Goal: Task Accomplishment & Management: Use online tool/utility

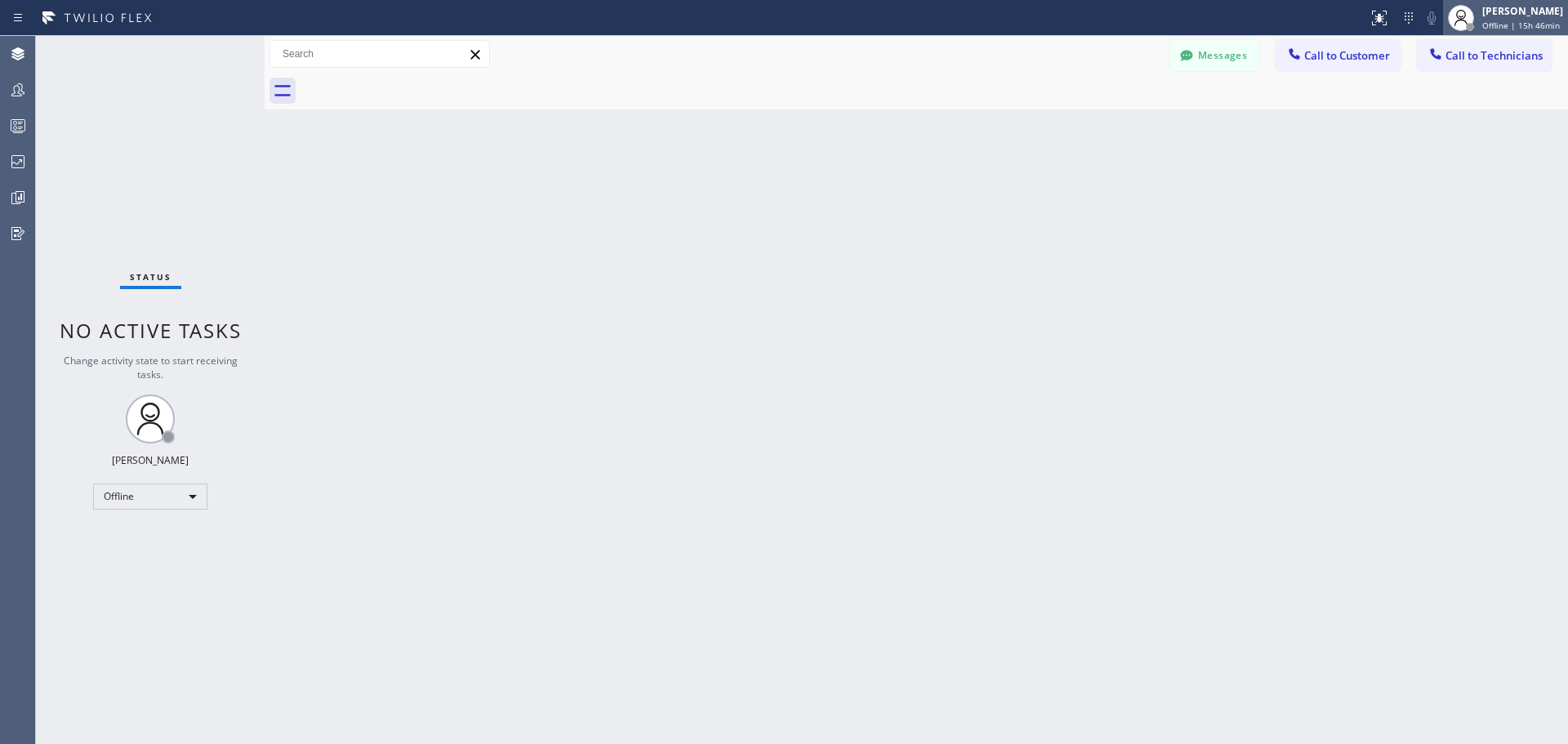
click at [1508, 18] on div "[PERSON_NAME] Offline | 15h 46min" at bounding box center [1523, 18] width 89 height 29
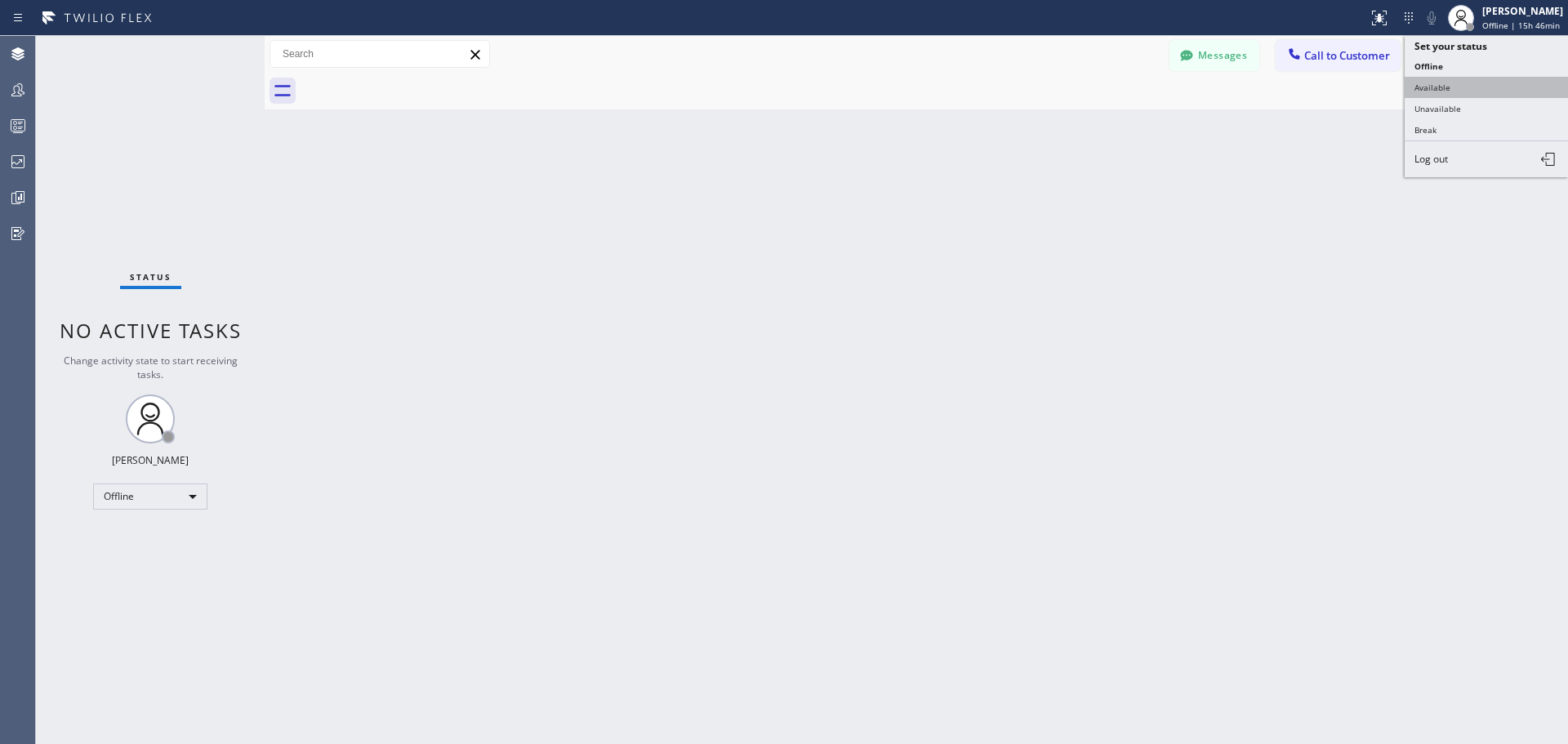
click at [1442, 77] on button "Available" at bounding box center [1486, 87] width 163 height 21
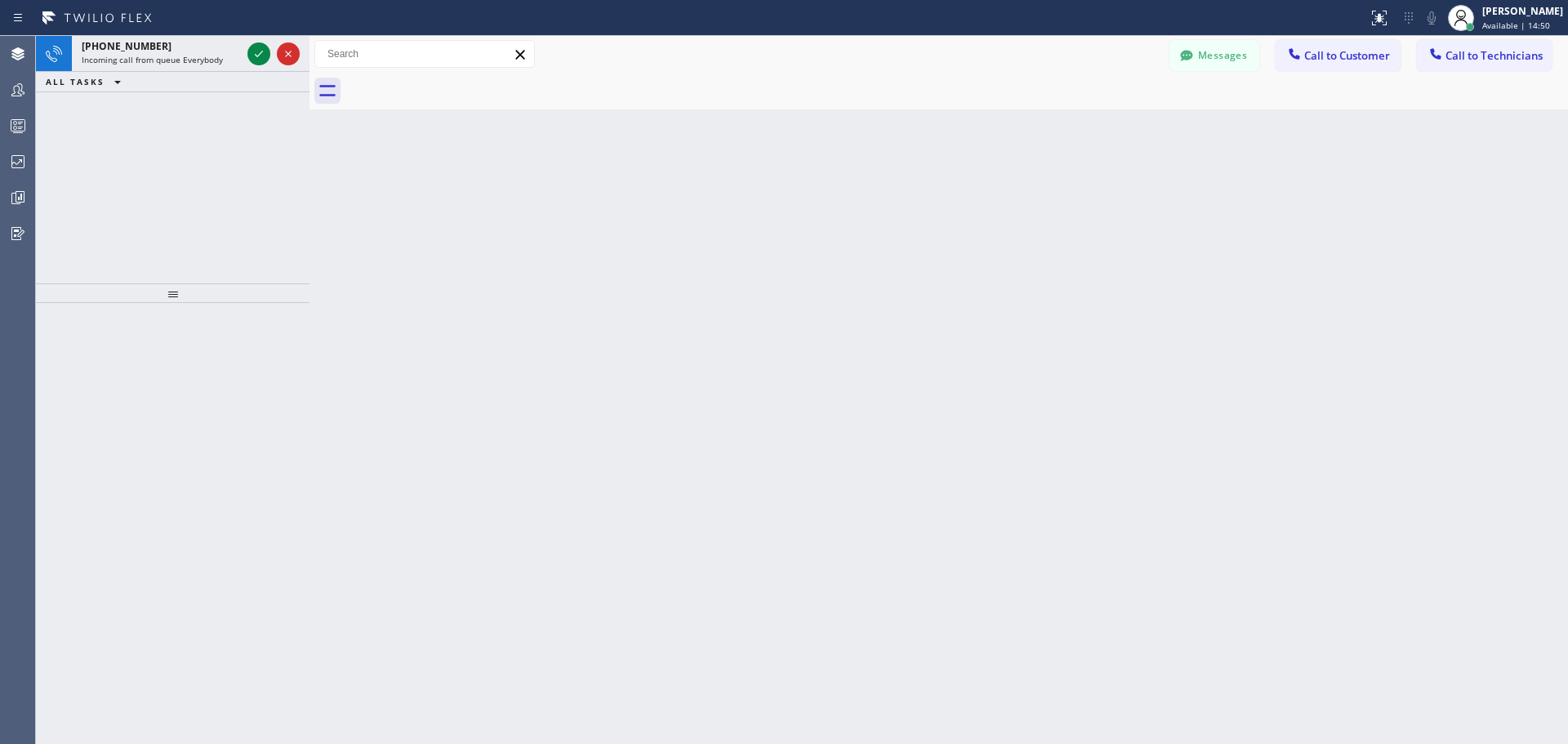
drag, startPoint x: 265, startPoint y: 49, endPoint x: 310, endPoint y: 48, distance: 45.0
click at [310, 48] on div at bounding box center [310, 389] width 0 height 708
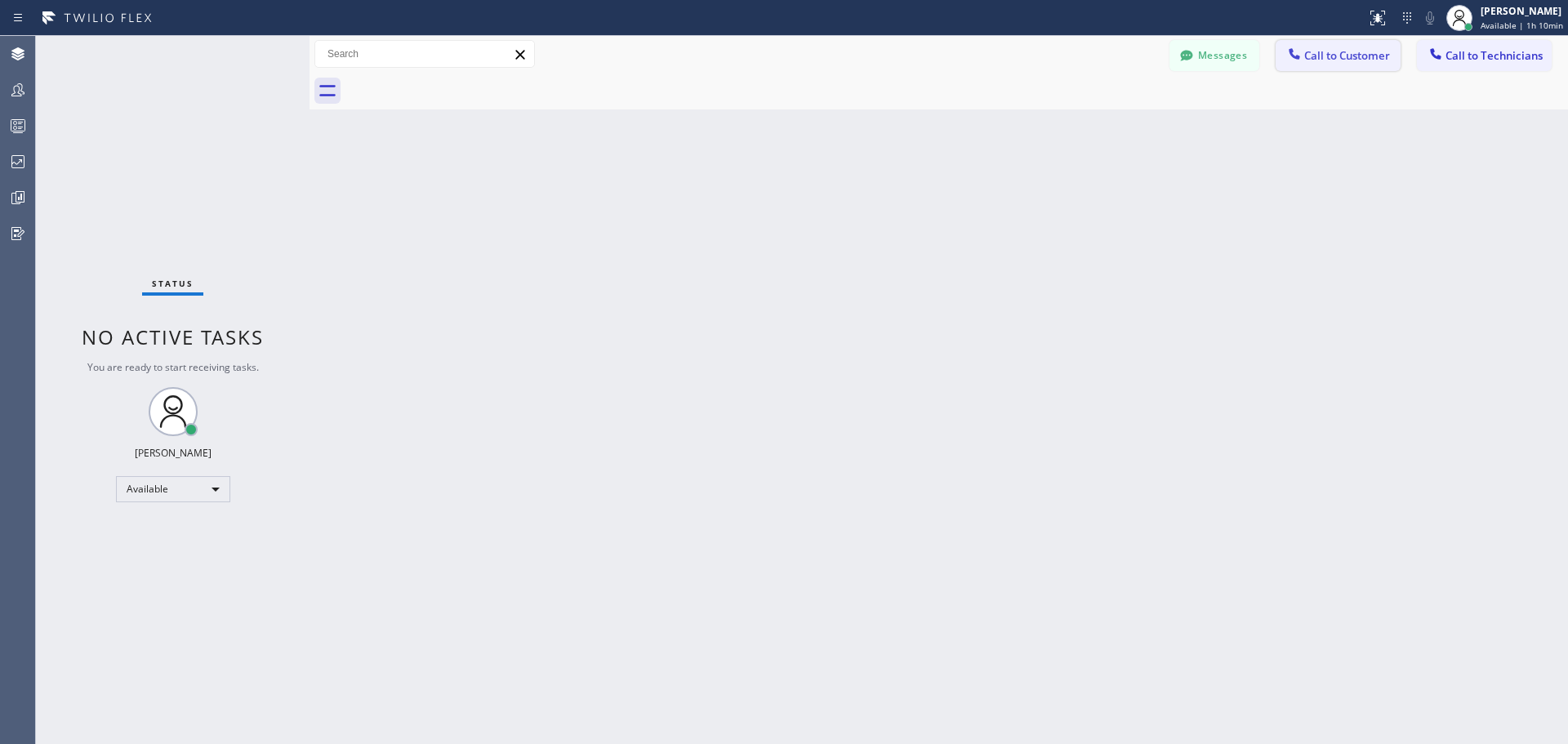
click at [1341, 52] on span "Call to Customer" at bounding box center [1347, 55] width 86 height 14
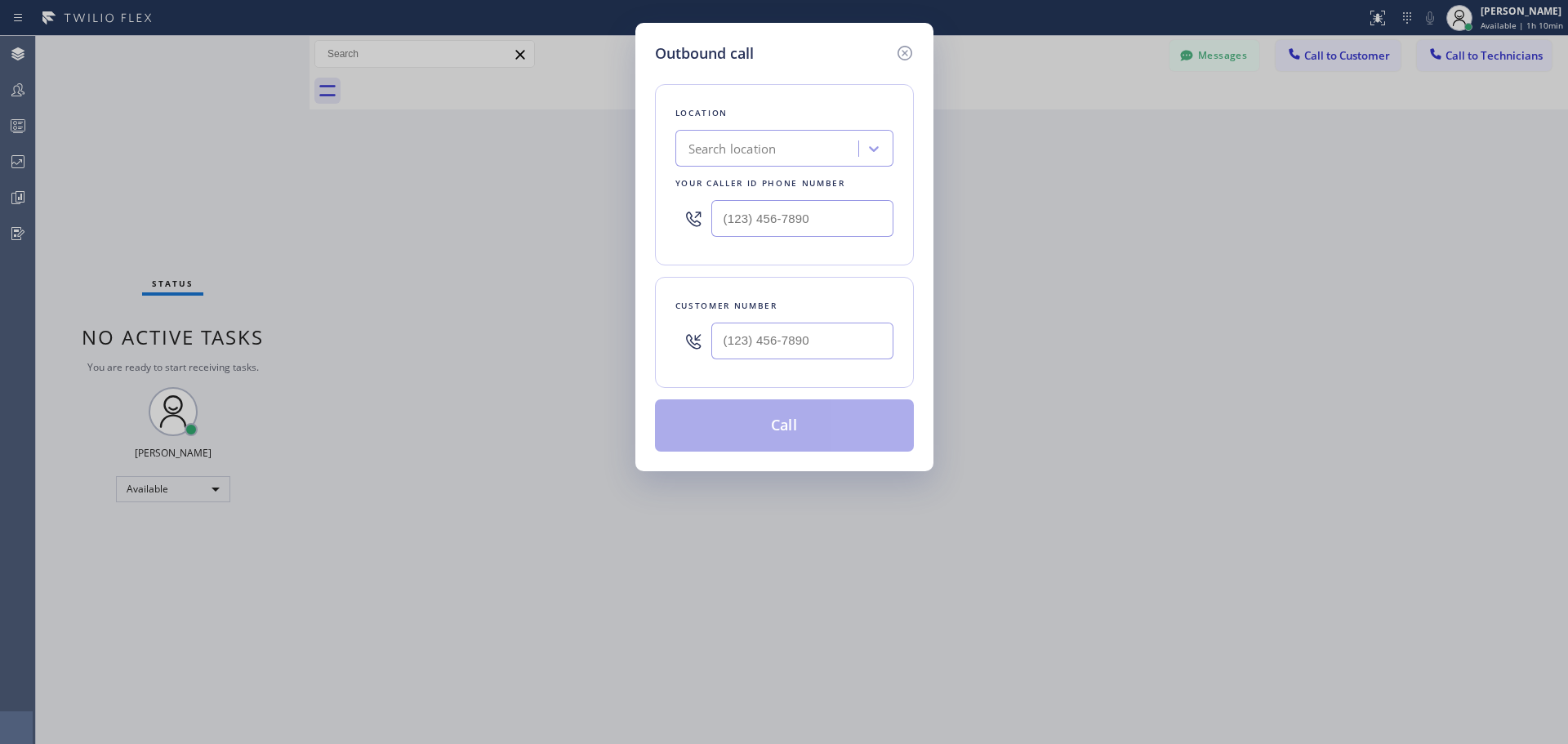
type input "(___) ___-____"
click at [788, 223] on input "(___) ___-____" at bounding box center [803, 218] width 182 height 37
click at [762, 156] on div "Search location" at bounding box center [733, 149] width 88 height 19
type input "CSM"
click at [788, 187] on div "Home Alliance CSM" at bounding box center [784, 183] width 218 height 30
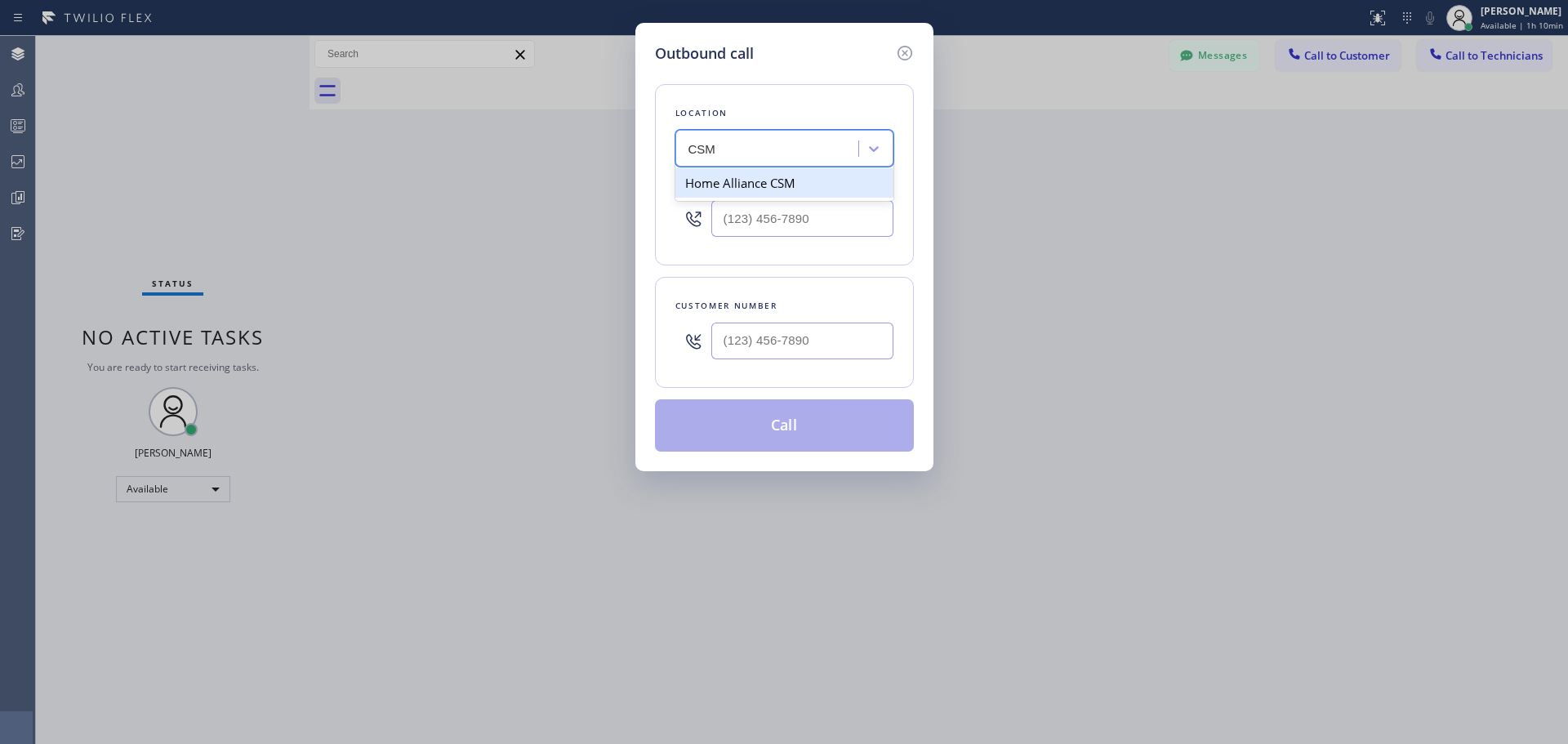
type input "[PHONE_NUMBER]"
click at [775, 327] on input "(___) ___-____" at bounding box center [803, 340] width 182 height 37
paste input "650) 722-0630"
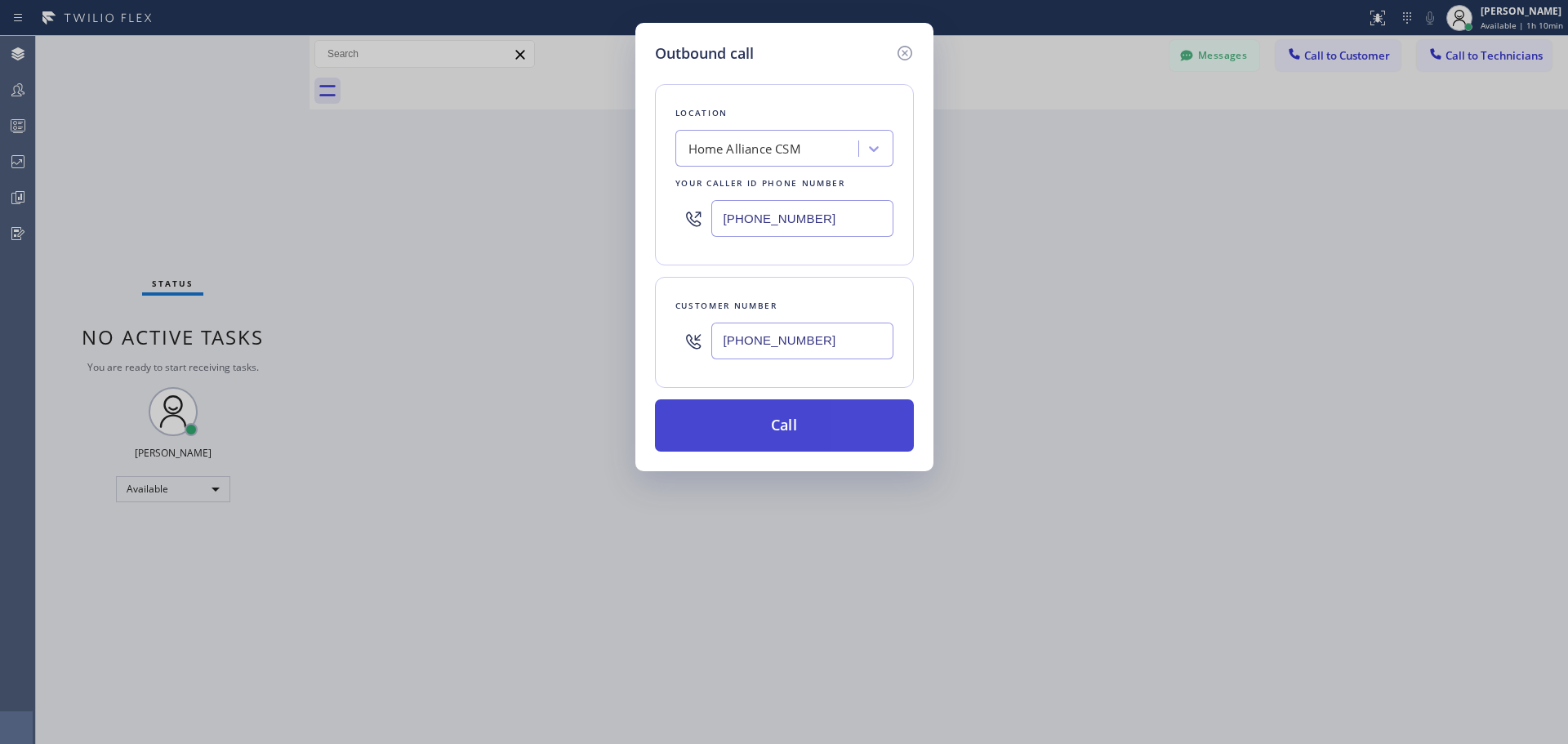
type input "[PHONE_NUMBER]"
click at [780, 433] on button "Call" at bounding box center [784, 425] width 258 height 52
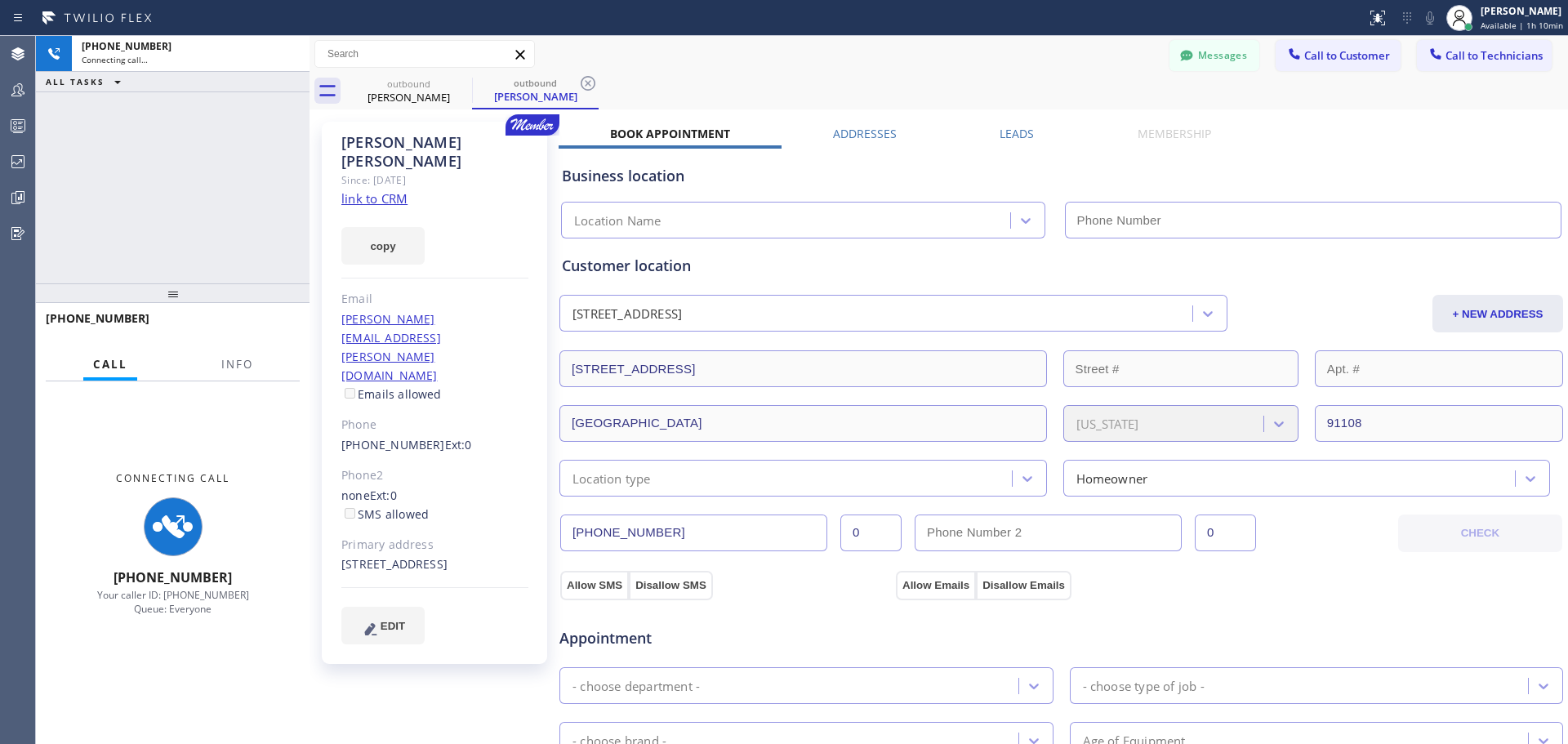
type input "[PHONE_NUMBER]"
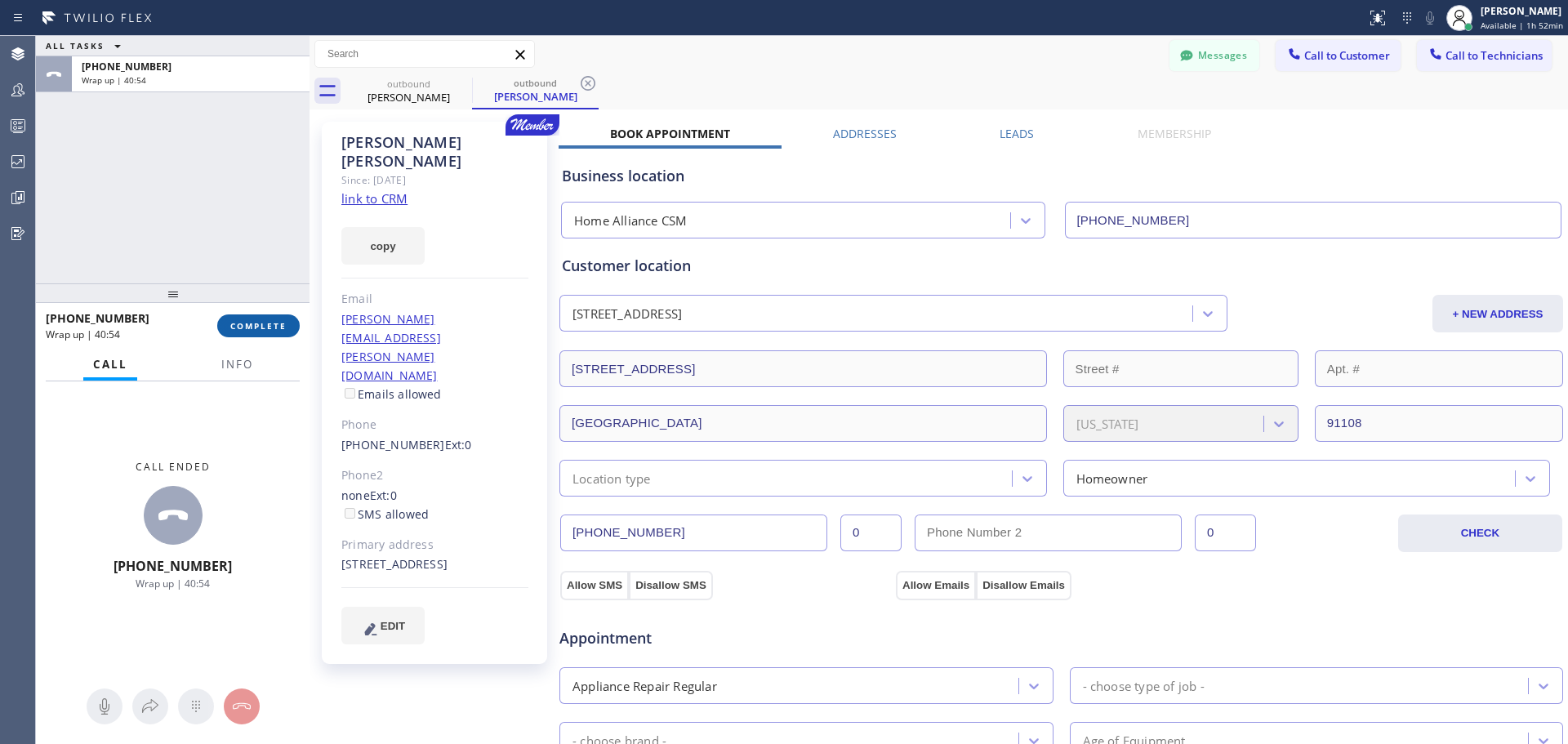
click at [279, 322] on span "COMPLETE" at bounding box center [258, 325] width 56 height 11
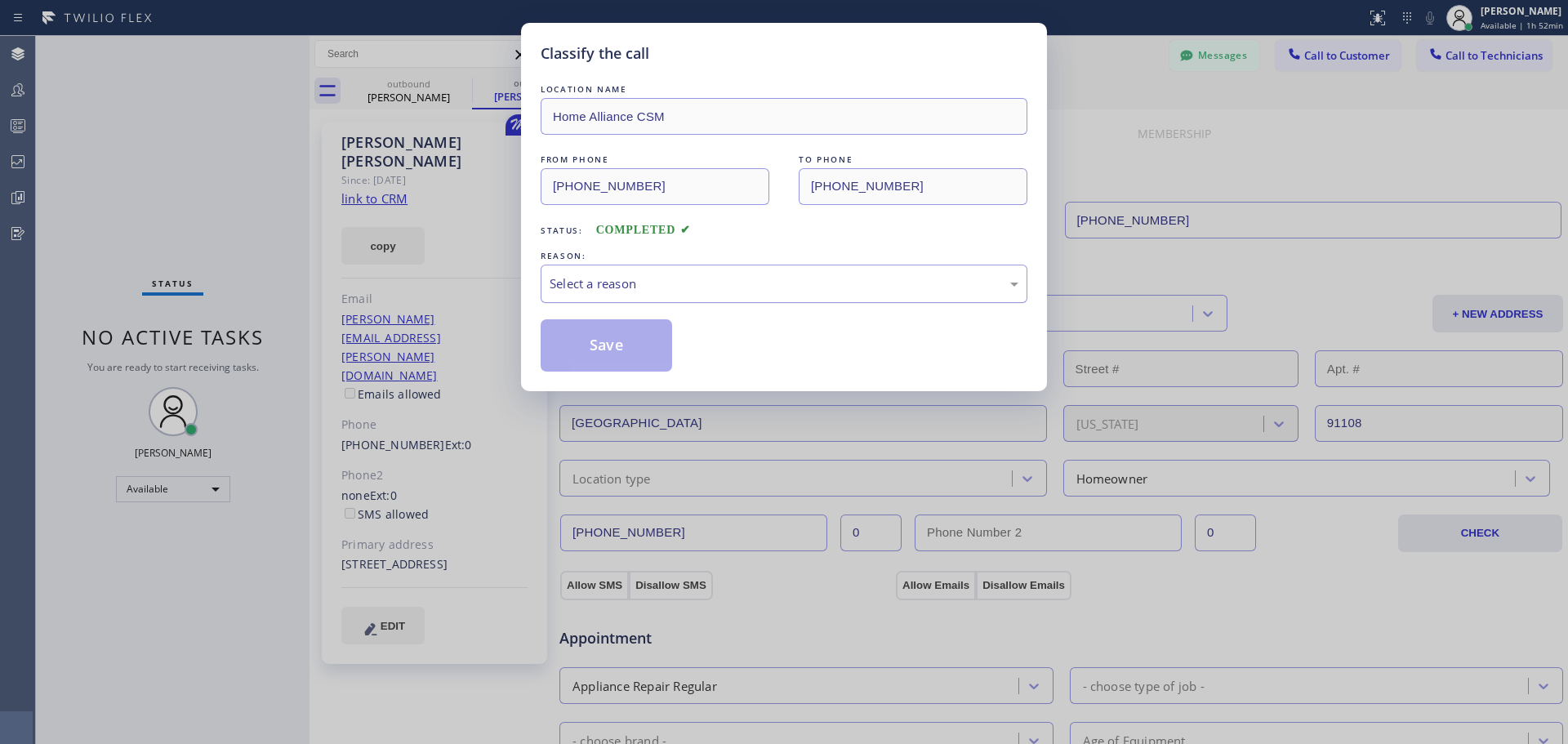
click at [756, 281] on div "Select a reason" at bounding box center [783, 284] width 469 height 19
click at [614, 357] on button "Save" at bounding box center [606, 345] width 132 height 52
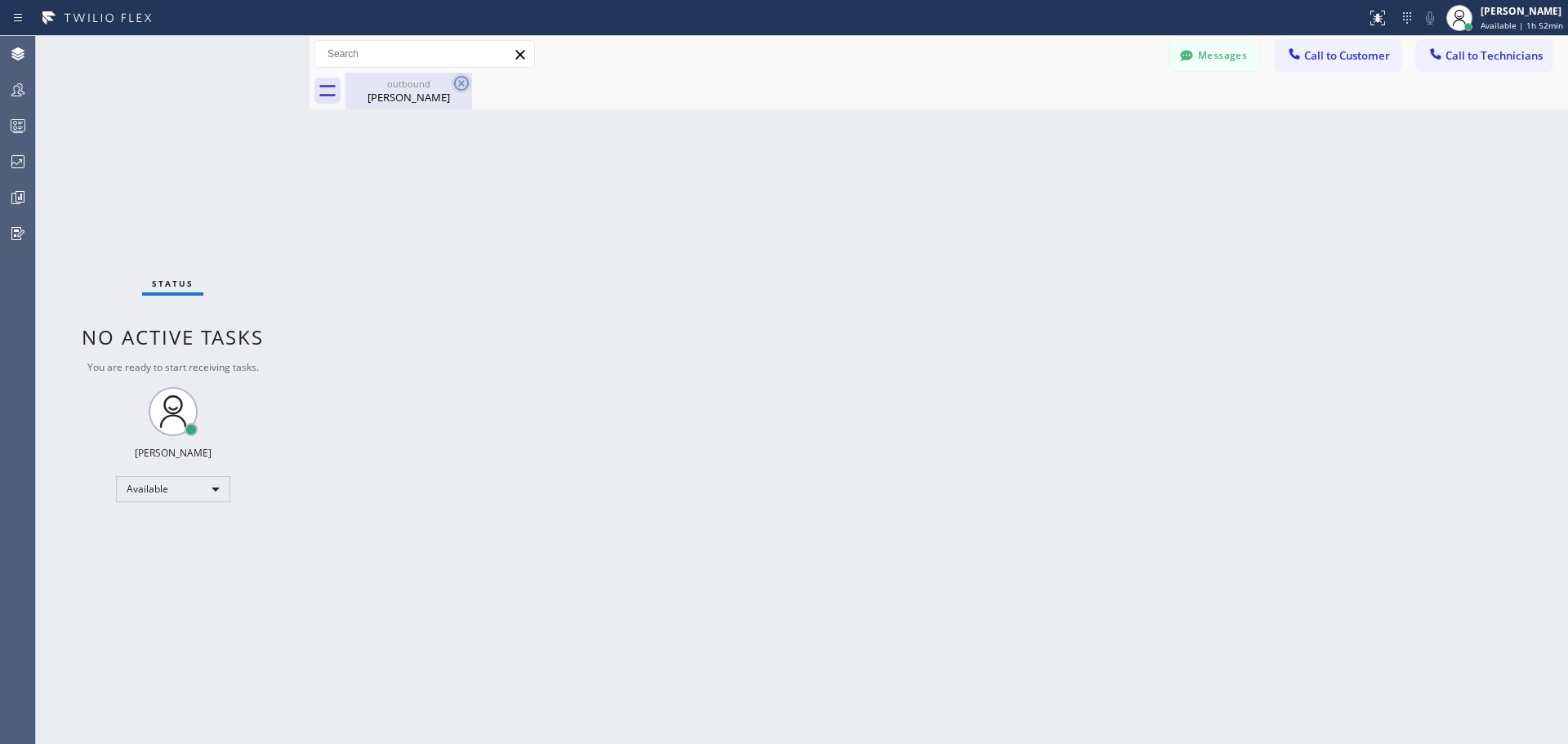
click at [463, 82] on icon at bounding box center [461, 82] width 14 height 14
click at [463, 75] on icon at bounding box center [461, 82] width 20 height 20
click at [446, 89] on div "outbound" at bounding box center [408, 83] width 123 height 12
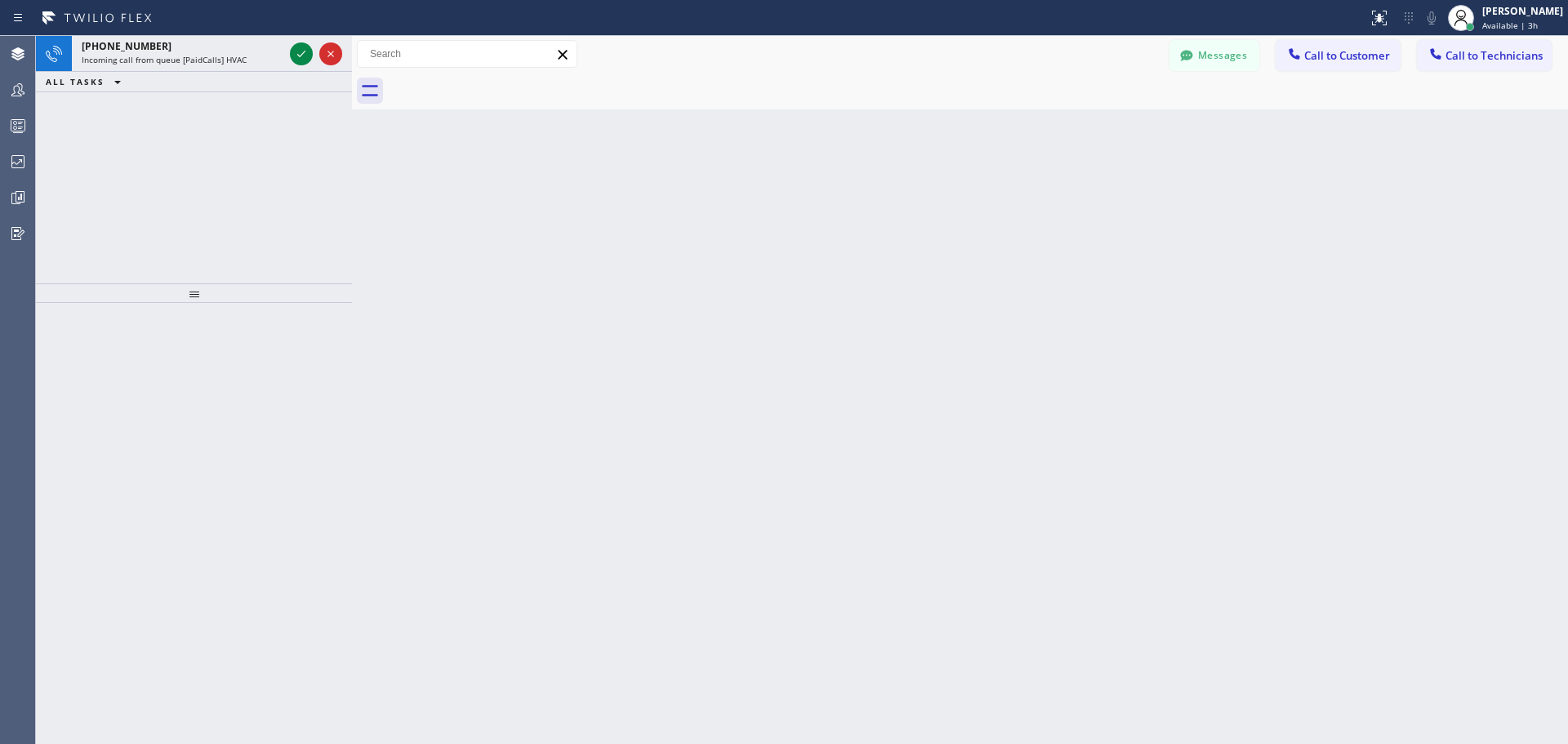
drag, startPoint x: 327, startPoint y: 46, endPoint x: 355, endPoint y: 46, distance: 28.0
click at [352, 46] on div at bounding box center [352, 389] width 0 height 708
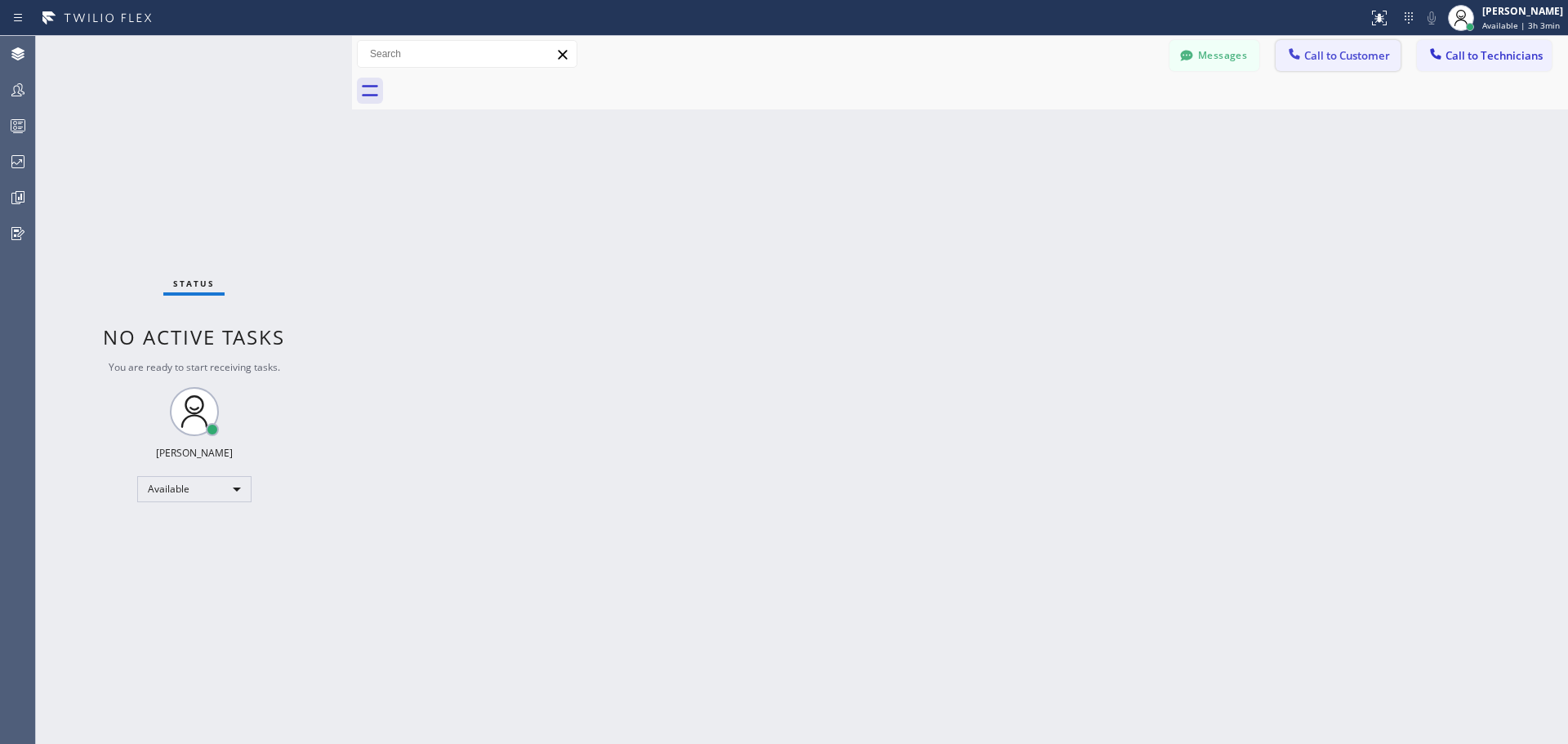
click at [1332, 64] on button "Call to Customer" at bounding box center [1338, 55] width 125 height 31
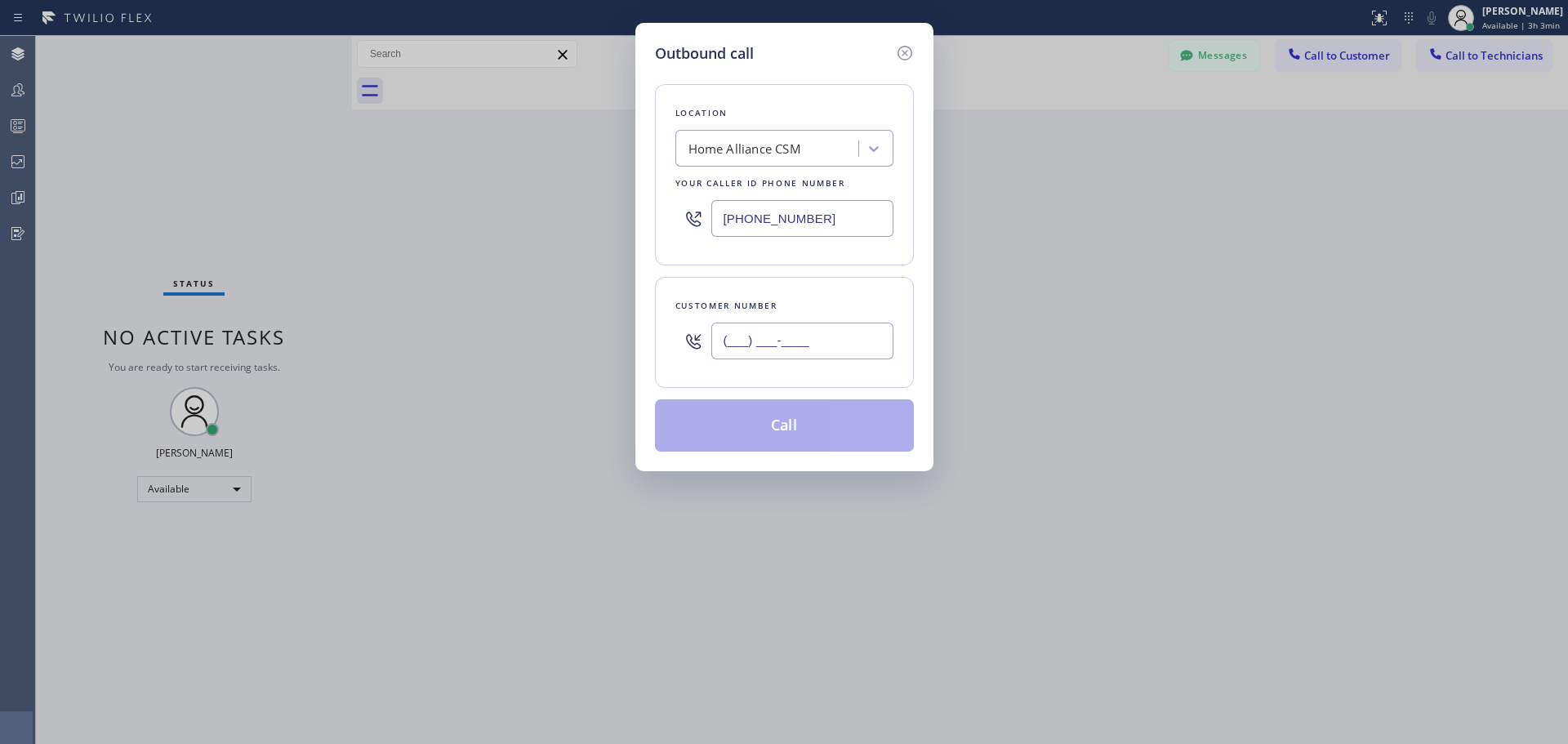
click at [764, 330] on input "(___) ___-____" at bounding box center [803, 340] width 182 height 37
paste input "847) 334-9188"
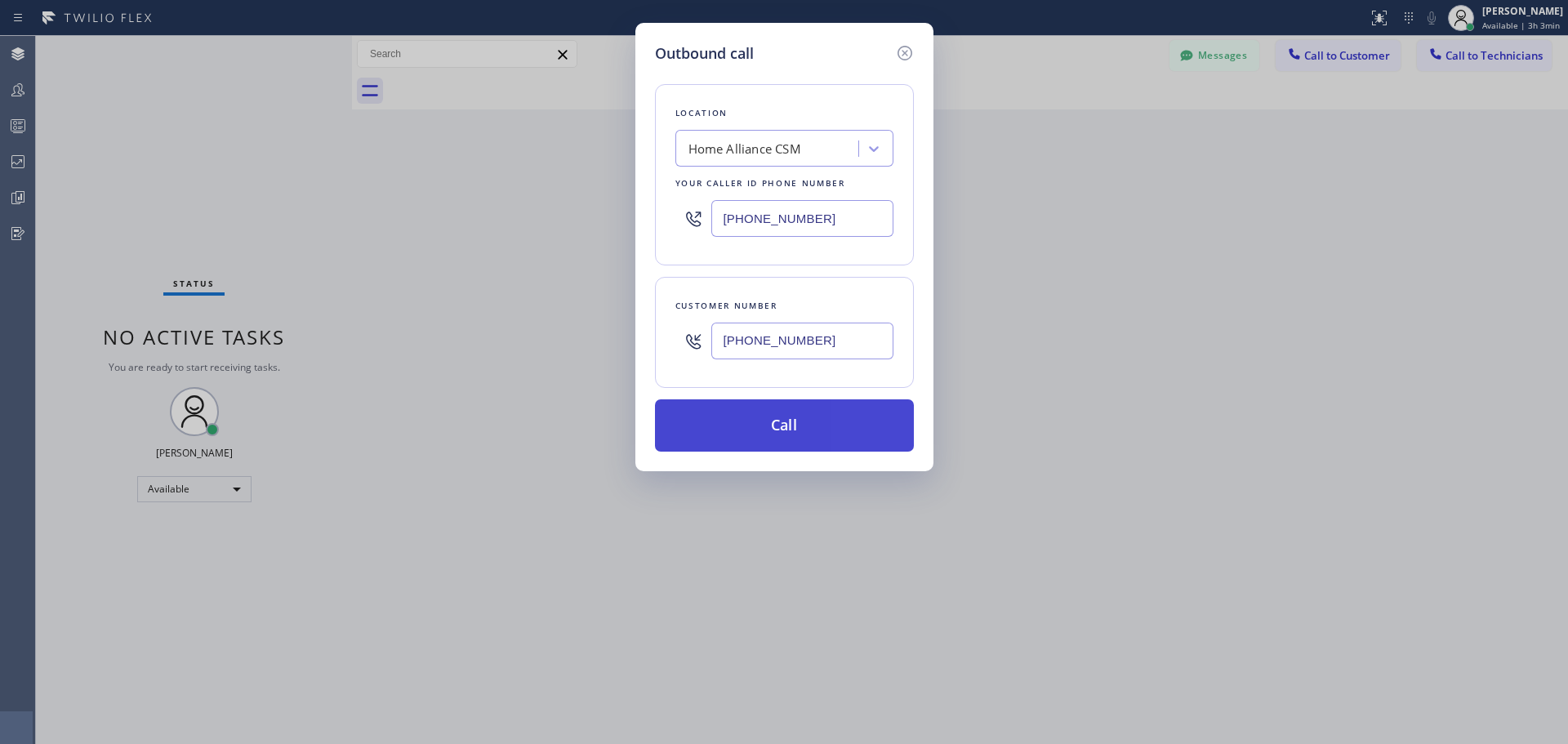
type input "[PHONE_NUMBER]"
click at [793, 416] on button "Call" at bounding box center [784, 425] width 258 height 52
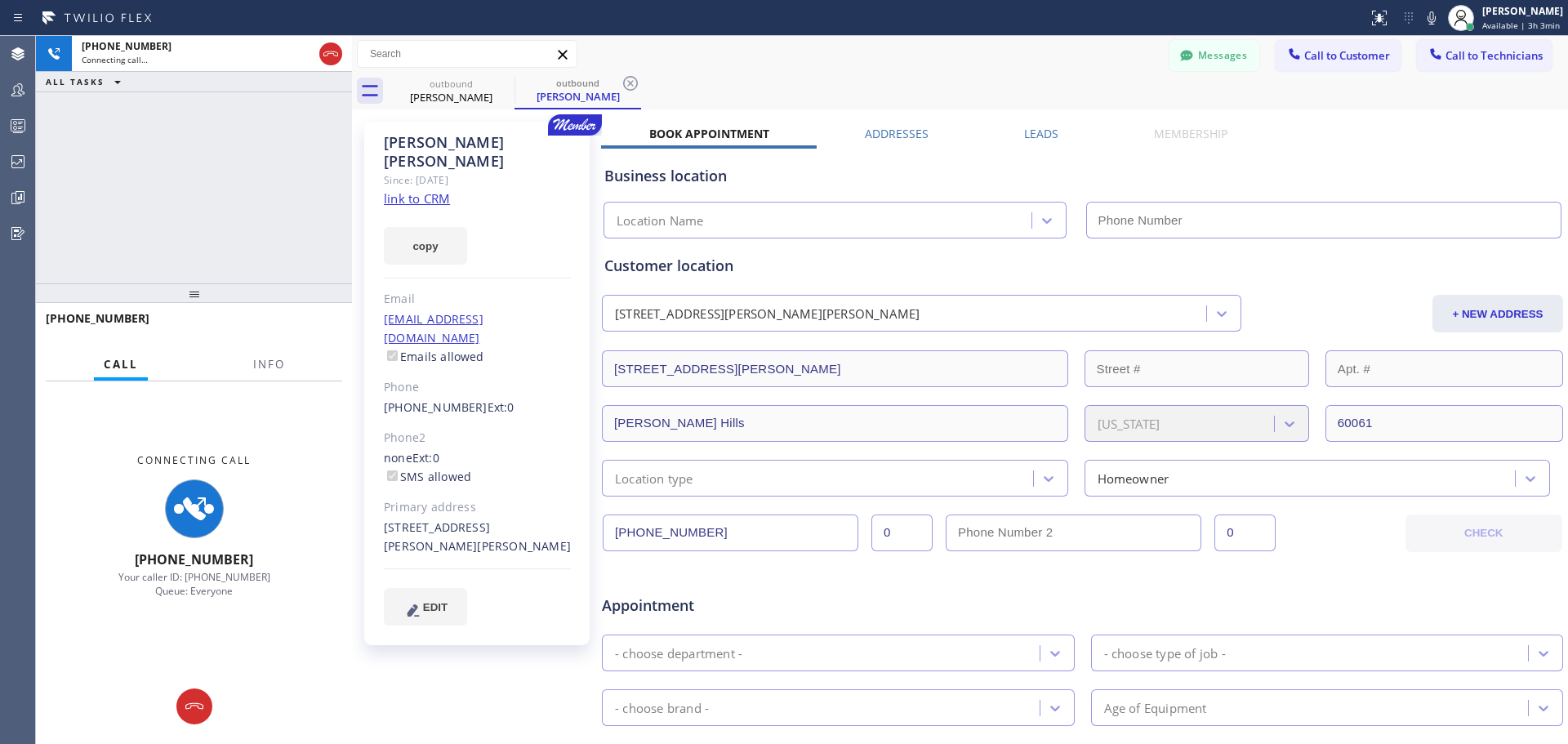
type input "[PHONE_NUMBER]"
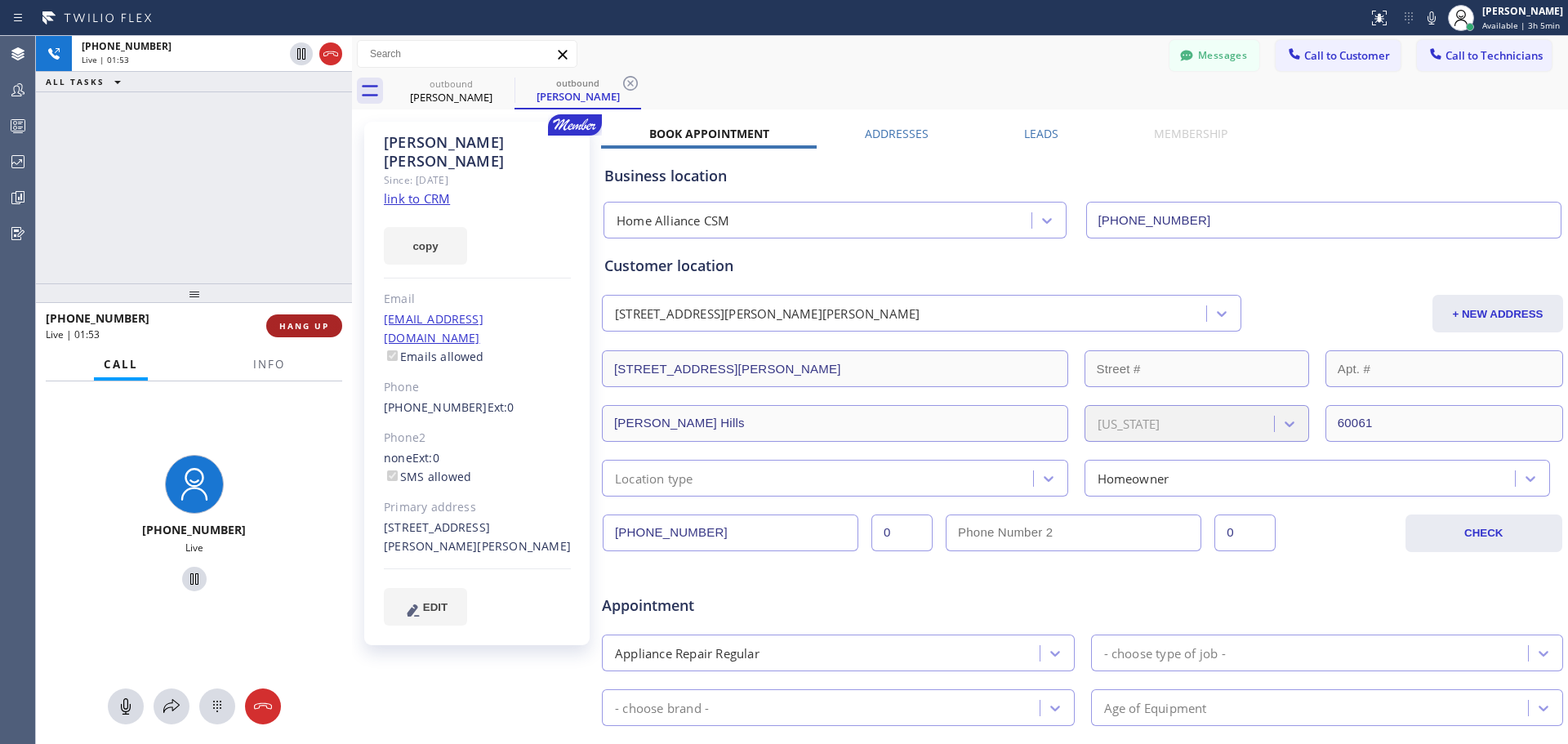
click at [310, 327] on span "HANG UP" at bounding box center [304, 325] width 50 height 11
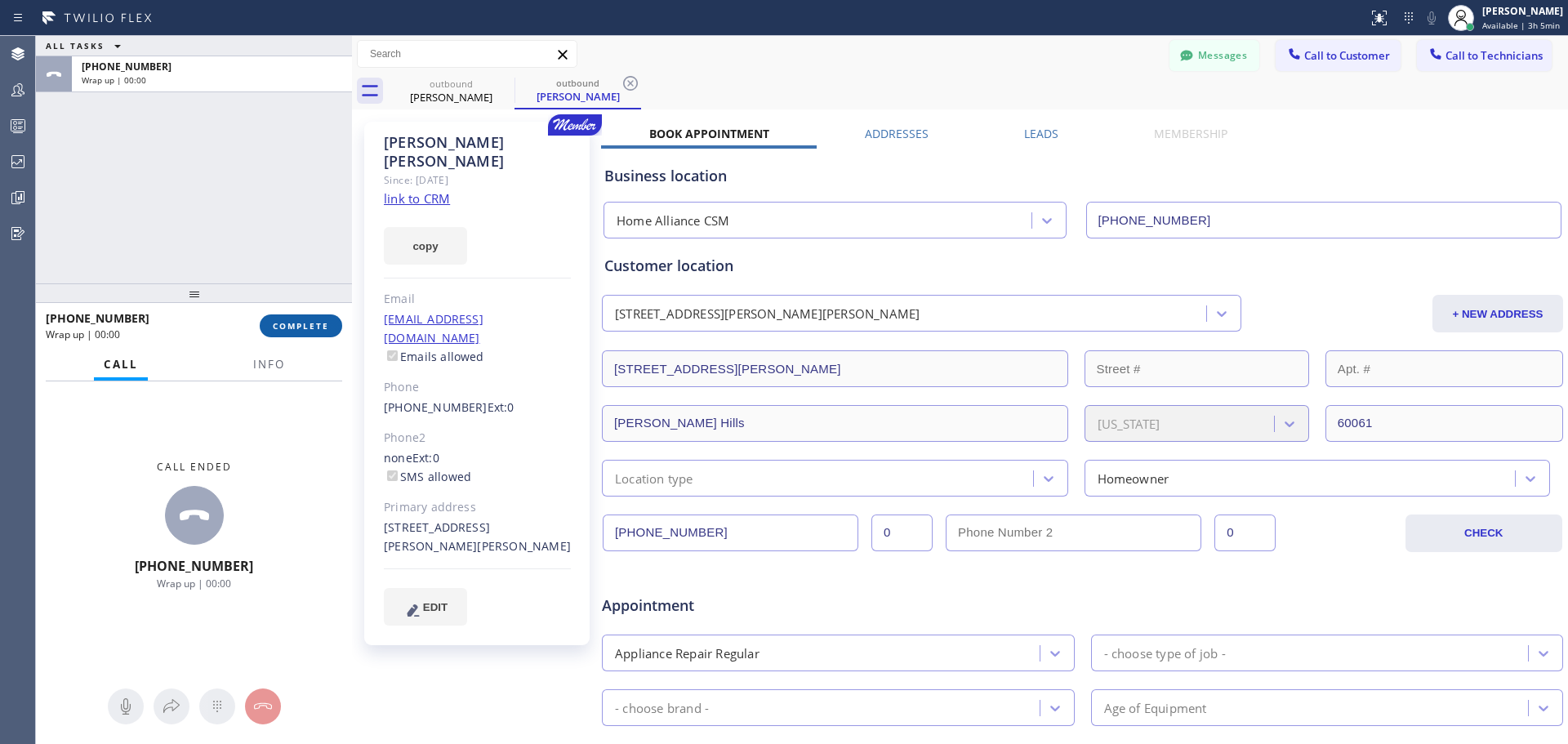
click at [302, 327] on span "COMPLETE" at bounding box center [301, 325] width 56 height 11
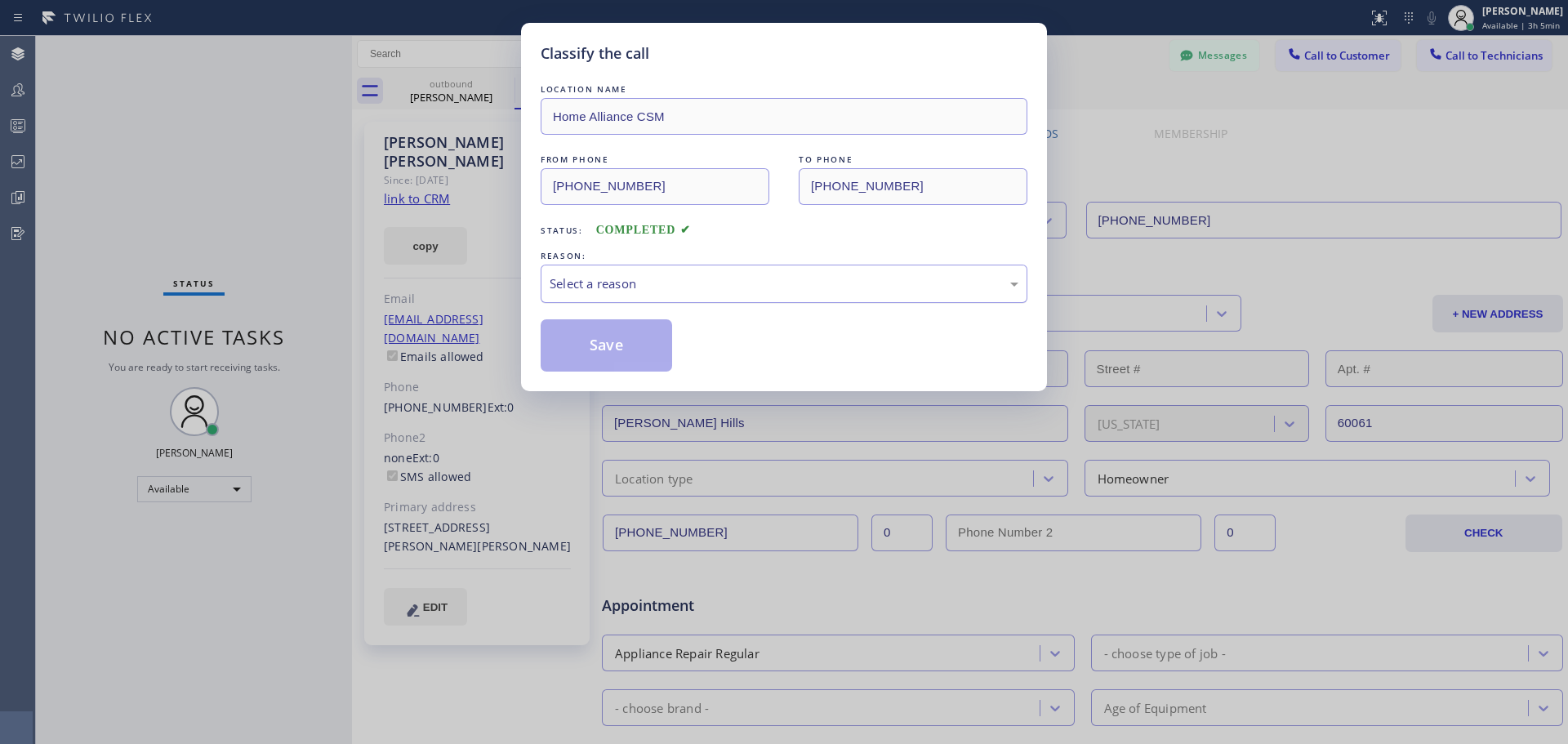
click at [718, 297] on div "Select a reason" at bounding box center [784, 283] width 486 height 38
drag, startPoint x: 611, startPoint y: 350, endPoint x: 1202, endPoint y: 482, distance: 605.6
click at [616, 350] on button "Save" at bounding box center [606, 345] width 132 height 52
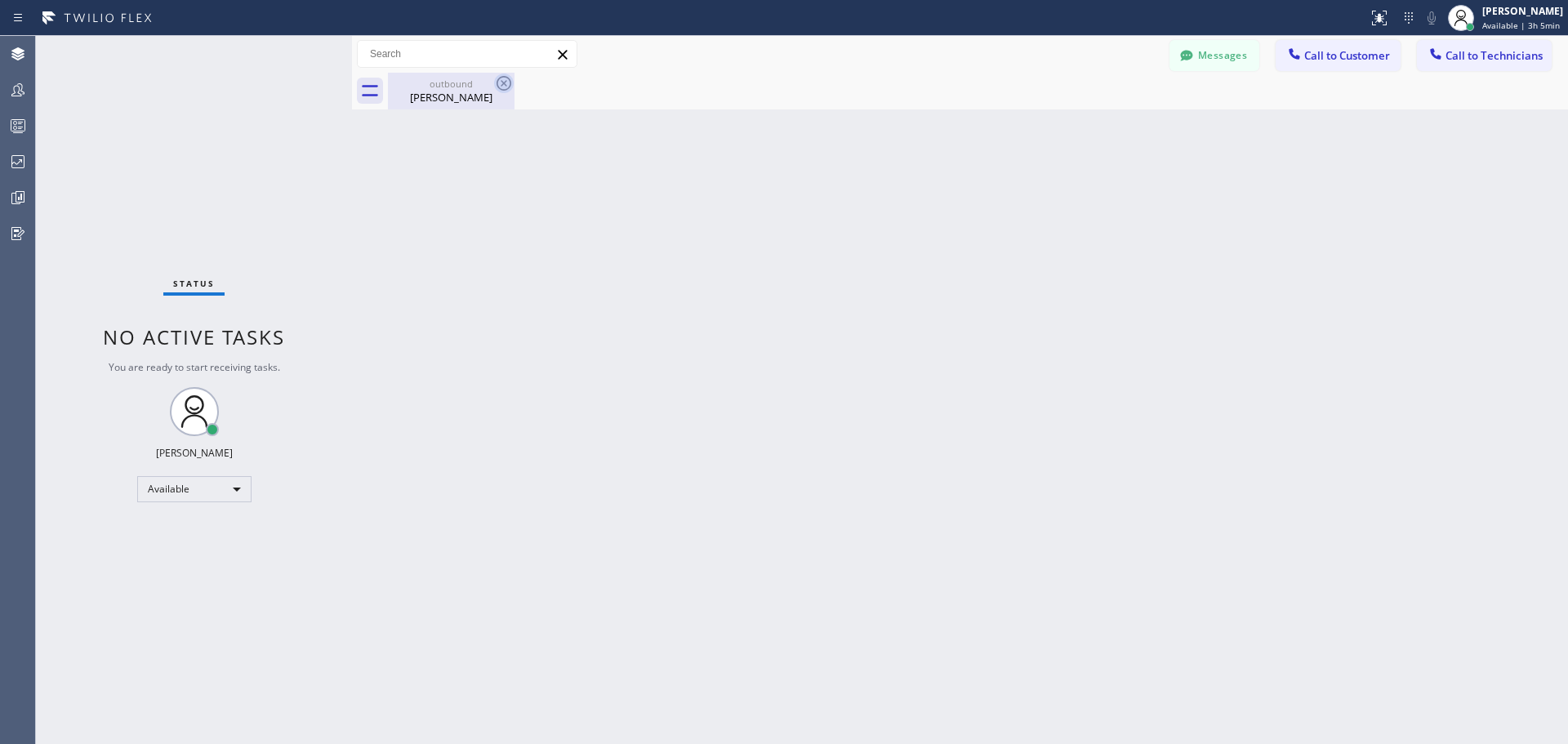
click at [503, 84] on icon at bounding box center [503, 82] width 14 height 14
click at [458, 94] on div "[PERSON_NAME]" at bounding box center [451, 97] width 123 height 14
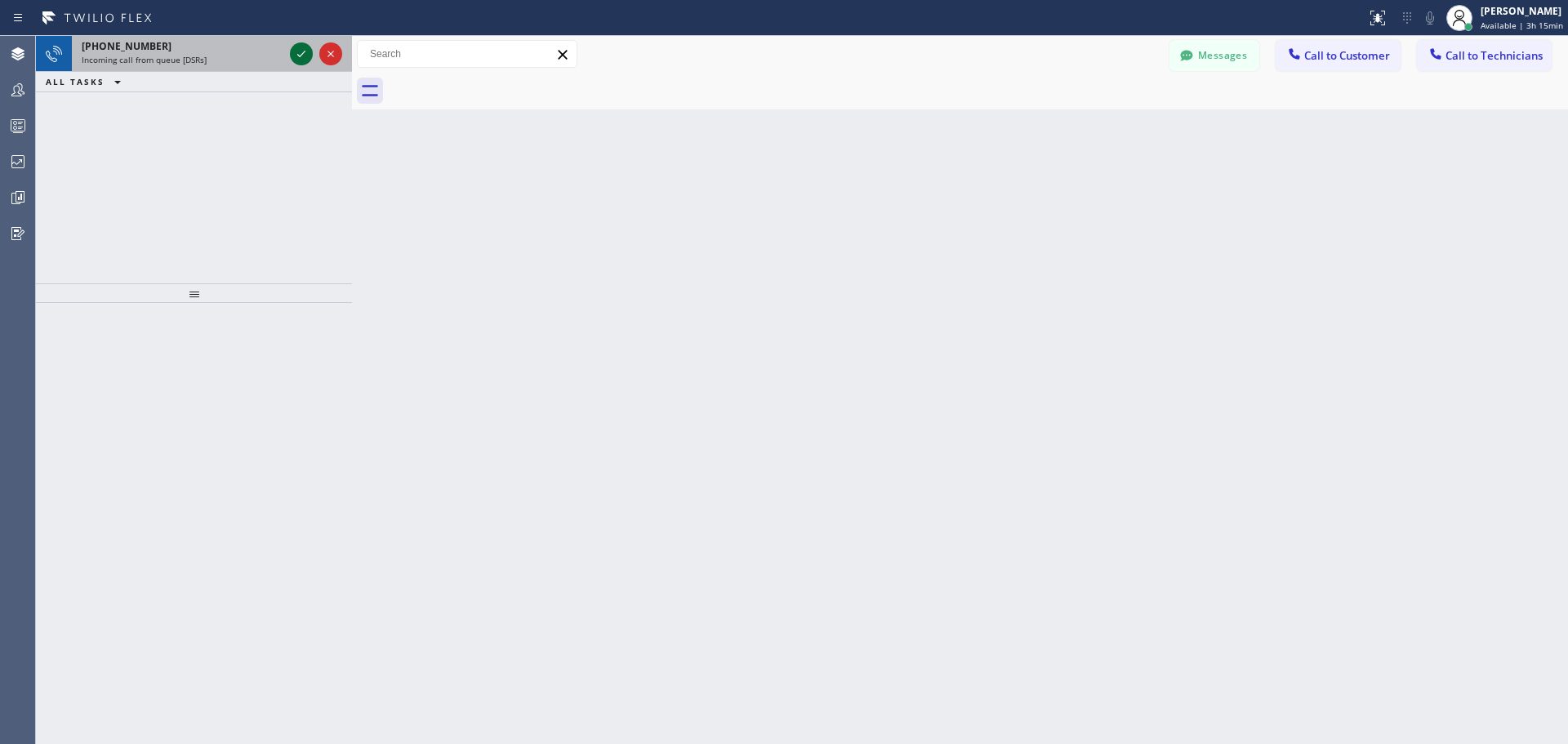
click at [293, 54] on icon at bounding box center [301, 54] width 20 height 20
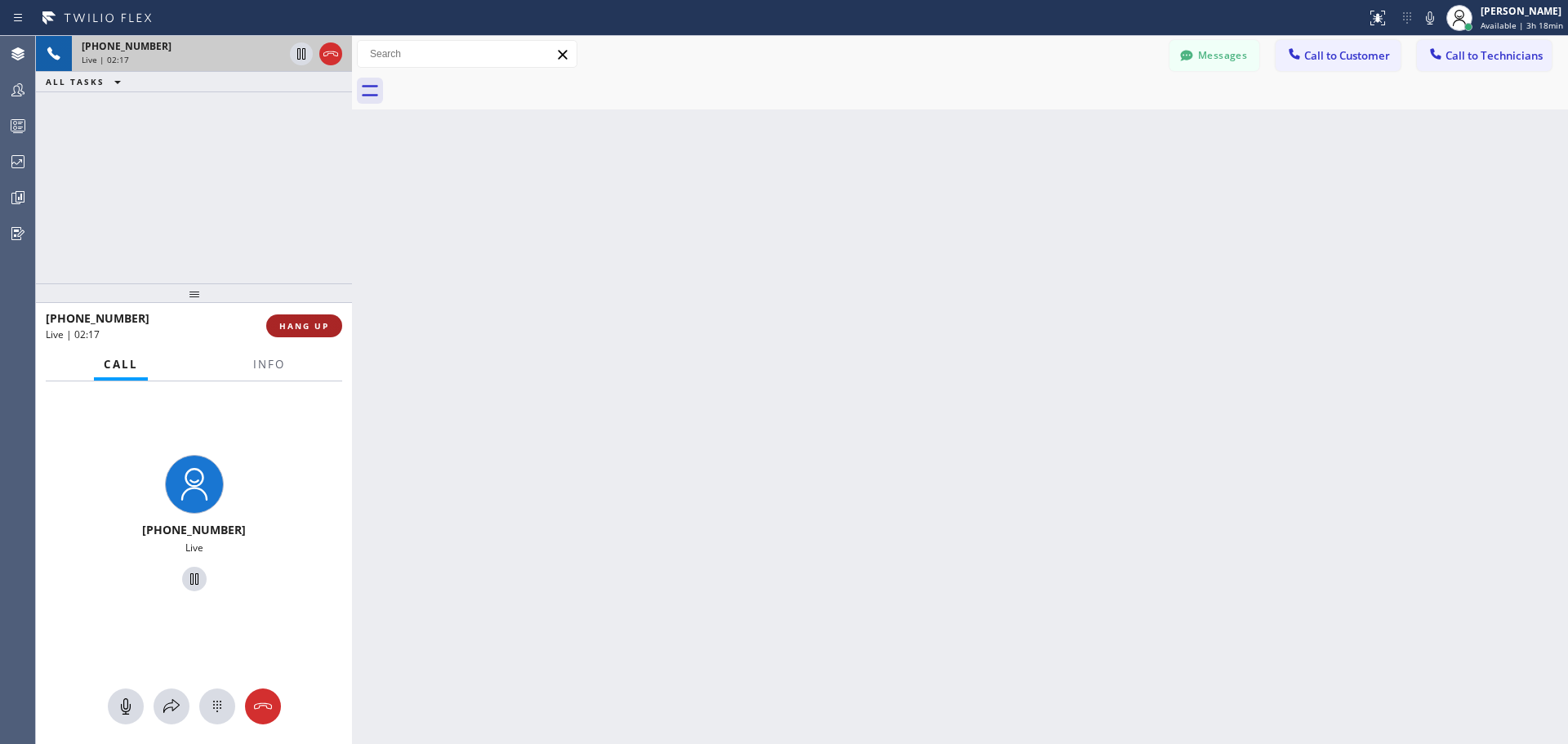
click at [316, 321] on span "HANG UP" at bounding box center [304, 325] width 50 height 11
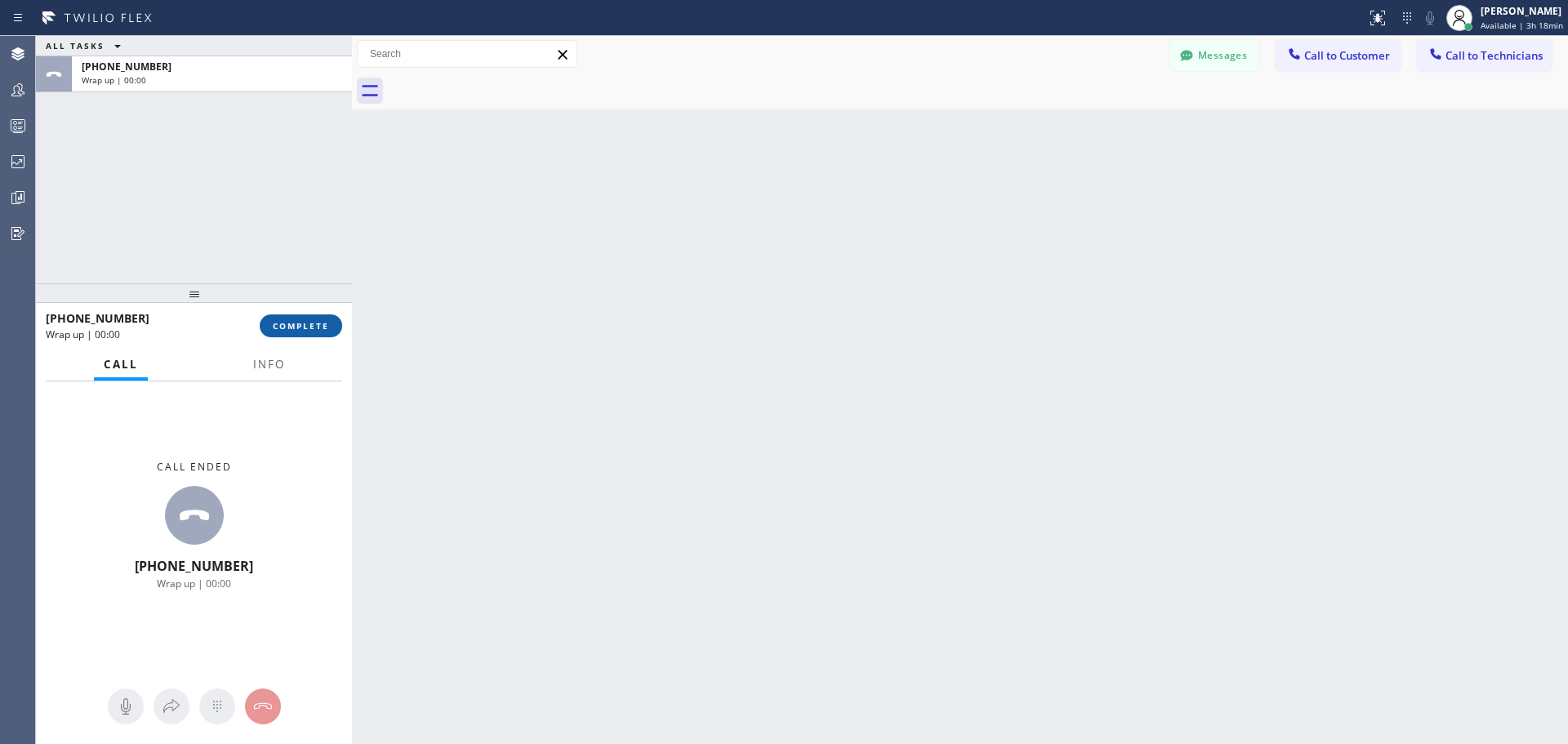
click at [321, 325] on span "COMPLETE" at bounding box center [301, 325] width 56 height 11
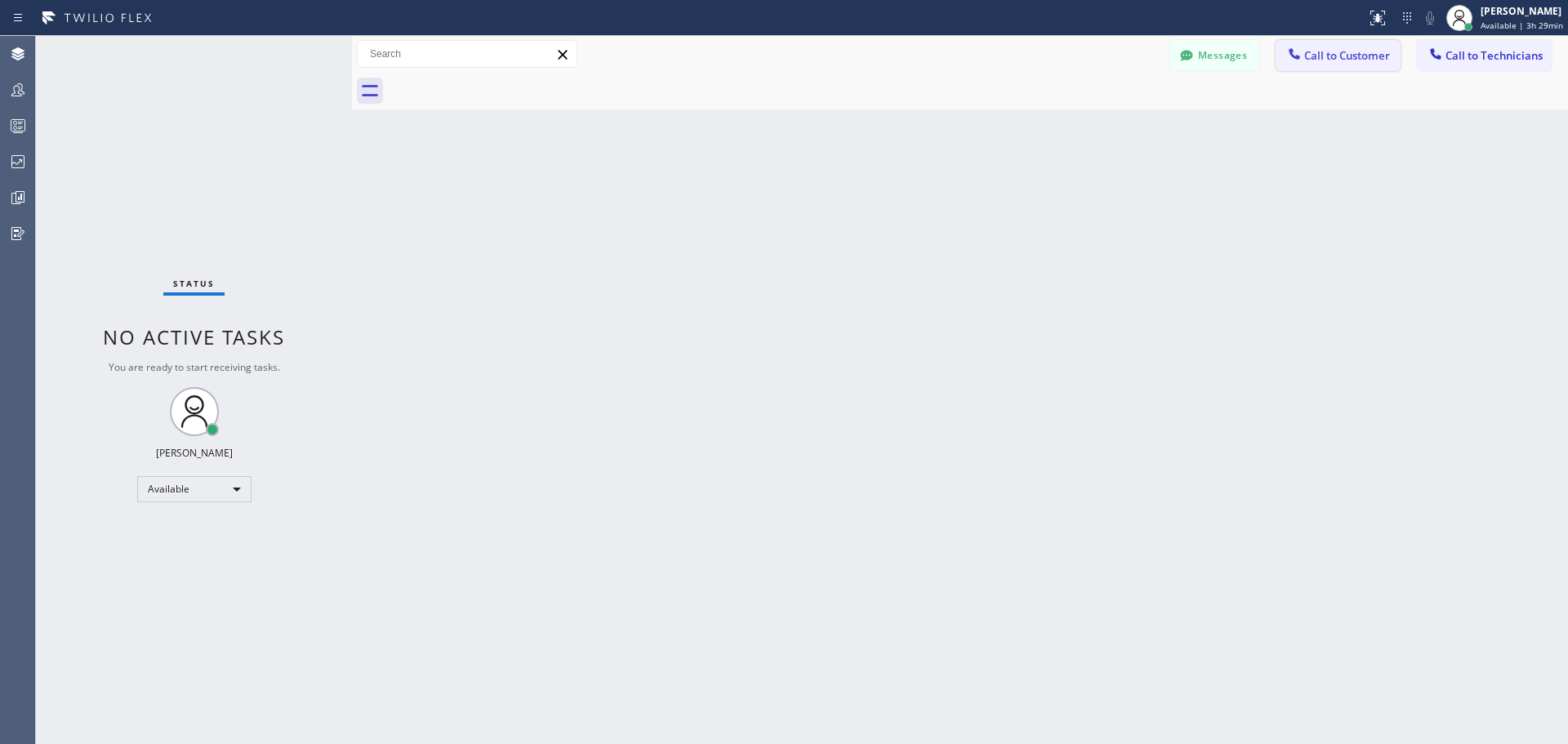
click at [1327, 50] on span "Call to Customer" at bounding box center [1347, 55] width 86 height 14
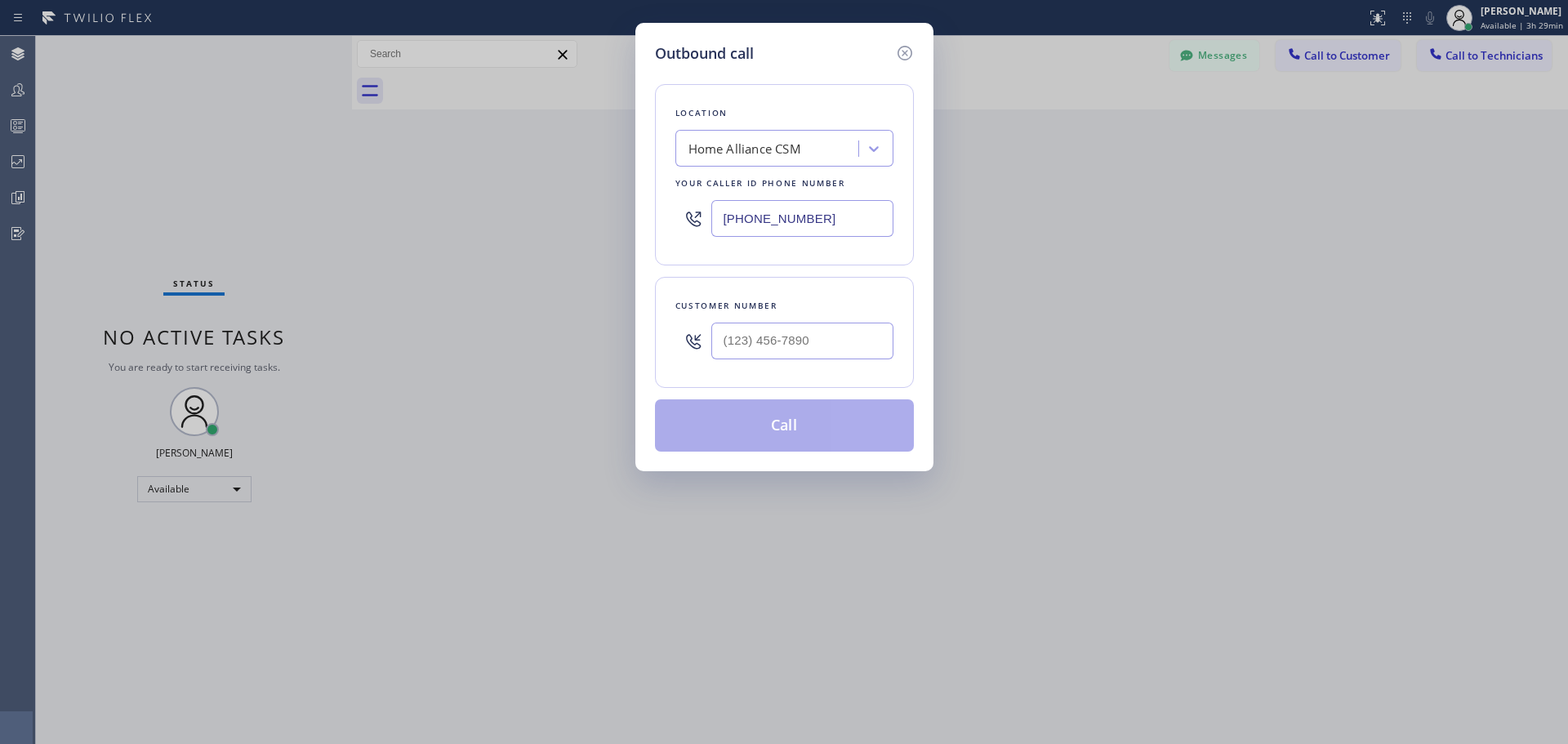
click at [764, 362] on div at bounding box center [803, 341] width 182 height 53
click at [775, 340] on input "(___) ___-____" at bounding box center [803, 340] width 182 height 37
paste input "516) 650-8825"
type input "[PHONE_NUMBER]"
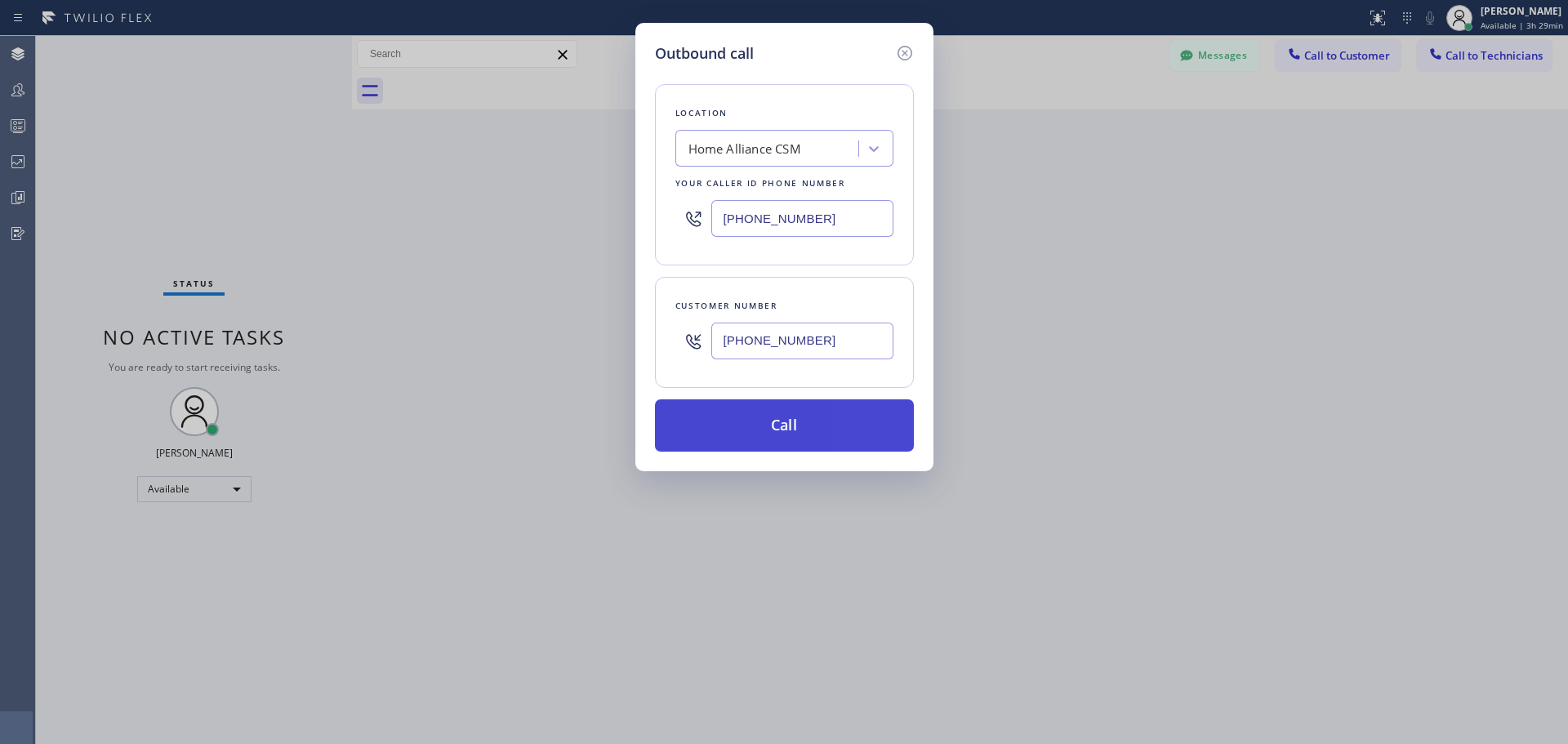
click at [771, 425] on button "Call" at bounding box center [784, 425] width 258 height 52
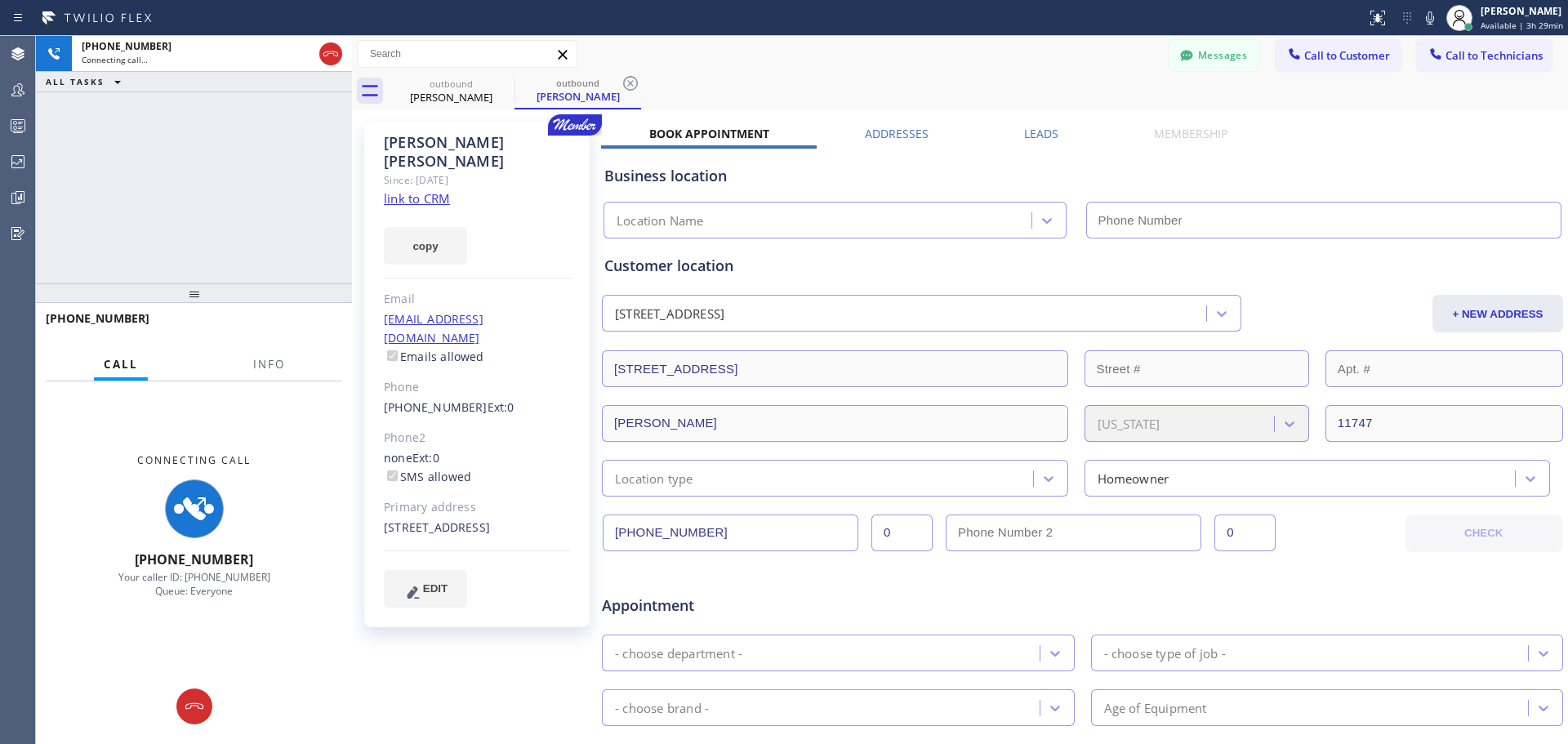
type input "[PHONE_NUMBER]"
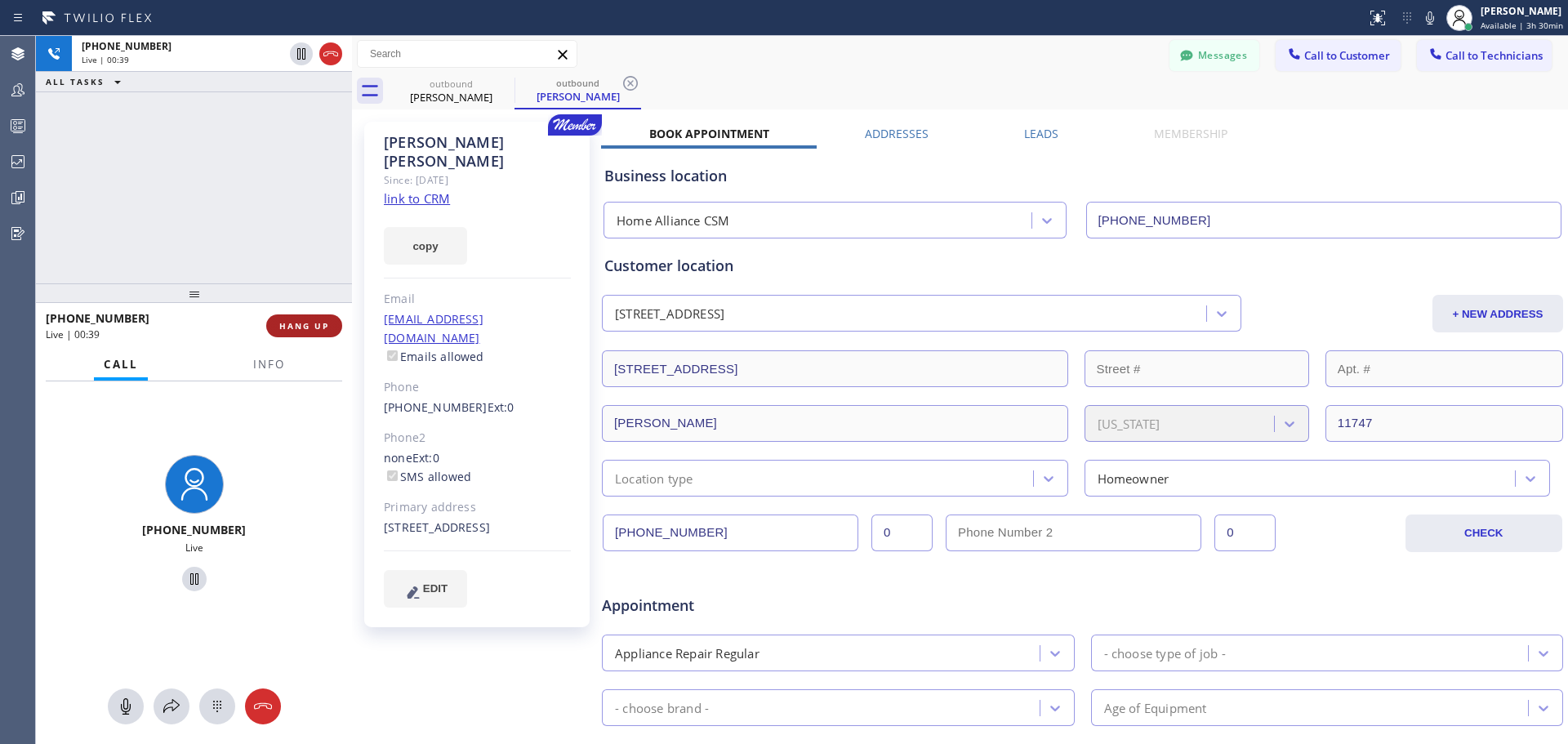
click at [307, 332] on span "HANG UP" at bounding box center [304, 325] width 50 height 11
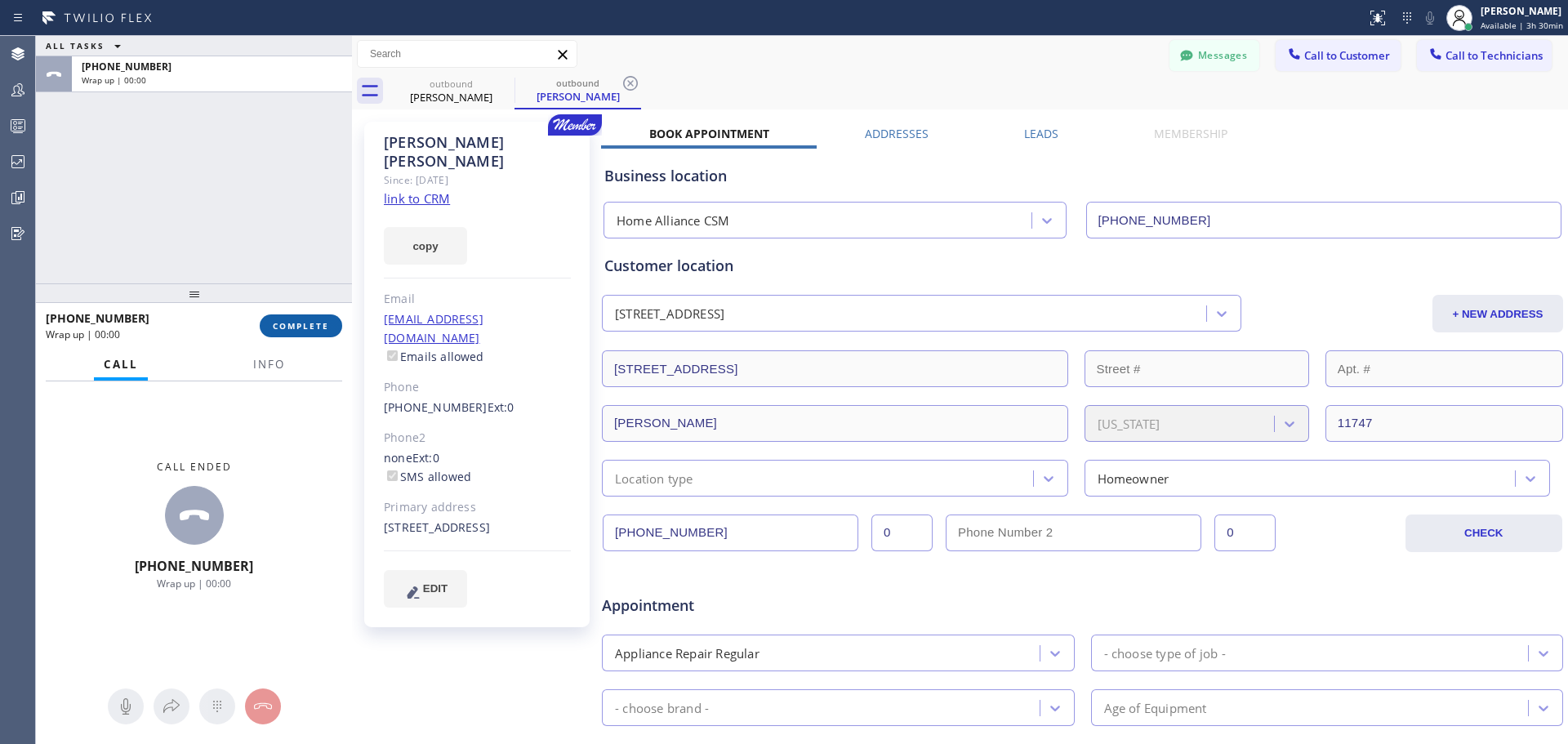
click at [323, 325] on span "COMPLETE" at bounding box center [301, 325] width 56 height 11
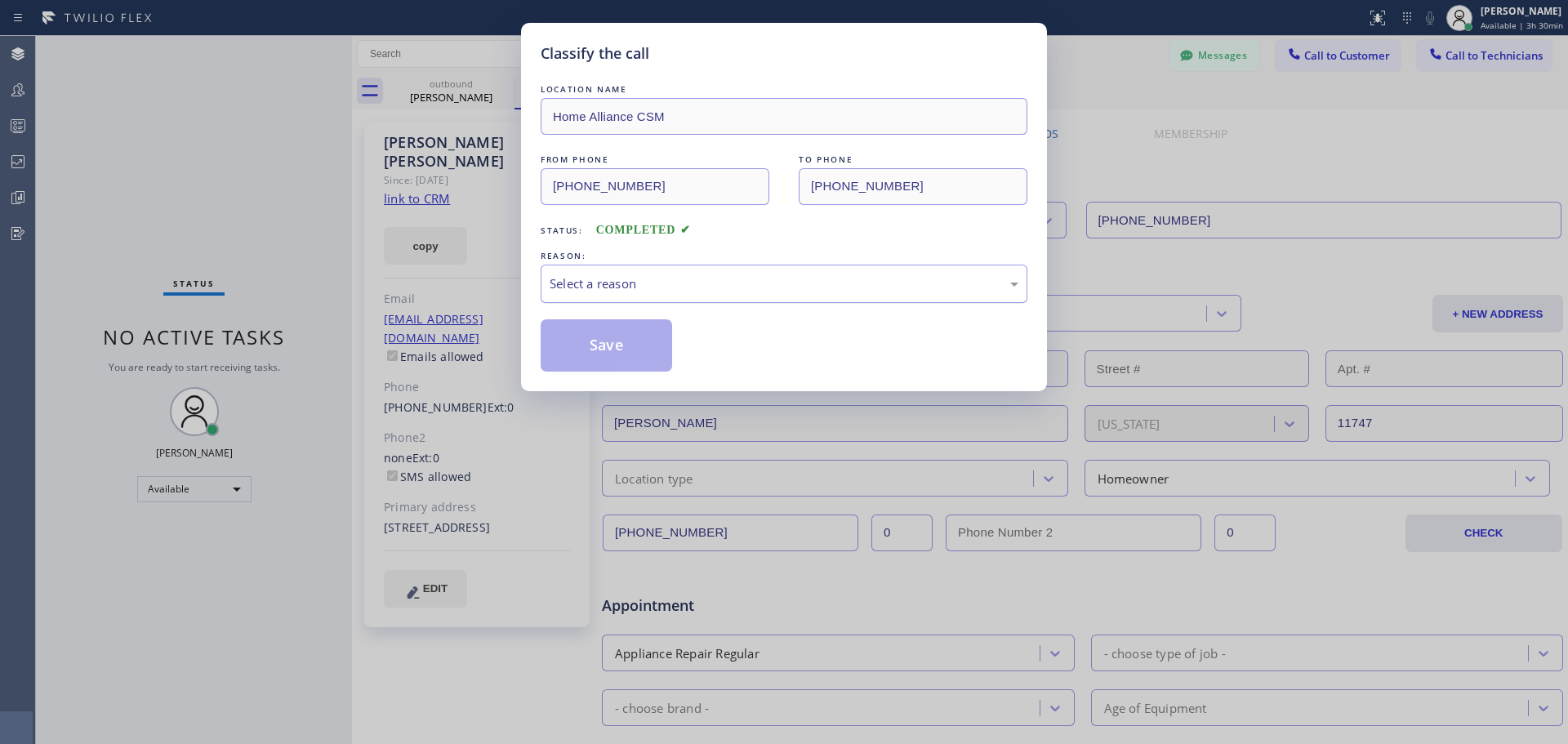
click at [691, 278] on div "Select a reason" at bounding box center [783, 284] width 469 height 19
drag, startPoint x: 635, startPoint y: 348, endPoint x: 1031, endPoint y: 124, distance: 455.0
click at [636, 348] on button "Save" at bounding box center [606, 345] width 132 height 52
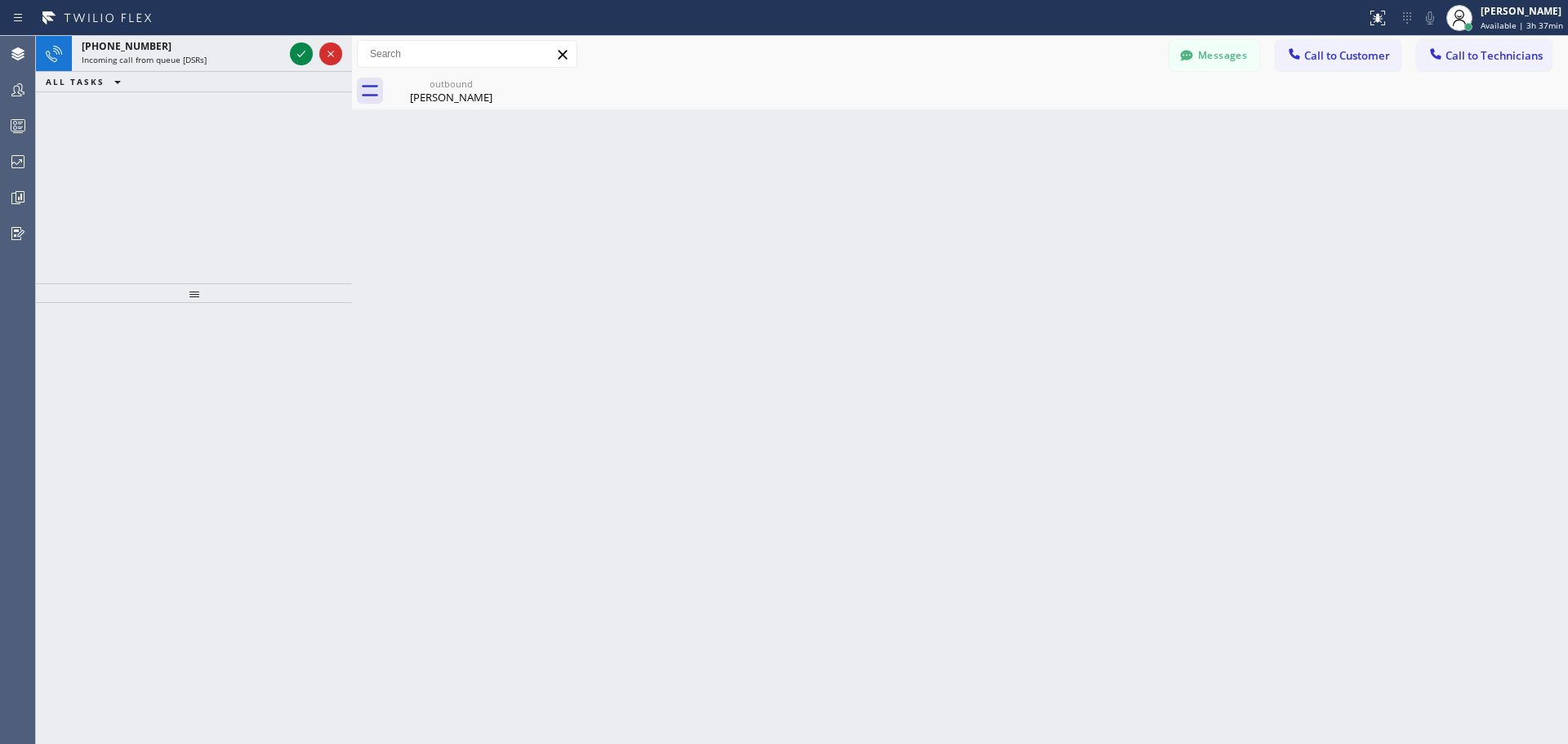
drag, startPoint x: 300, startPoint y: 52, endPoint x: 622, endPoint y: 335, distance: 428.7
click at [300, 52] on icon at bounding box center [301, 54] width 20 height 20
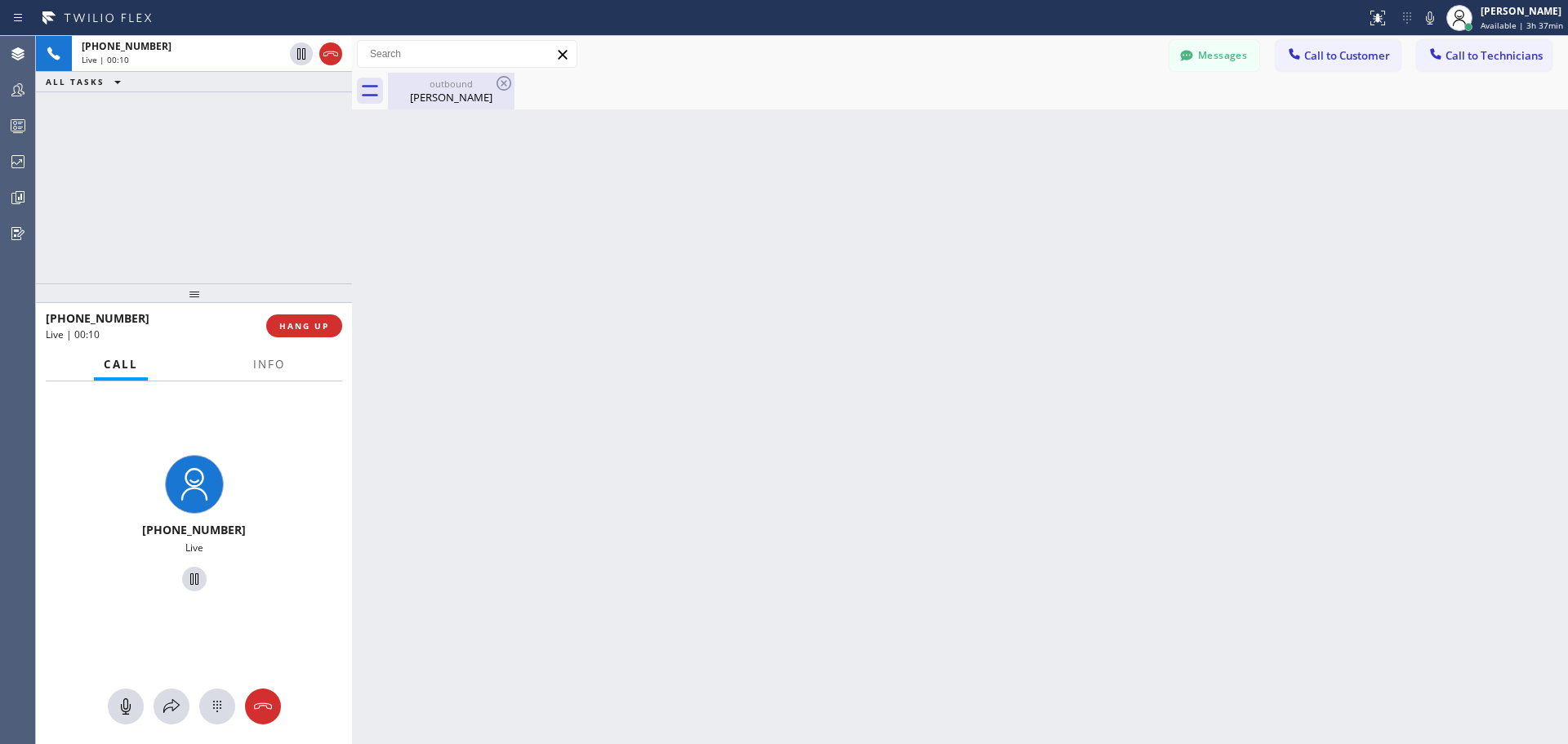
click at [450, 93] on div "[PERSON_NAME]" at bounding box center [451, 97] width 123 height 14
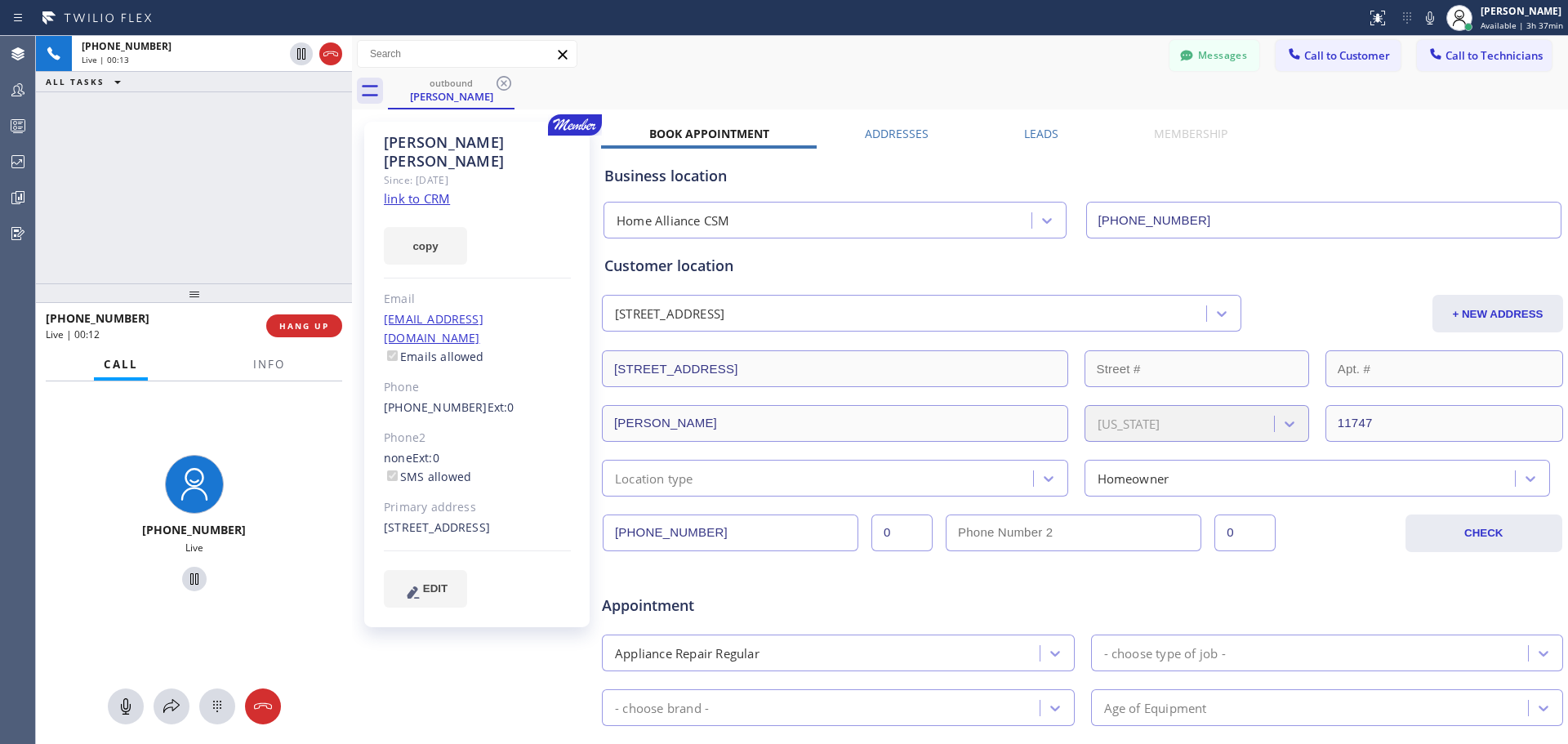
click at [435, 190] on link "link to CRM" at bounding box center [417, 198] width 66 height 16
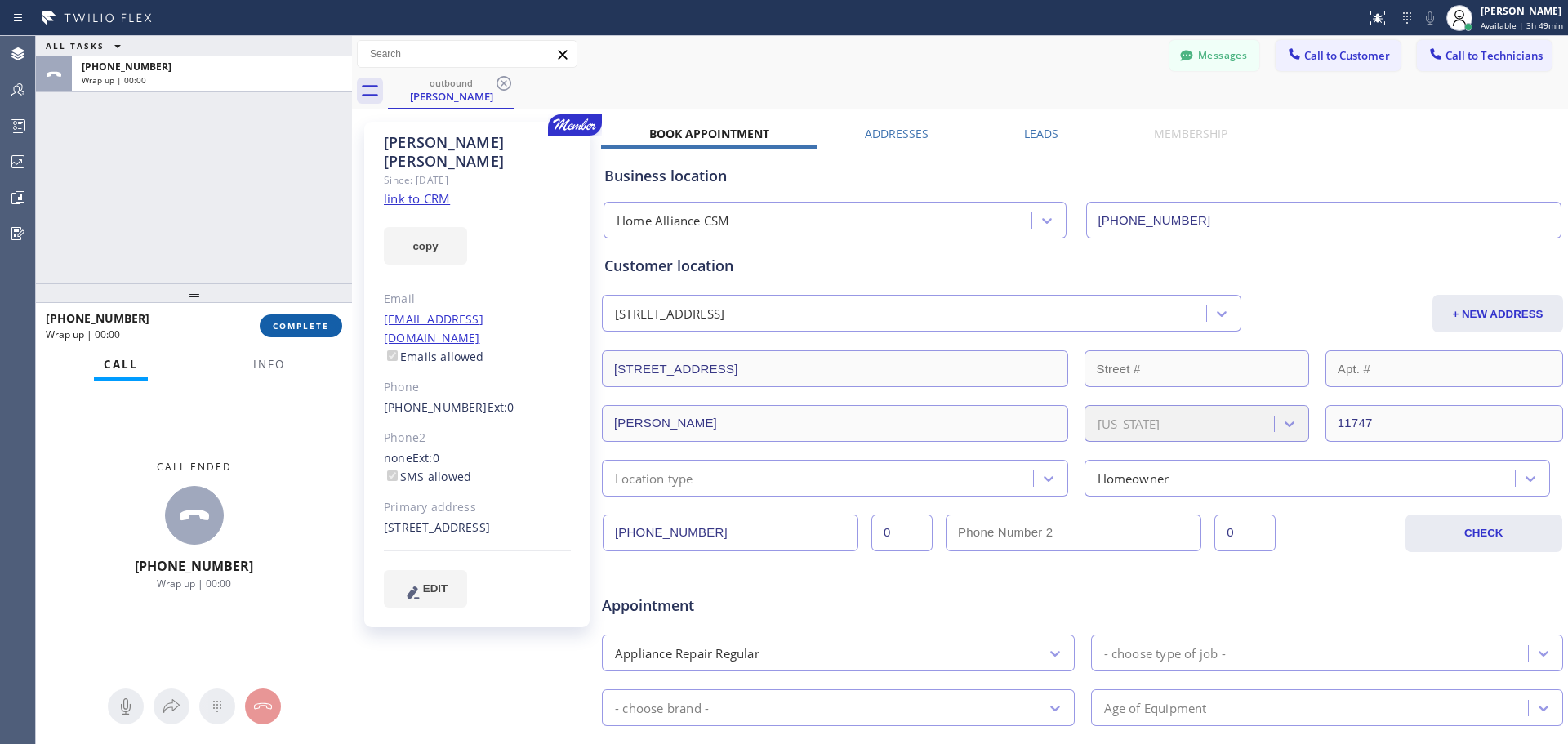
click at [301, 327] on span "COMPLETE" at bounding box center [301, 325] width 56 height 11
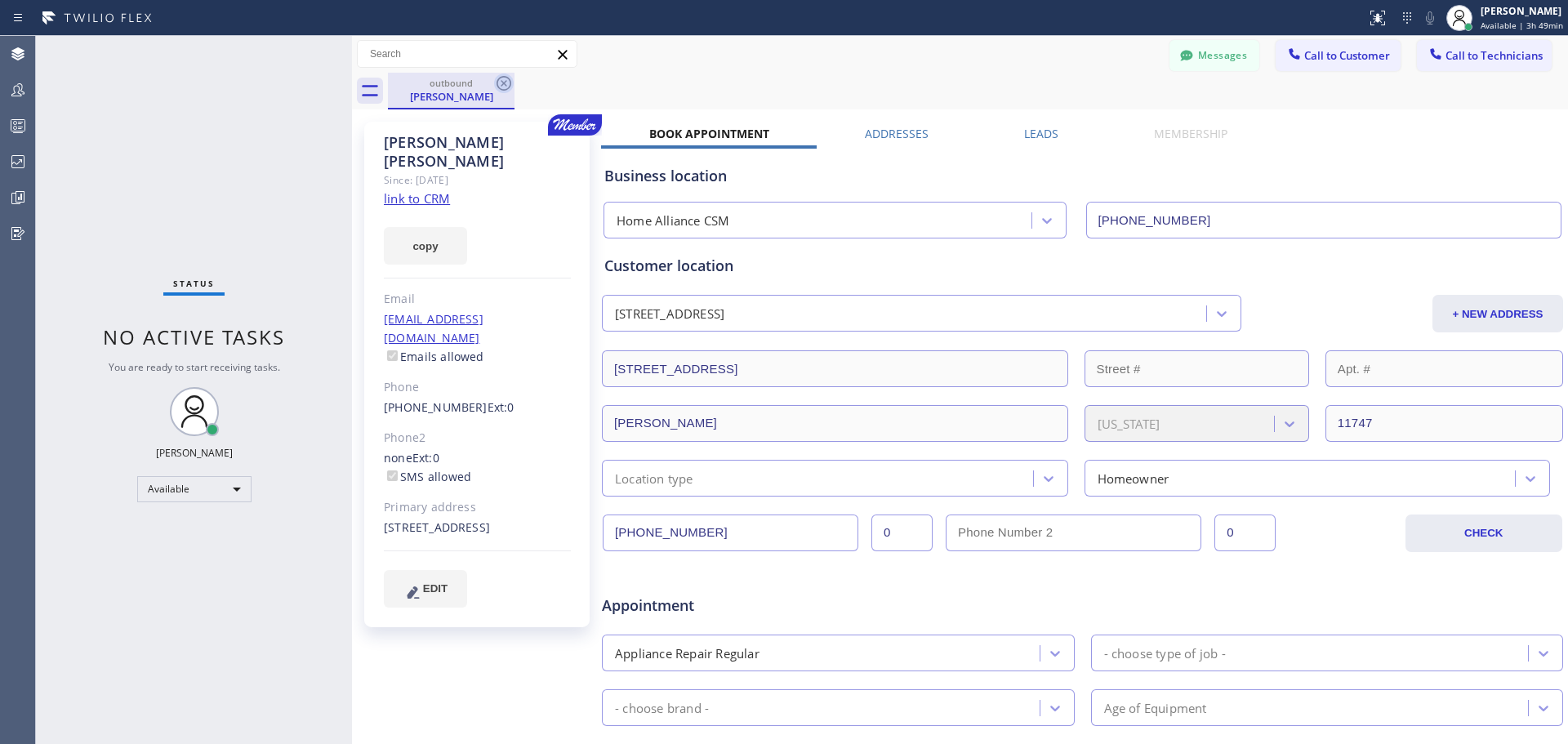
click at [501, 83] on icon at bounding box center [503, 82] width 20 height 20
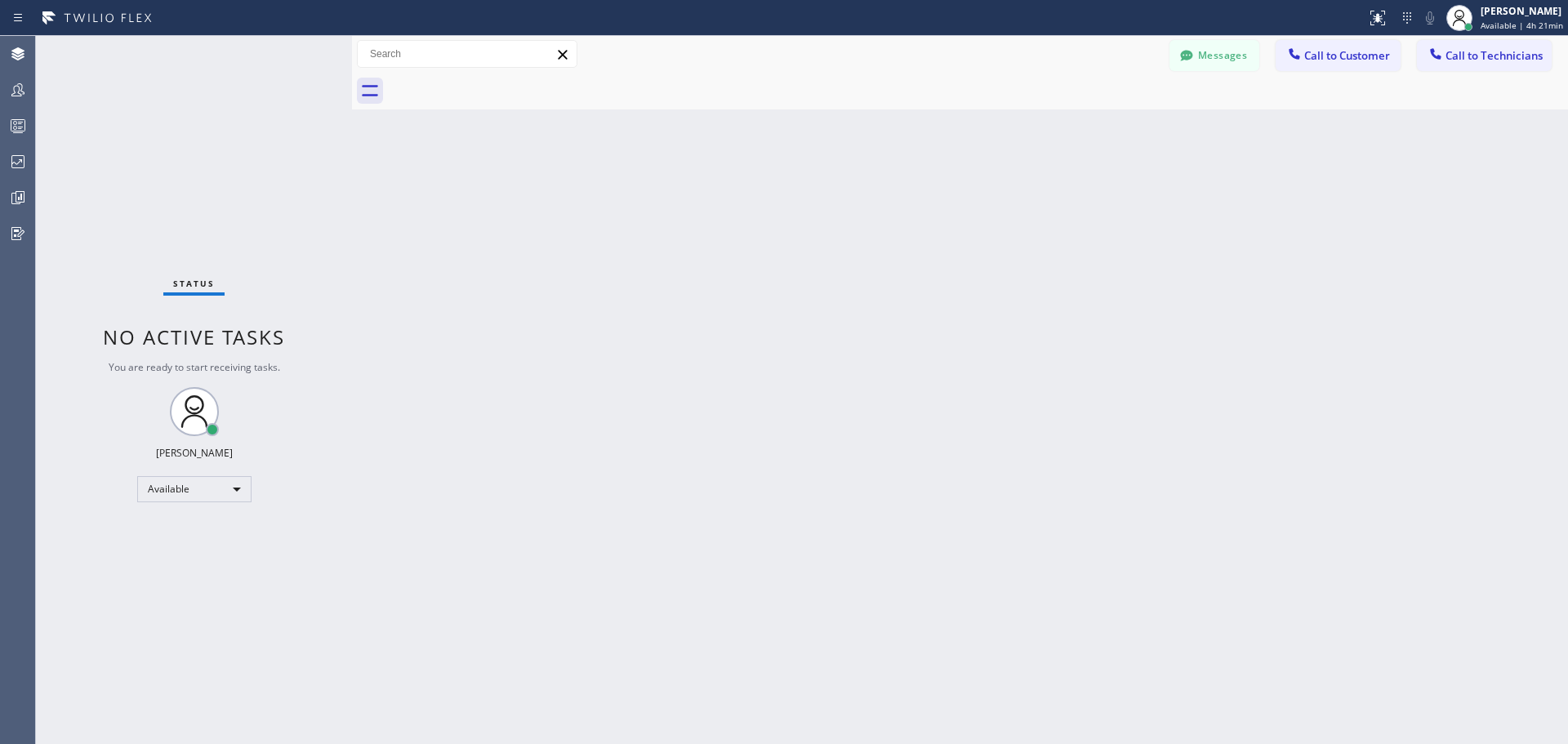
click at [1312, 54] on span "Call to Customer" at bounding box center [1347, 55] width 86 height 14
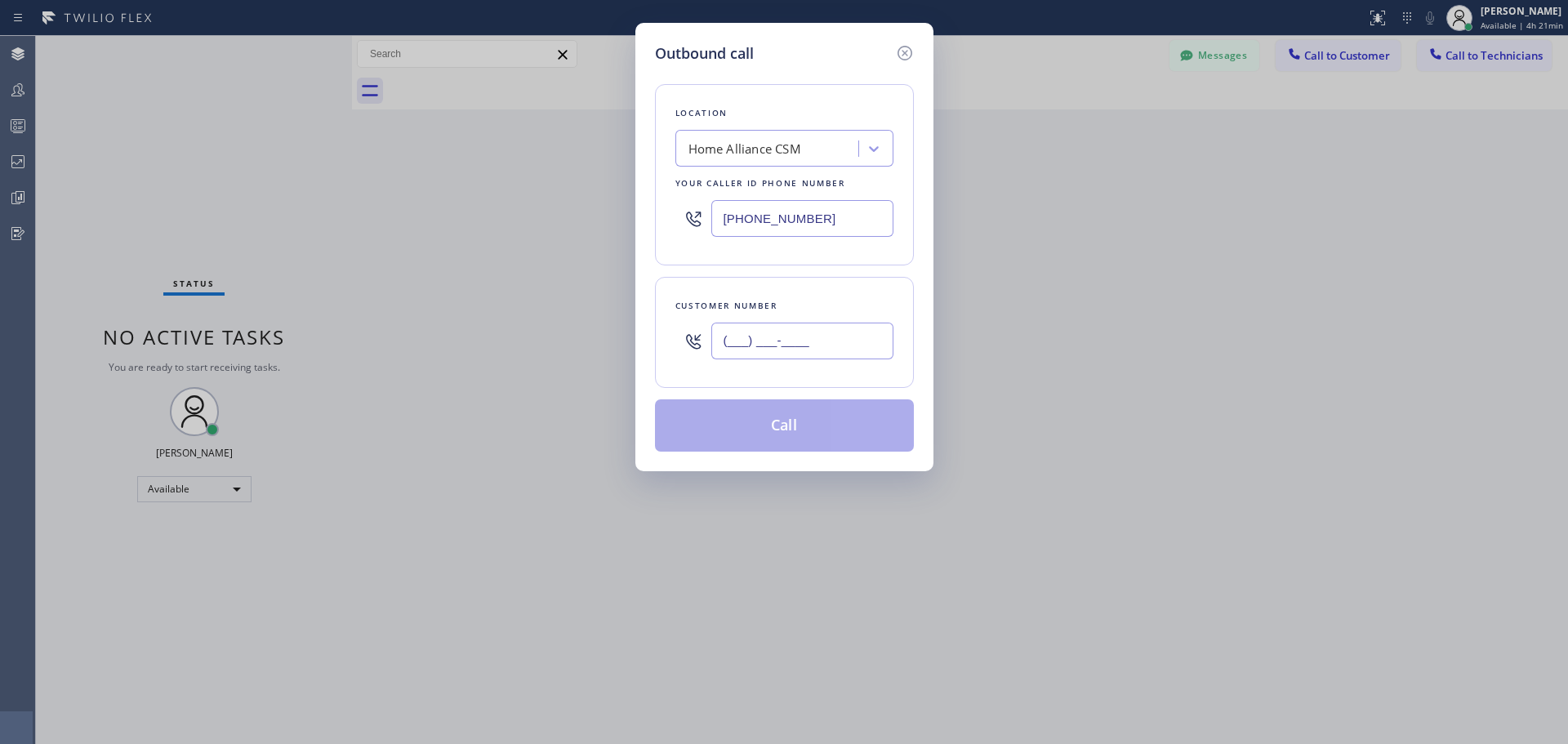
click at [763, 341] on input "(___) ___-____" at bounding box center [803, 340] width 182 height 37
paste input "424) 263-1180"
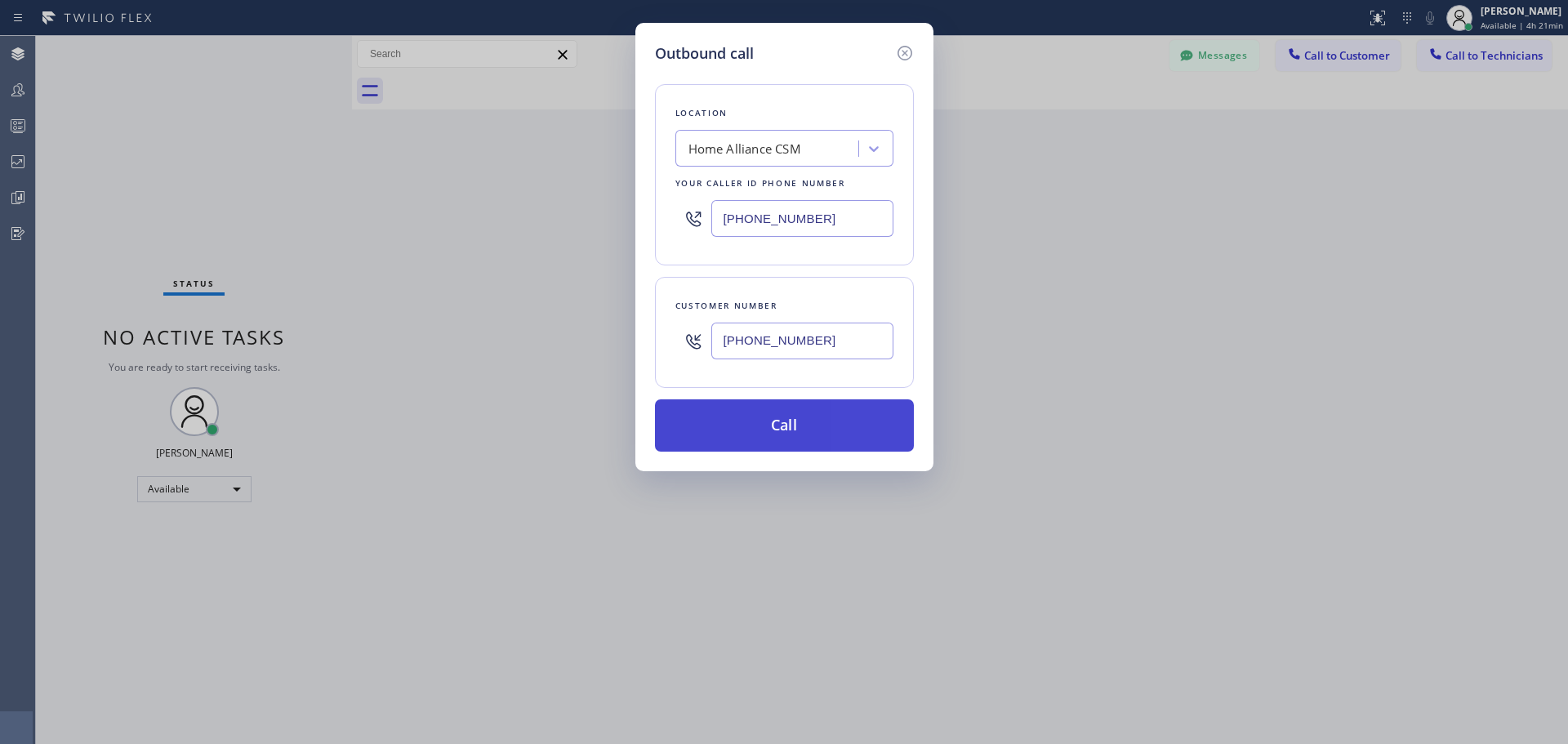
type input "[PHONE_NUMBER]"
click at [807, 423] on button "Call" at bounding box center [784, 425] width 258 height 52
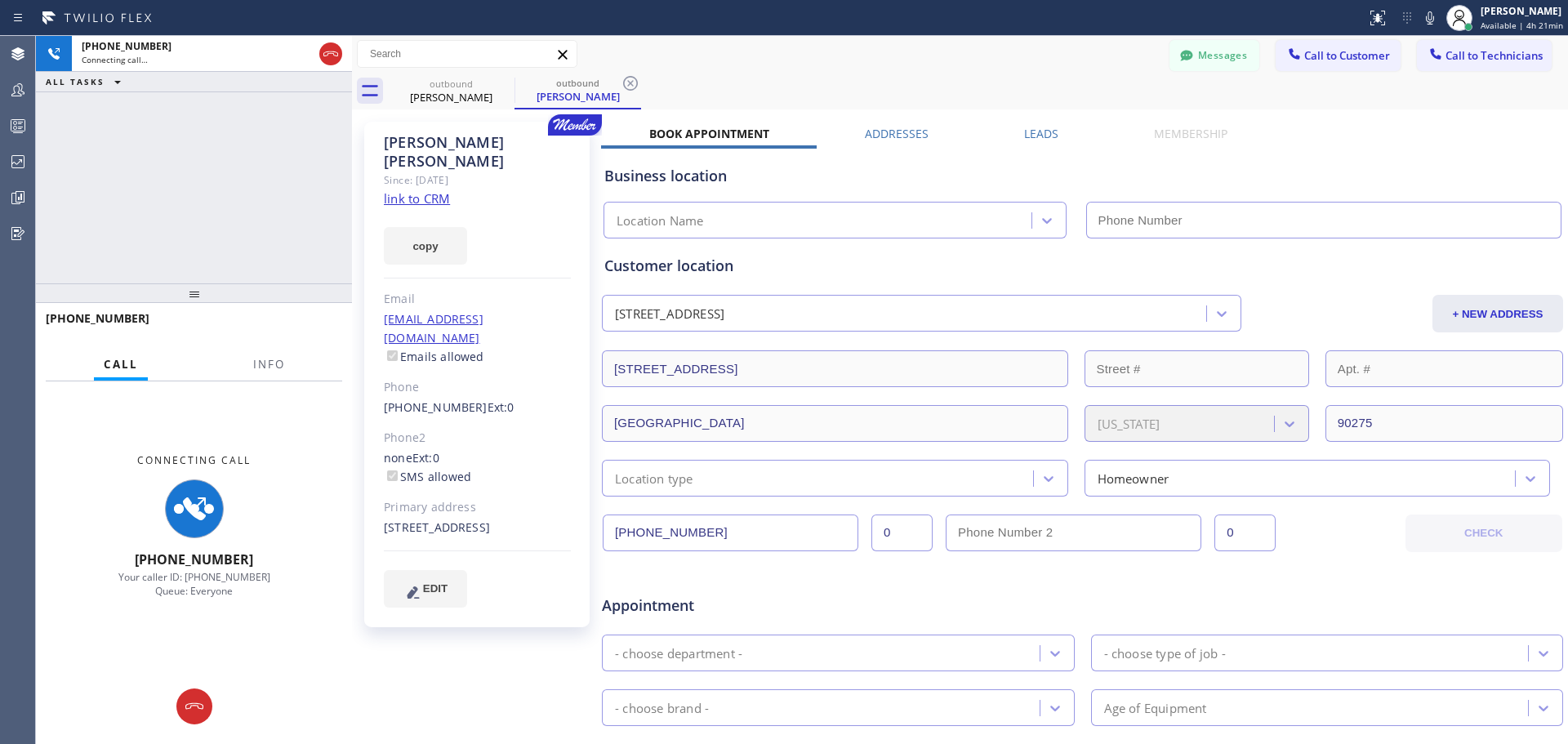
type input "[PHONE_NUMBER]"
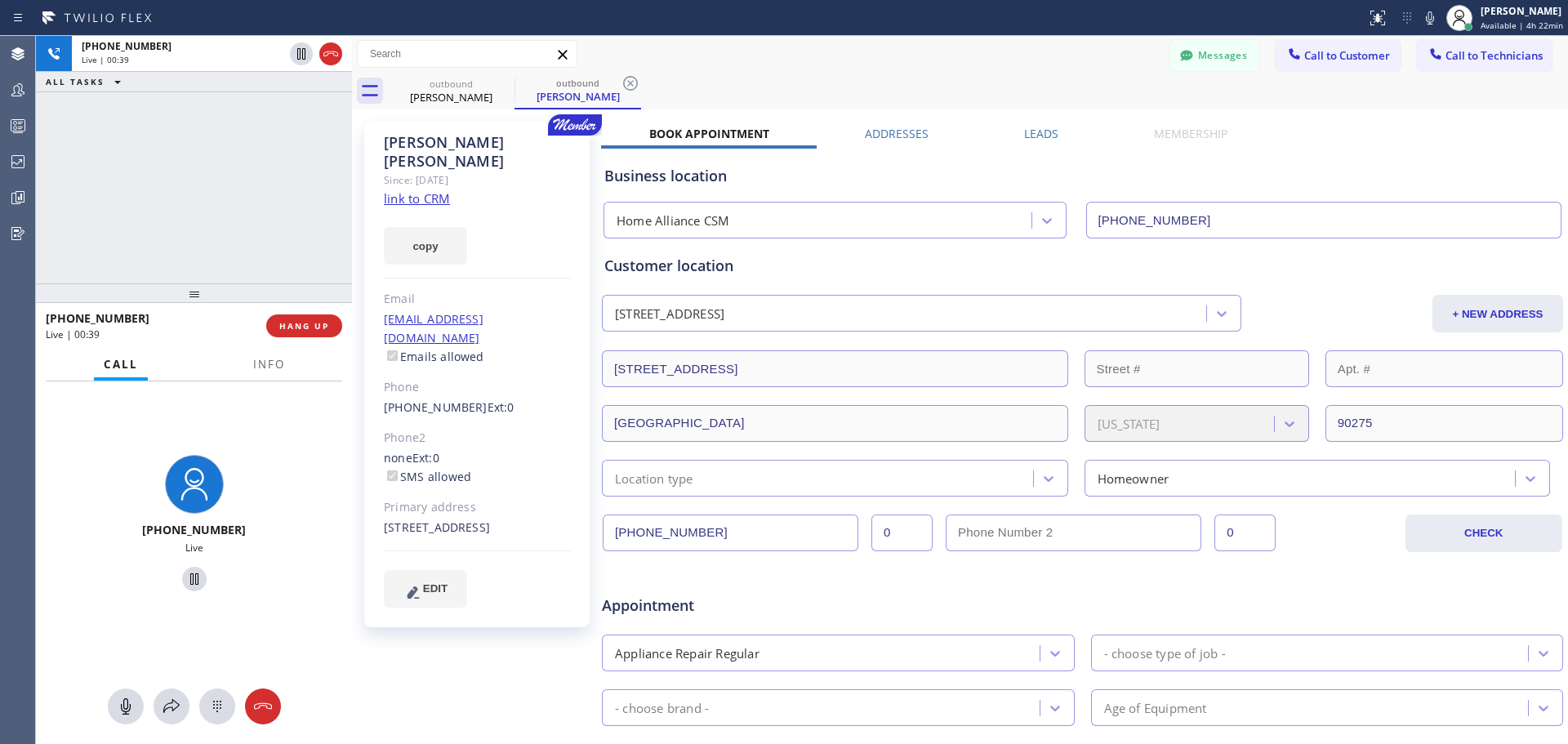
drag, startPoint x: 298, startPoint y: 335, endPoint x: 347, endPoint y: 348, distance: 50.7
click at [298, 335] on button "HANG UP" at bounding box center [304, 326] width 76 height 23
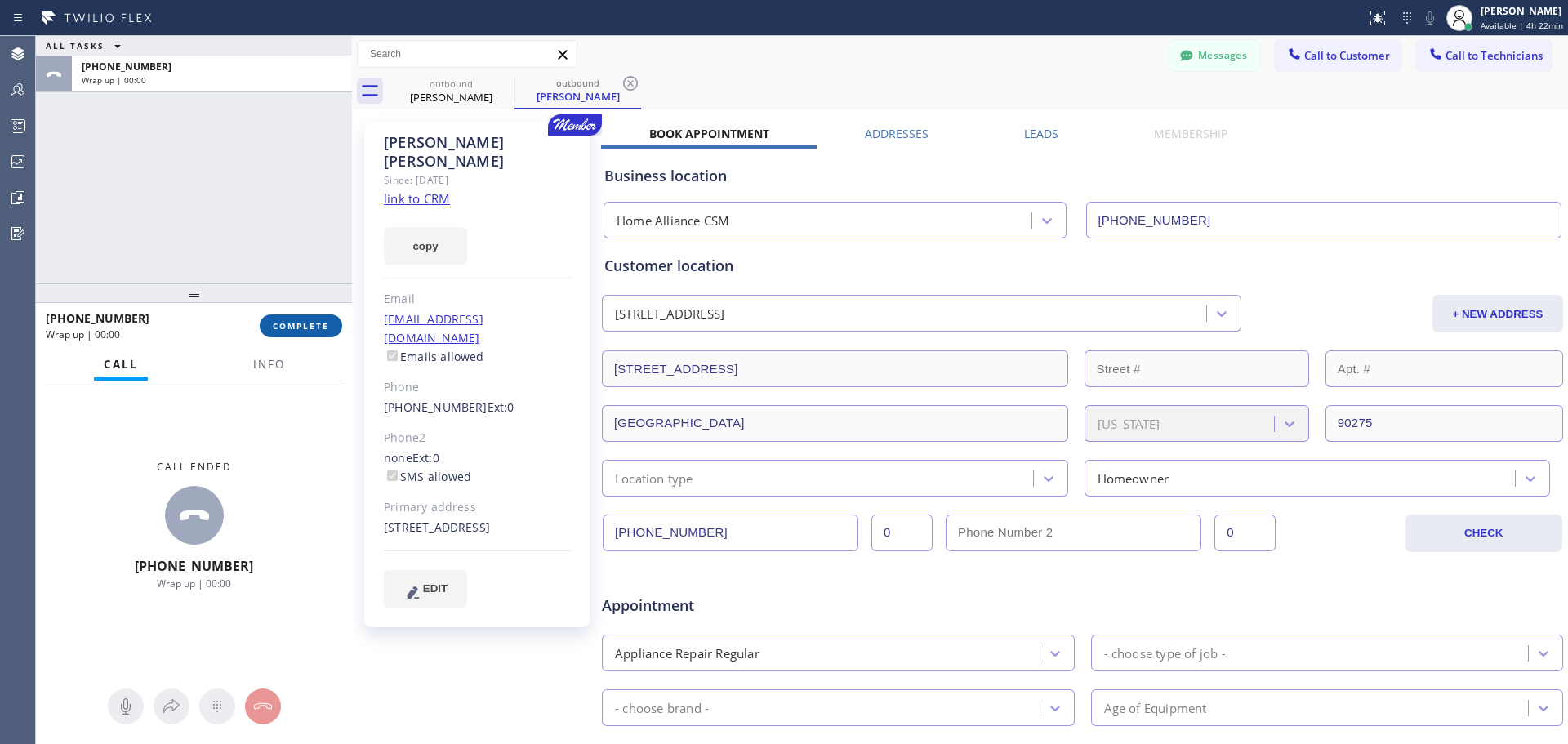
click at [321, 335] on button "COMPLETE" at bounding box center [300, 326] width 82 height 23
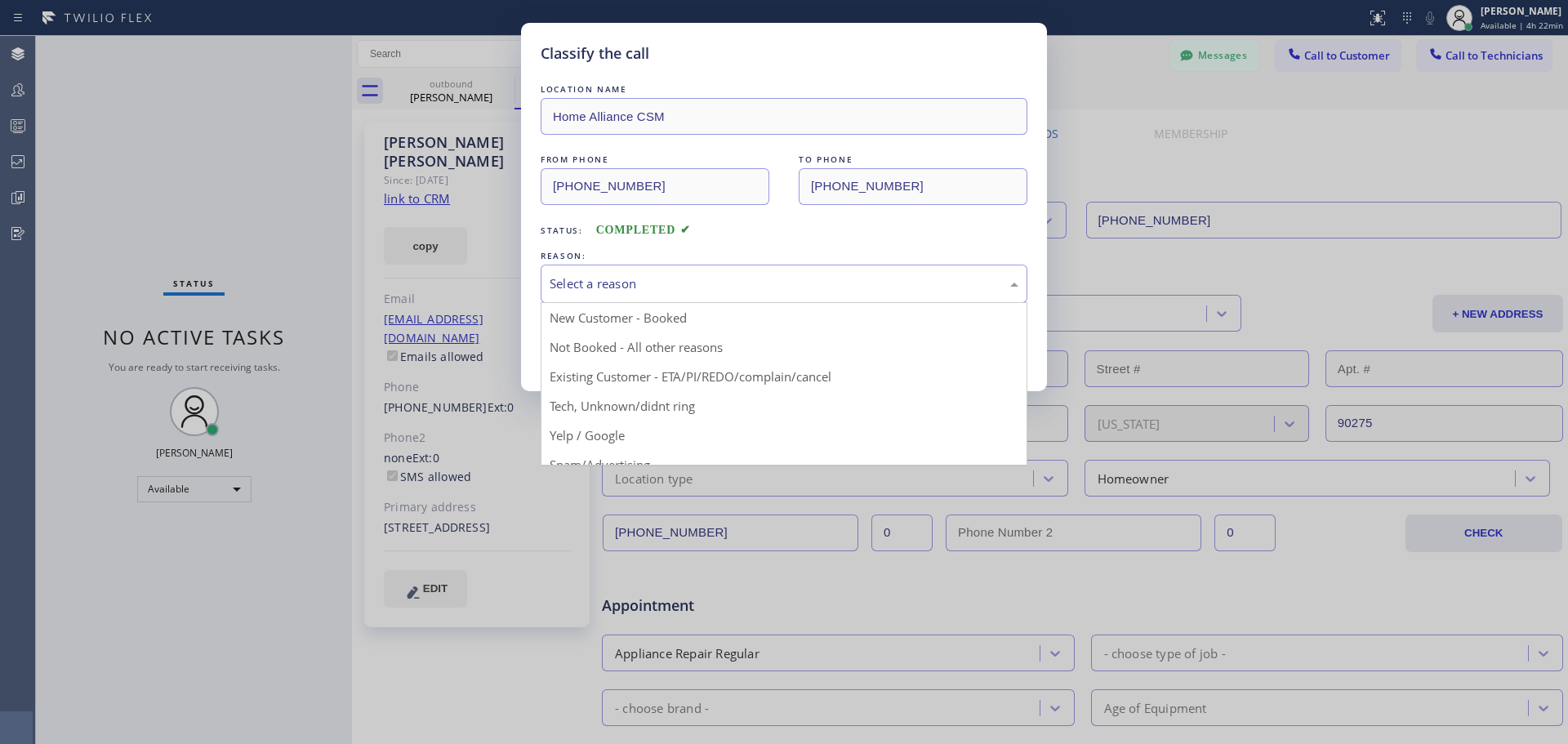
click at [702, 276] on div "Select a reason" at bounding box center [783, 284] width 469 height 19
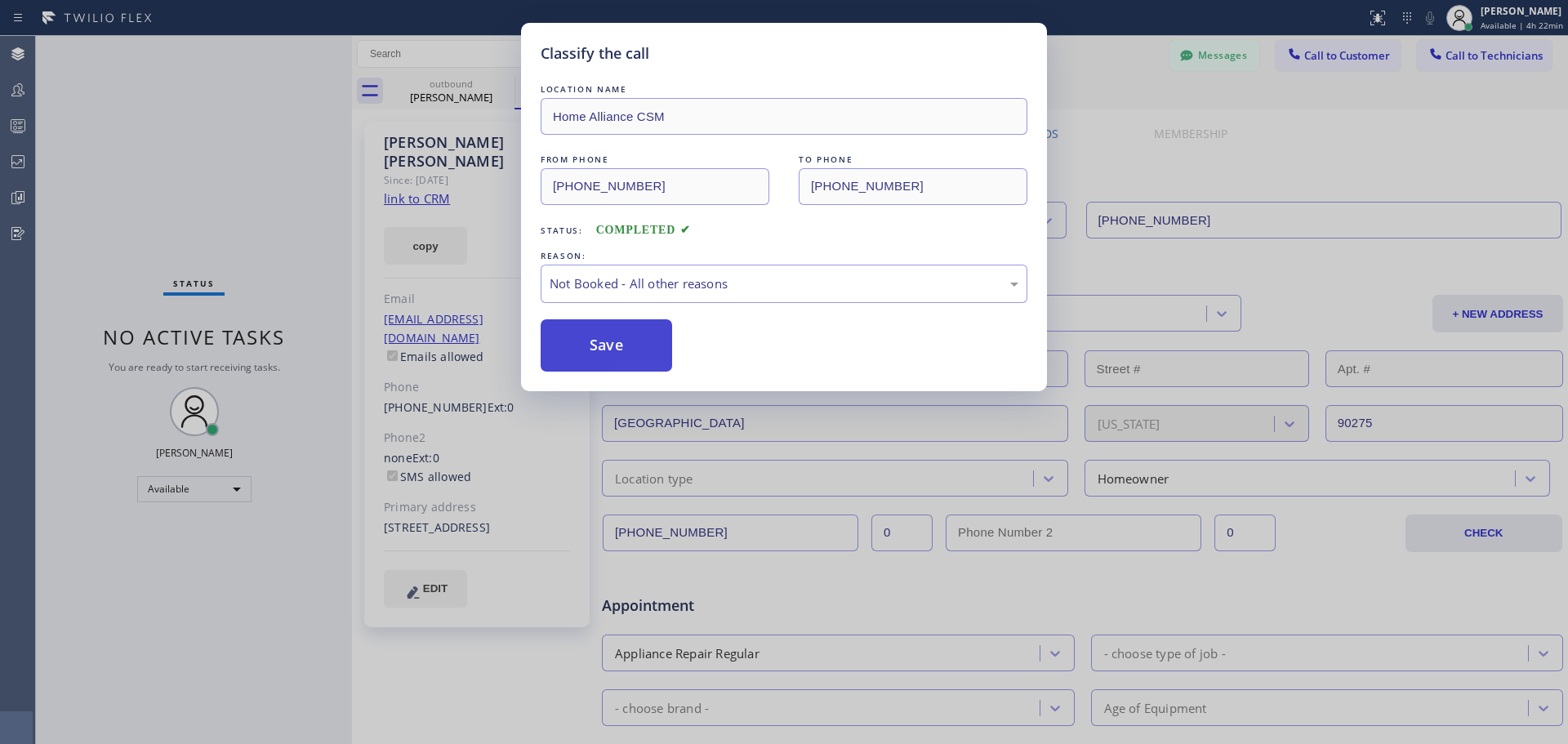
click at [605, 354] on button "Save" at bounding box center [606, 345] width 132 height 52
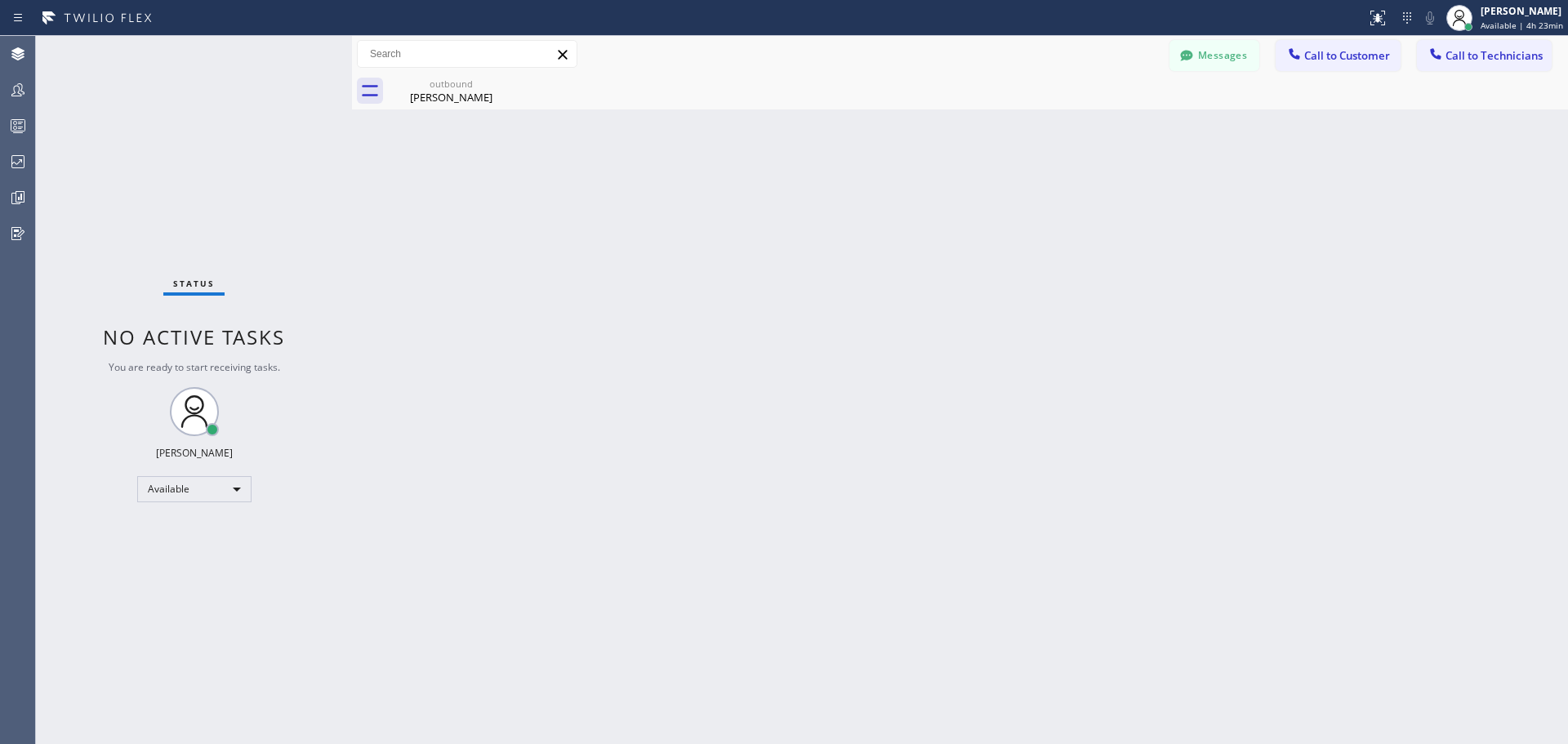
click at [1341, 65] on button "Call to Customer" at bounding box center [1338, 55] width 125 height 31
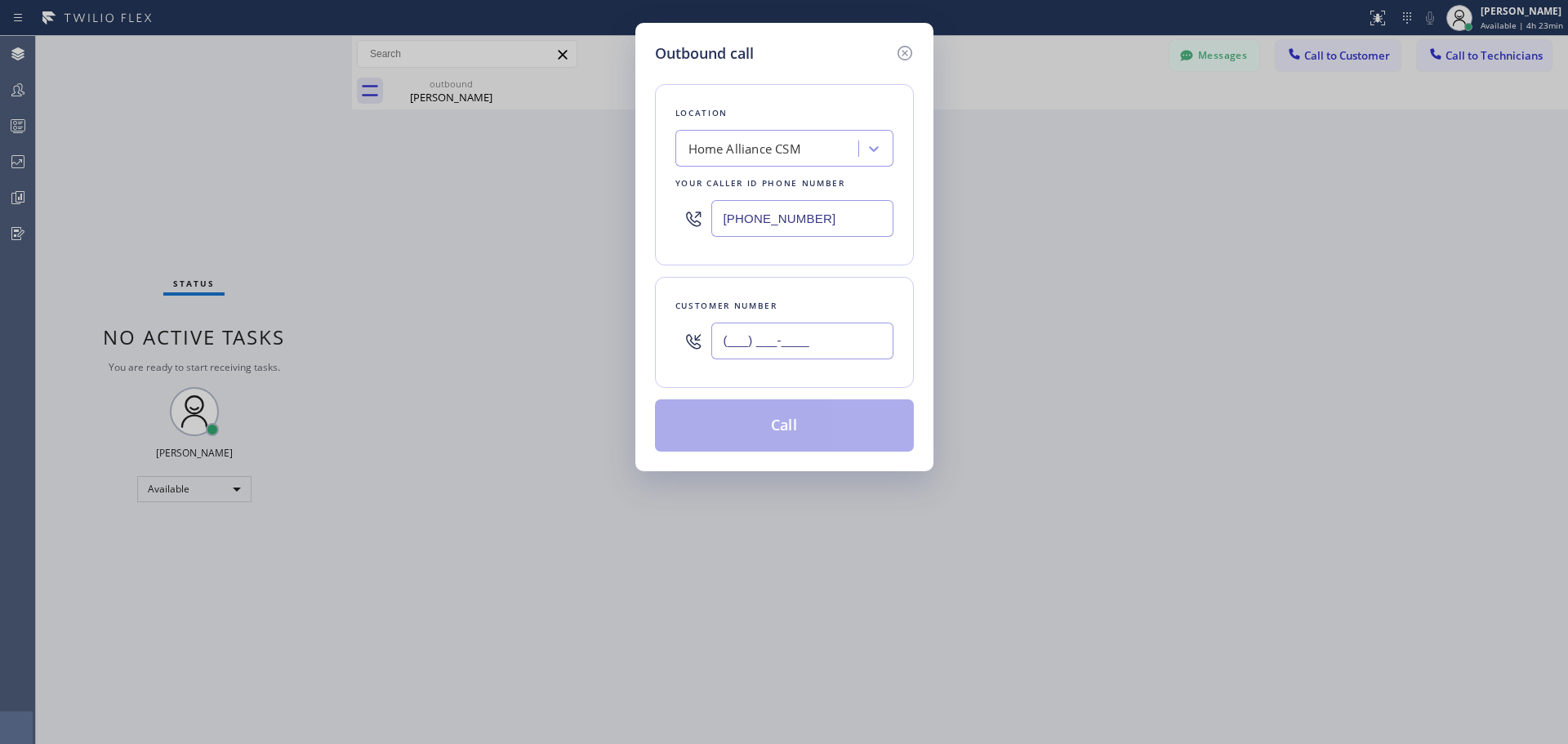
click at [768, 339] on input "(___) ___-____" at bounding box center [803, 340] width 182 height 37
paste input "952) 847-3998"
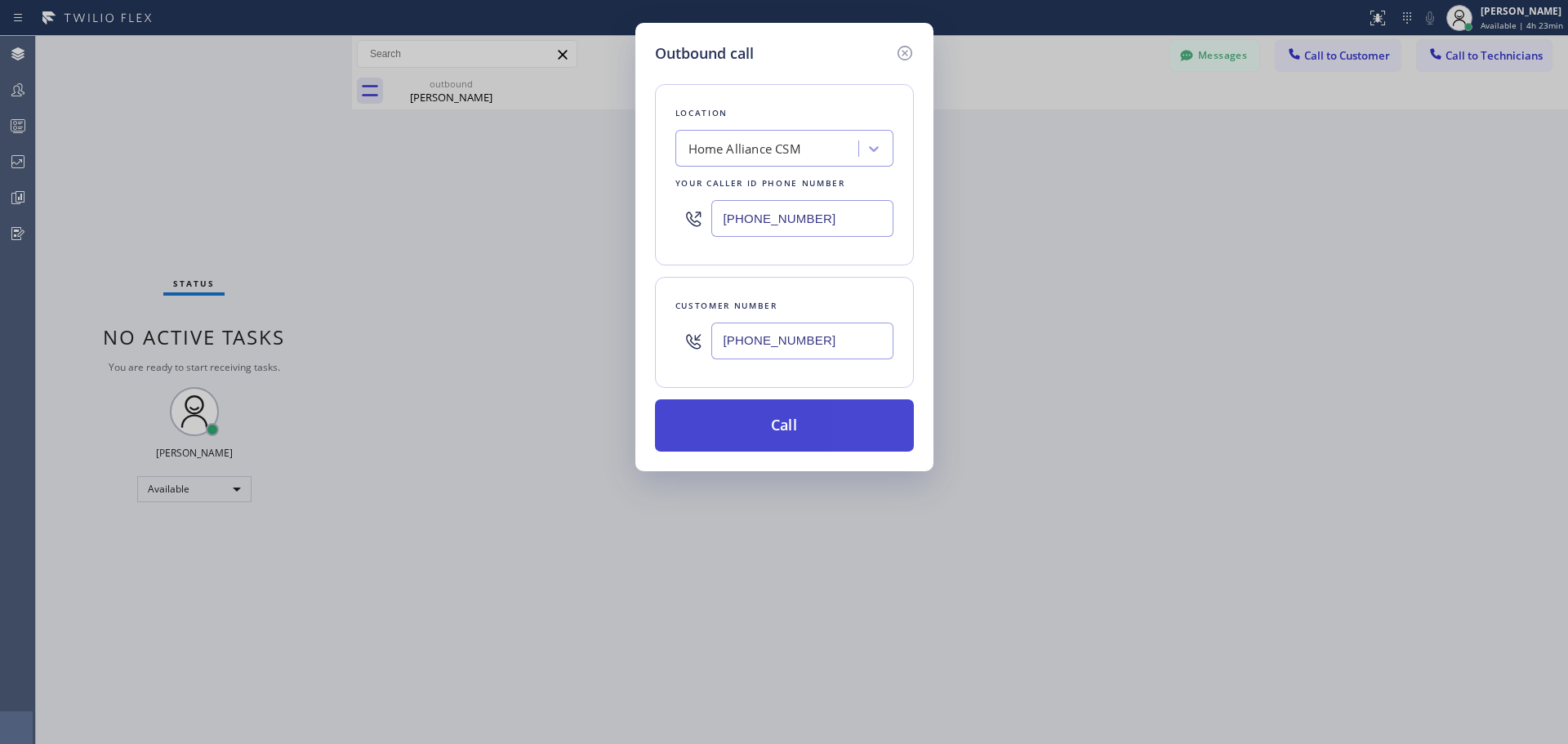
type input "[PHONE_NUMBER]"
click at [780, 423] on button "Call" at bounding box center [784, 425] width 258 height 52
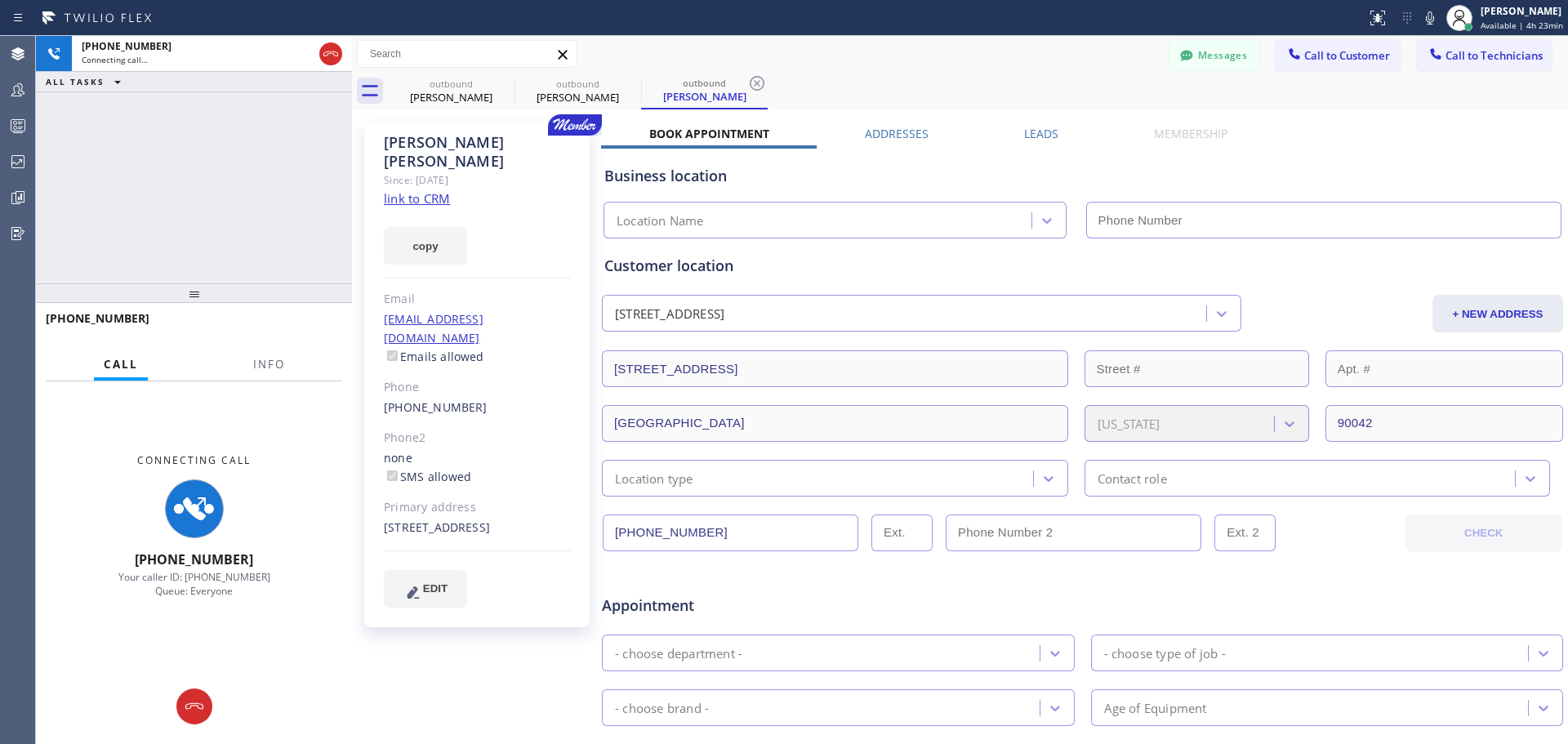
type input "[PHONE_NUMBER]"
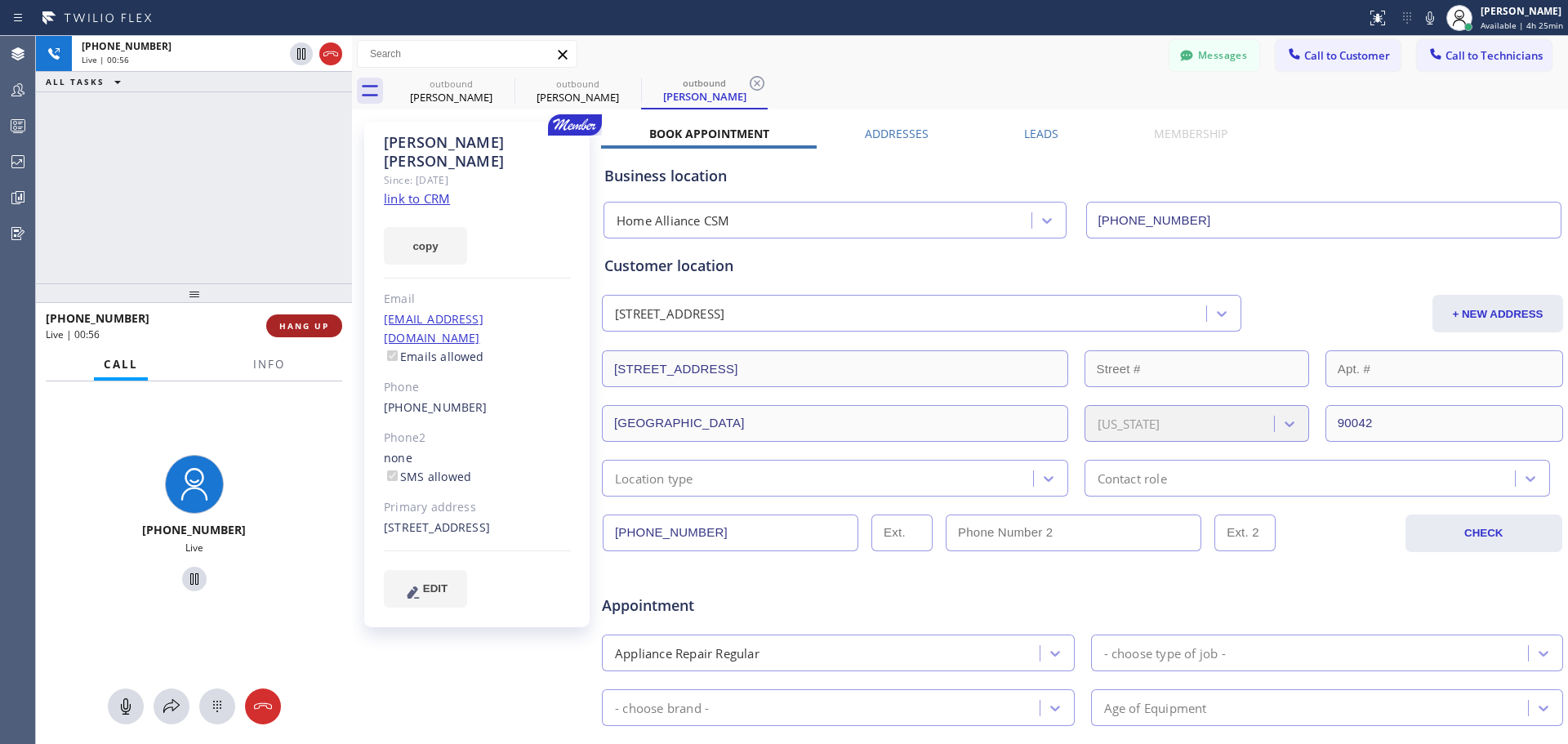
click at [299, 330] on span "HANG UP" at bounding box center [304, 325] width 50 height 11
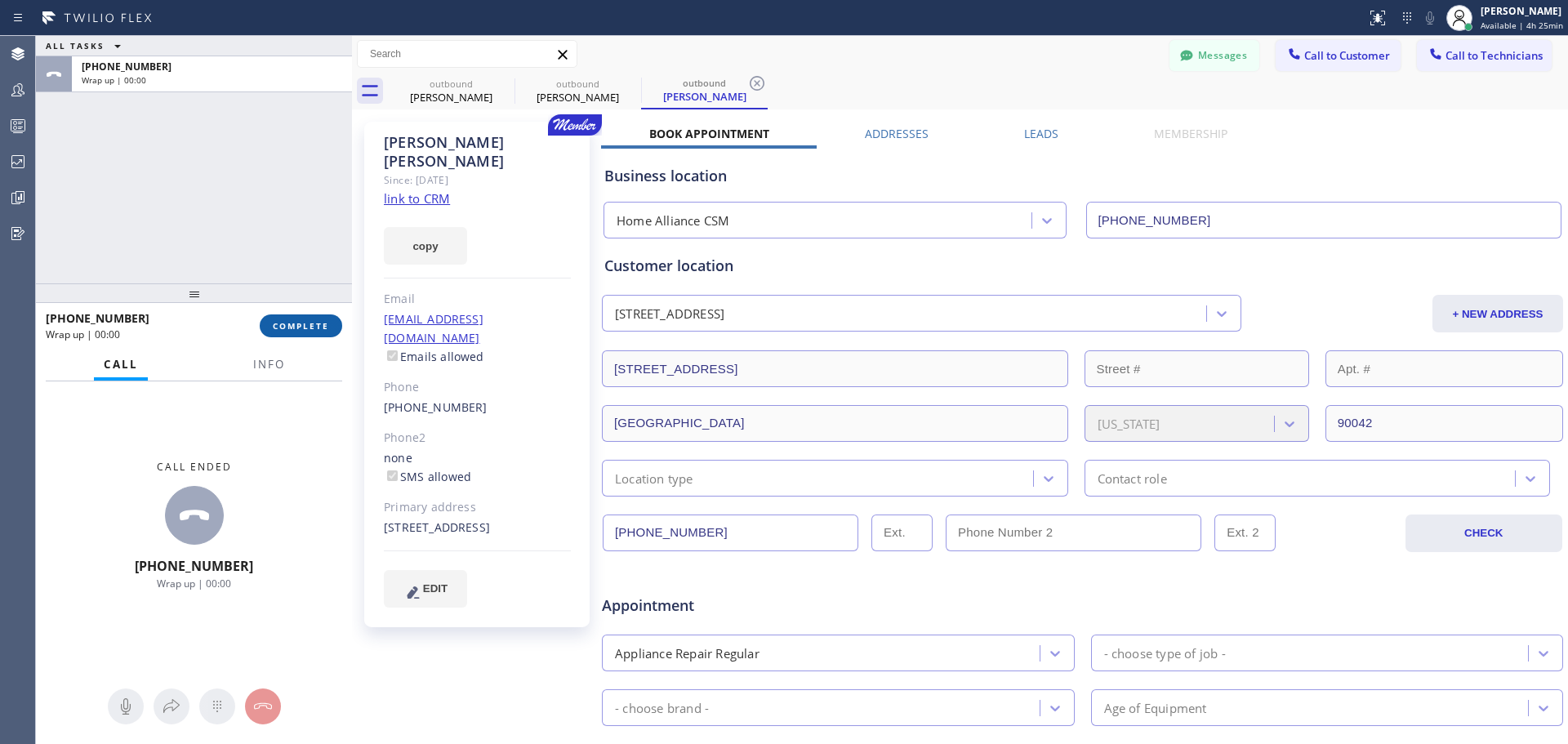
click at [304, 327] on span "COMPLETE" at bounding box center [301, 325] width 56 height 11
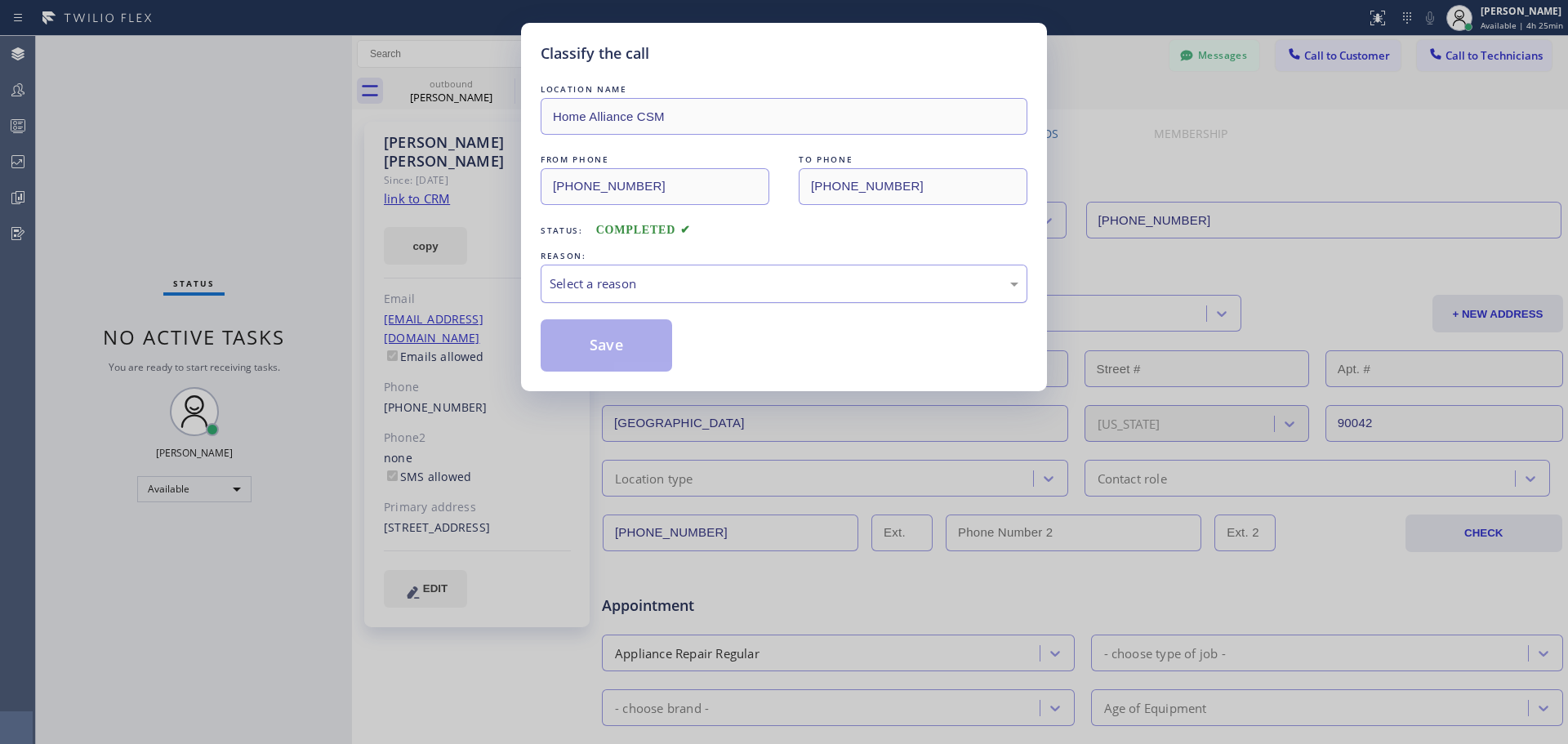
click at [789, 278] on div "Select a reason" at bounding box center [783, 284] width 469 height 19
click at [594, 359] on button "Save" at bounding box center [606, 345] width 132 height 52
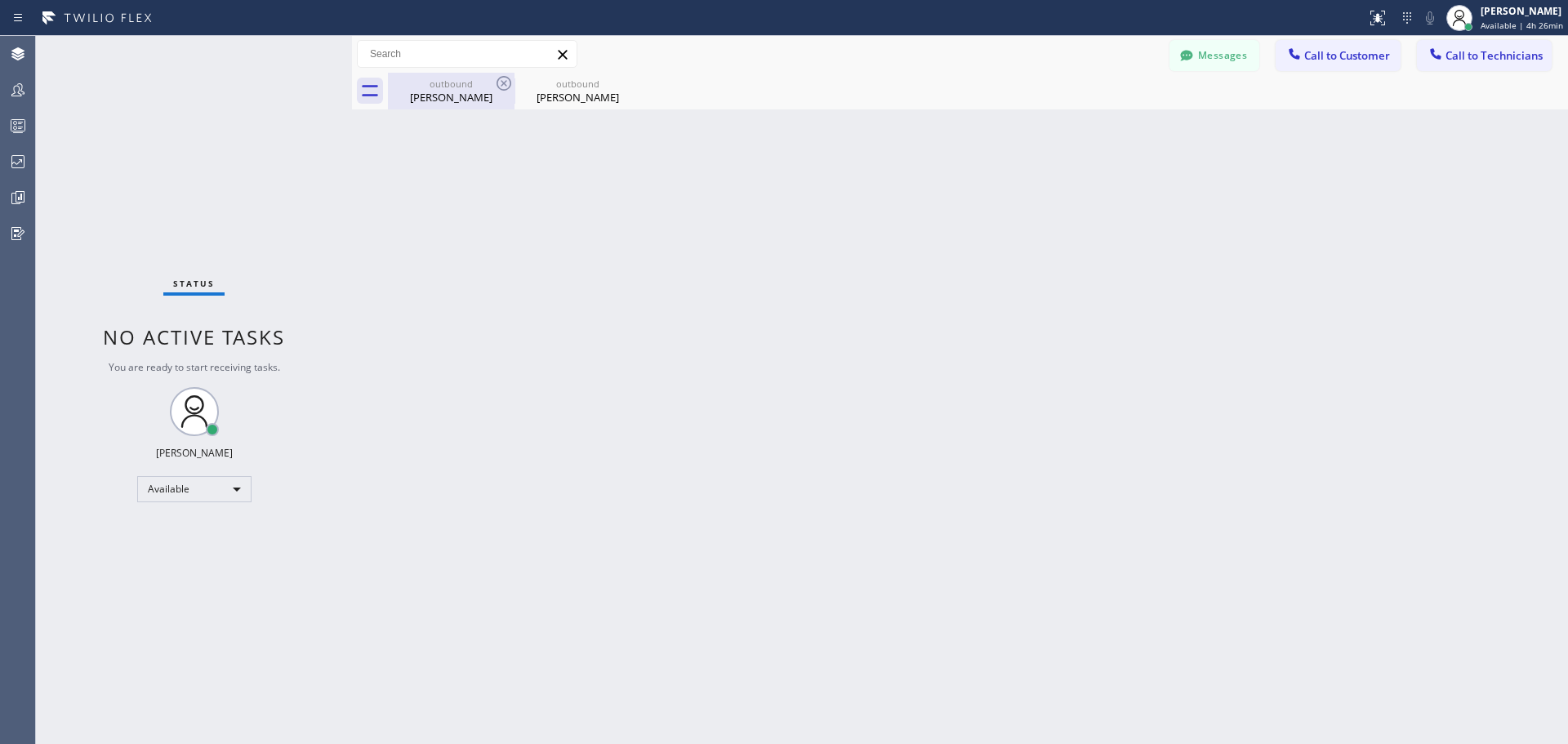
click at [464, 95] on div "[PERSON_NAME]" at bounding box center [451, 97] width 123 height 14
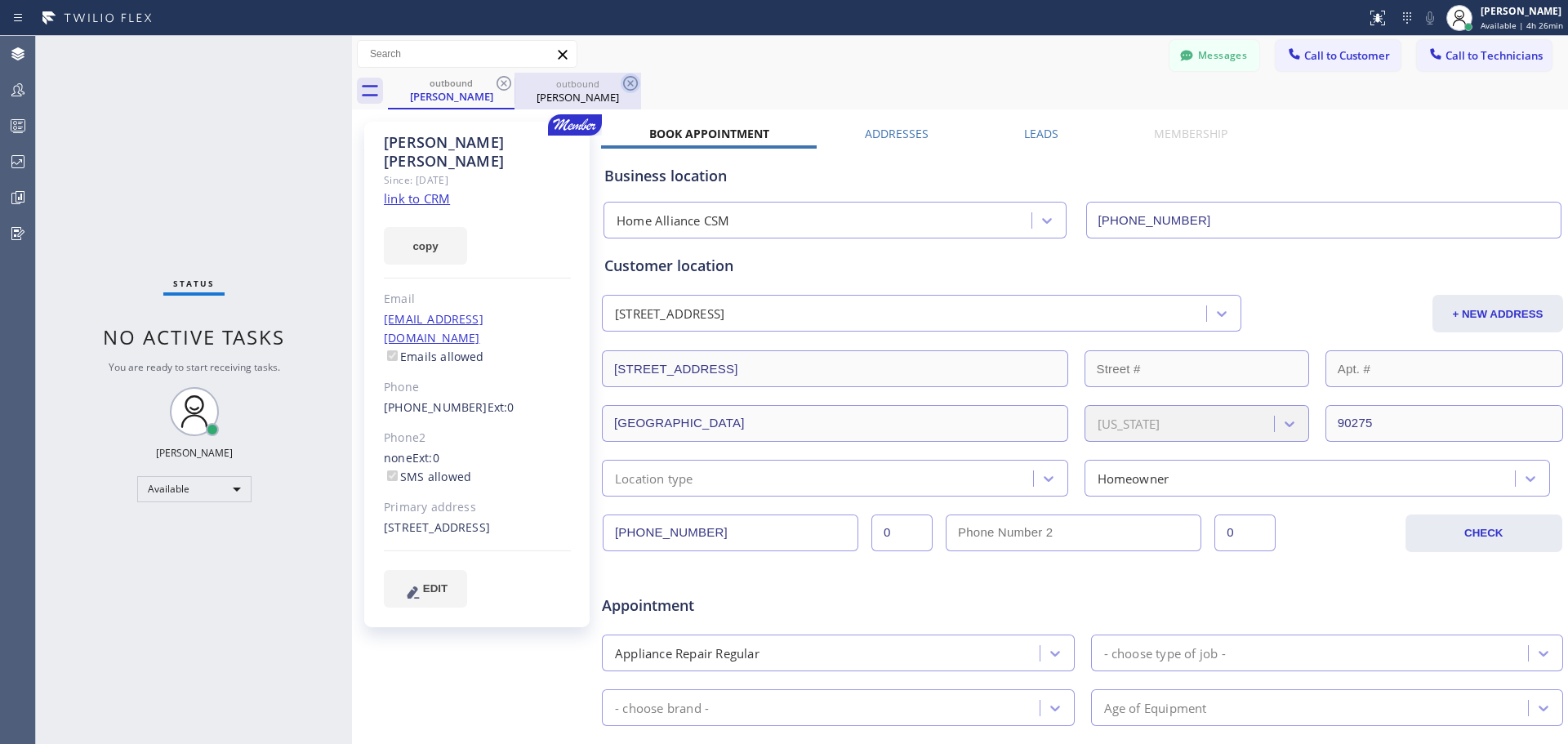
click at [637, 82] on icon at bounding box center [630, 82] width 20 height 20
click at [0, 0] on icon at bounding box center [0, 0] width 0 height 0
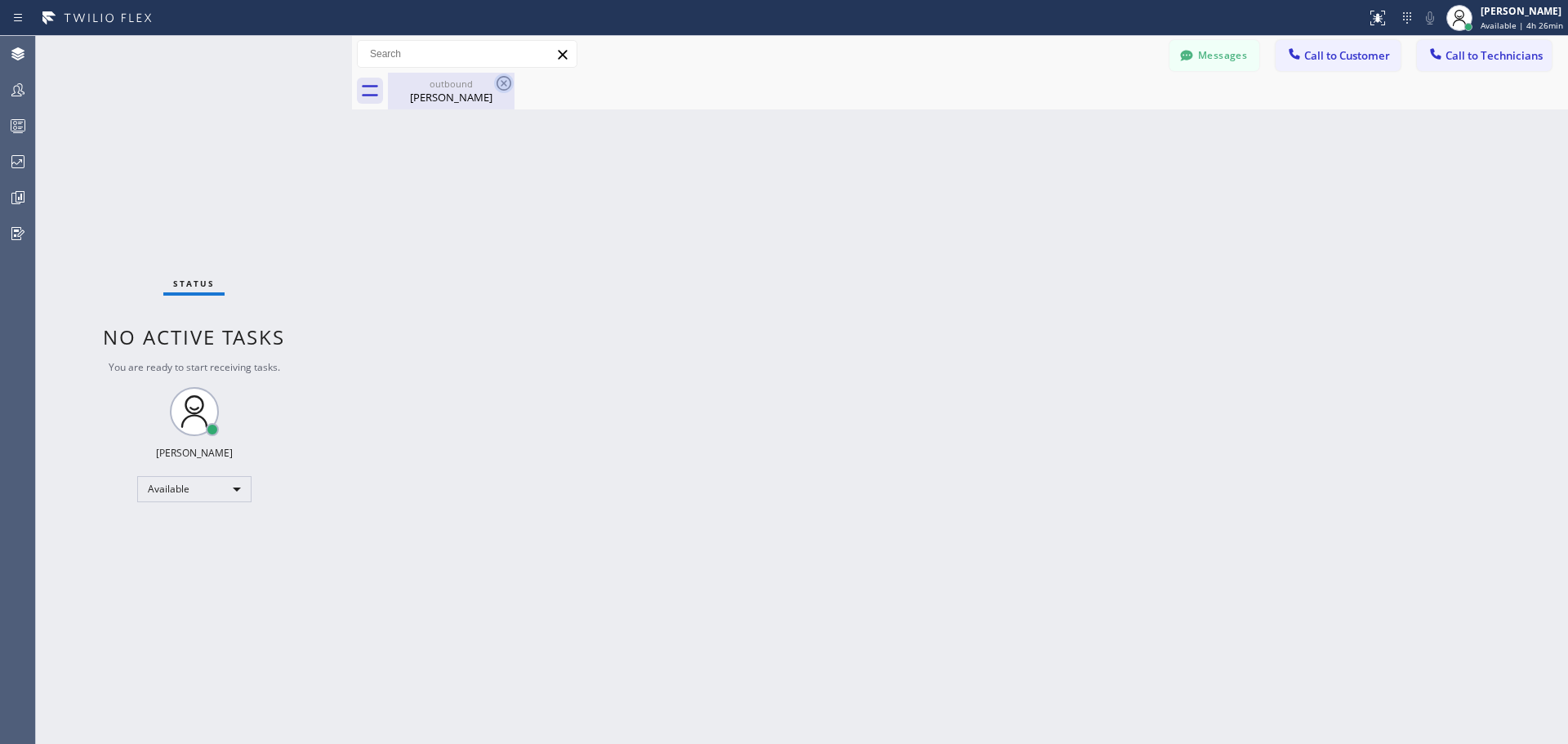
click at [503, 86] on icon at bounding box center [503, 82] width 14 height 14
click at [503, 87] on icon at bounding box center [503, 82] width 20 height 20
click at [503, 77] on icon at bounding box center [503, 82] width 14 height 14
click at [444, 93] on div "[PERSON_NAME]" at bounding box center [451, 97] width 123 height 14
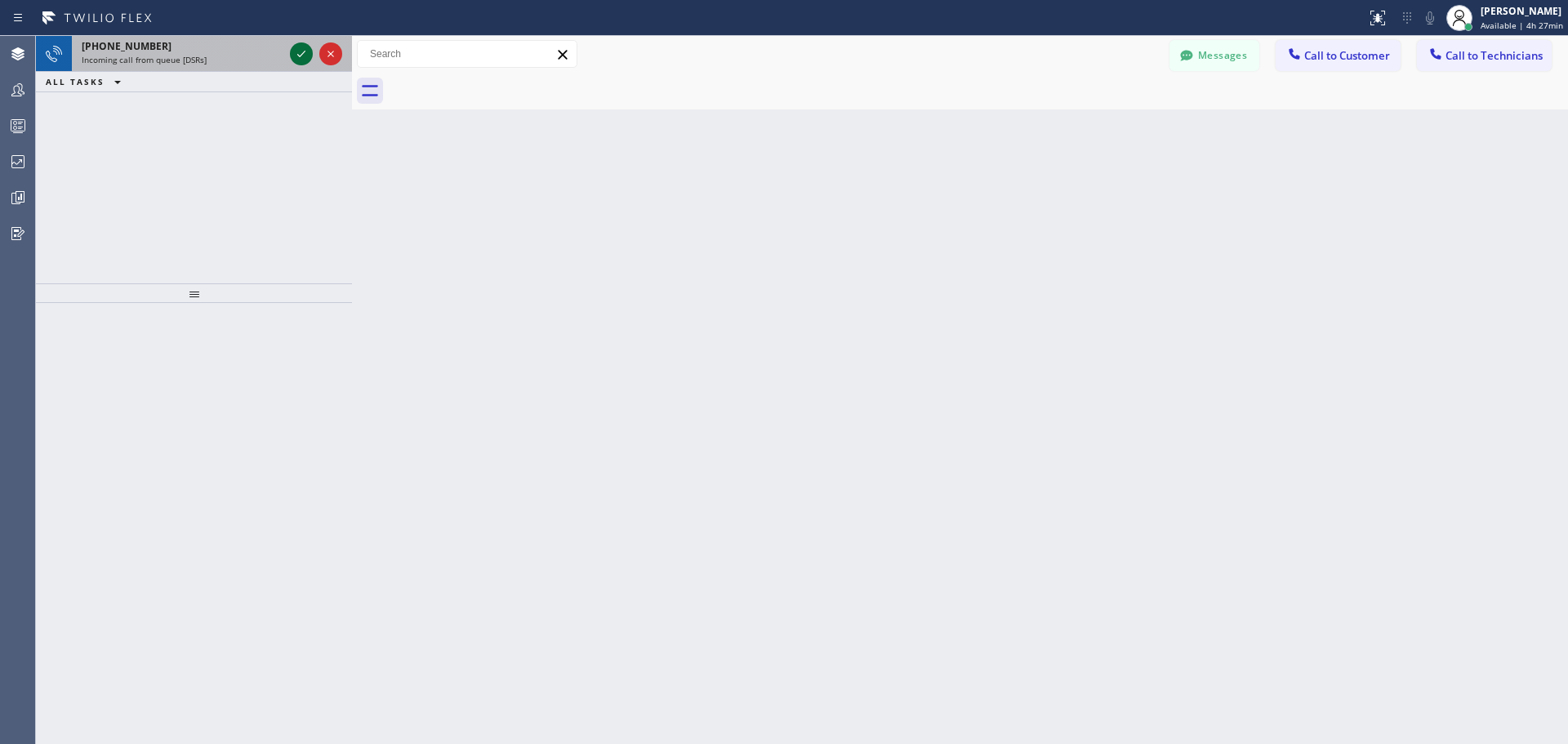
click at [299, 53] on icon at bounding box center [301, 54] width 20 height 20
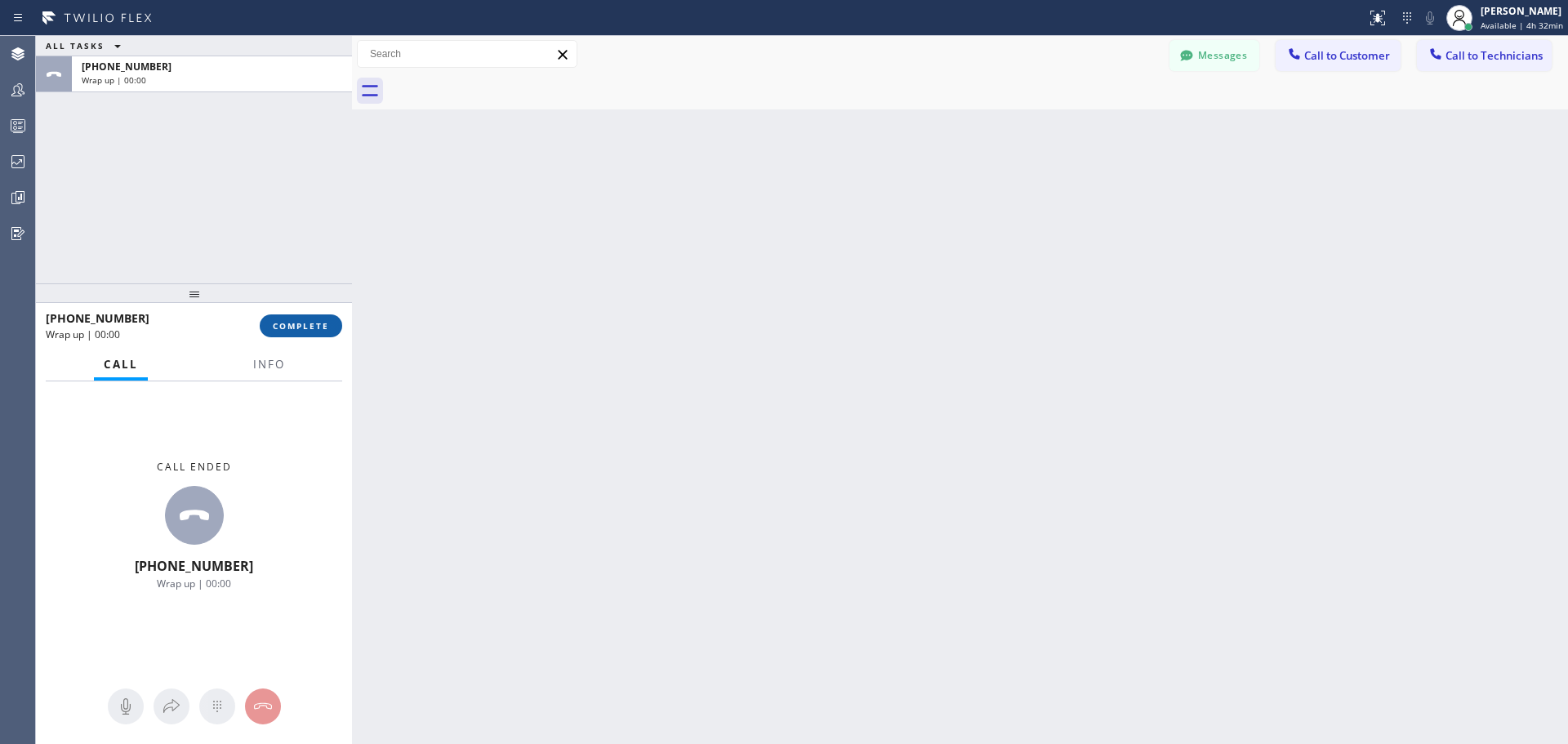
click at [334, 323] on button "COMPLETE" at bounding box center [300, 326] width 82 height 23
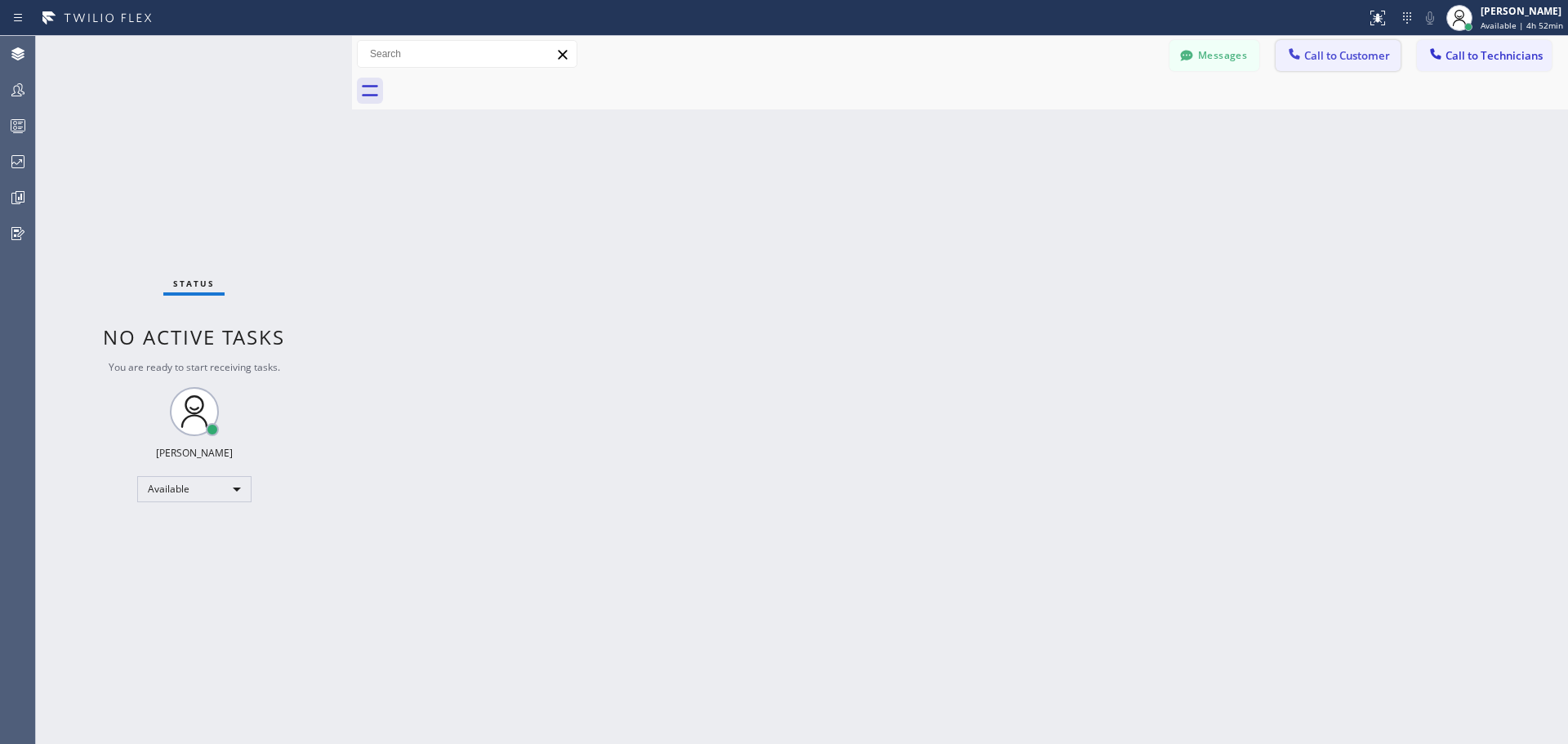
click at [1348, 65] on button "Call to Customer" at bounding box center [1338, 55] width 125 height 31
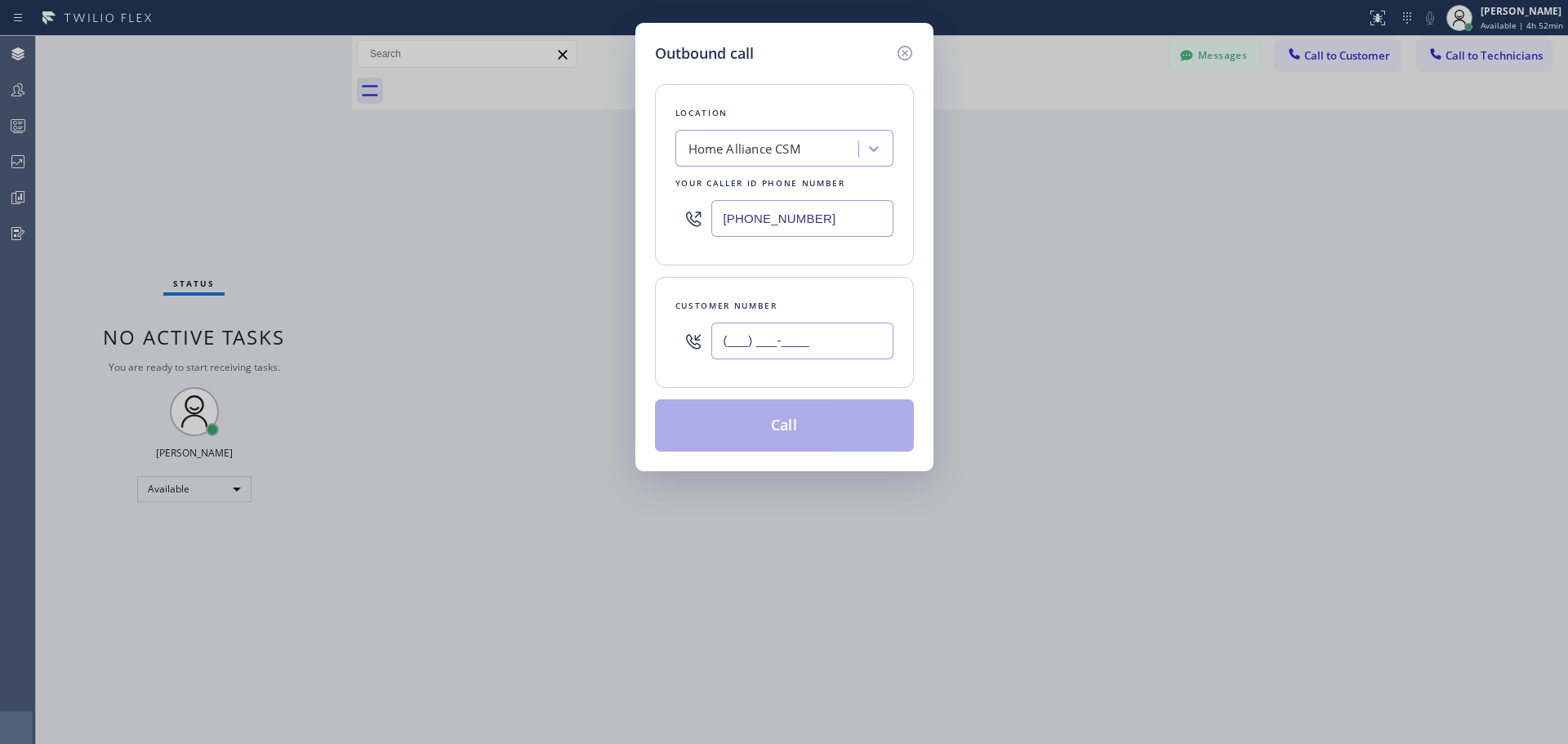
click at [765, 342] on input "(___) ___-____" at bounding box center [803, 340] width 182 height 37
paste input "818) 836-1826"
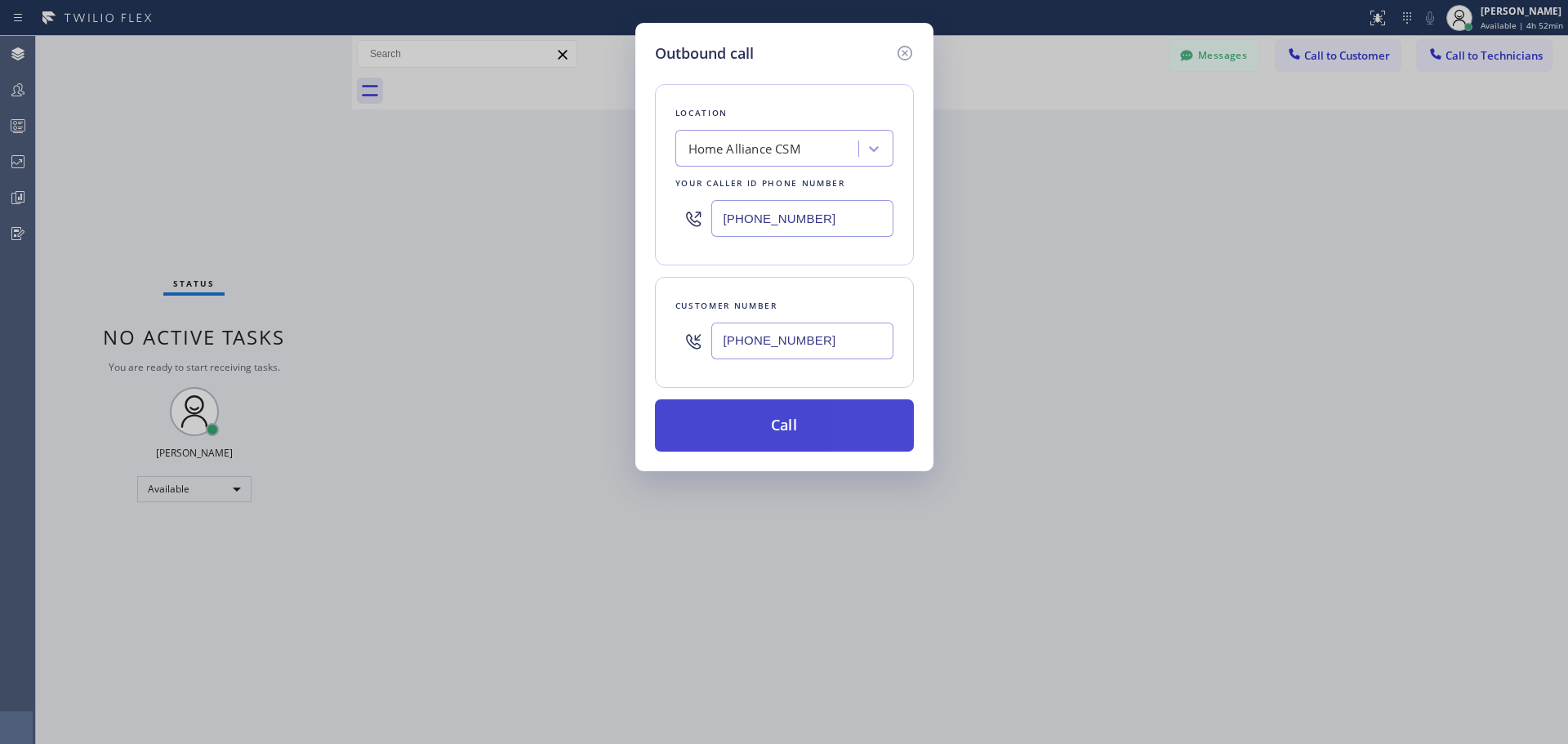
type input "[PHONE_NUMBER]"
click at [776, 423] on button "Call" at bounding box center [784, 425] width 258 height 52
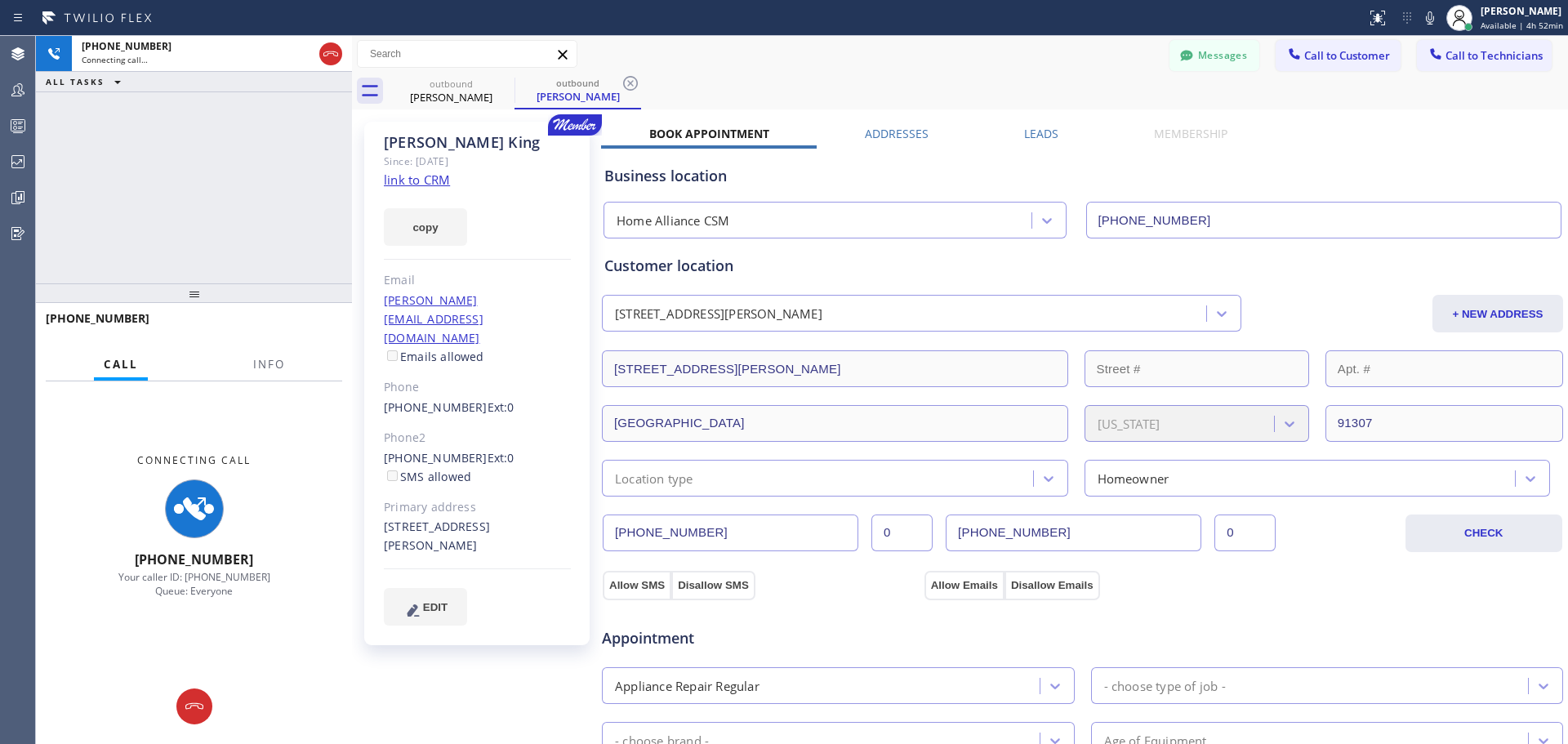
type input "[PHONE_NUMBER]"
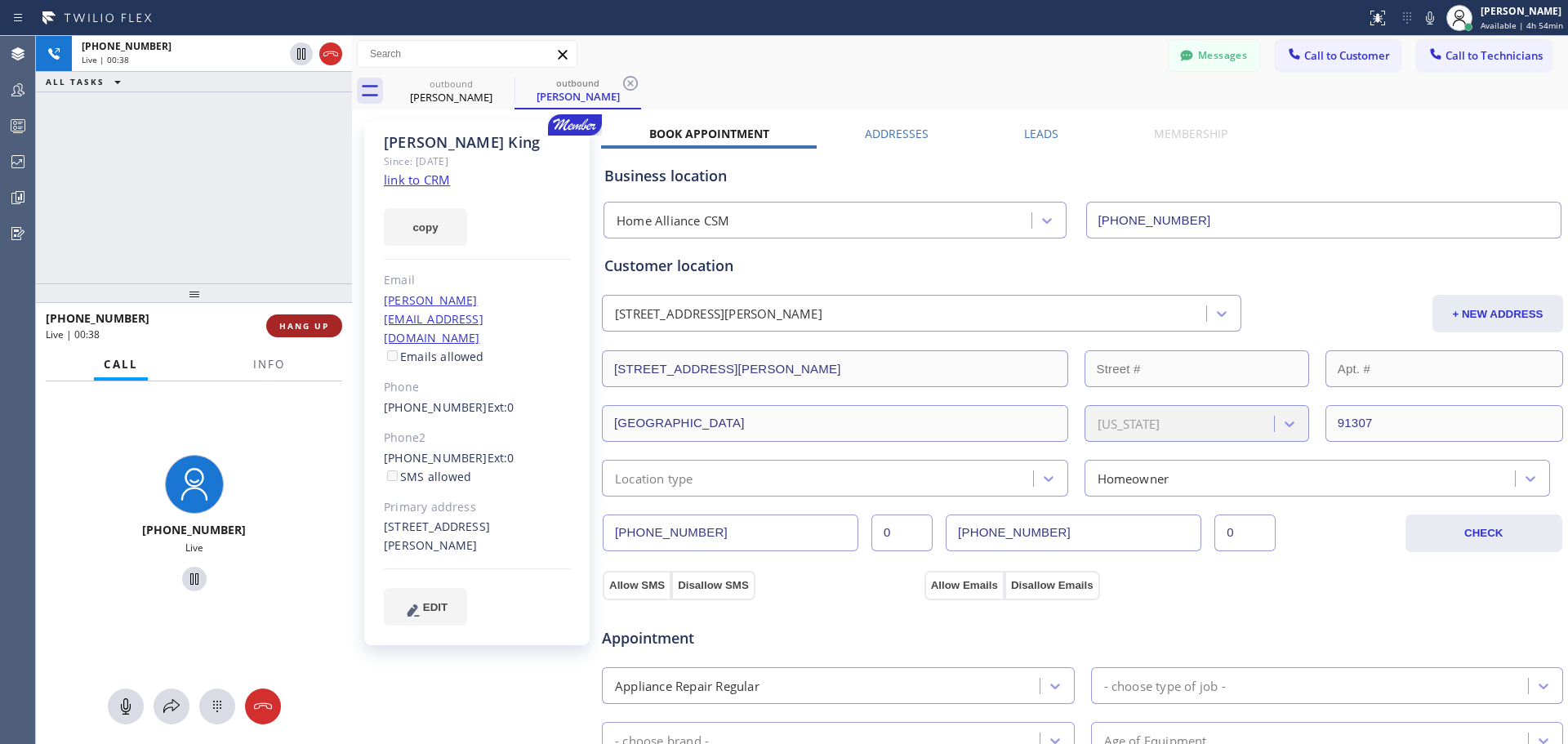
click at [316, 329] on span "HANG UP" at bounding box center [304, 325] width 50 height 11
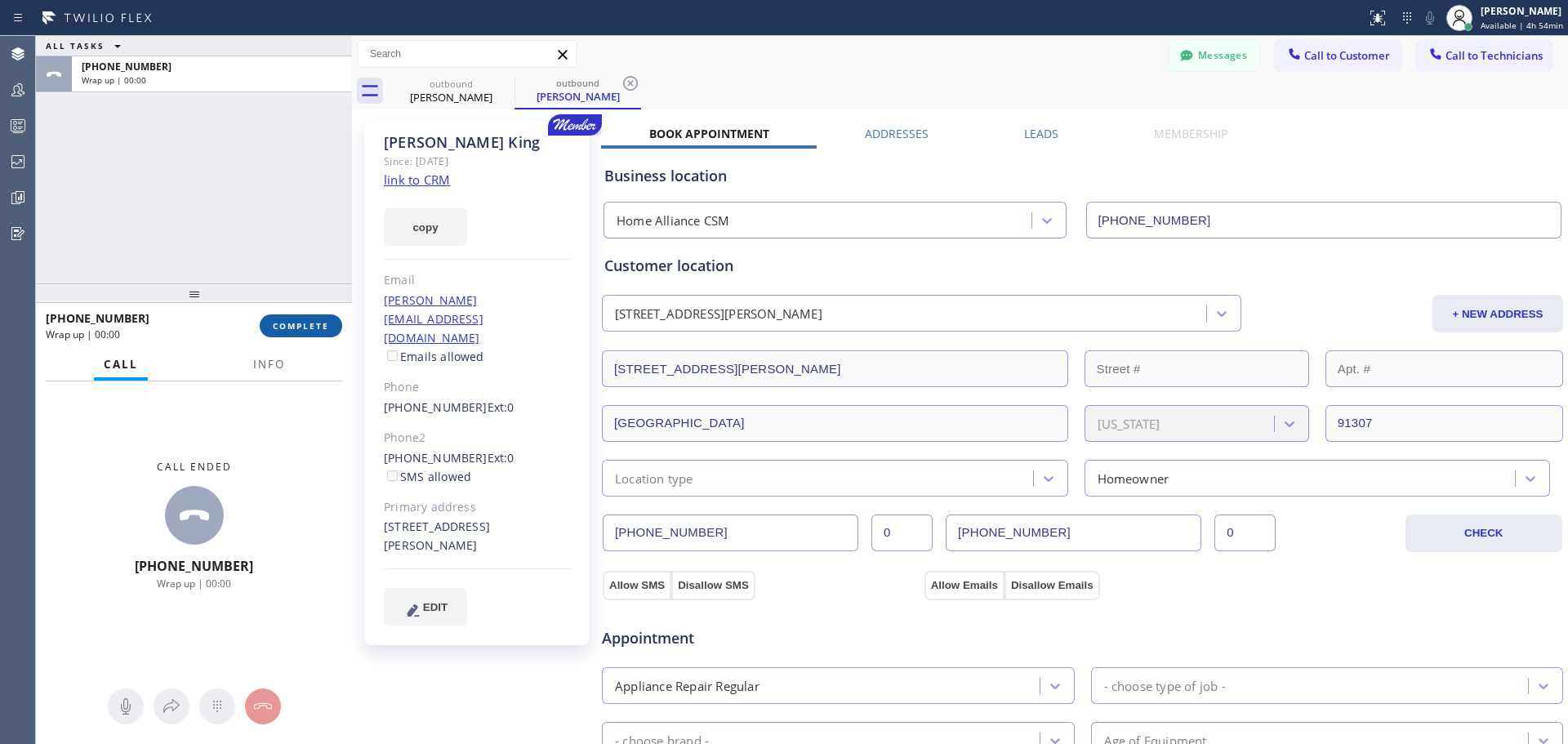
click at [305, 328] on span "COMPLETE" at bounding box center [301, 325] width 56 height 11
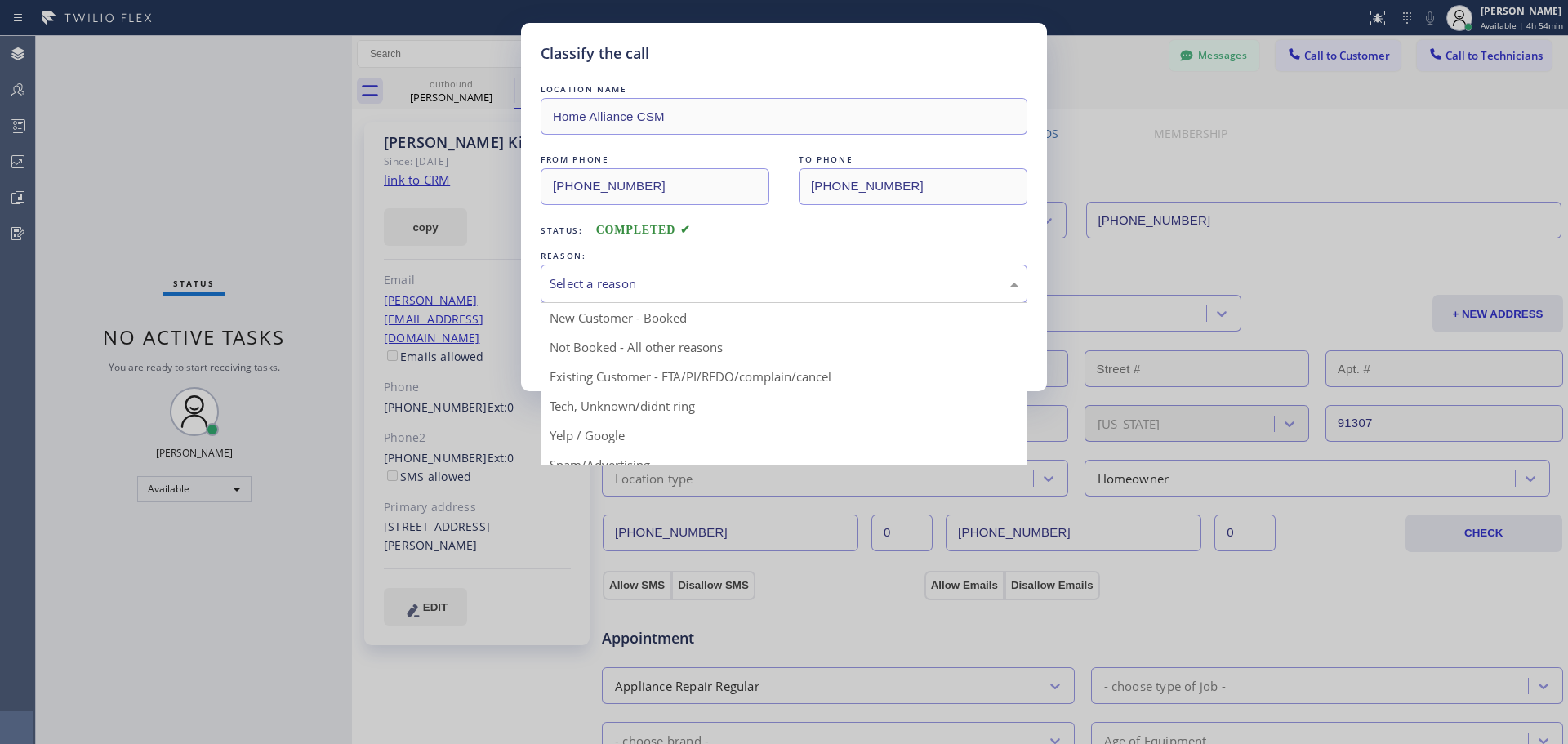
click at [810, 292] on div "Select a reason" at bounding box center [783, 284] width 469 height 19
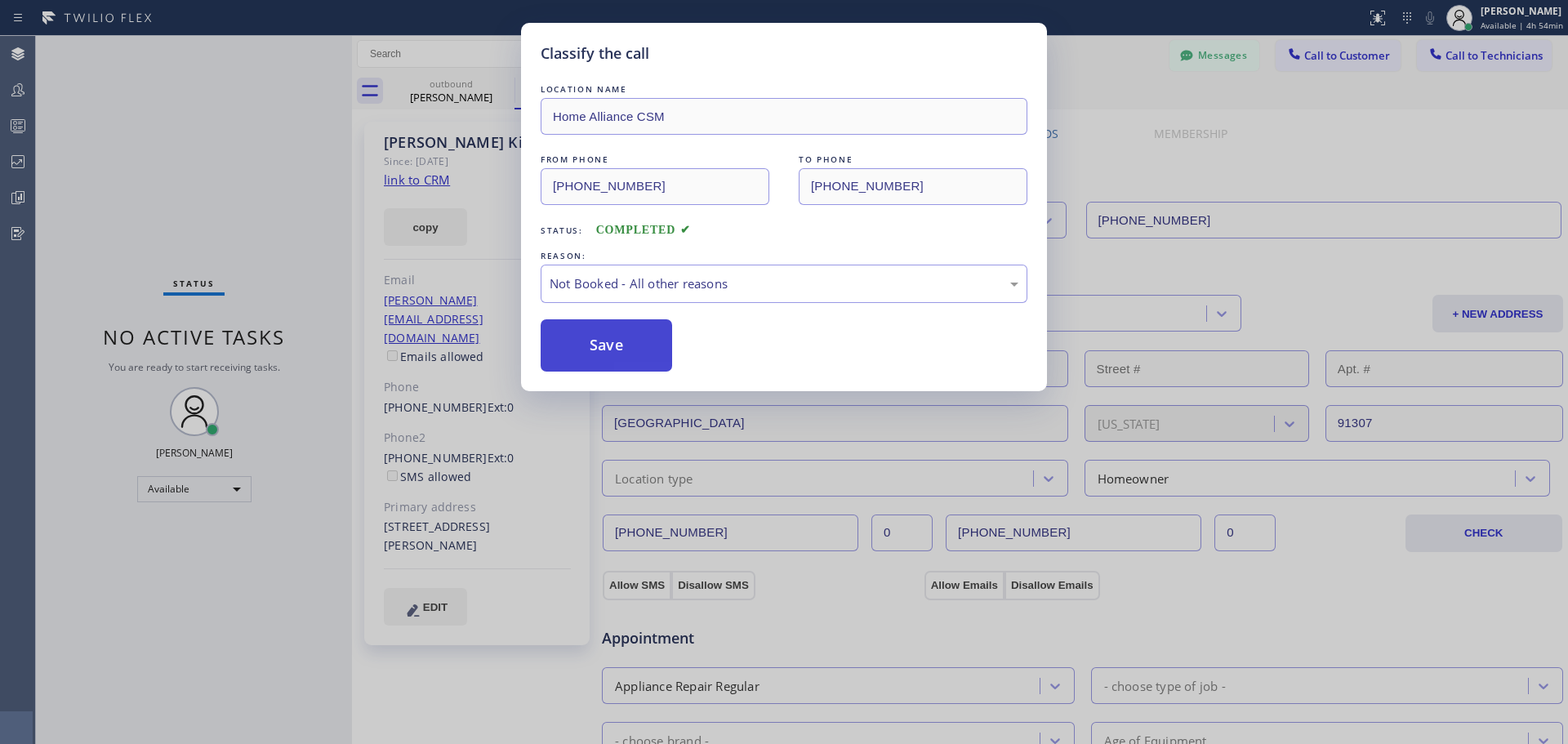
click at [614, 348] on button "Save" at bounding box center [606, 345] width 132 height 52
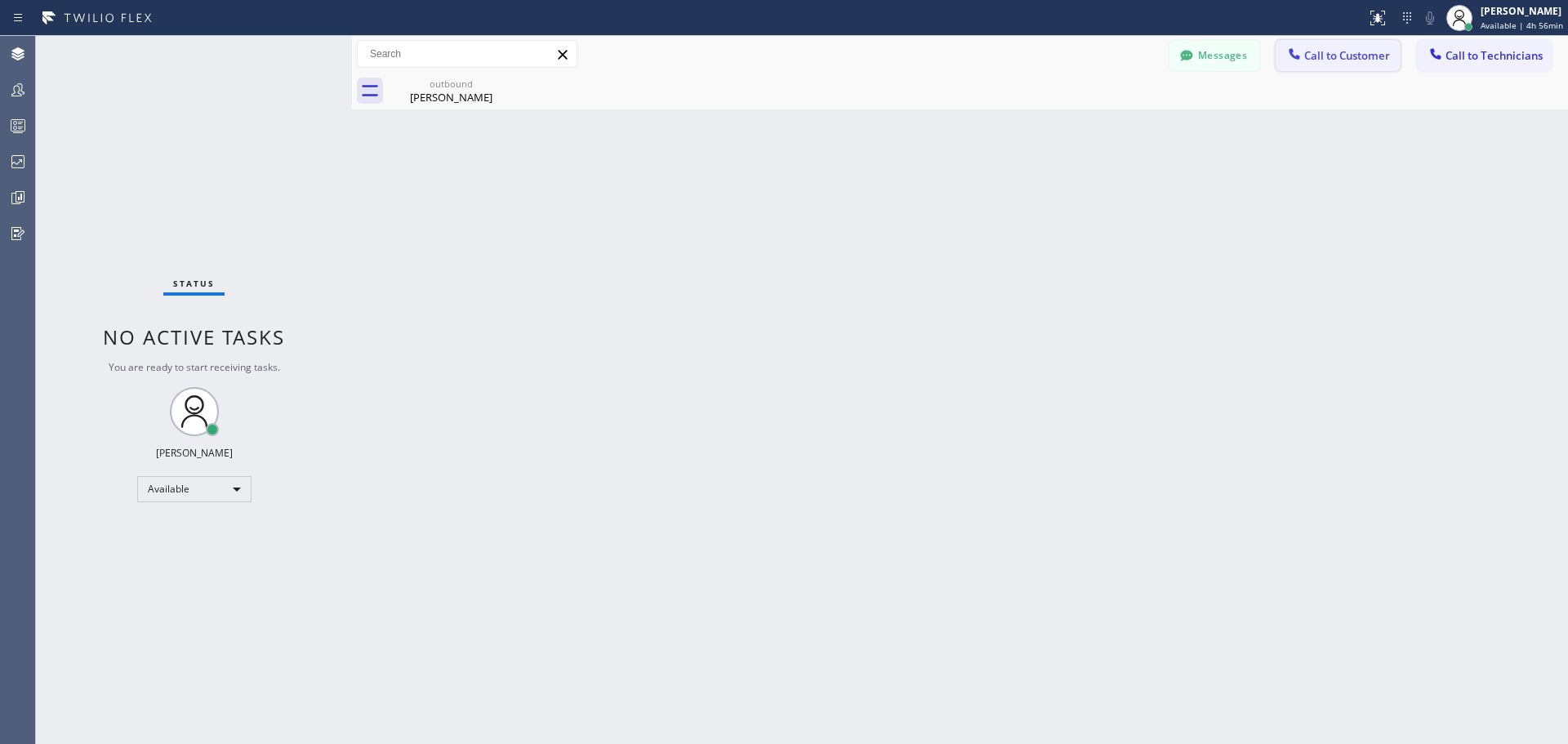
click at [1312, 49] on span "Call to Customer" at bounding box center [1347, 55] width 86 height 14
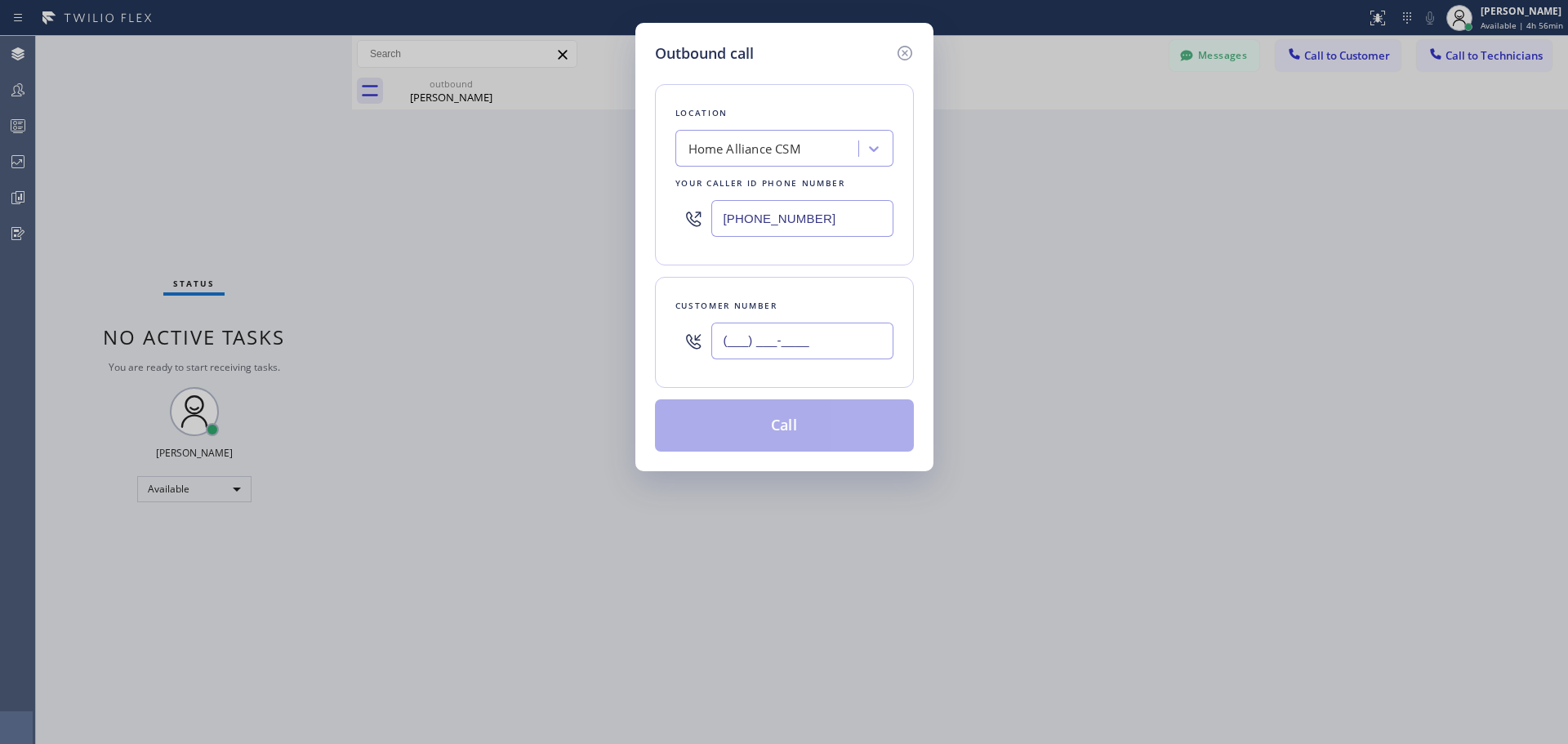
click at [816, 342] on input "(___) ___-____" at bounding box center [803, 340] width 182 height 37
paste input "310) 910-5497"
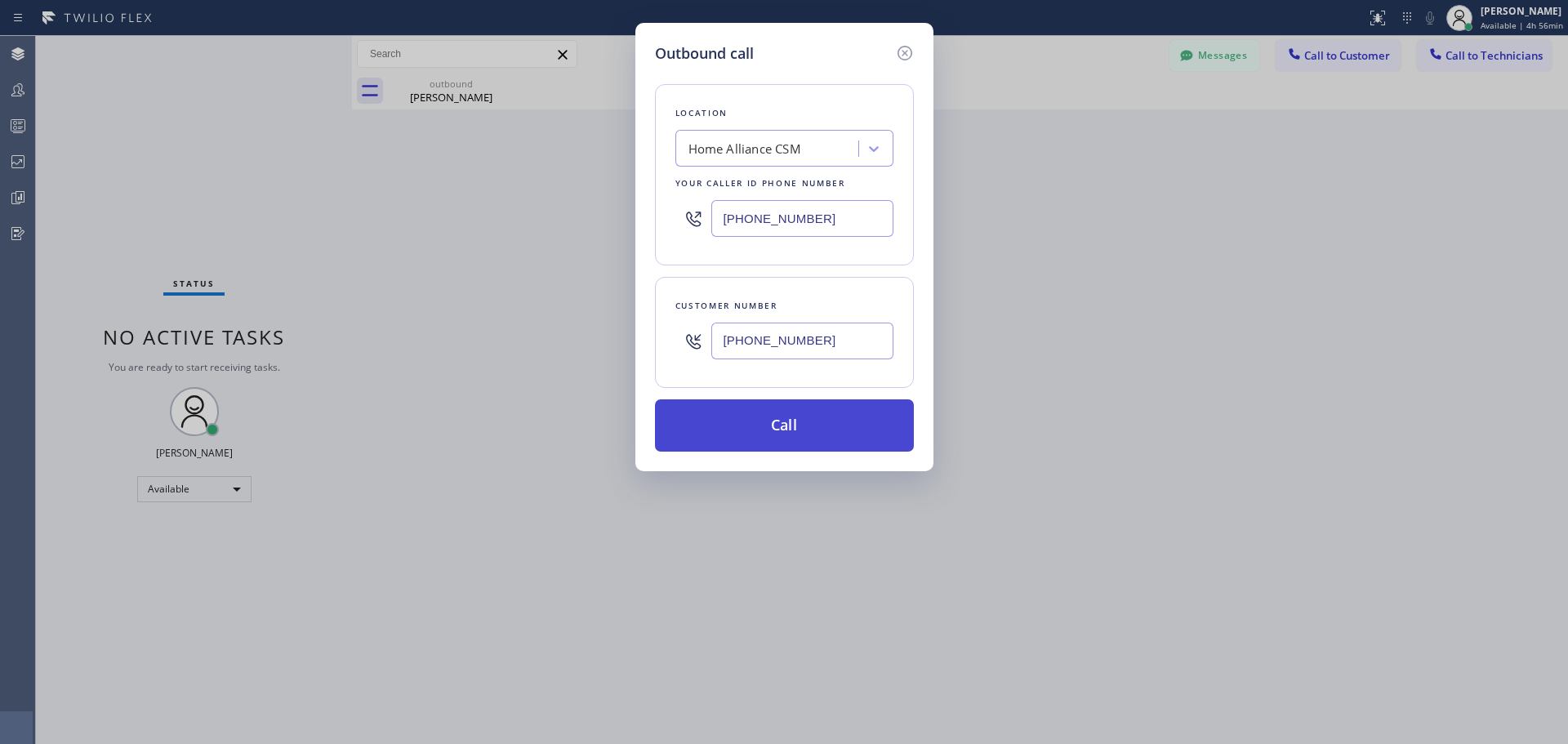
type input "[PHONE_NUMBER]"
click at [741, 410] on button "Call" at bounding box center [784, 425] width 258 height 52
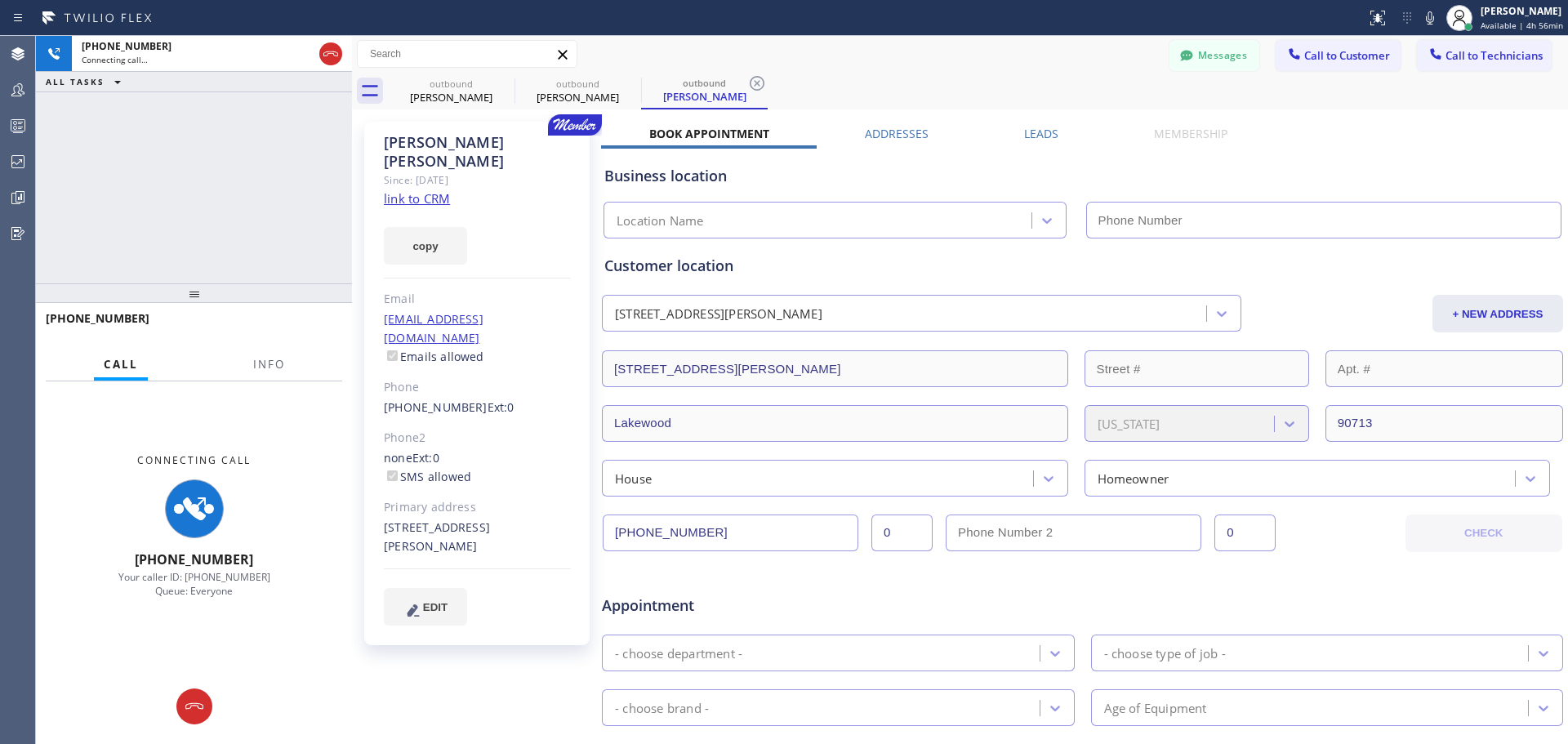
type input "[PHONE_NUMBER]"
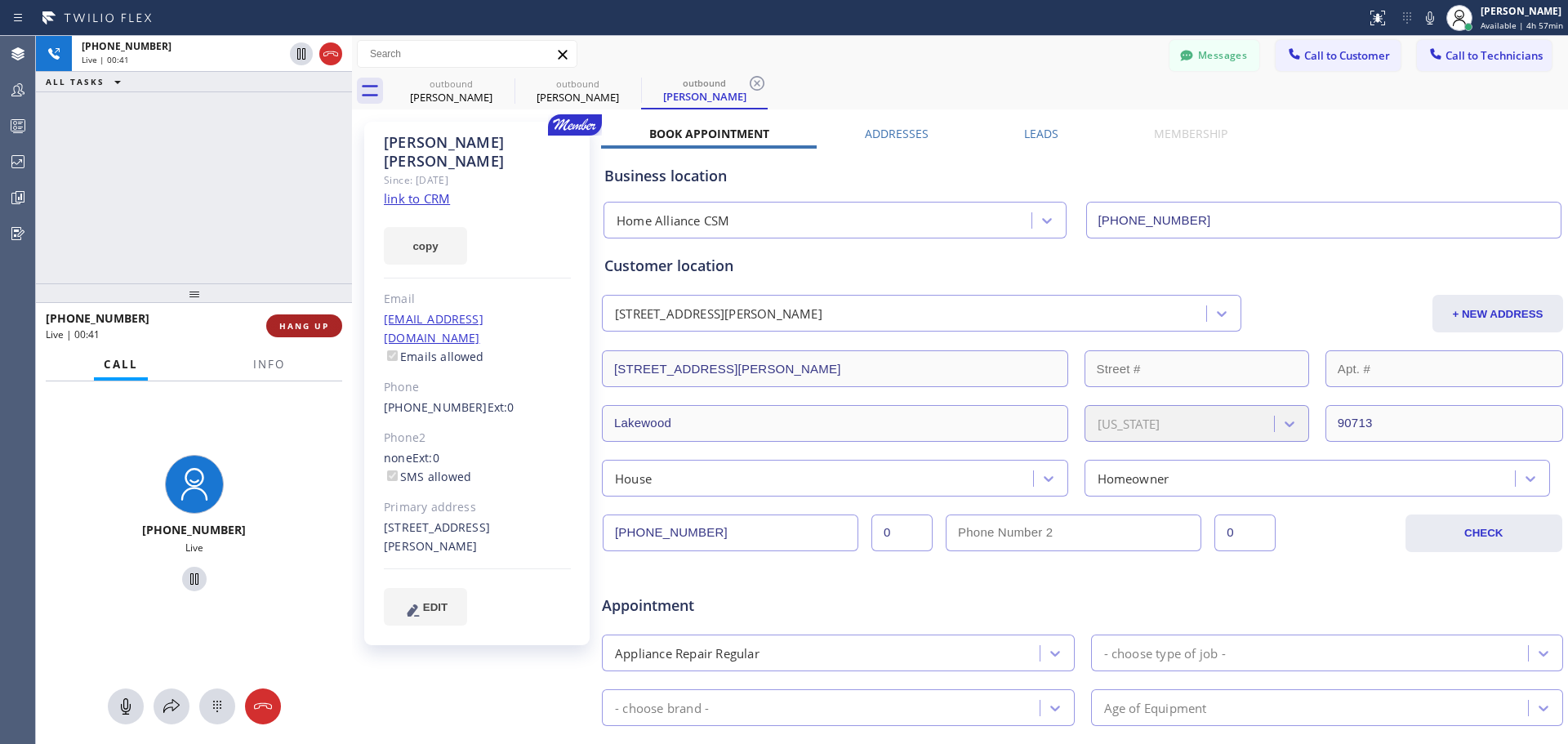
click at [316, 320] on button "HANG UP" at bounding box center [304, 326] width 76 height 23
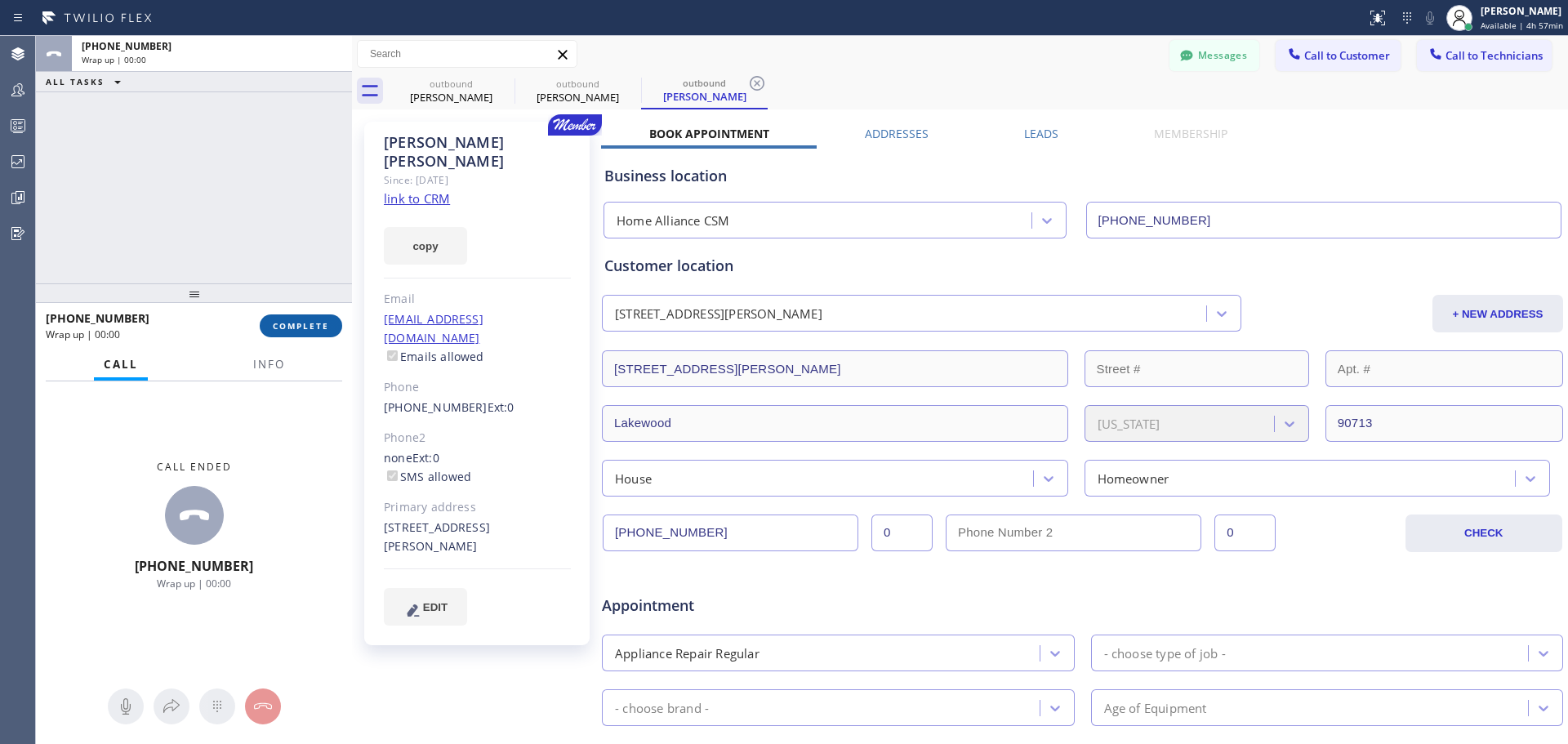
click at [297, 326] on span "COMPLETE" at bounding box center [301, 325] width 56 height 11
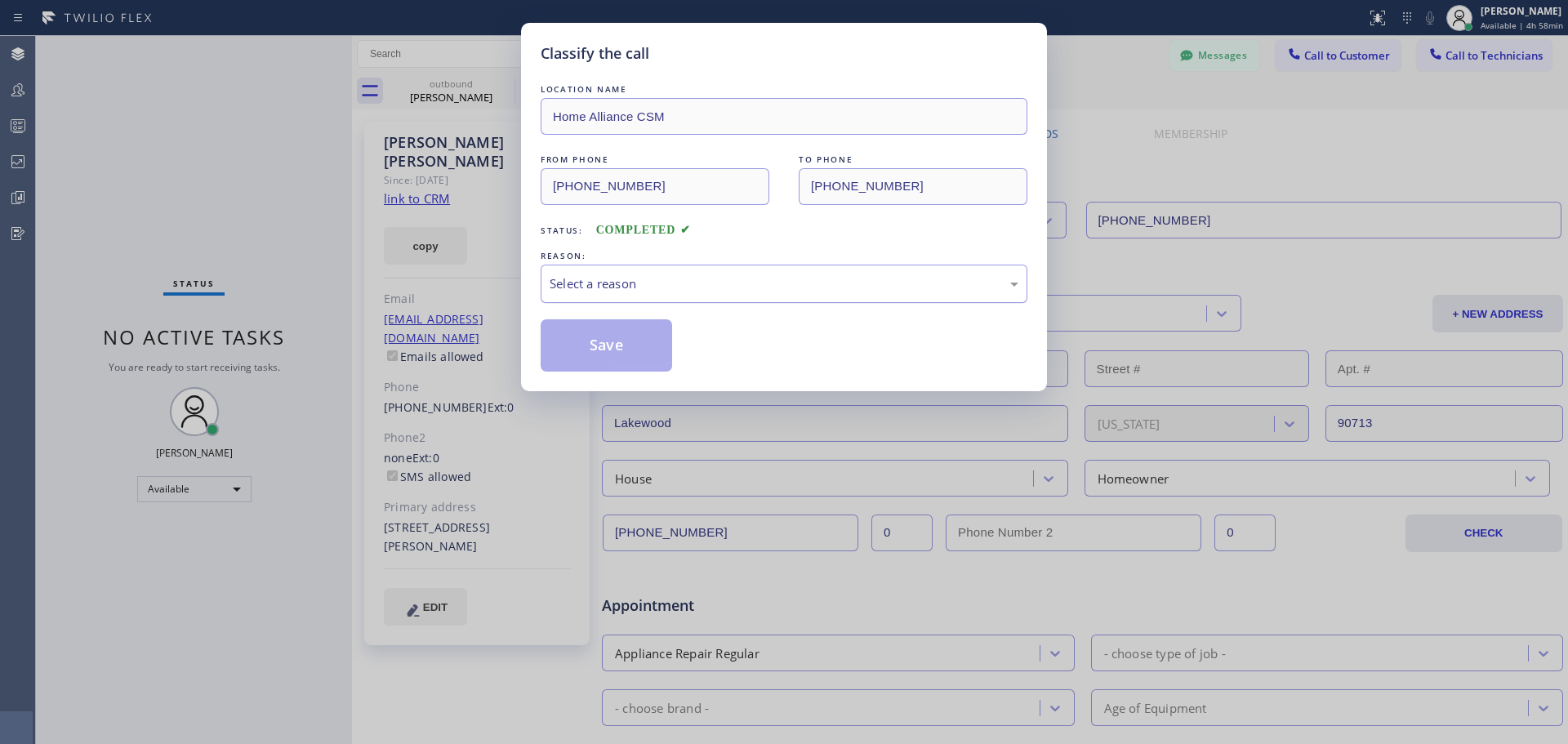
click at [668, 281] on div "Select a reason" at bounding box center [783, 284] width 469 height 19
click at [618, 349] on button "Save" at bounding box center [606, 345] width 132 height 52
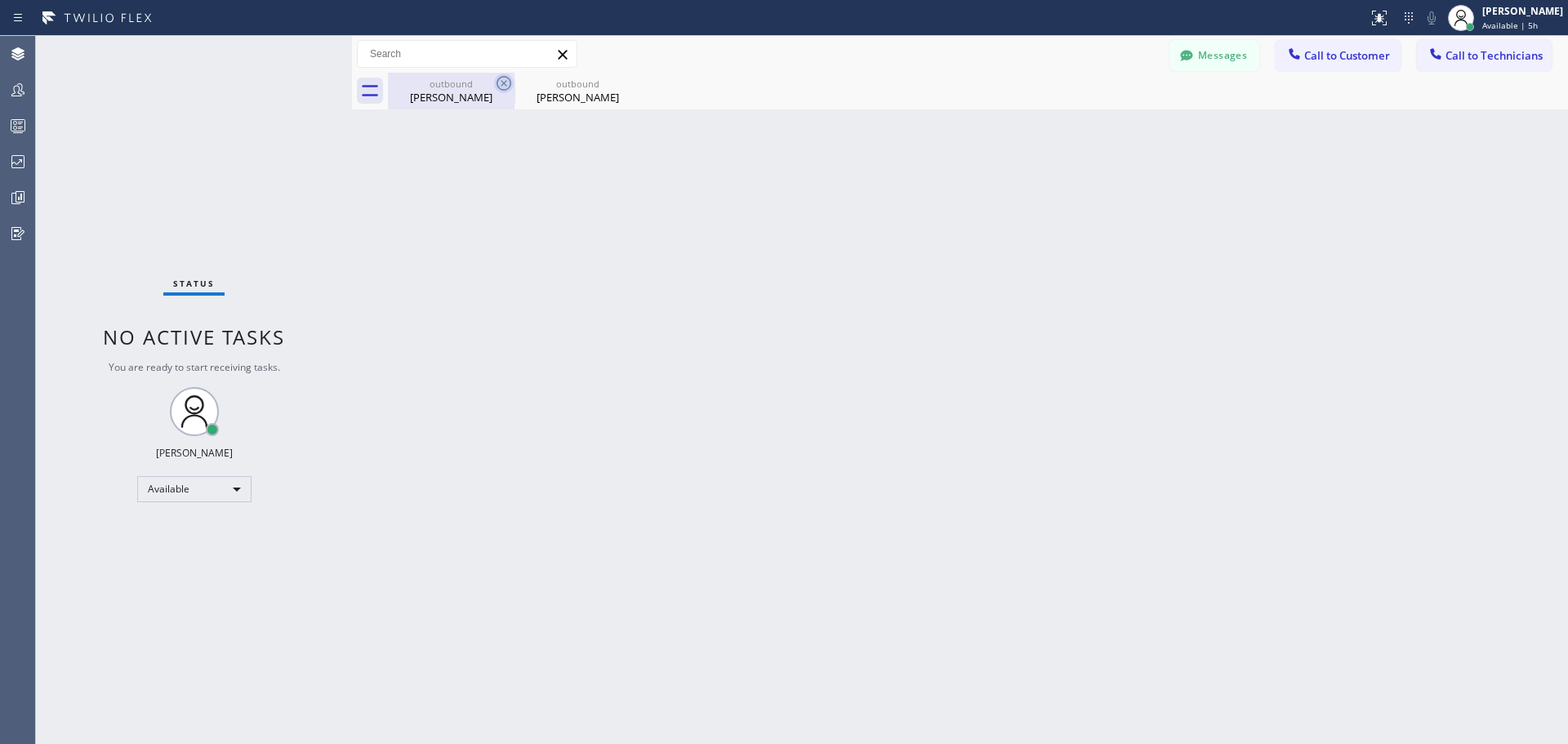
drag, startPoint x: 633, startPoint y: 78, endPoint x: 505, endPoint y: 82, distance: 128.1
click at [0, 0] on icon at bounding box center [0, 0] width 0 height 0
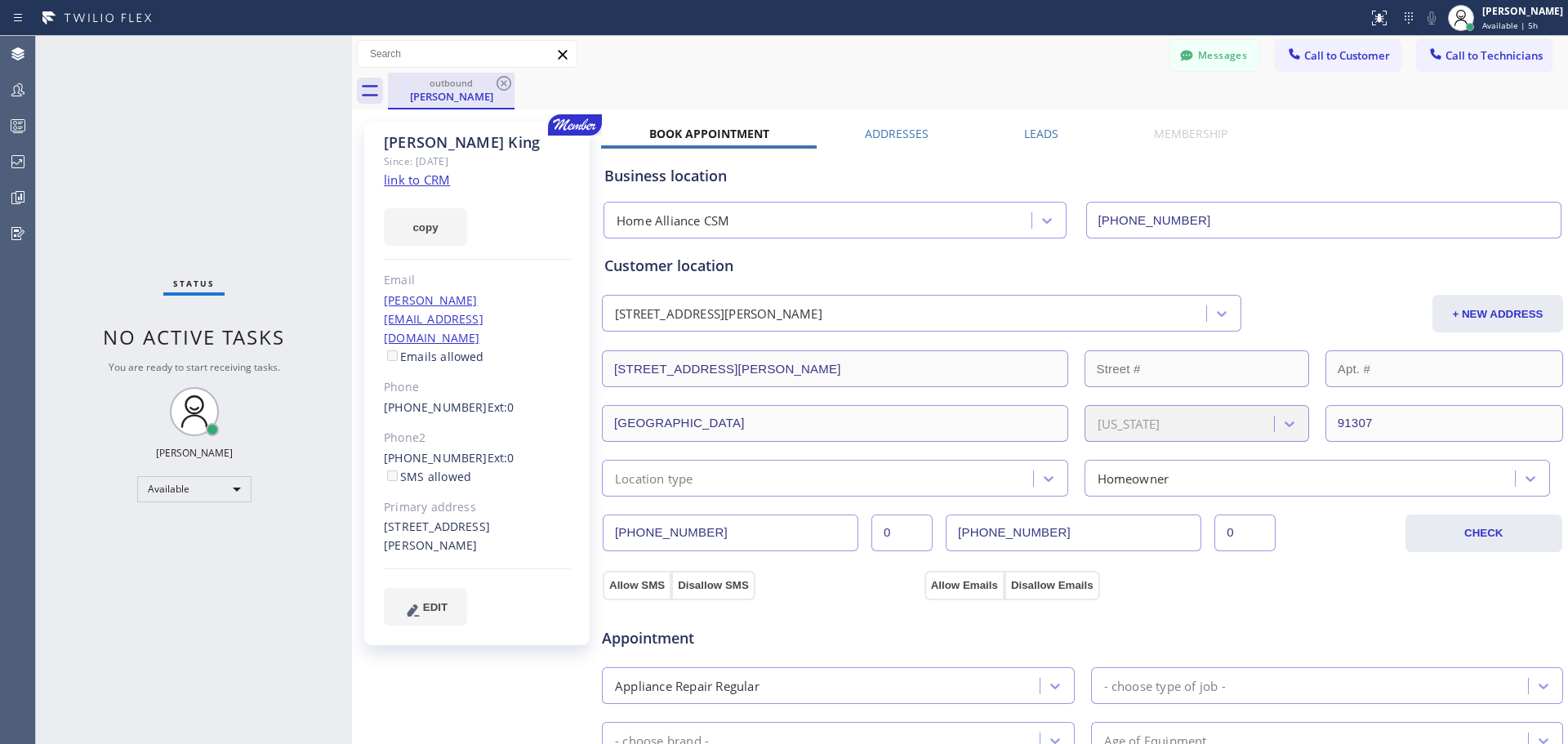
click at [488, 76] on div "outbound [PERSON_NAME]" at bounding box center [451, 89] width 123 height 35
drag, startPoint x: 499, startPoint y: 78, endPoint x: 1017, endPoint y: 148, distance: 522.7
click at [502, 81] on icon at bounding box center [503, 82] width 14 height 14
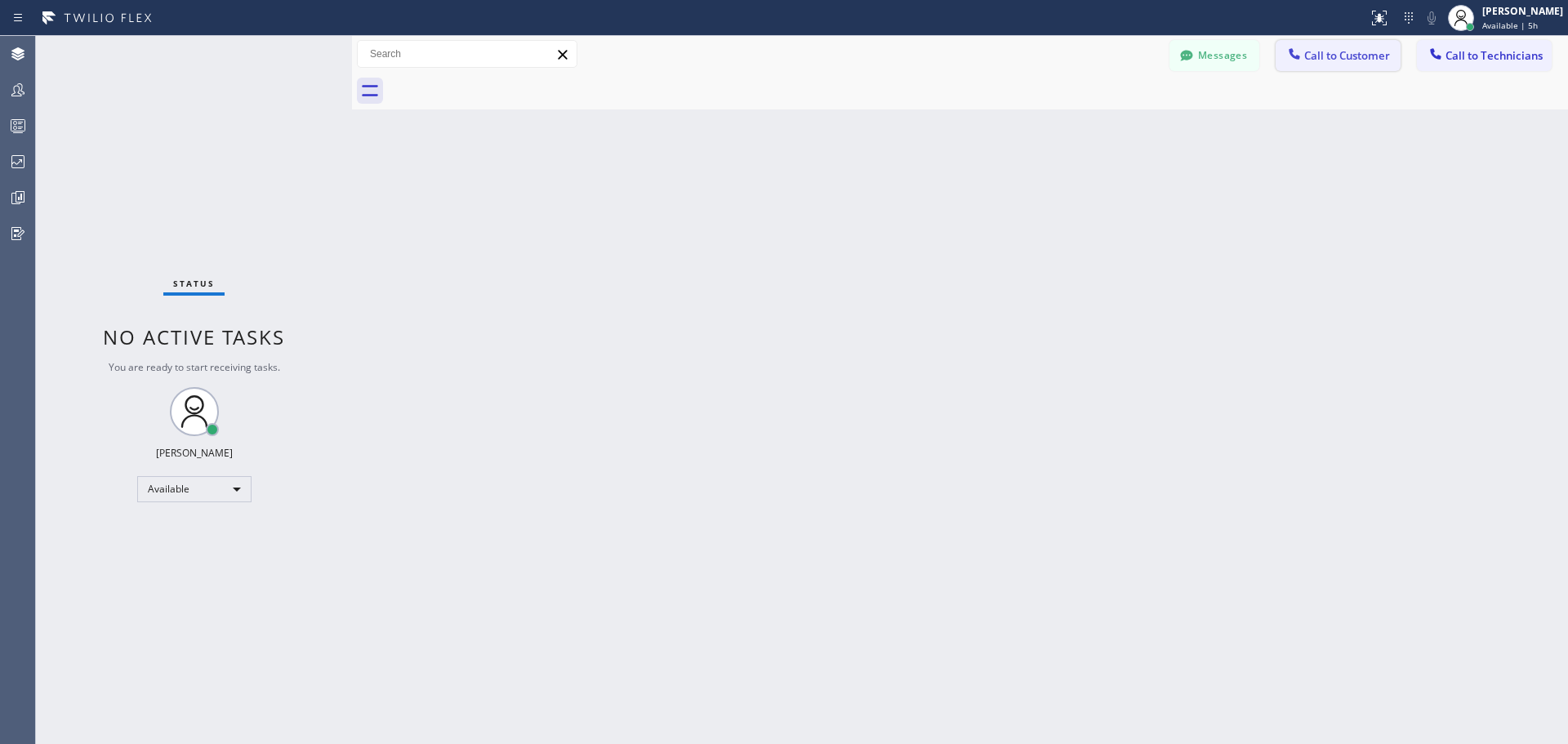
click at [1358, 58] on span "Call to Customer" at bounding box center [1347, 55] width 86 height 14
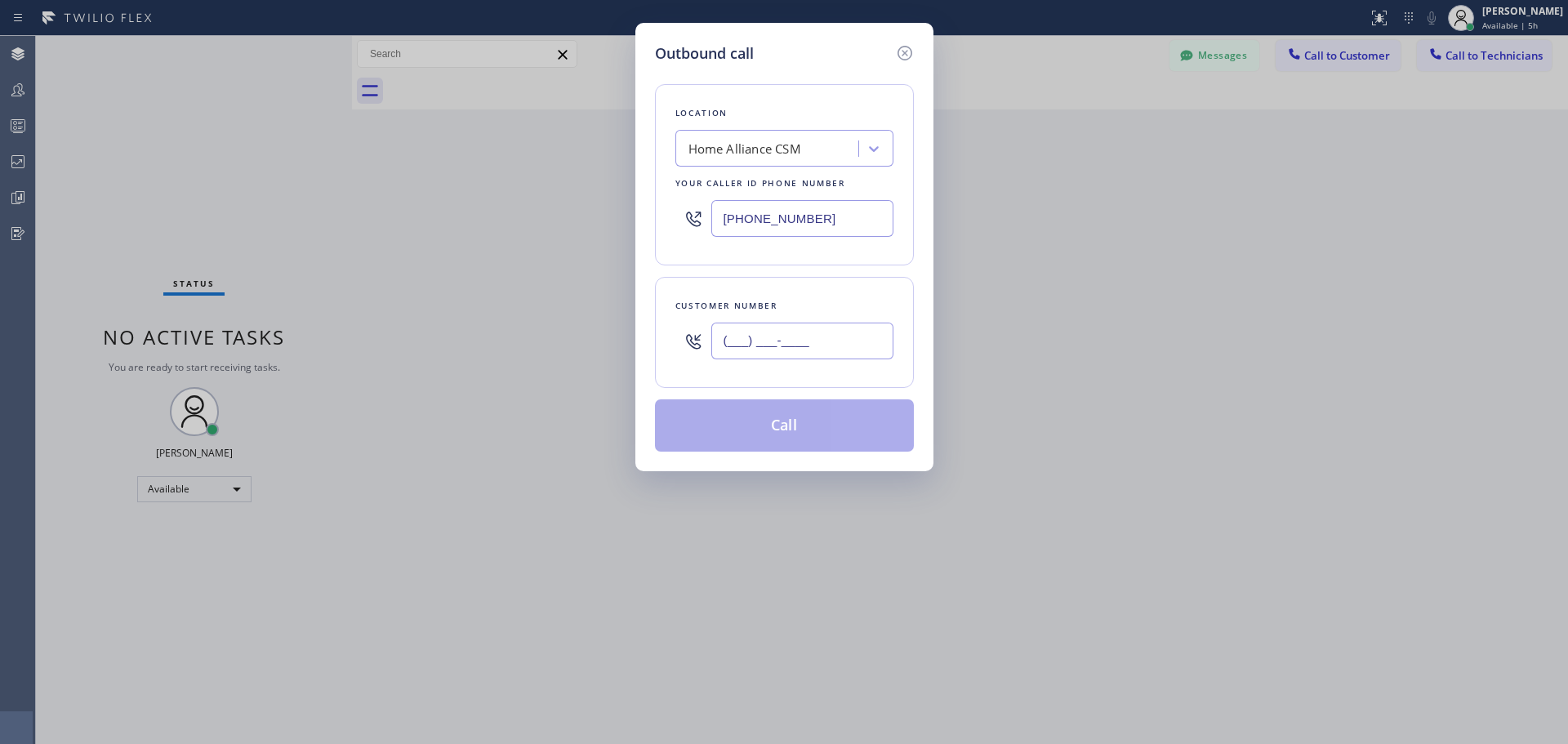
click at [798, 338] on input "(___) ___-____" at bounding box center [803, 340] width 182 height 37
paste input "626) 233-7201"
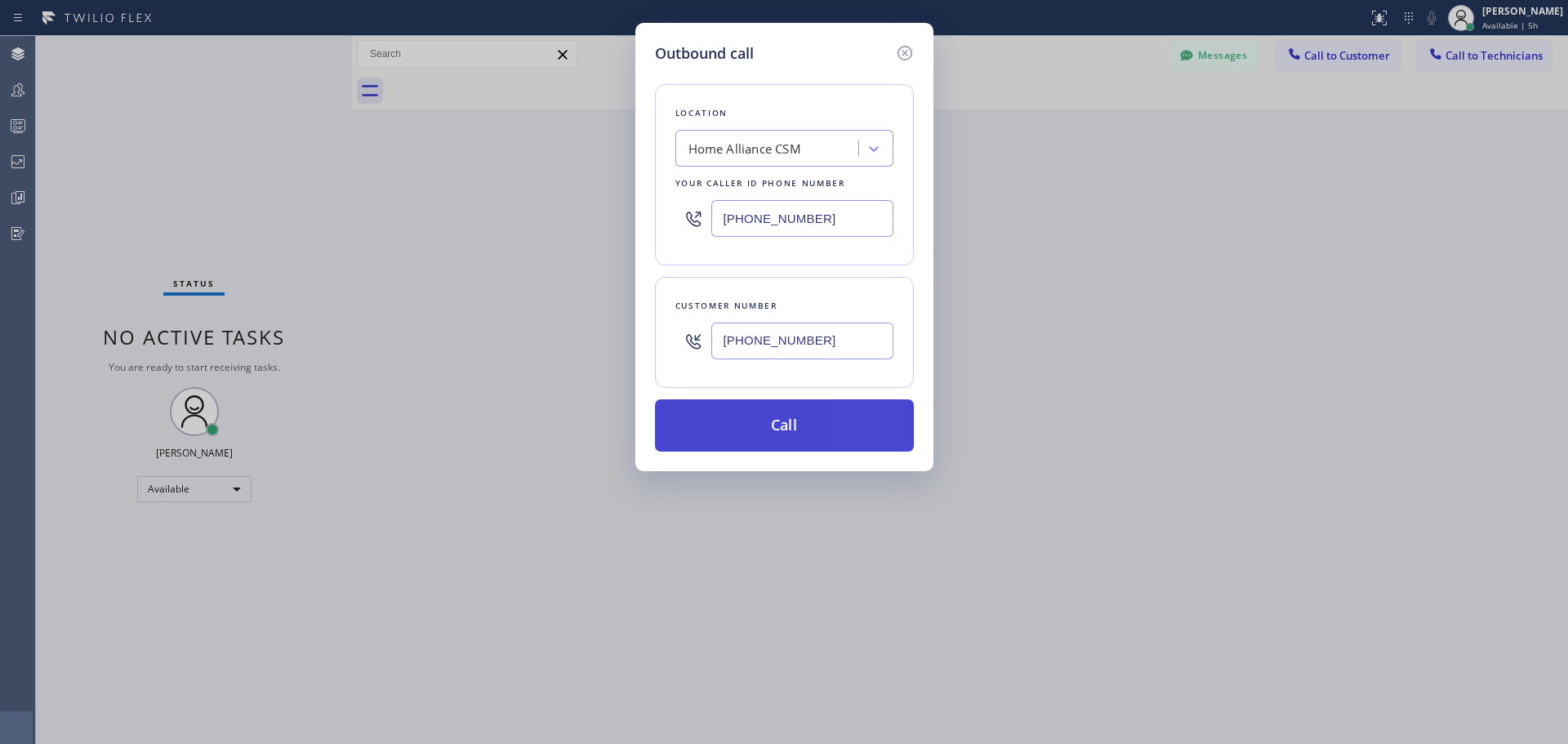
type input "[PHONE_NUMBER]"
click at [813, 428] on button "Call" at bounding box center [784, 425] width 258 height 52
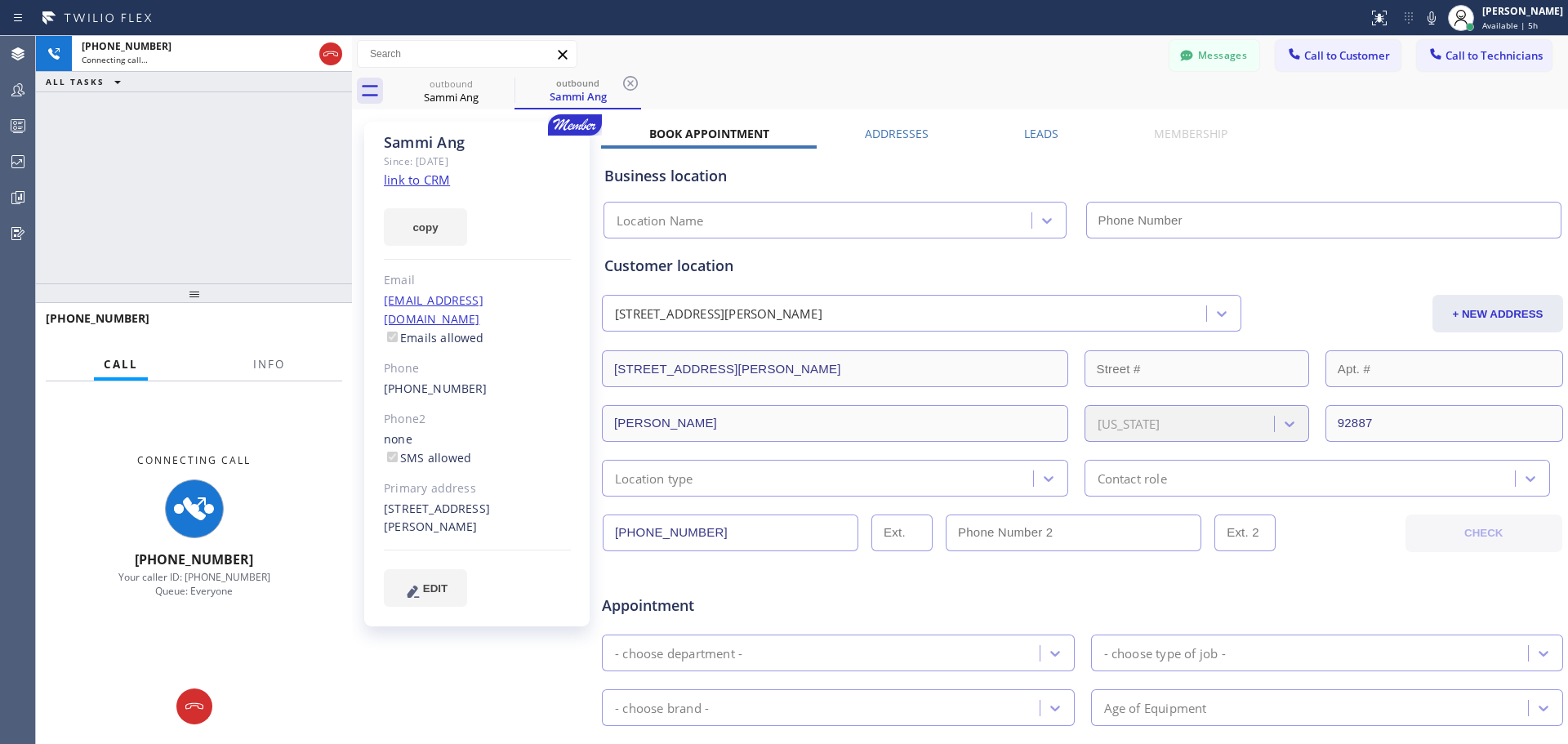
type input "[PHONE_NUMBER]"
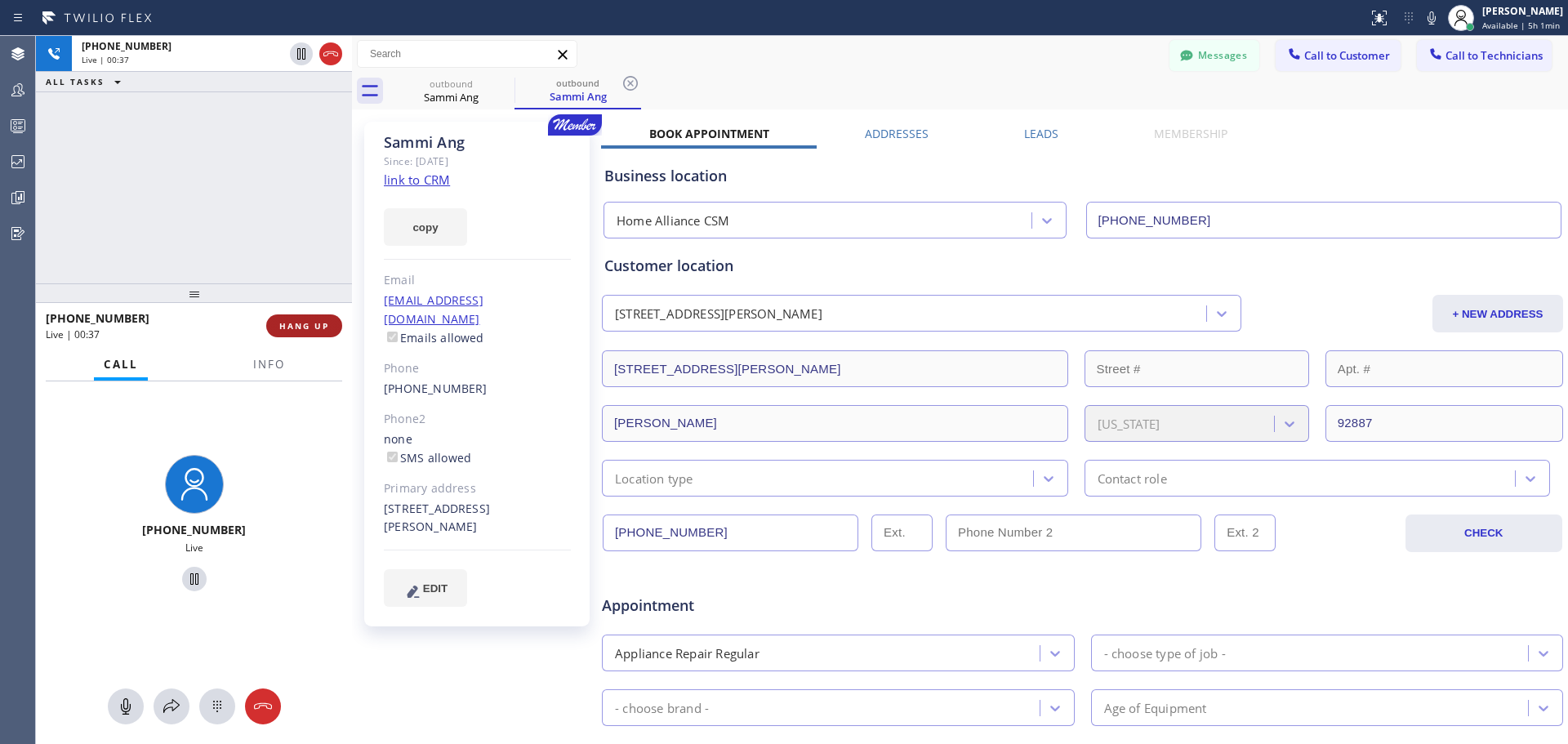
click at [300, 331] on span "HANG UP" at bounding box center [304, 325] width 50 height 11
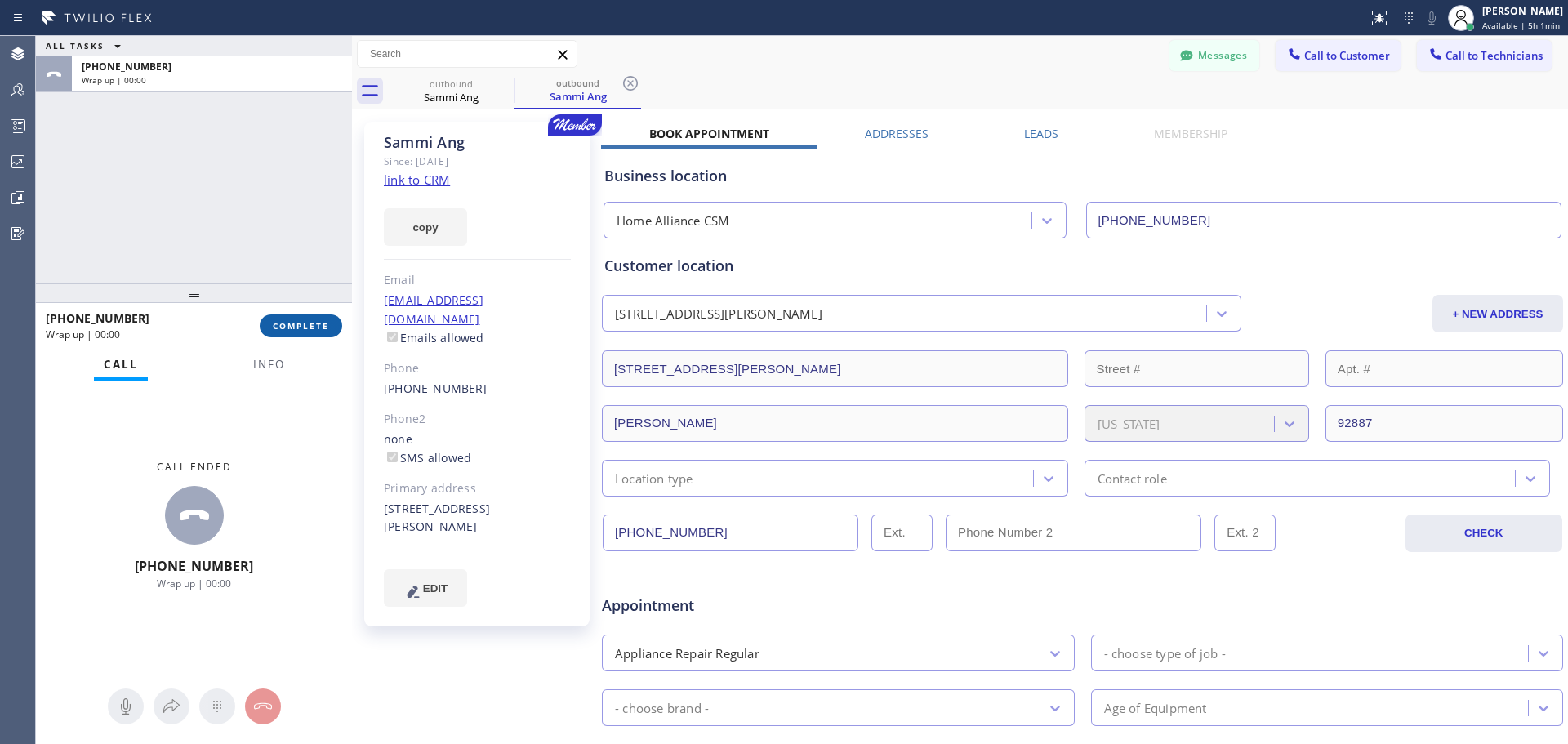
click at [315, 325] on span "COMPLETE" at bounding box center [301, 325] width 56 height 11
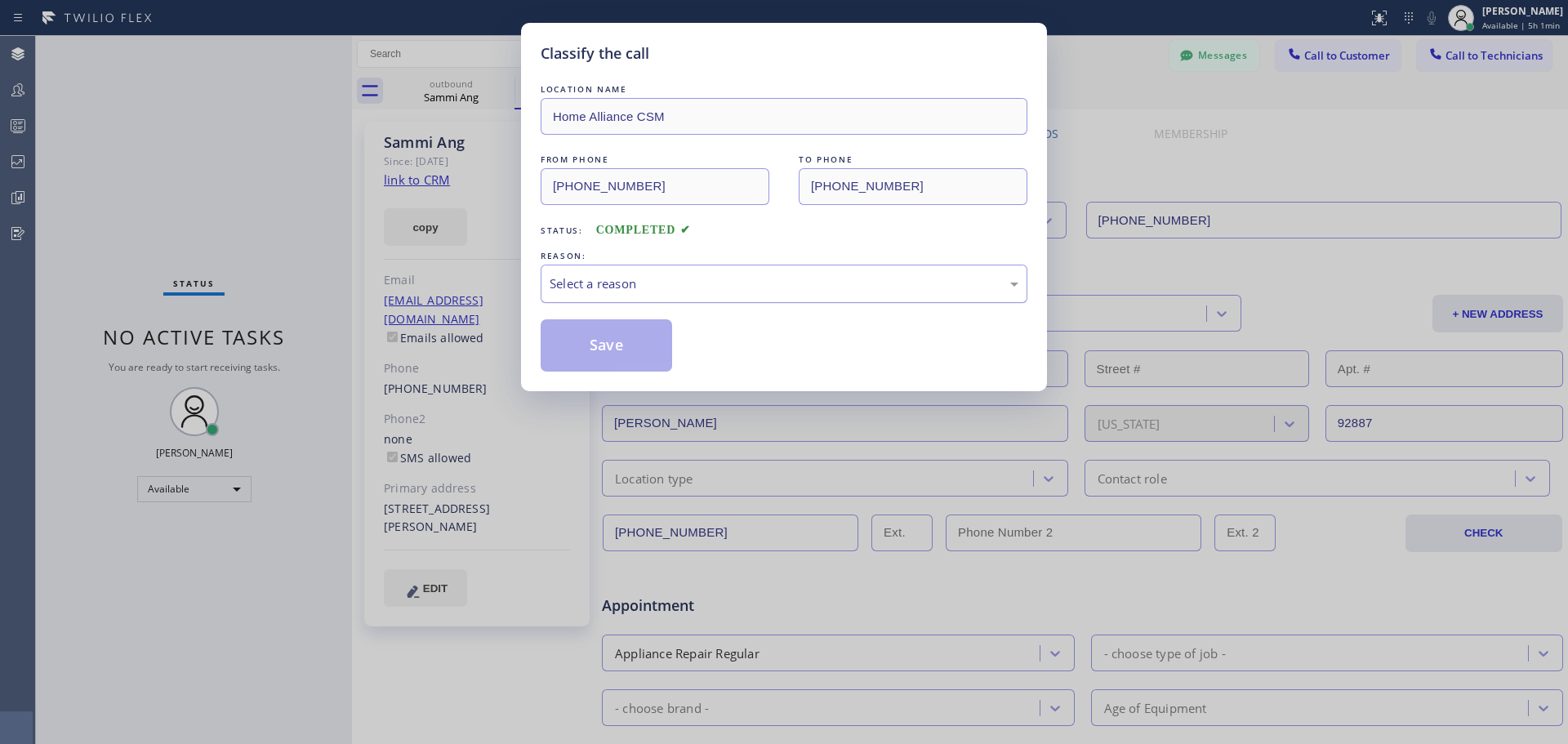
click at [739, 298] on div "Select a reason" at bounding box center [784, 283] width 486 height 38
click at [610, 344] on button "Save" at bounding box center [606, 345] width 132 height 52
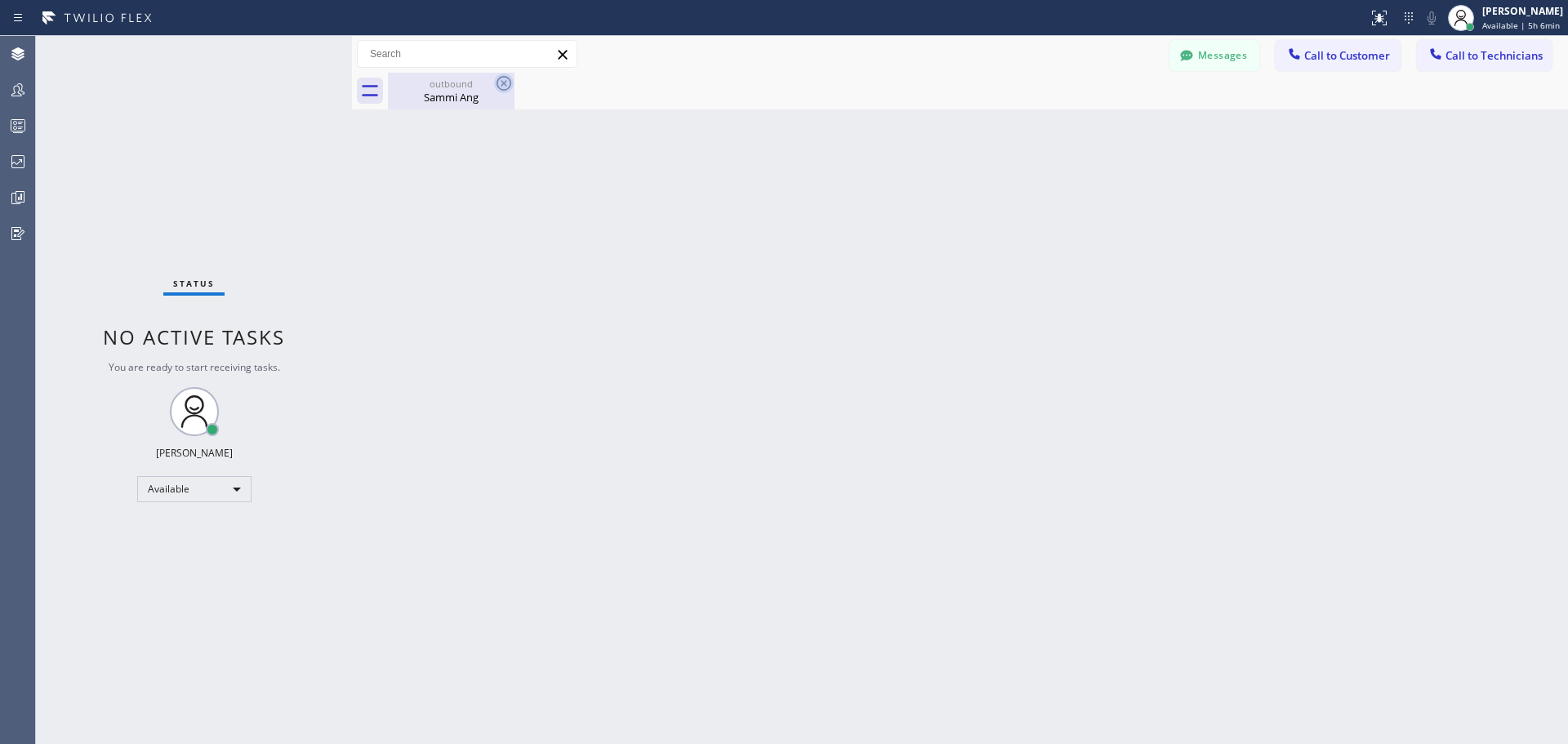
click at [498, 81] on icon at bounding box center [503, 82] width 14 height 14
drag, startPoint x: 502, startPoint y: 89, endPoint x: 501, endPoint y: 107, distance: 18.0
click at [502, 90] on icon at bounding box center [503, 82] width 14 height 14
drag, startPoint x: 461, startPoint y: 85, endPoint x: 489, endPoint y: 94, distance: 29.4
click at [480, 92] on div "outbound Sammi Ang" at bounding box center [451, 90] width 123 height 37
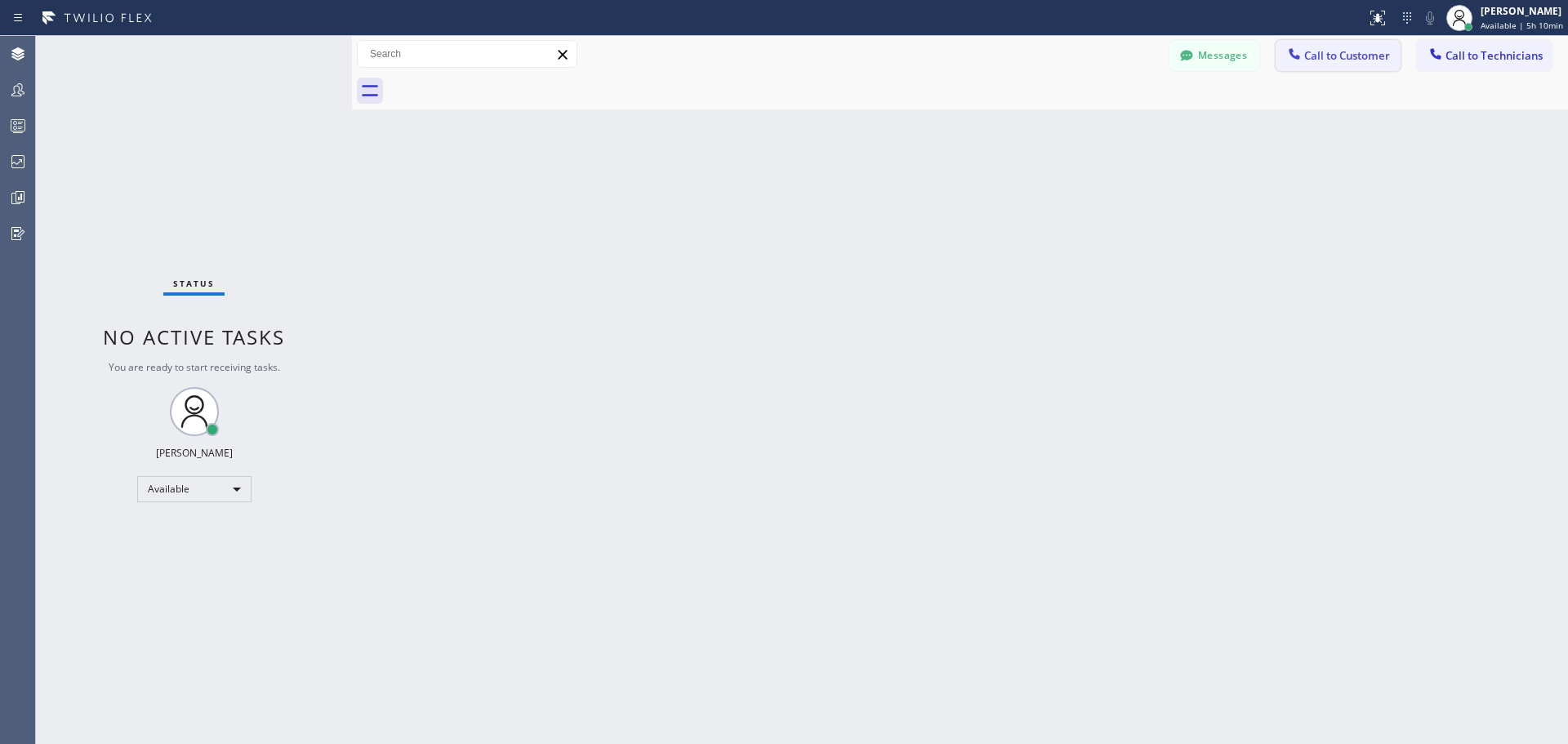
click at [1335, 54] on span "Call to Customer" at bounding box center [1347, 55] width 86 height 14
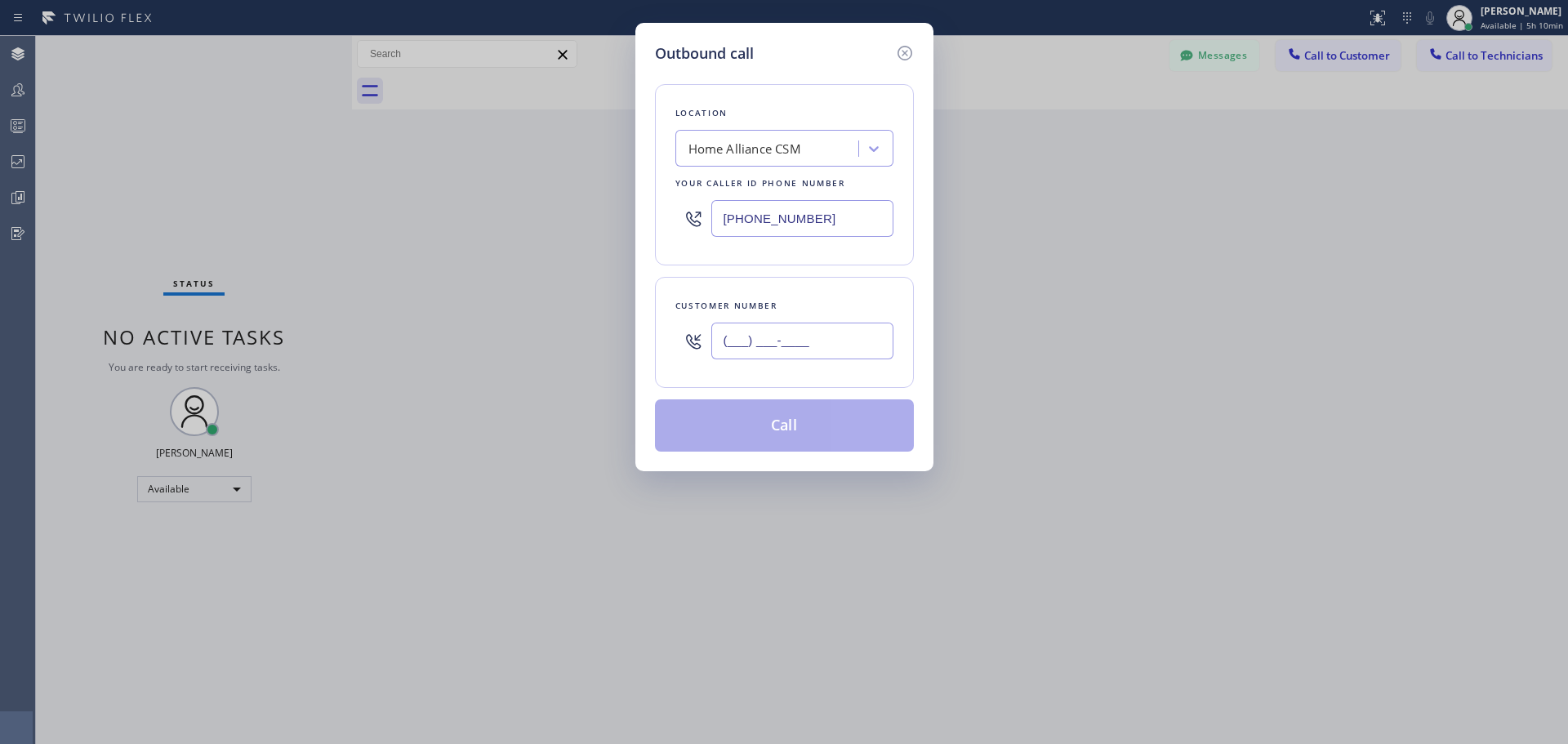
click at [786, 345] on input "(___) ___-____" at bounding box center [803, 340] width 182 height 37
paste input "415) 922-0178"
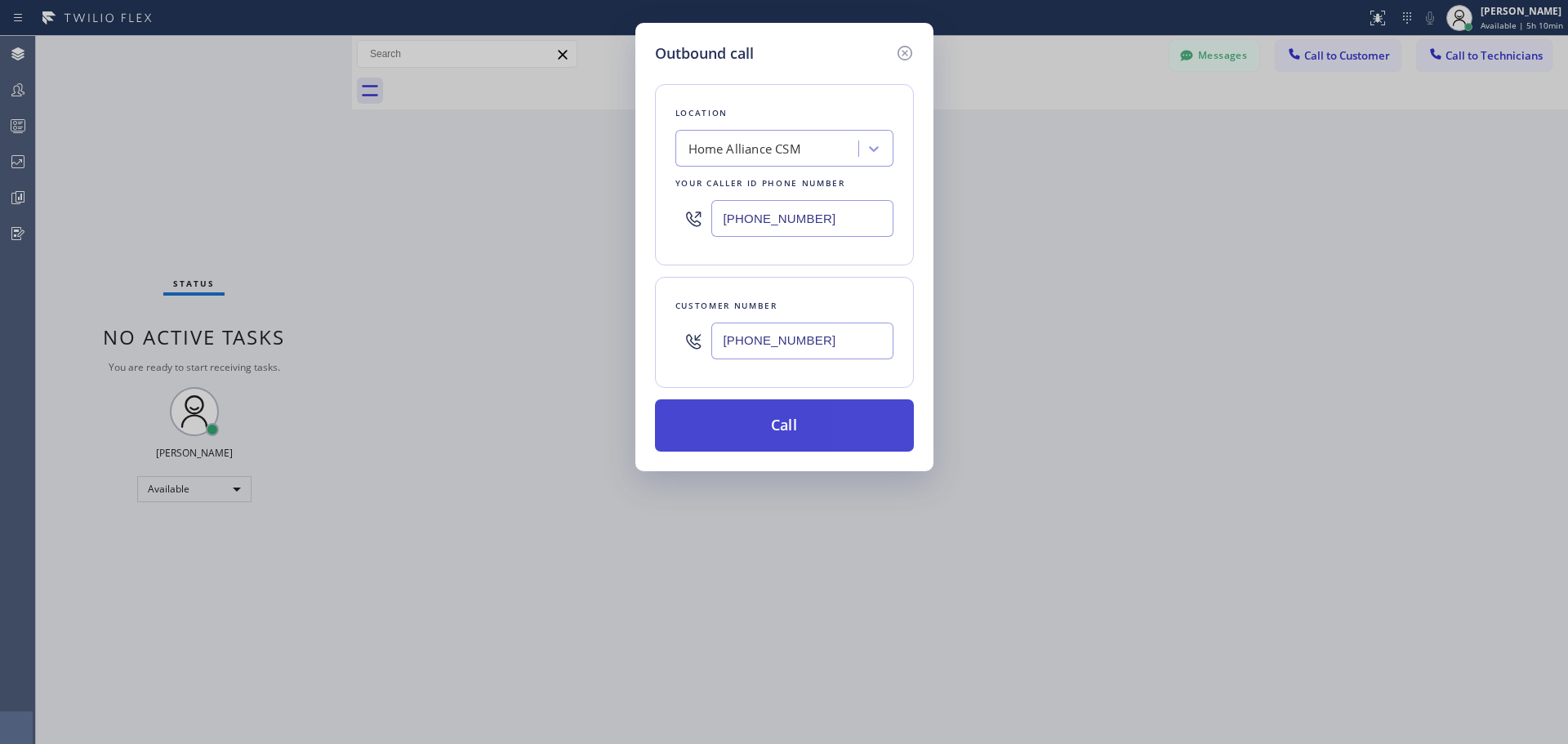
type input "[PHONE_NUMBER]"
click at [832, 440] on button "Call" at bounding box center [784, 425] width 258 height 52
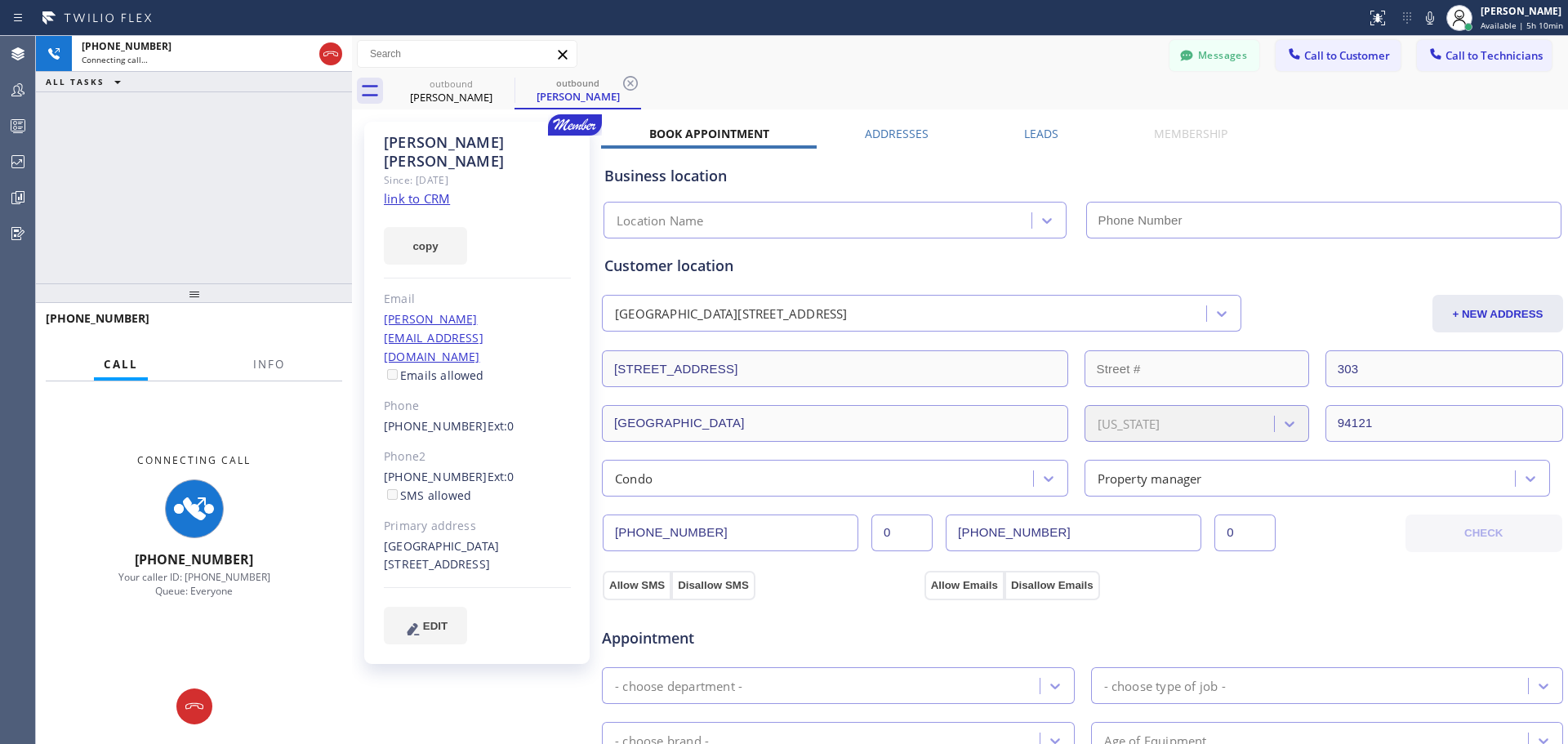
type input "[PHONE_NUMBER]"
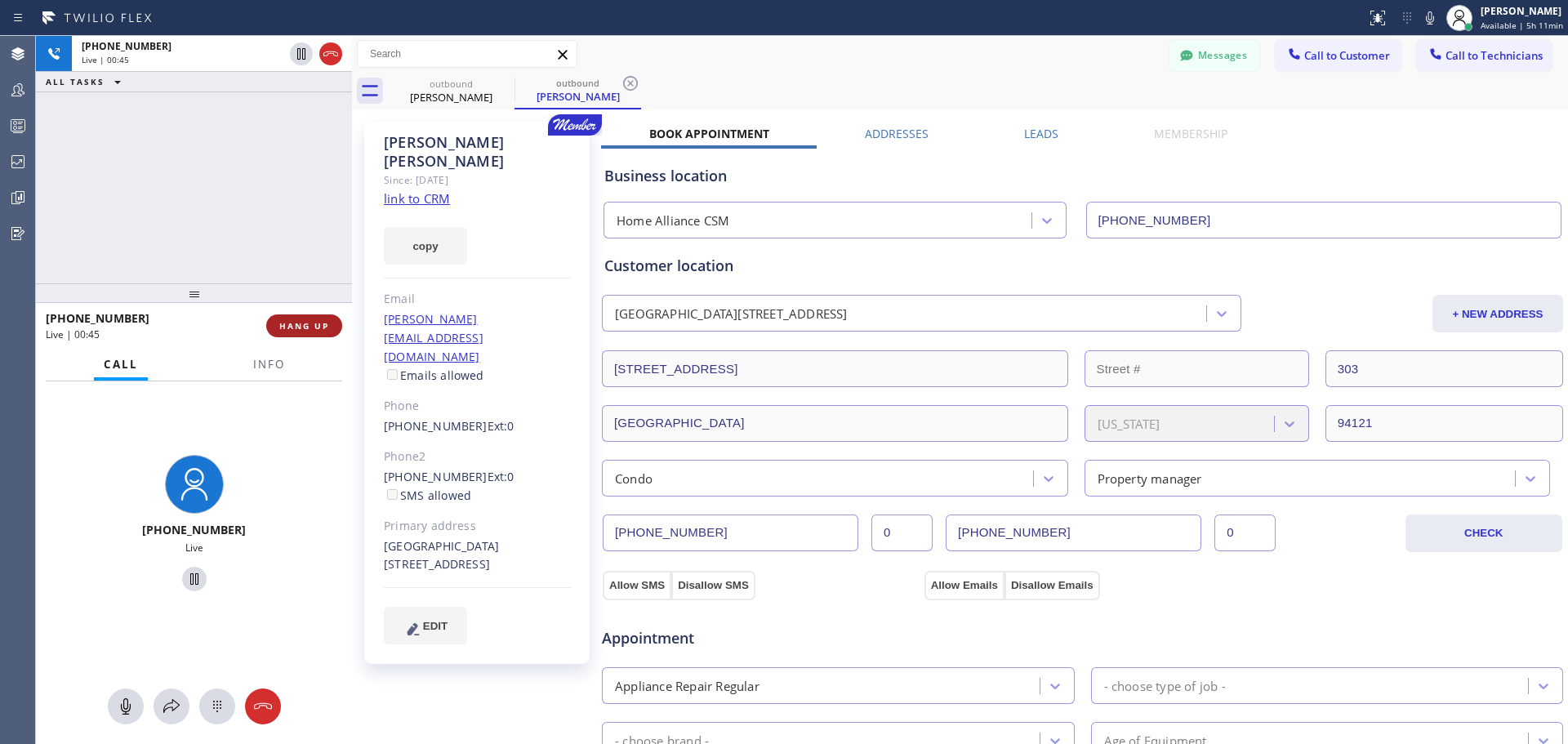
click at [294, 327] on span "HANG UP" at bounding box center [304, 325] width 50 height 11
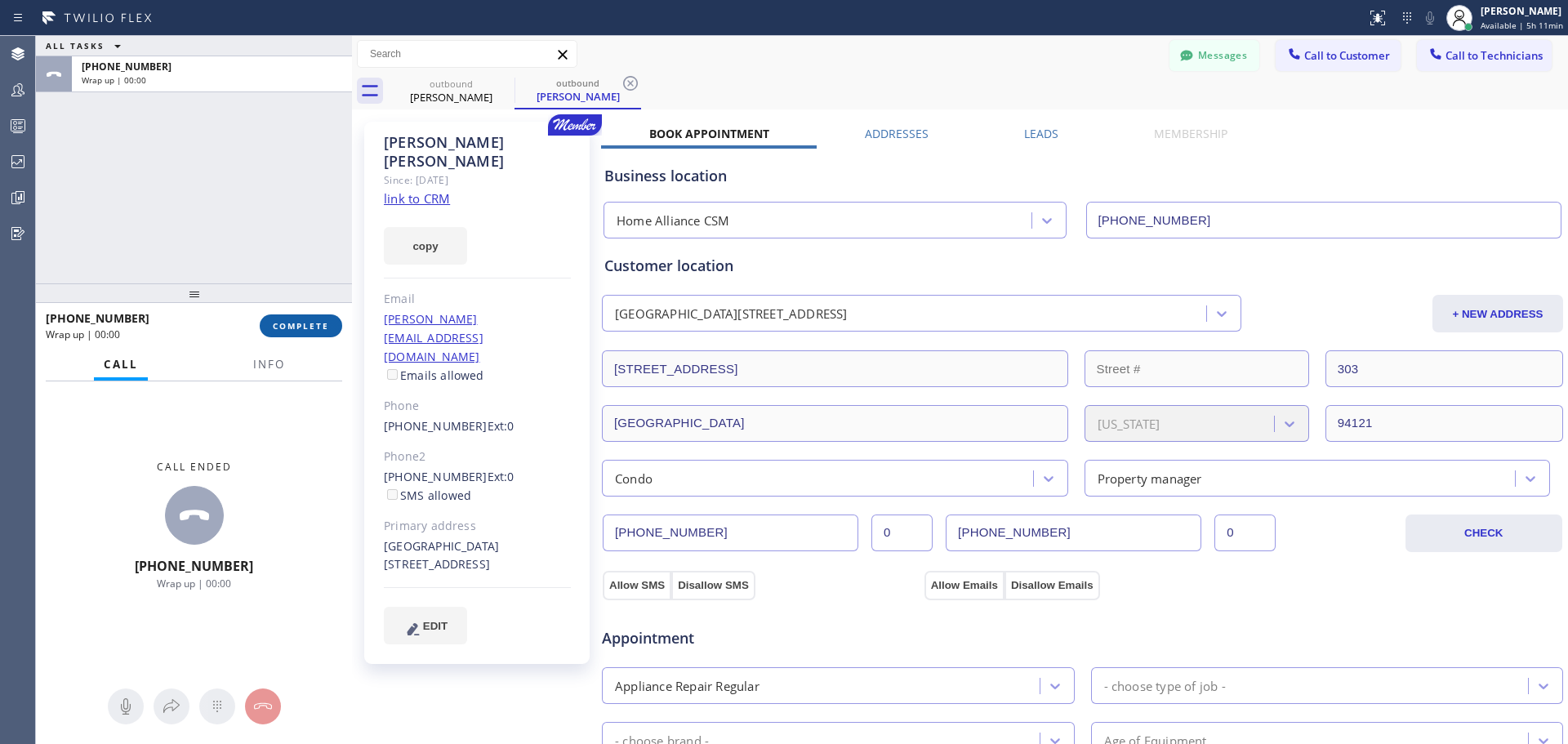
click at [306, 329] on span "COMPLETE" at bounding box center [301, 325] width 56 height 11
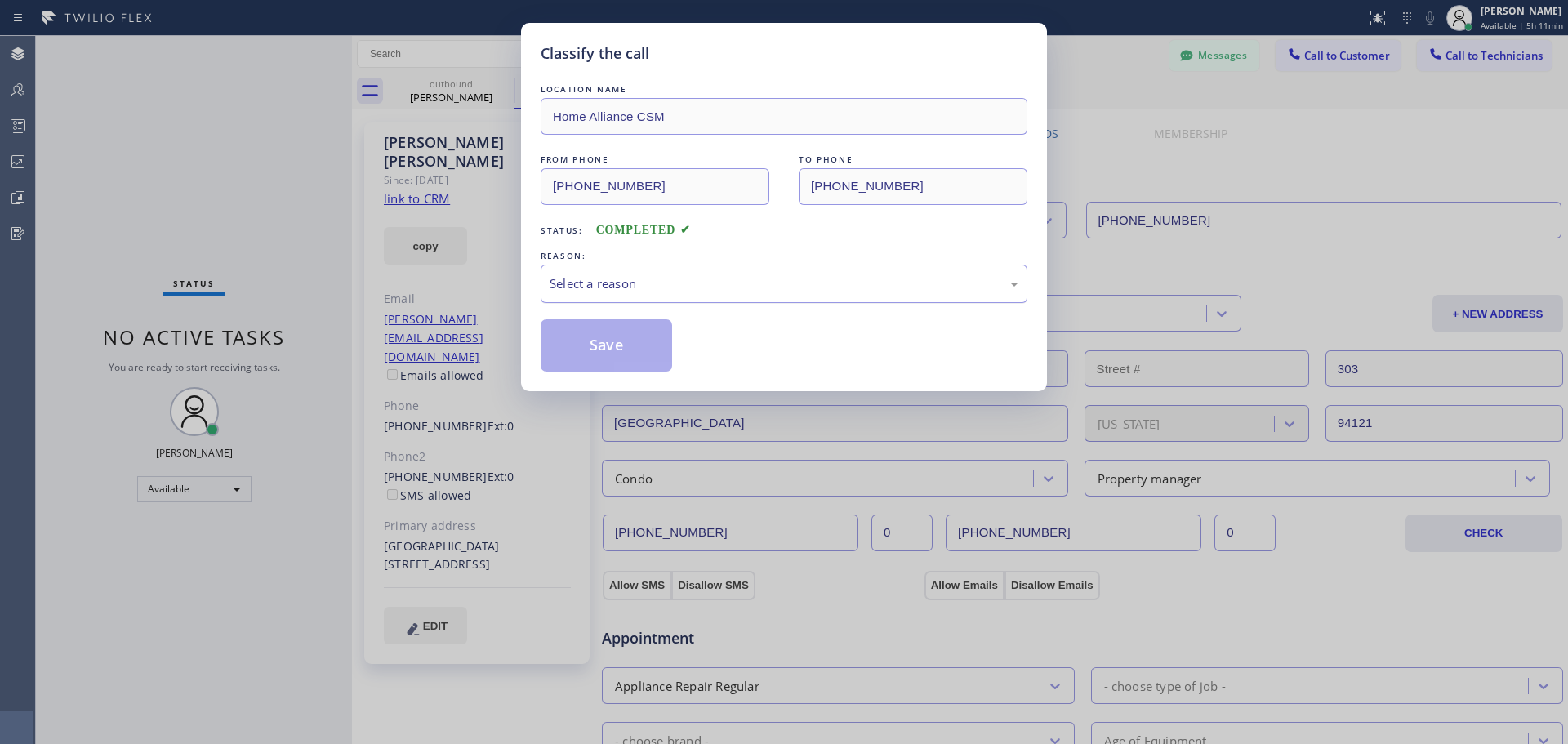
click at [740, 287] on div "Select a reason" at bounding box center [783, 284] width 469 height 19
click at [606, 356] on button "Save" at bounding box center [606, 345] width 132 height 52
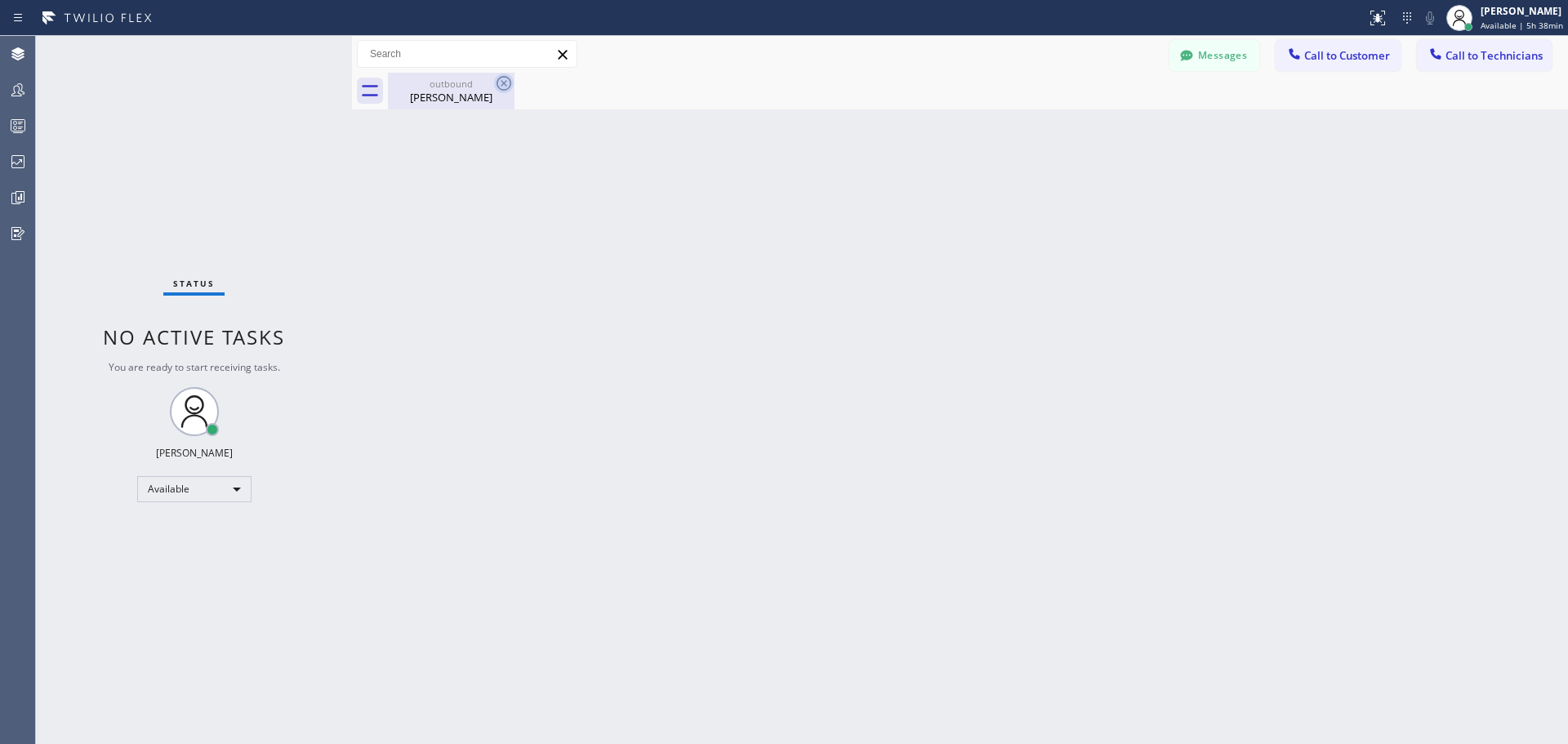
click at [503, 82] on icon at bounding box center [503, 82] width 14 height 14
drag, startPoint x: 480, startPoint y: 97, endPoint x: 503, endPoint y: 113, distance: 28.0
click at [481, 97] on div "[PERSON_NAME]" at bounding box center [451, 97] width 123 height 14
click at [1326, 60] on span "Call to Customer" at bounding box center [1347, 55] width 86 height 14
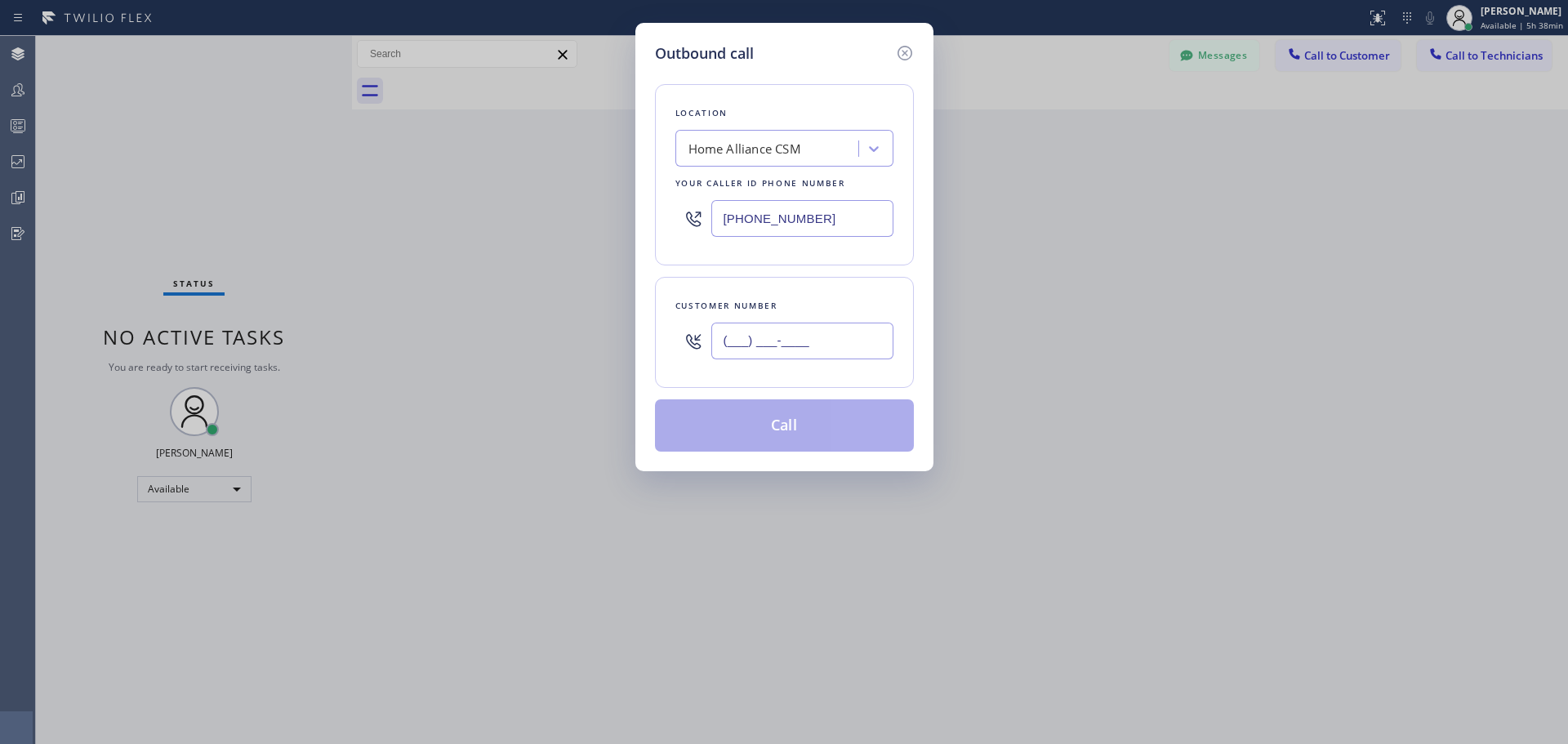
click at [793, 336] on input "(___) ___-____" at bounding box center [803, 340] width 182 height 37
paste input "510) 789-3790"
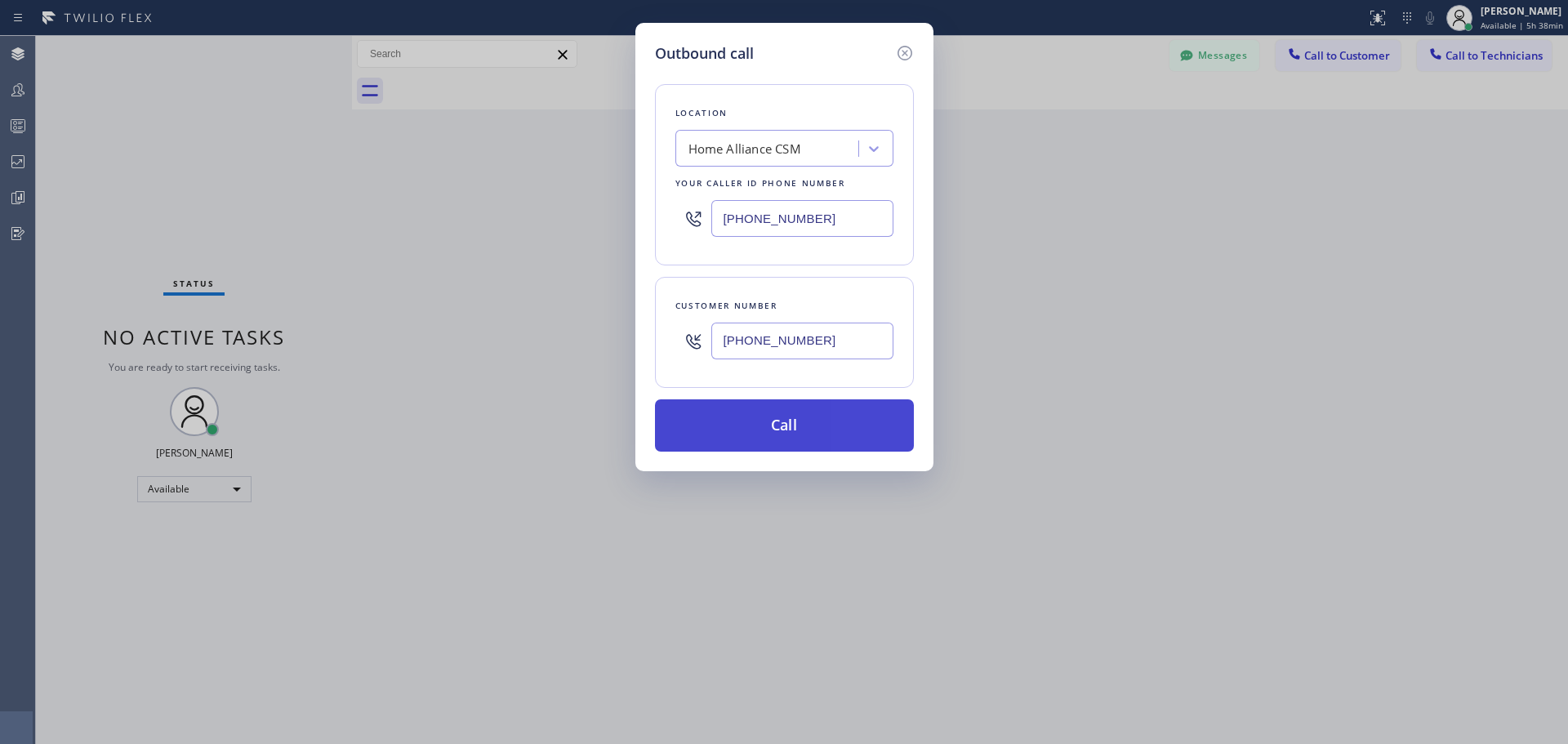
type input "[PHONE_NUMBER]"
click at [777, 436] on button "Call" at bounding box center [784, 425] width 258 height 52
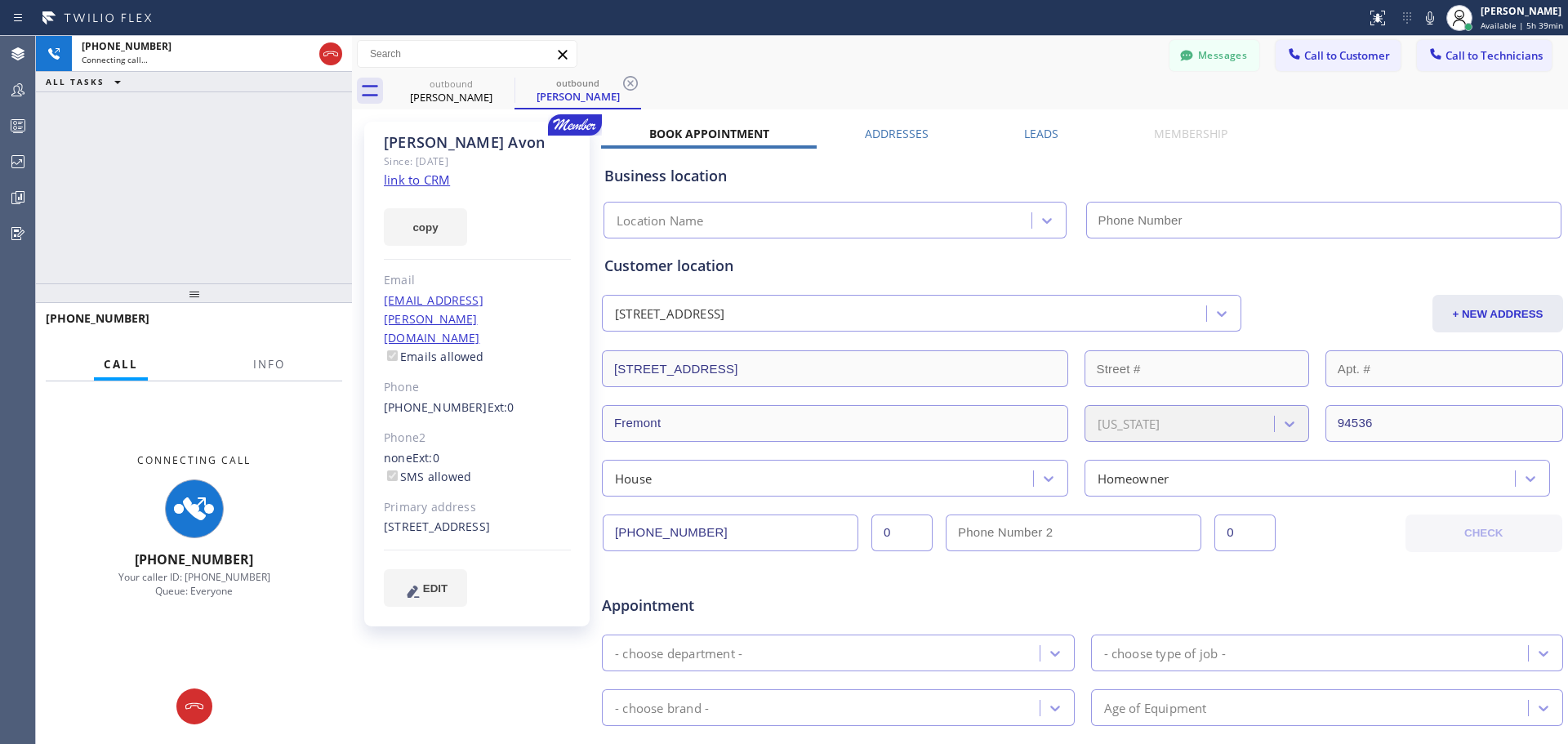
type input "[PHONE_NUMBER]"
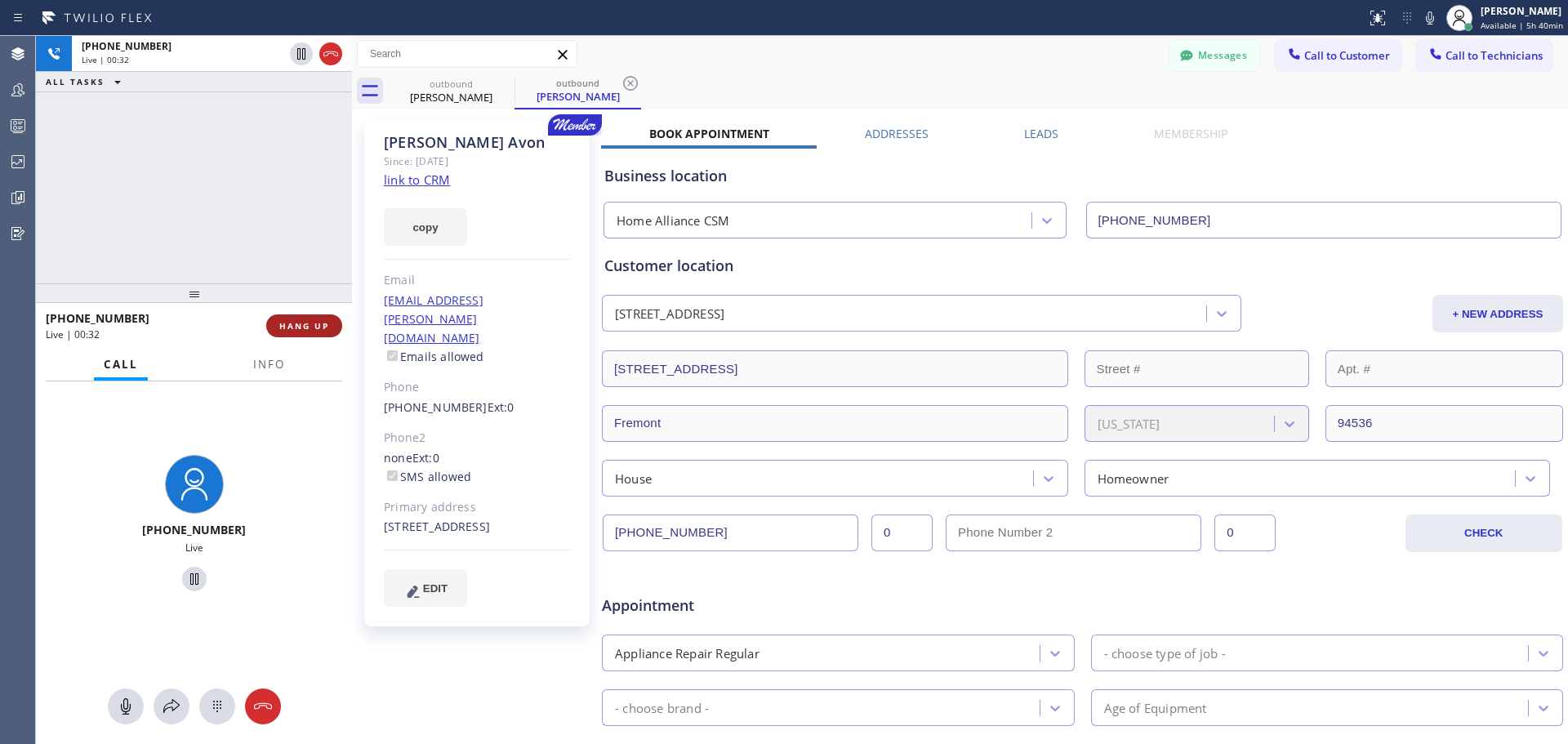
click at [305, 330] on span "HANG UP" at bounding box center [304, 325] width 50 height 11
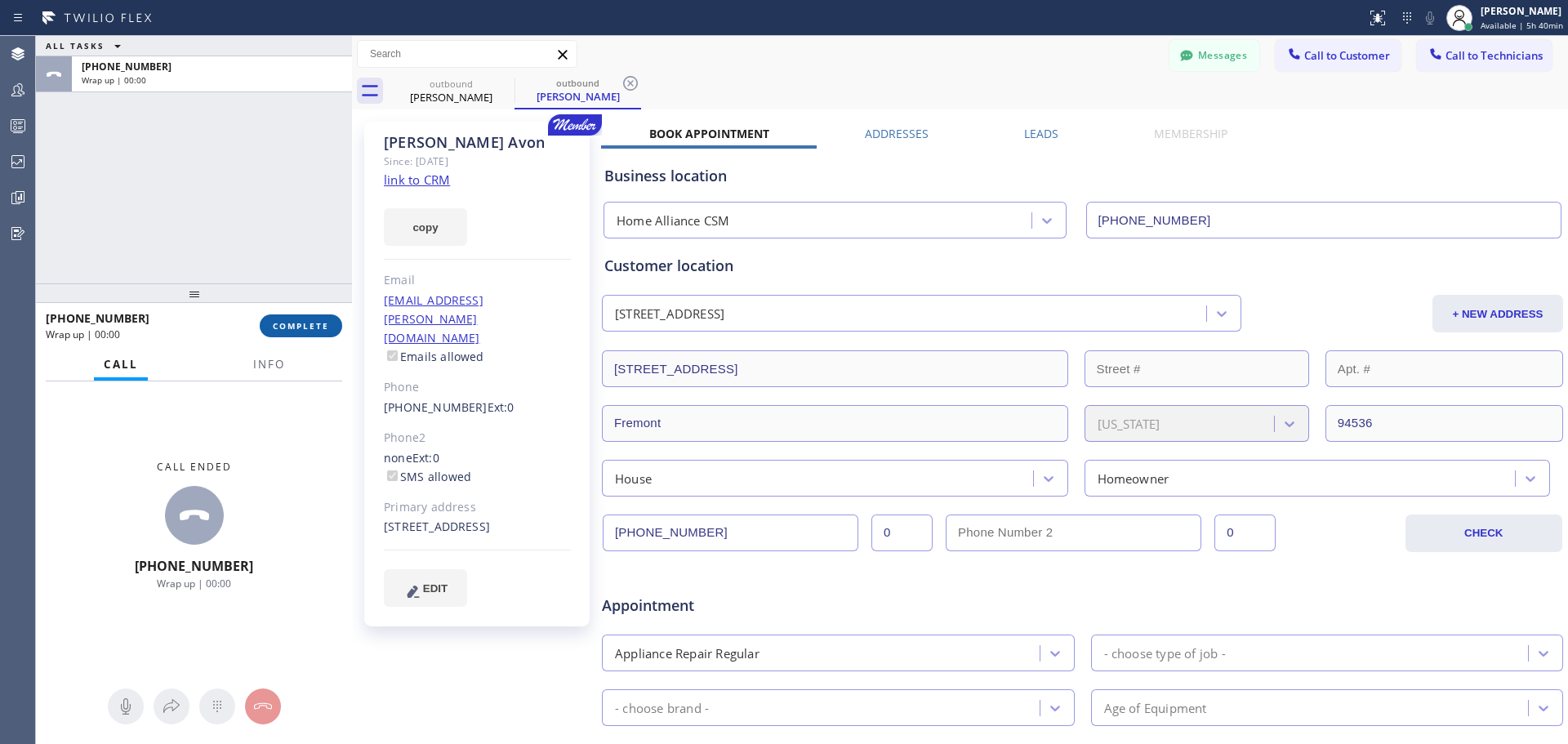
click at [309, 323] on span "COMPLETE" at bounding box center [301, 325] width 56 height 11
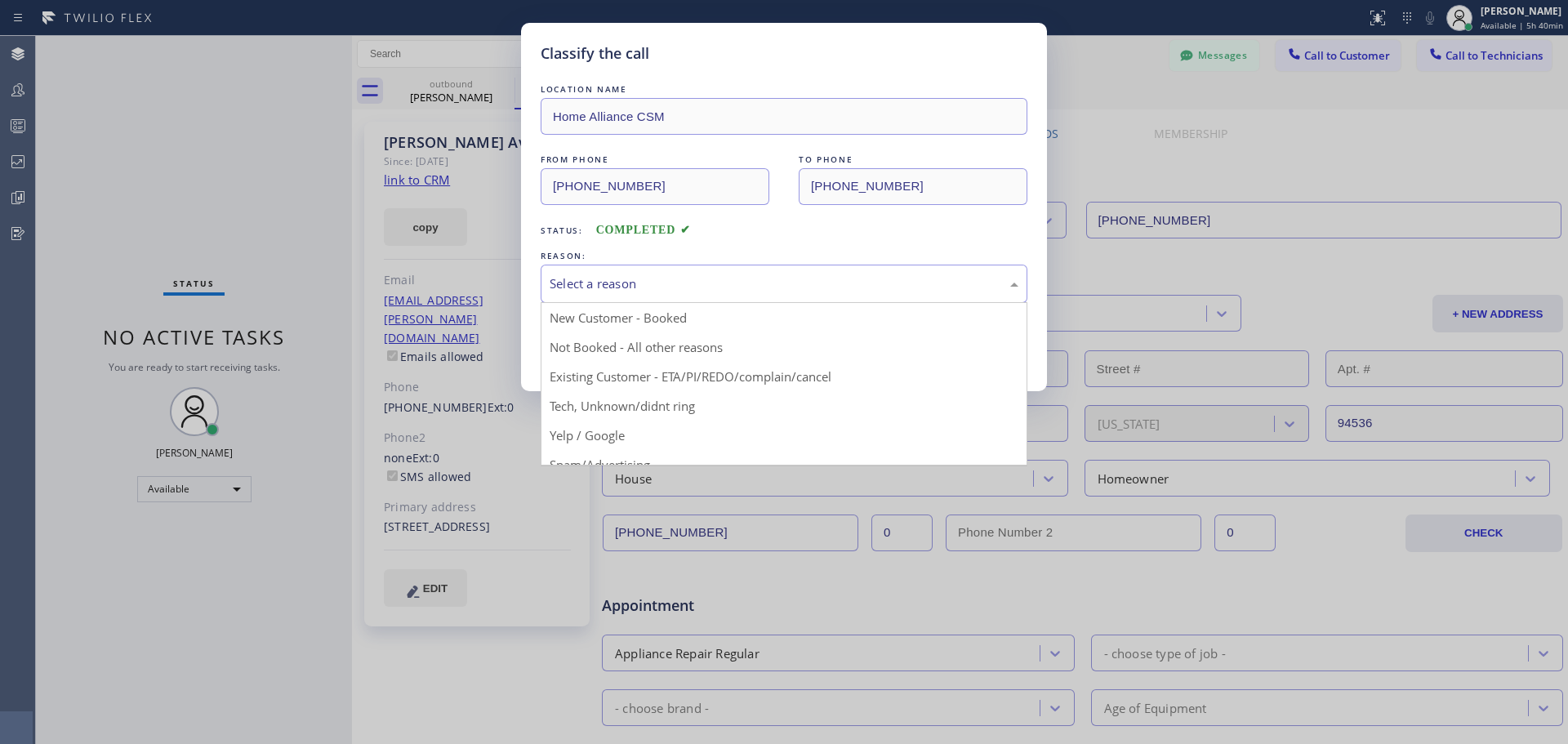
click at [656, 285] on div "Select a reason" at bounding box center [783, 284] width 469 height 19
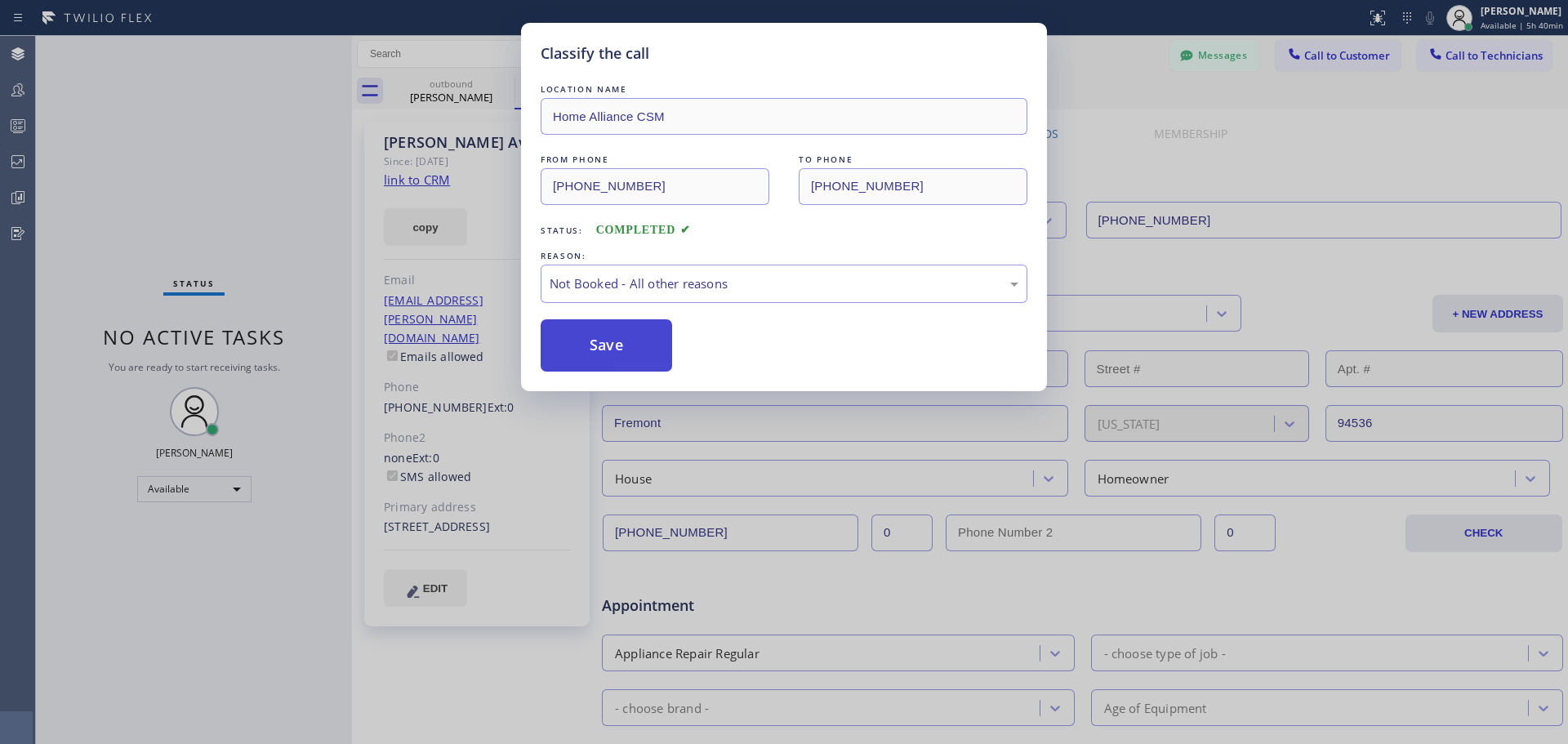
click at [614, 357] on button "Save" at bounding box center [606, 345] width 132 height 52
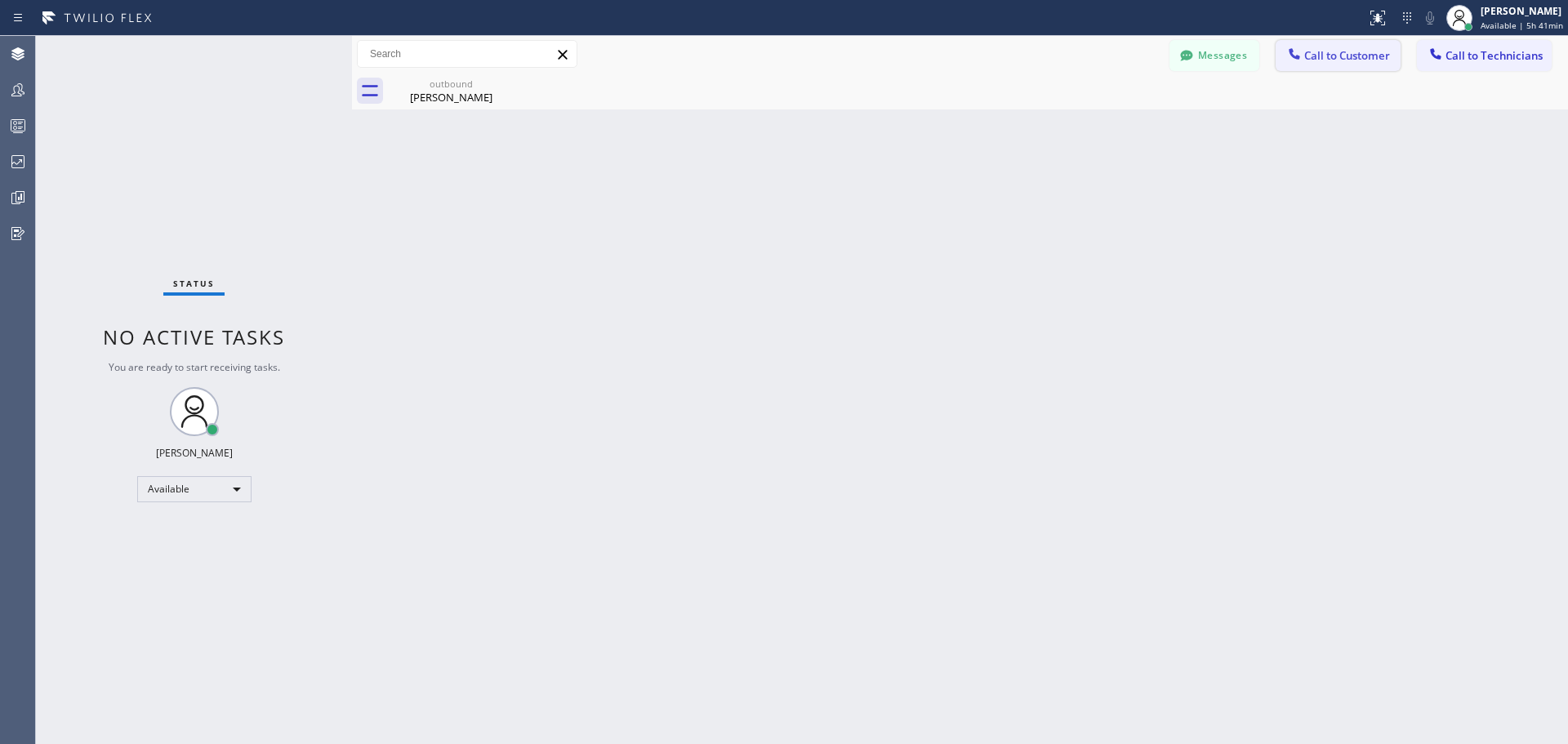
click at [1344, 44] on button "Call to Customer" at bounding box center [1338, 55] width 125 height 31
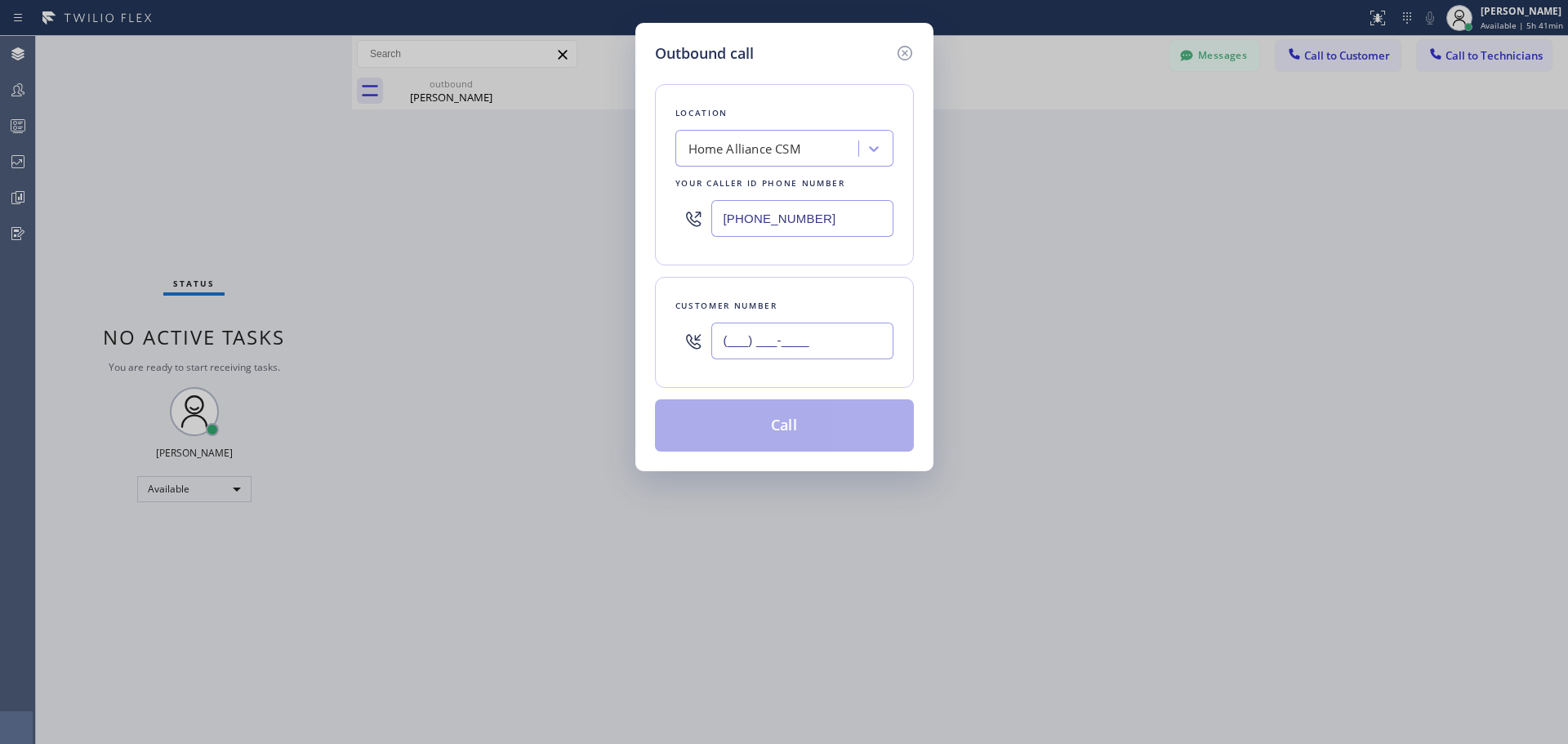
click at [753, 351] on input "(___) ___-____" at bounding box center [803, 340] width 182 height 37
paste input "646) 204-6359"
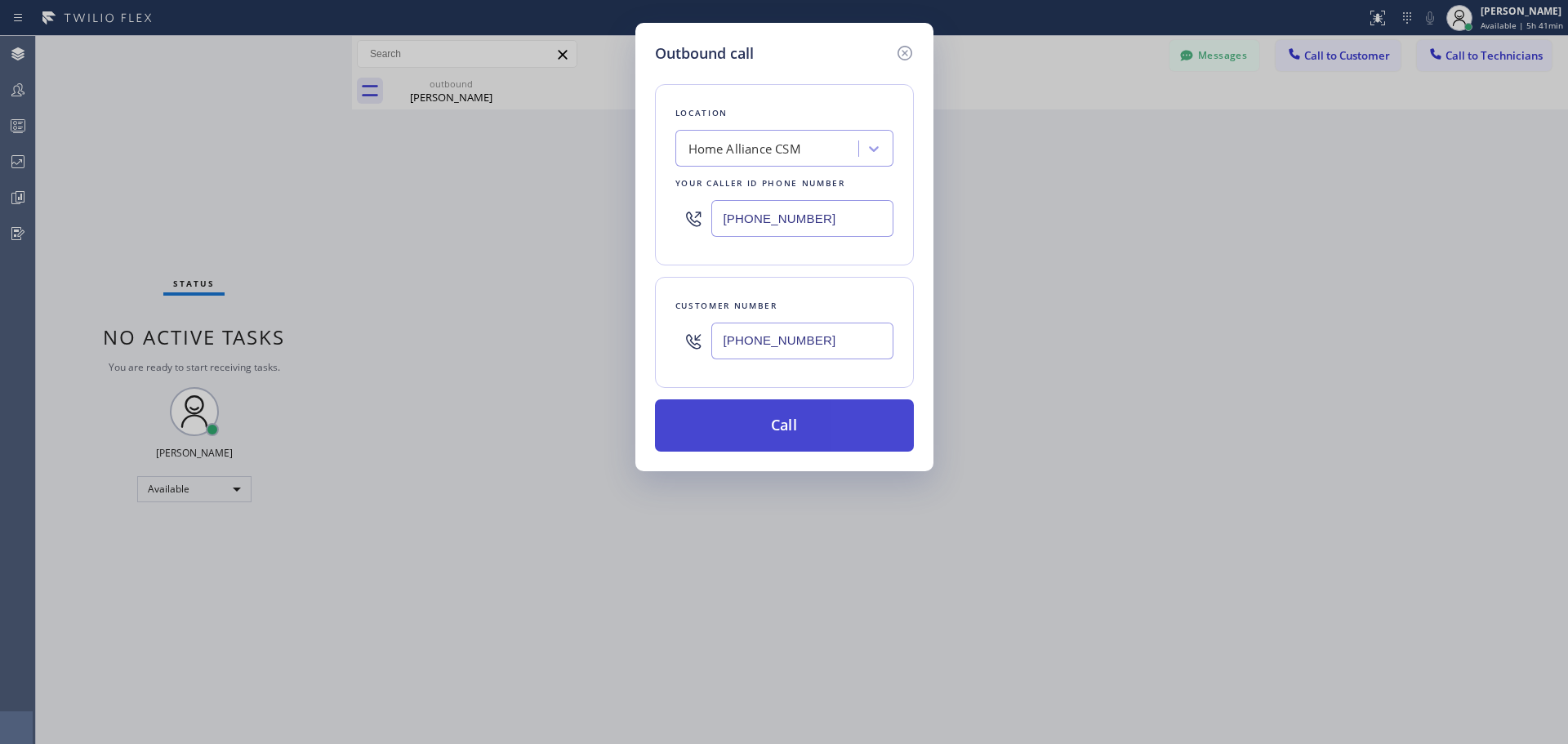
type input "[PHONE_NUMBER]"
click at [799, 443] on button "Call" at bounding box center [784, 425] width 258 height 52
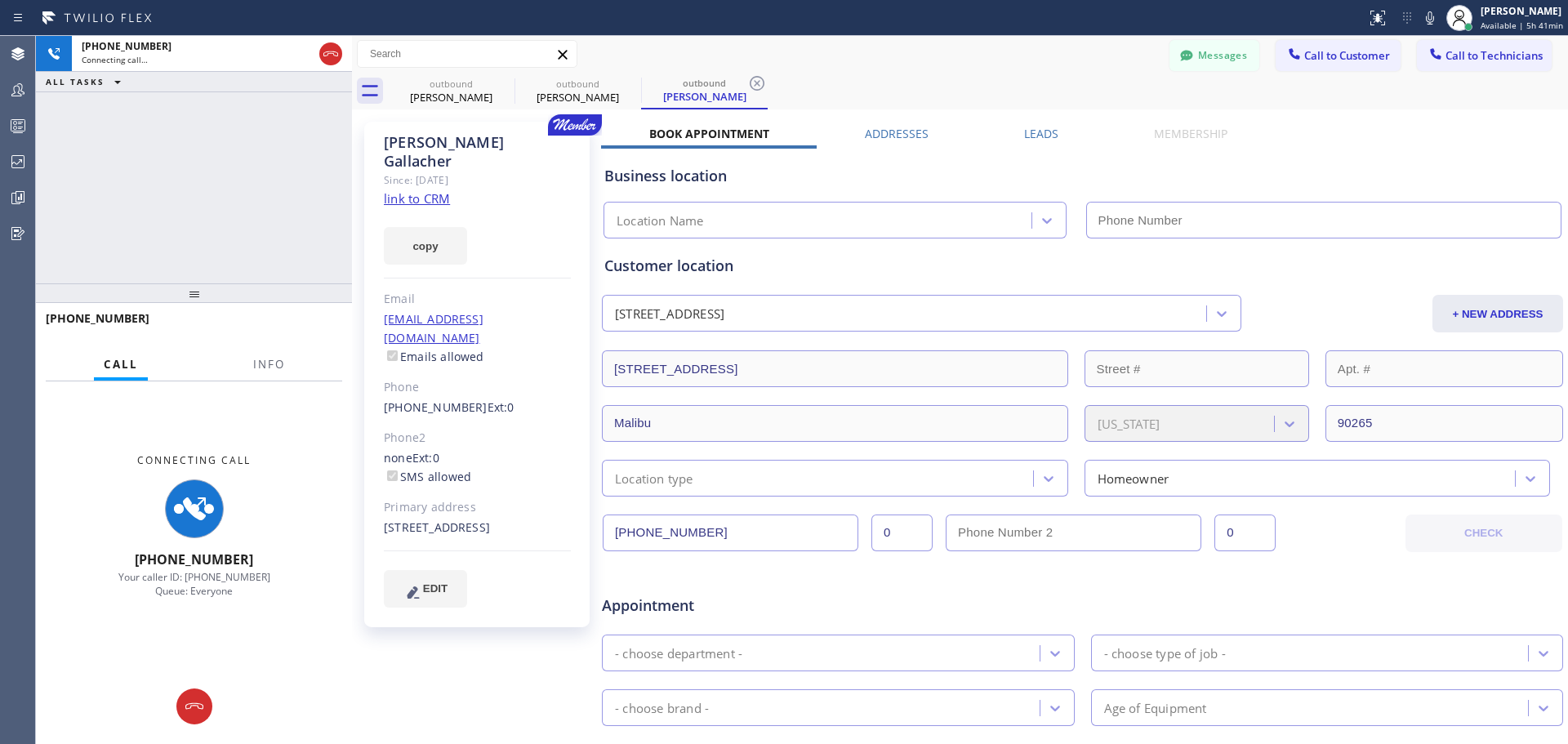
type input "[PHONE_NUMBER]"
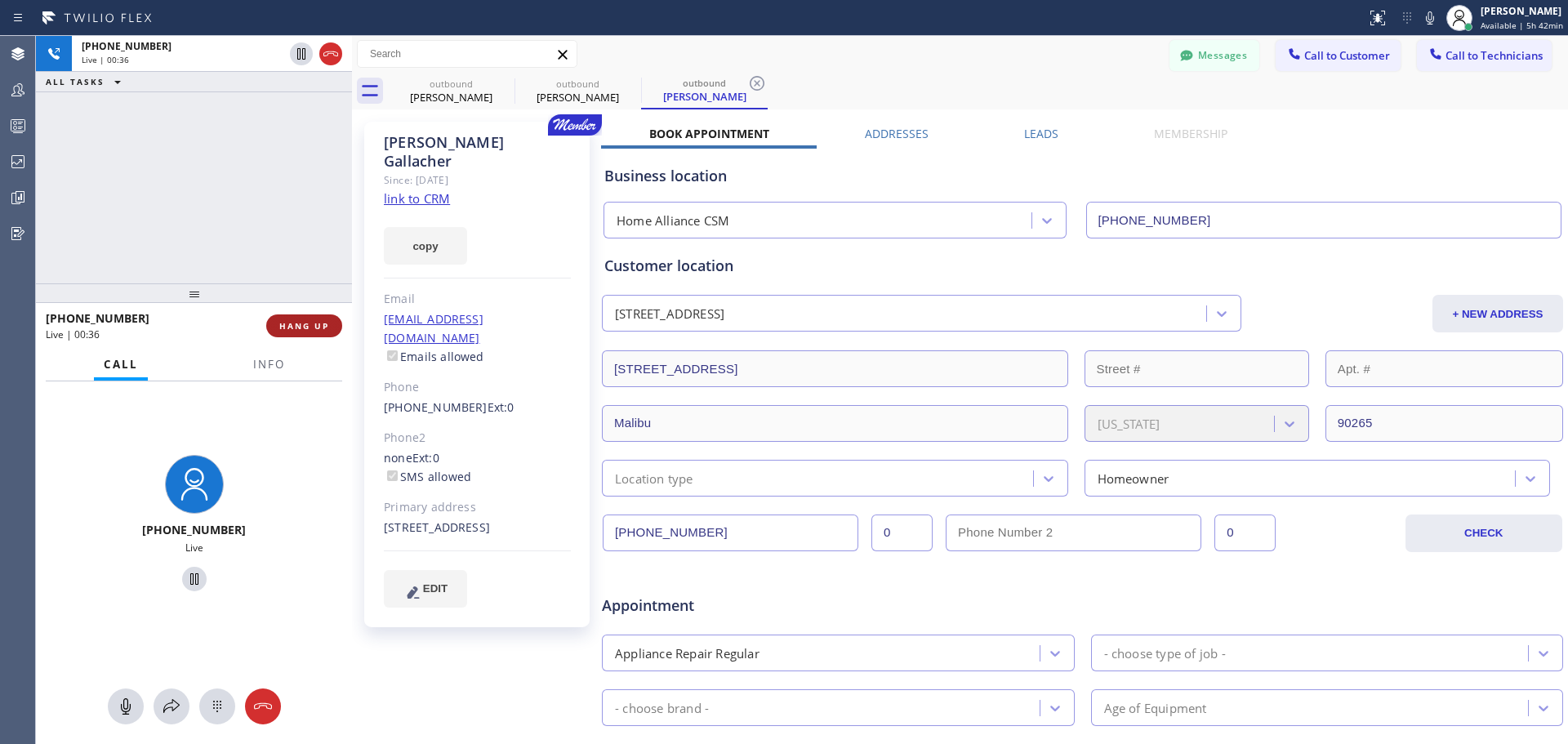
click at [296, 329] on span "HANG UP" at bounding box center [304, 325] width 50 height 11
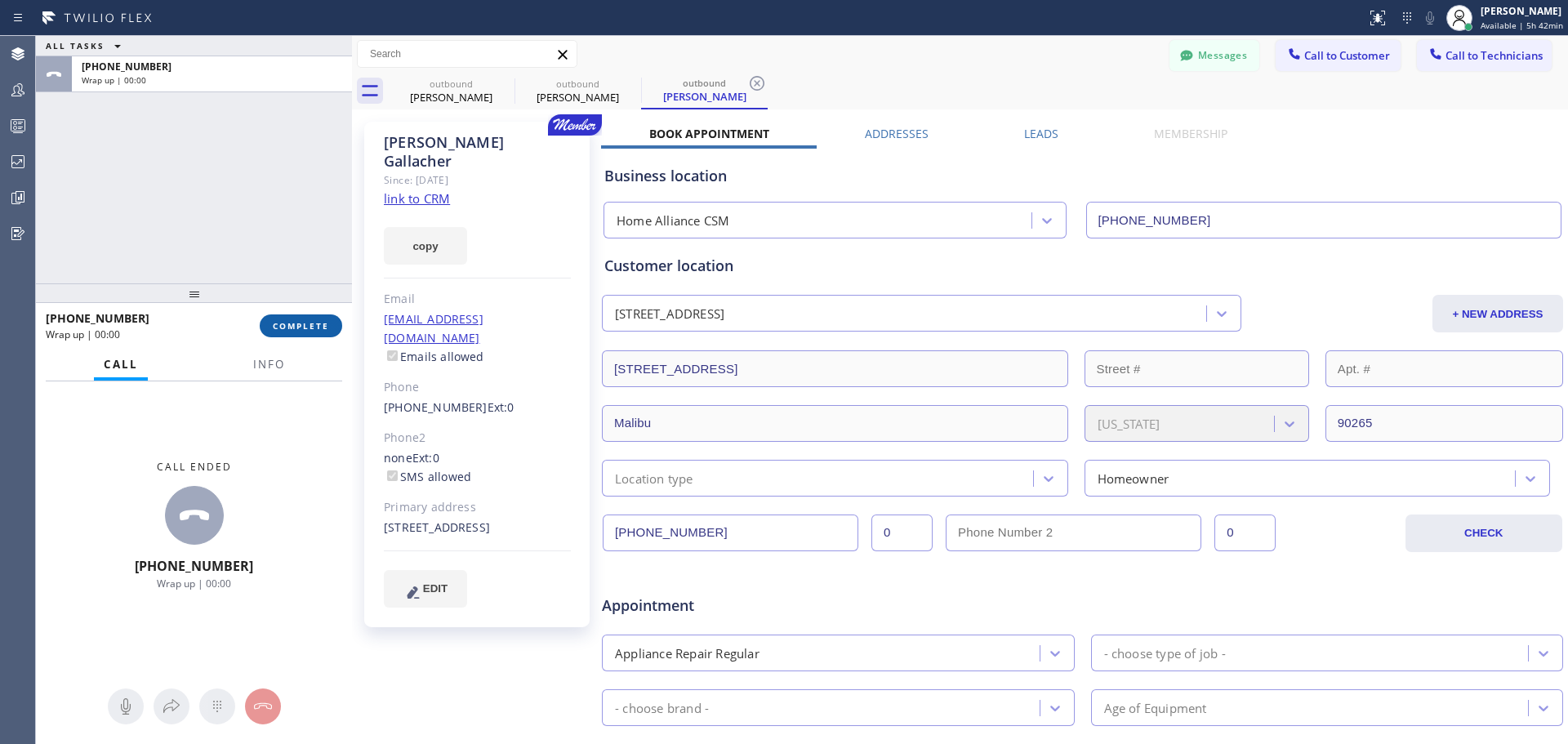
click at [326, 330] on span "COMPLETE" at bounding box center [301, 325] width 56 height 11
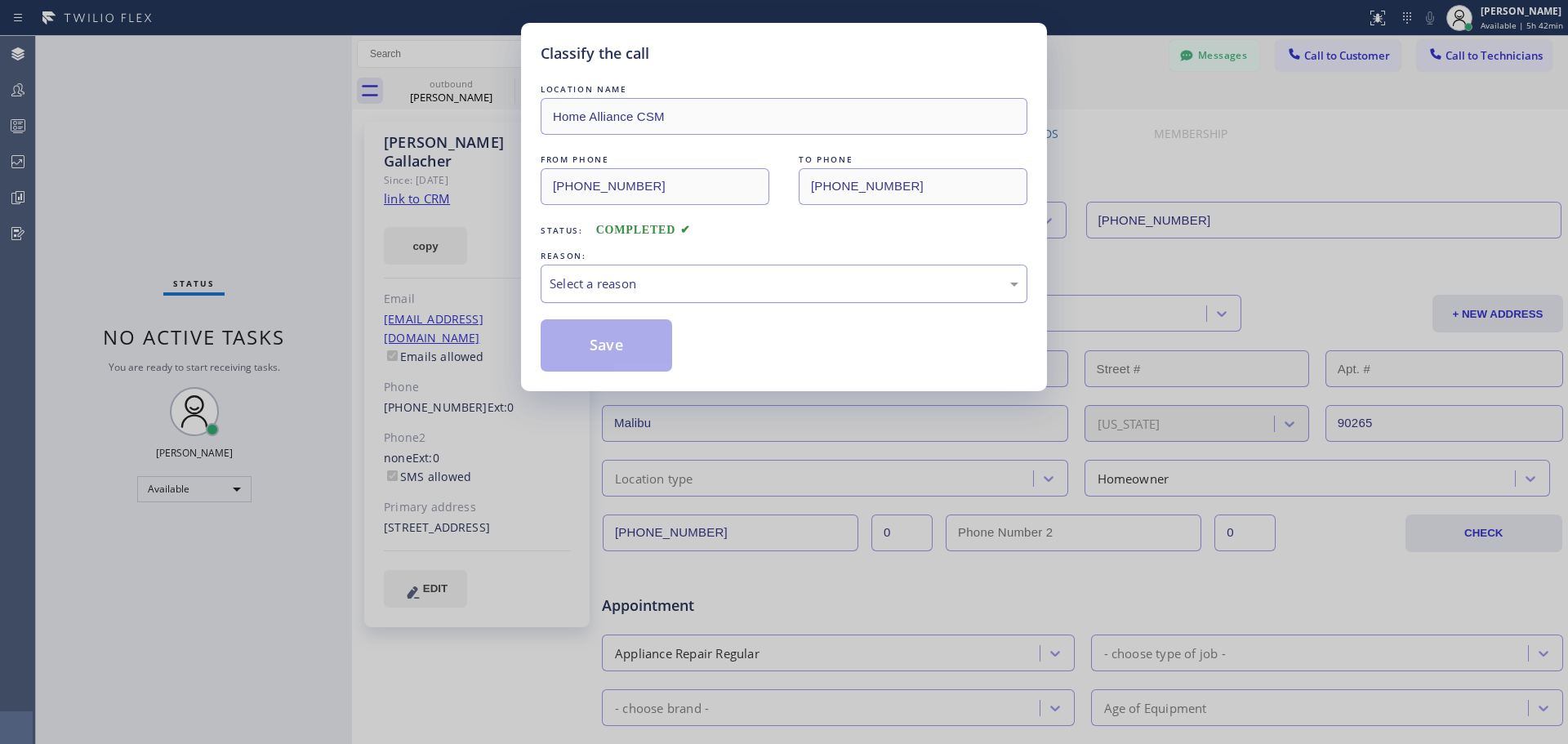
click at [820, 272] on div "Select a reason" at bounding box center [784, 283] width 486 height 38
click at [604, 349] on button "Save" at bounding box center [606, 345] width 132 height 52
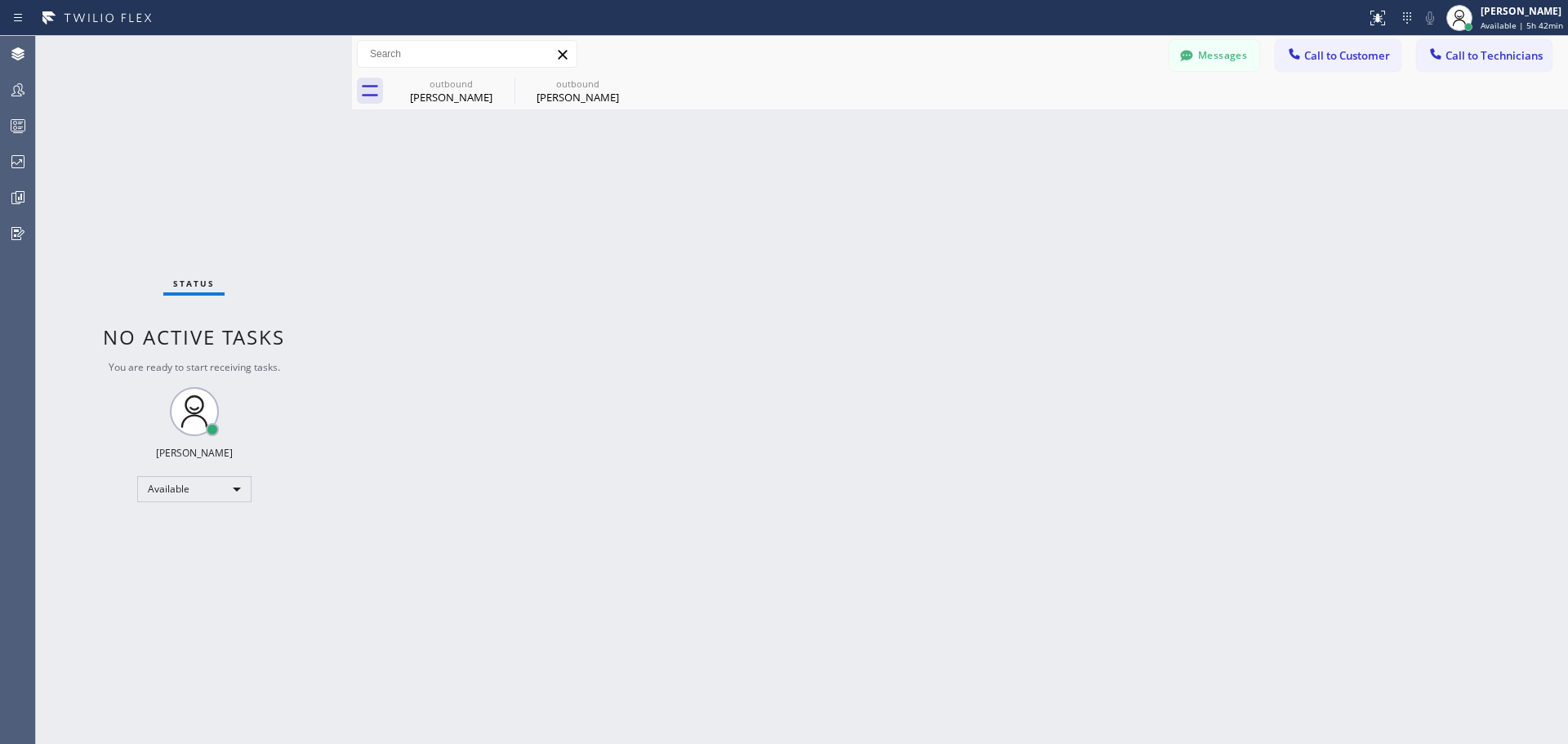
drag, startPoint x: 626, startPoint y: 77, endPoint x: 529, endPoint y: 90, distance: 97.9
click at [0, 0] on icon at bounding box center [0, 0] width 0 height 0
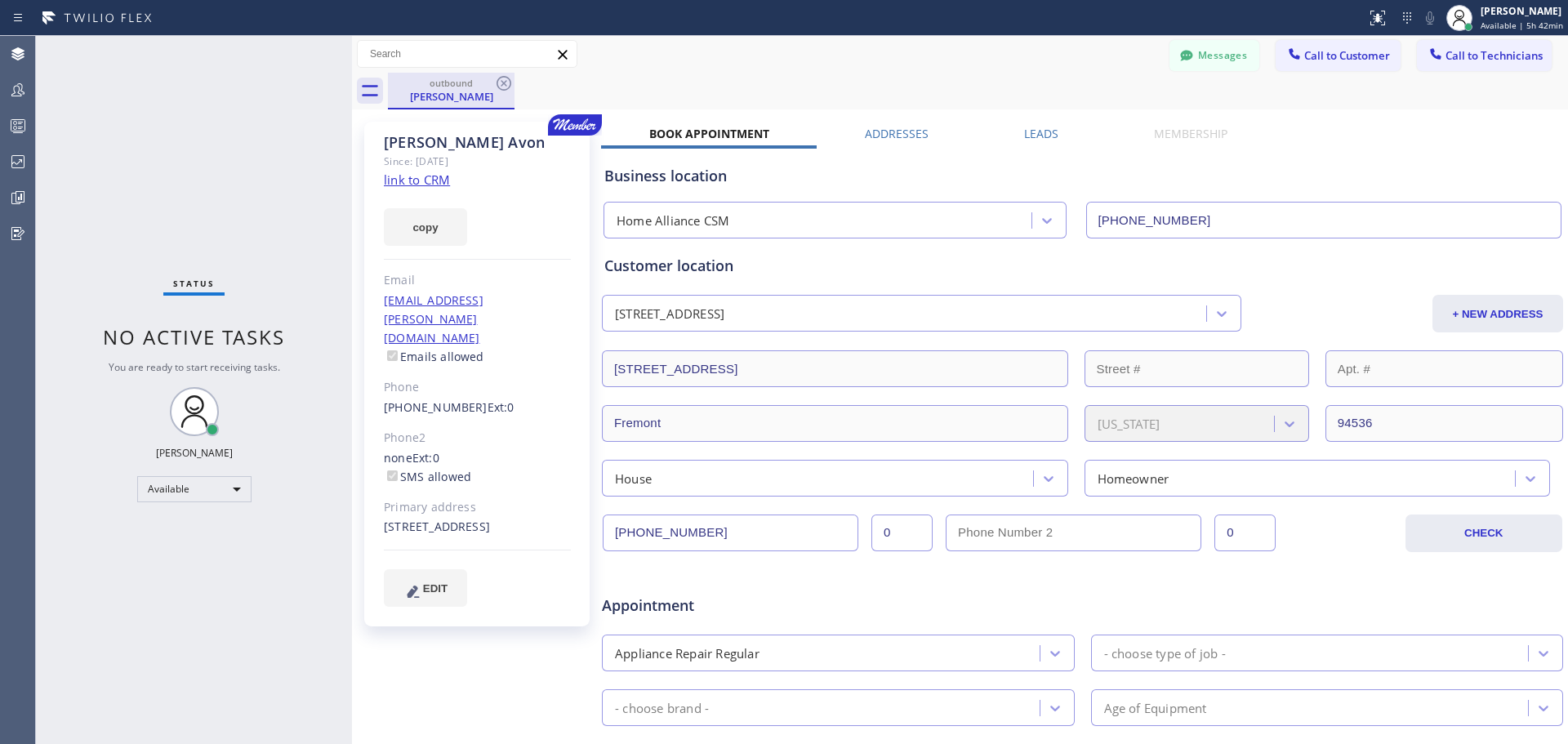
click at [486, 82] on div "outbound" at bounding box center [451, 82] width 123 height 12
click at [501, 84] on icon at bounding box center [503, 82] width 20 height 20
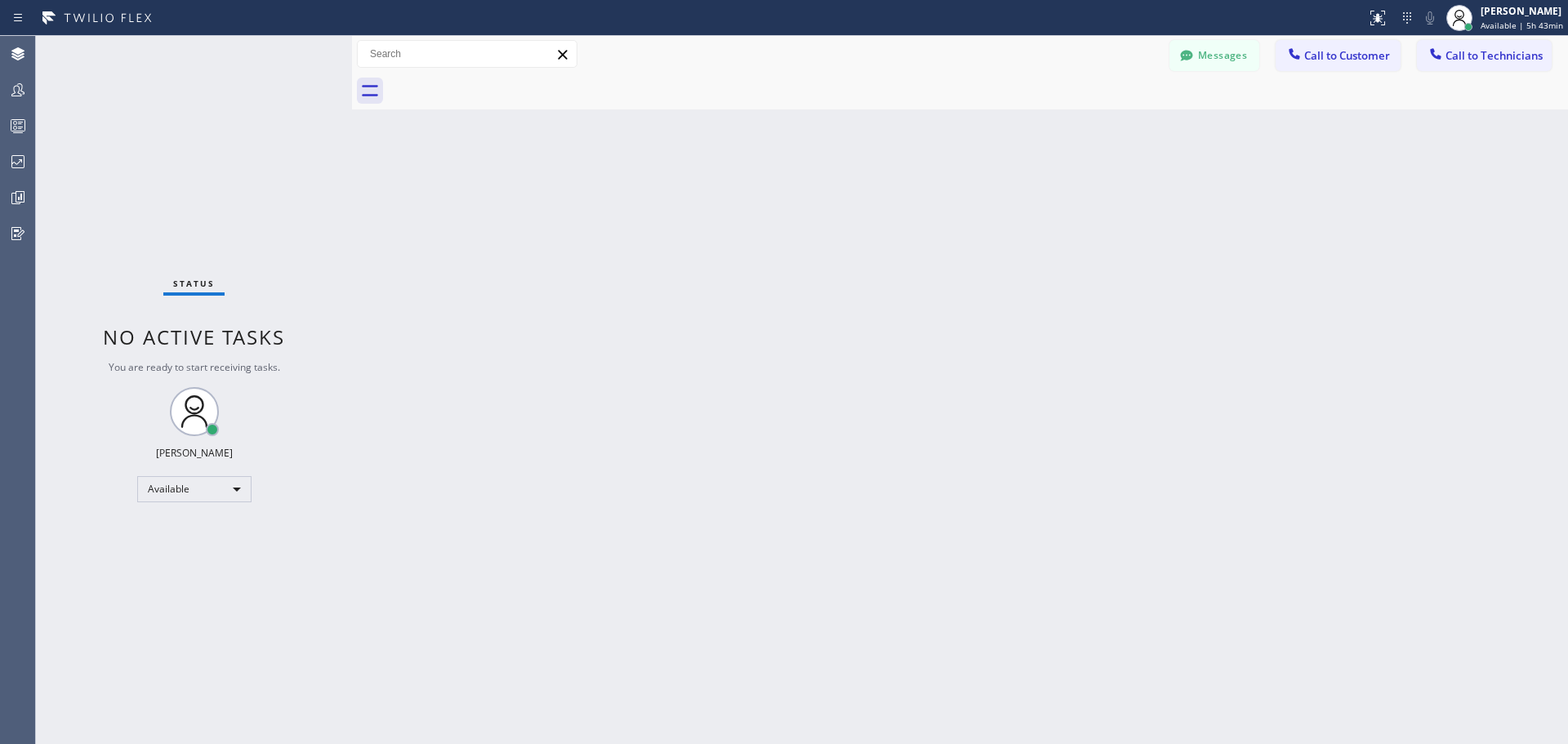
click at [1327, 38] on div "Messages Call to Customer Call to Technicians Outbound call Location Home Allia…" at bounding box center [960, 54] width 1216 height 37
drag, startPoint x: 1296, startPoint y: 52, endPoint x: 1037, endPoint y: 176, distance: 287.2
click at [1296, 52] on icon at bounding box center [1294, 54] width 16 height 16
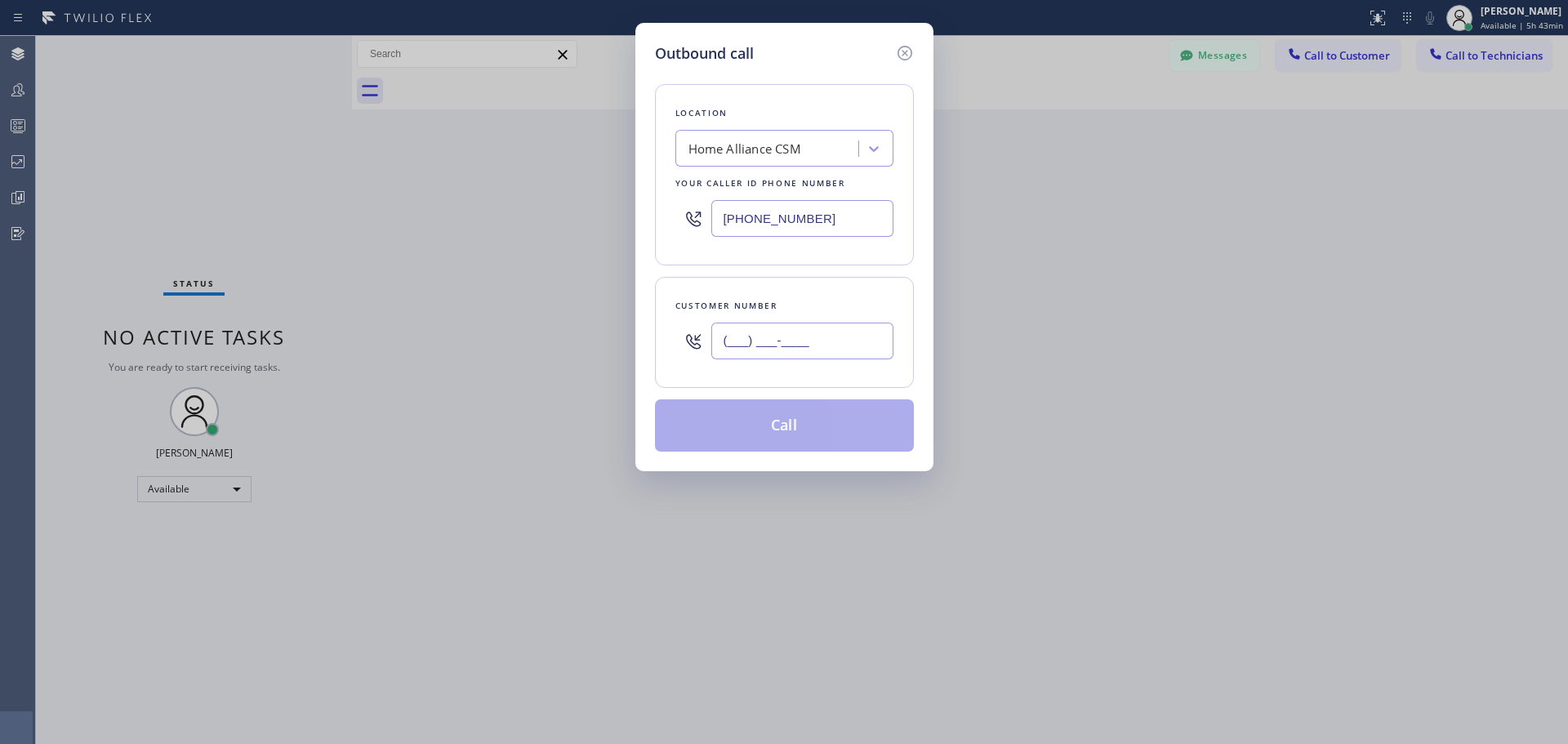
click at [753, 339] on input "(___) ___-____" at bounding box center [803, 340] width 182 height 37
paste input "213) 309-0636"
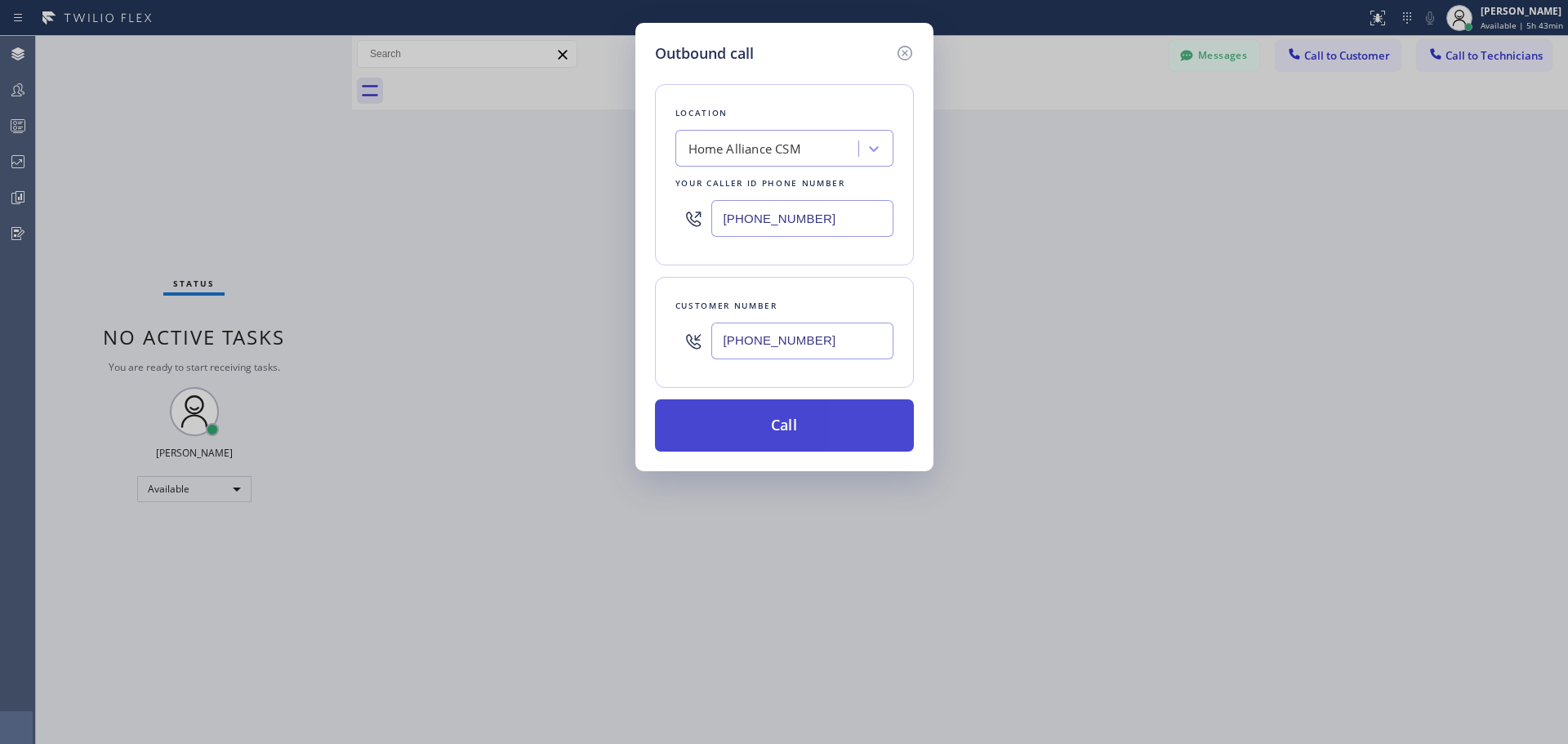
type input "[PHONE_NUMBER]"
click at [818, 417] on button "Call" at bounding box center [784, 425] width 258 height 52
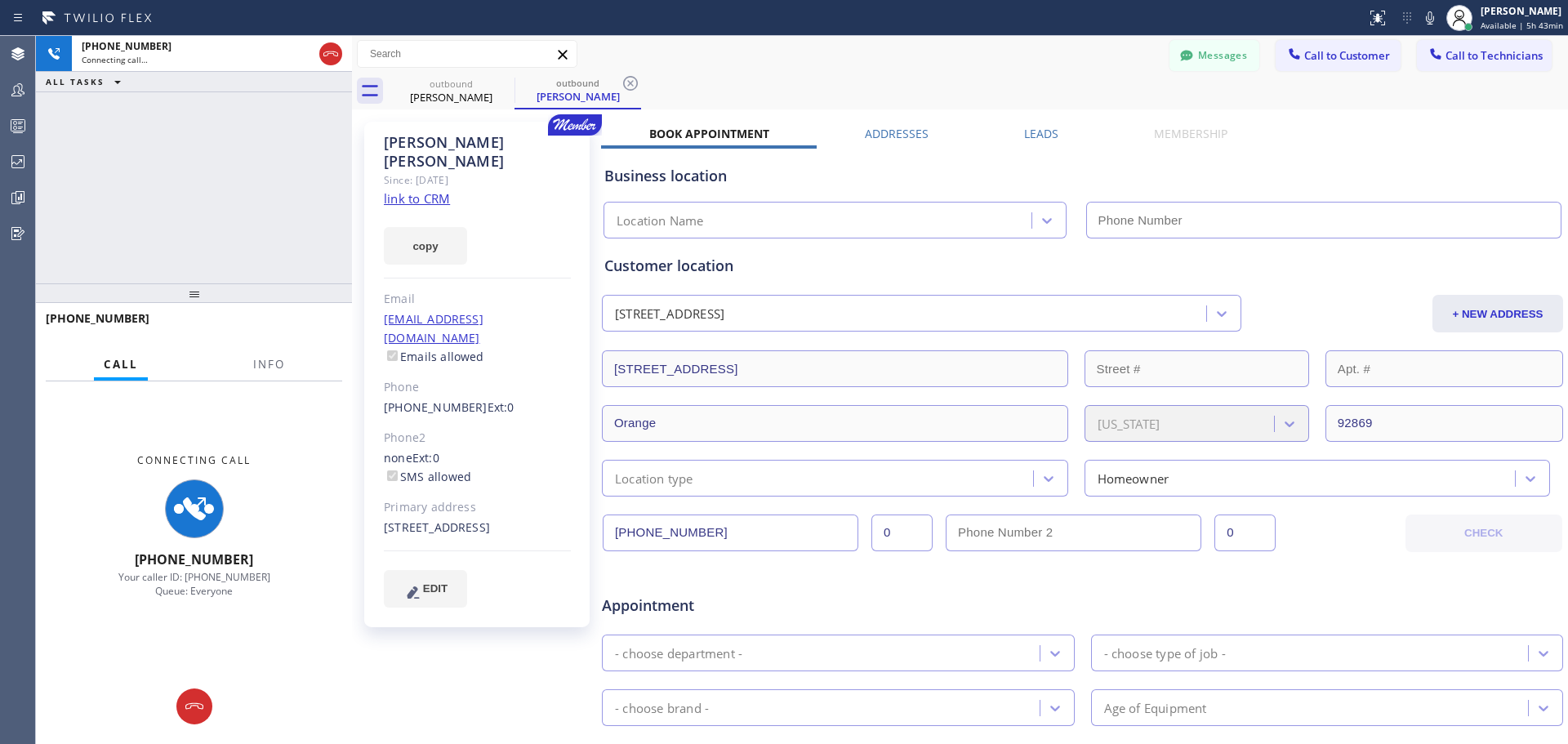
type input "[PHONE_NUMBER]"
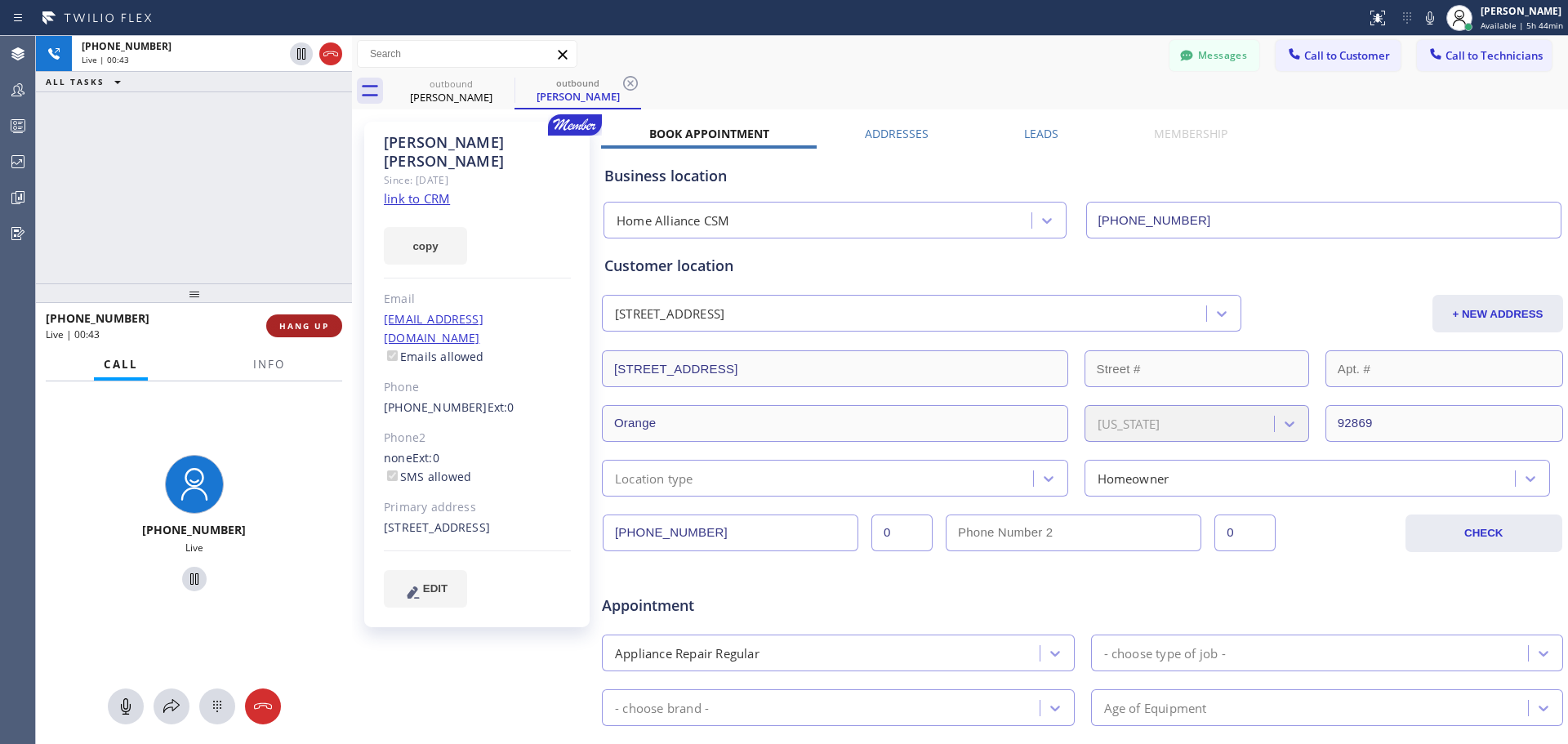
click at [310, 331] on span "HANG UP" at bounding box center [304, 325] width 50 height 11
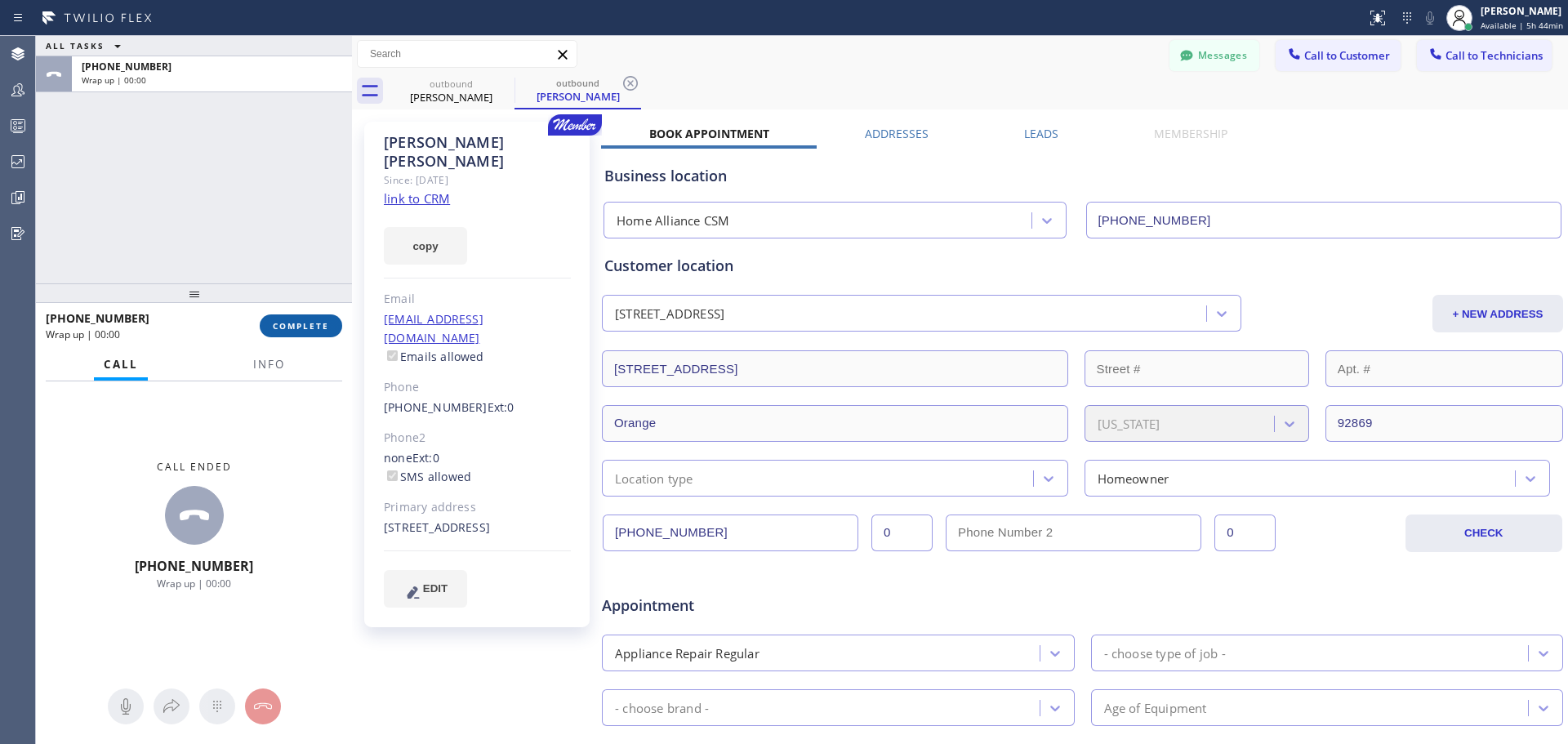
click at [293, 327] on span "COMPLETE" at bounding box center [301, 325] width 56 height 11
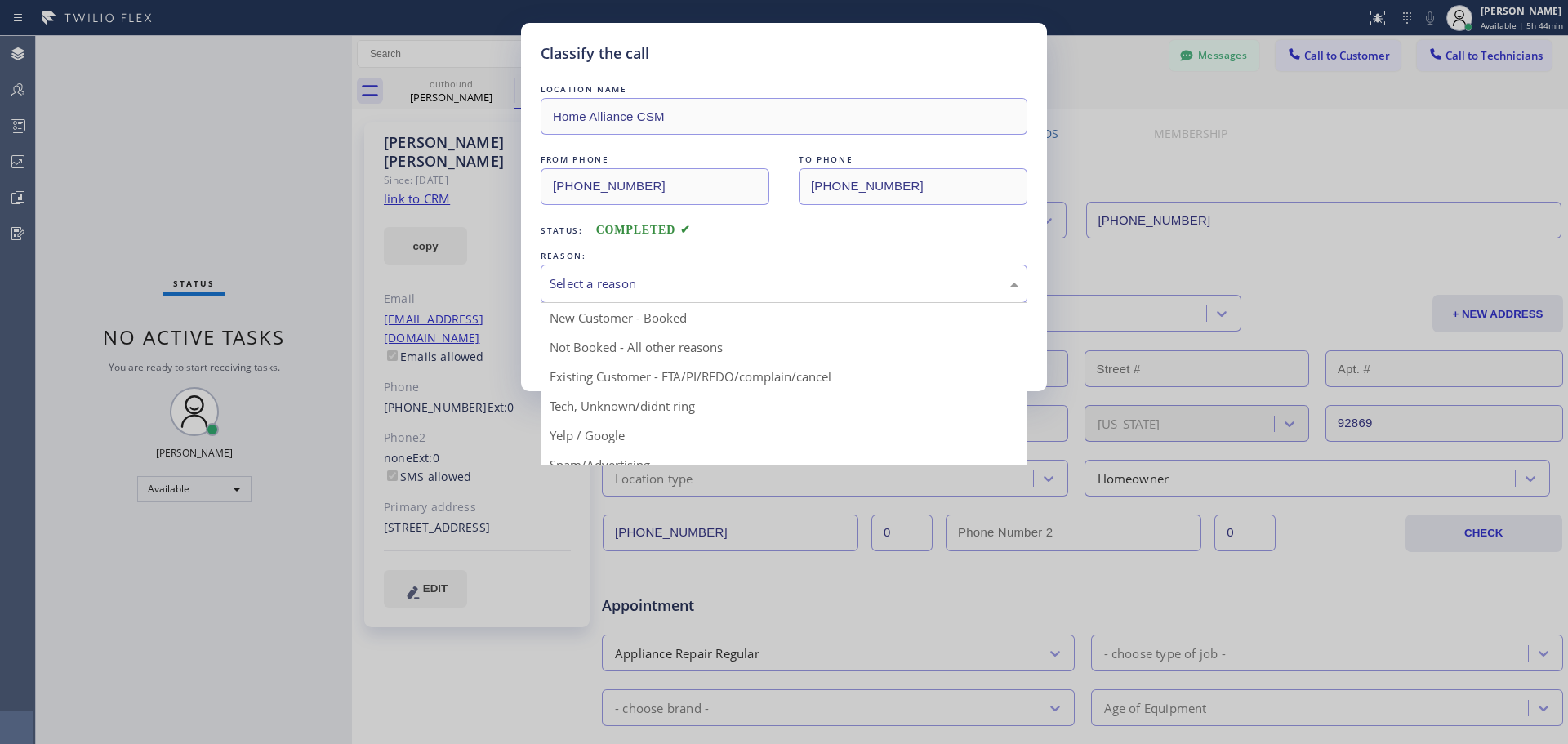
click at [686, 283] on div "Select a reason" at bounding box center [783, 284] width 469 height 19
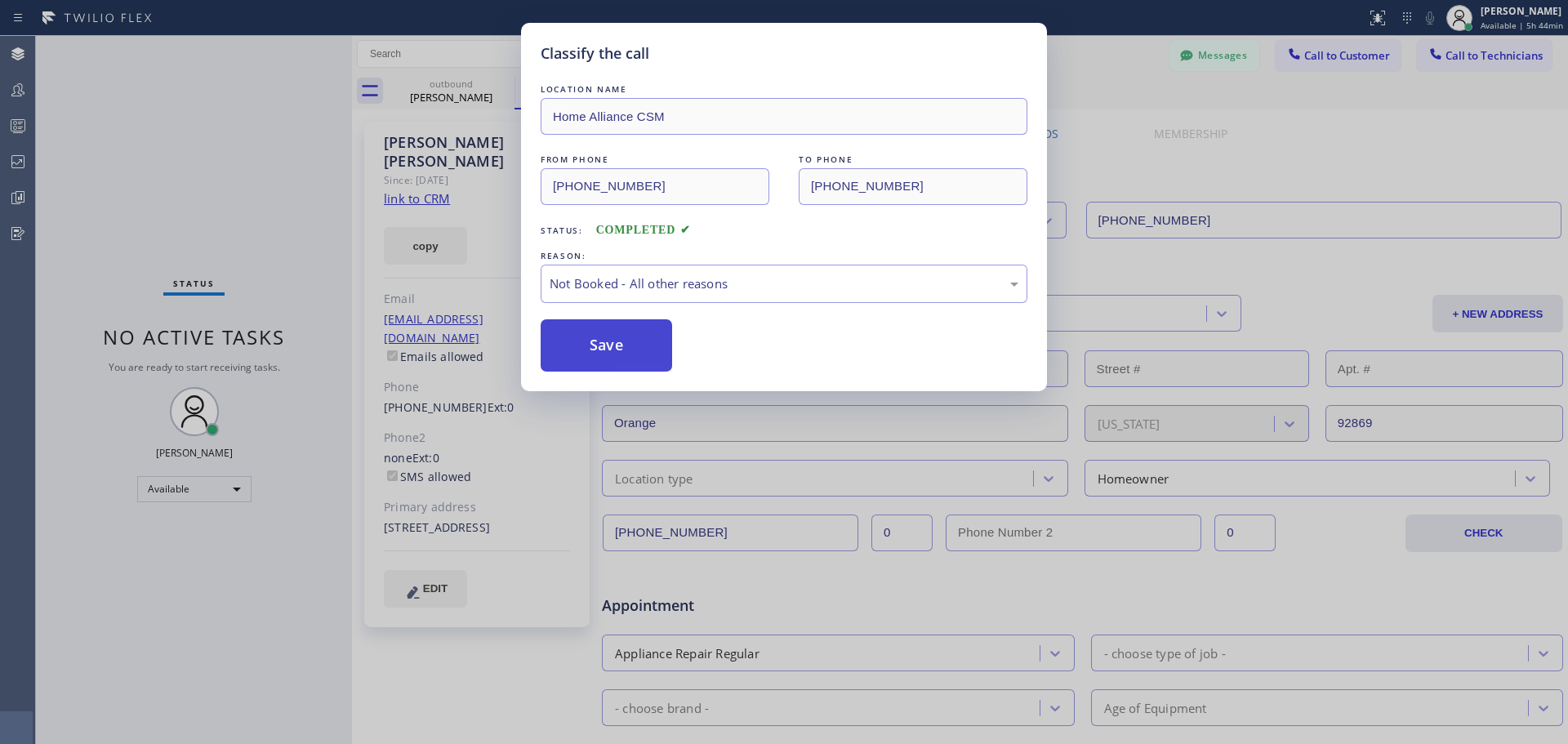
click at [589, 370] on button "Save" at bounding box center [606, 345] width 132 height 52
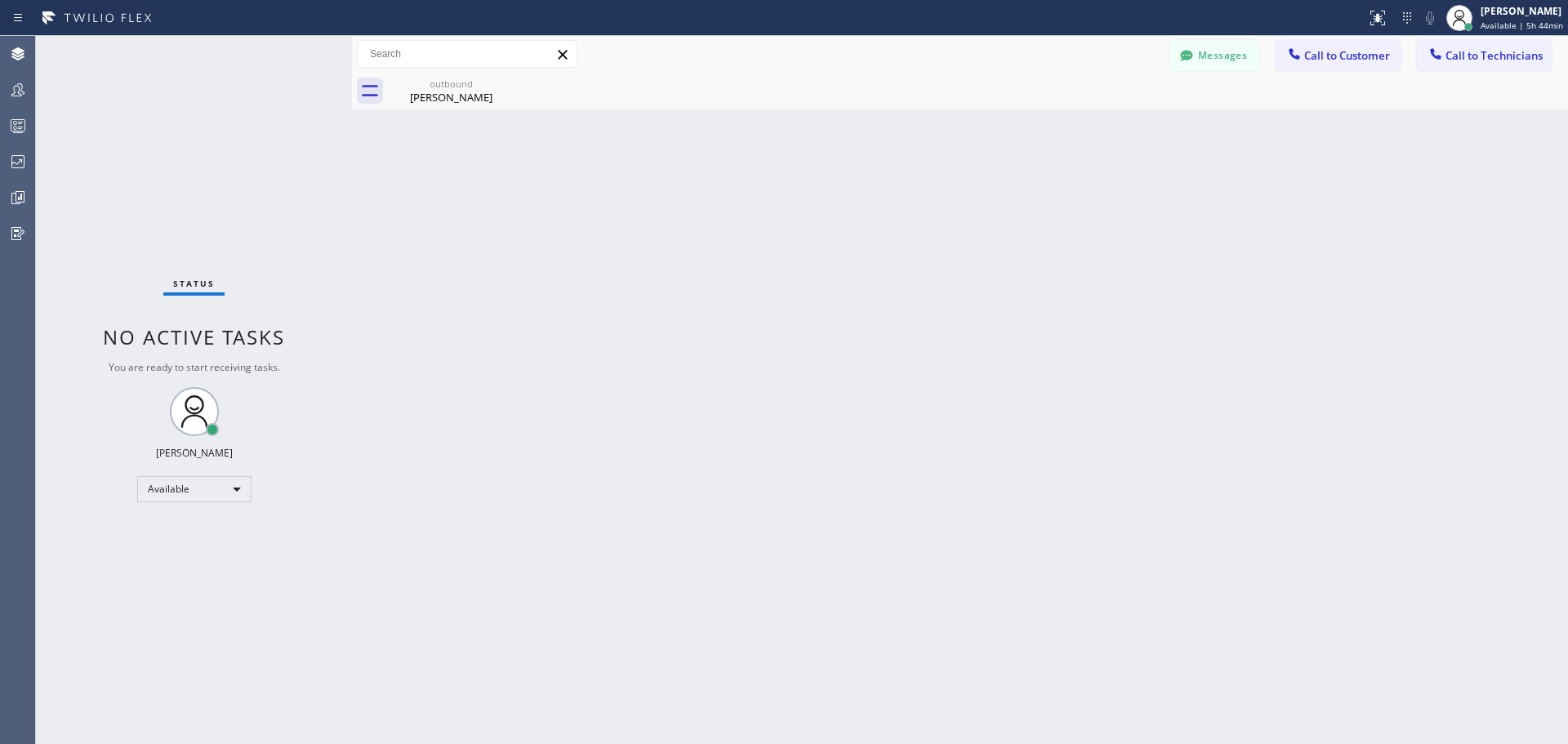
click at [601, 365] on div "Back to Dashboard Change Sender ID Customers Technicians PA [PERSON_NAME] [DATE…" at bounding box center [960, 389] width 1216 height 708
click at [503, 80] on icon at bounding box center [503, 82] width 20 height 20
click at [449, 93] on div "[PERSON_NAME]" at bounding box center [451, 97] width 123 height 14
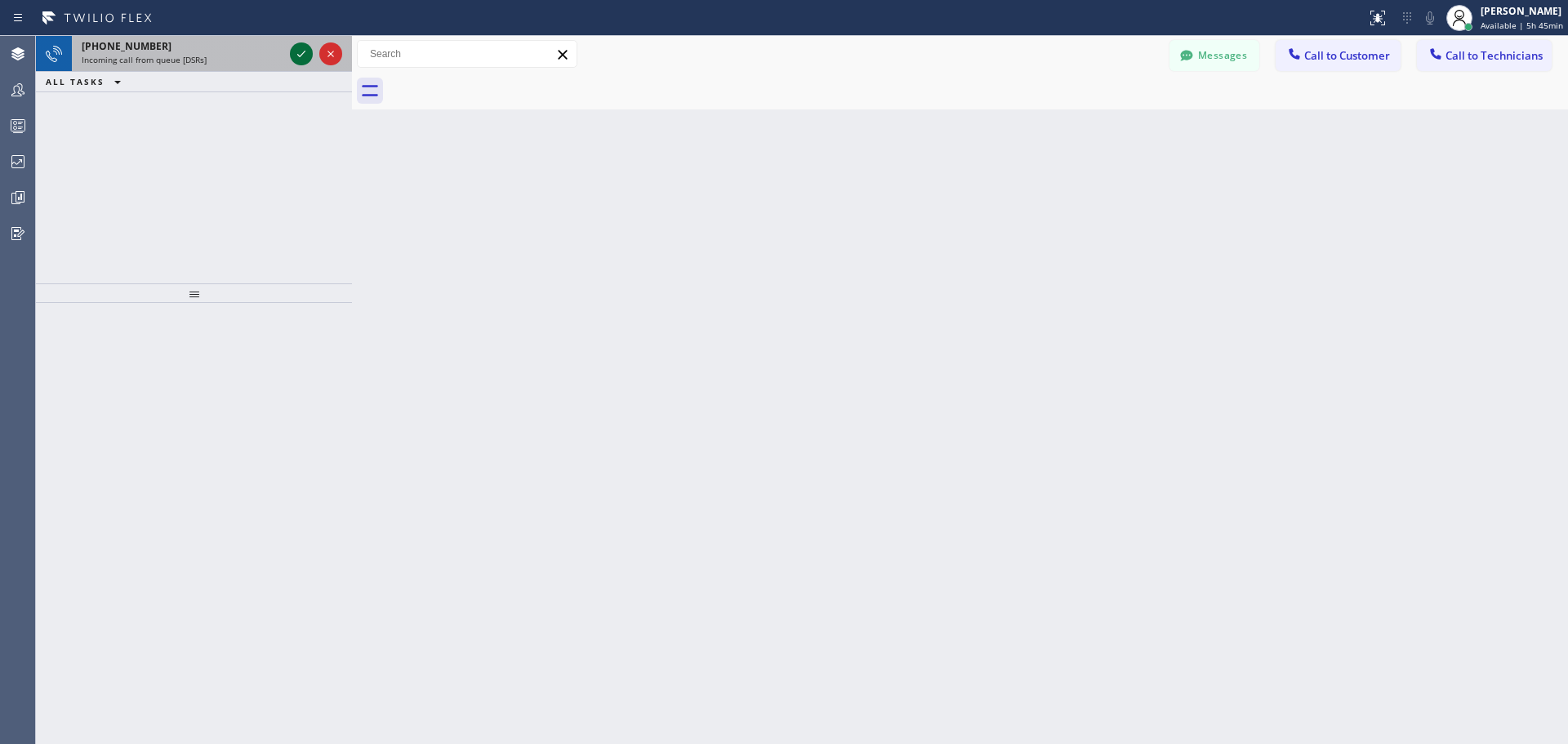
click at [304, 55] on icon at bounding box center [301, 54] width 20 height 20
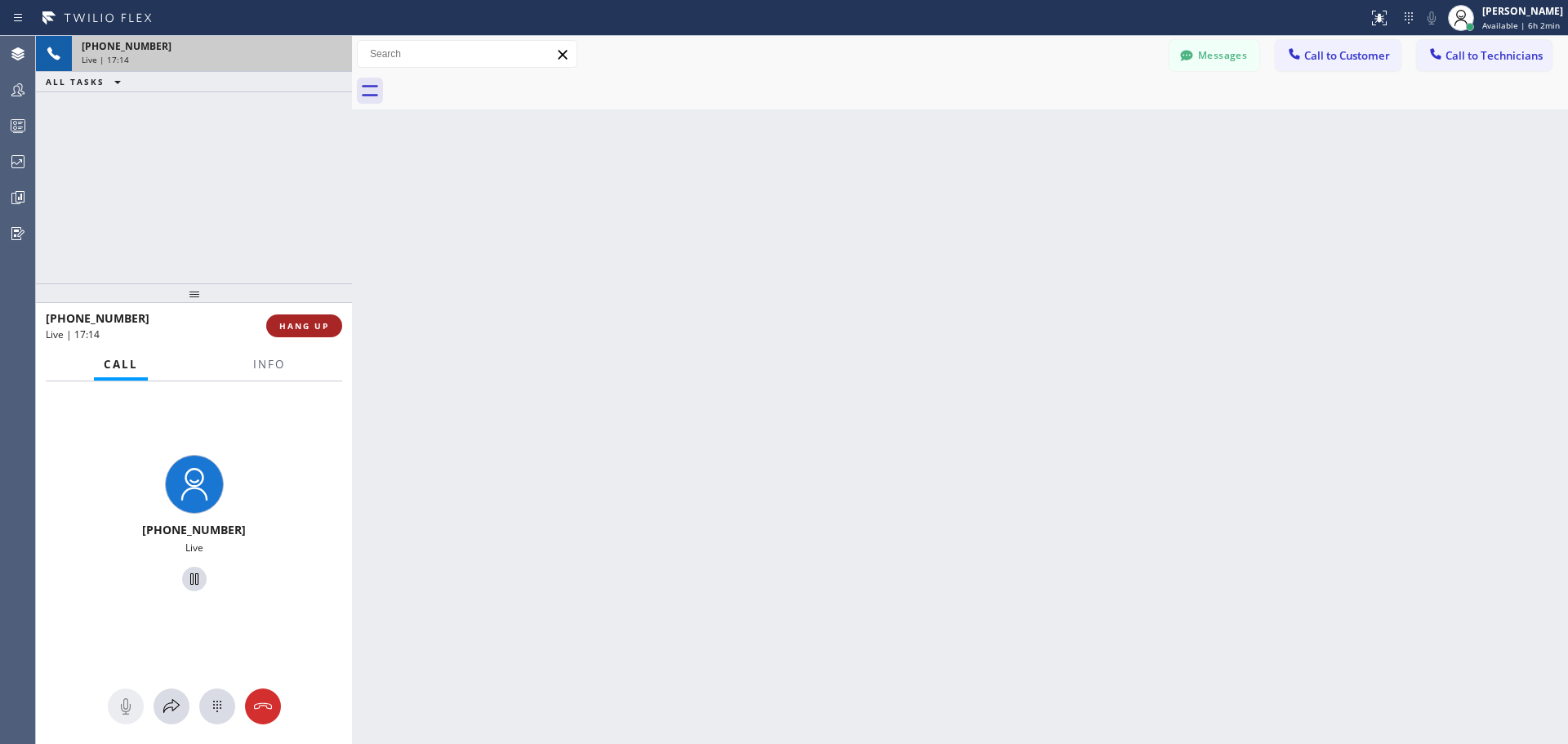
click at [294, 334] on button "HANG UP" at bounding box center [304, 326] width 76 height 23
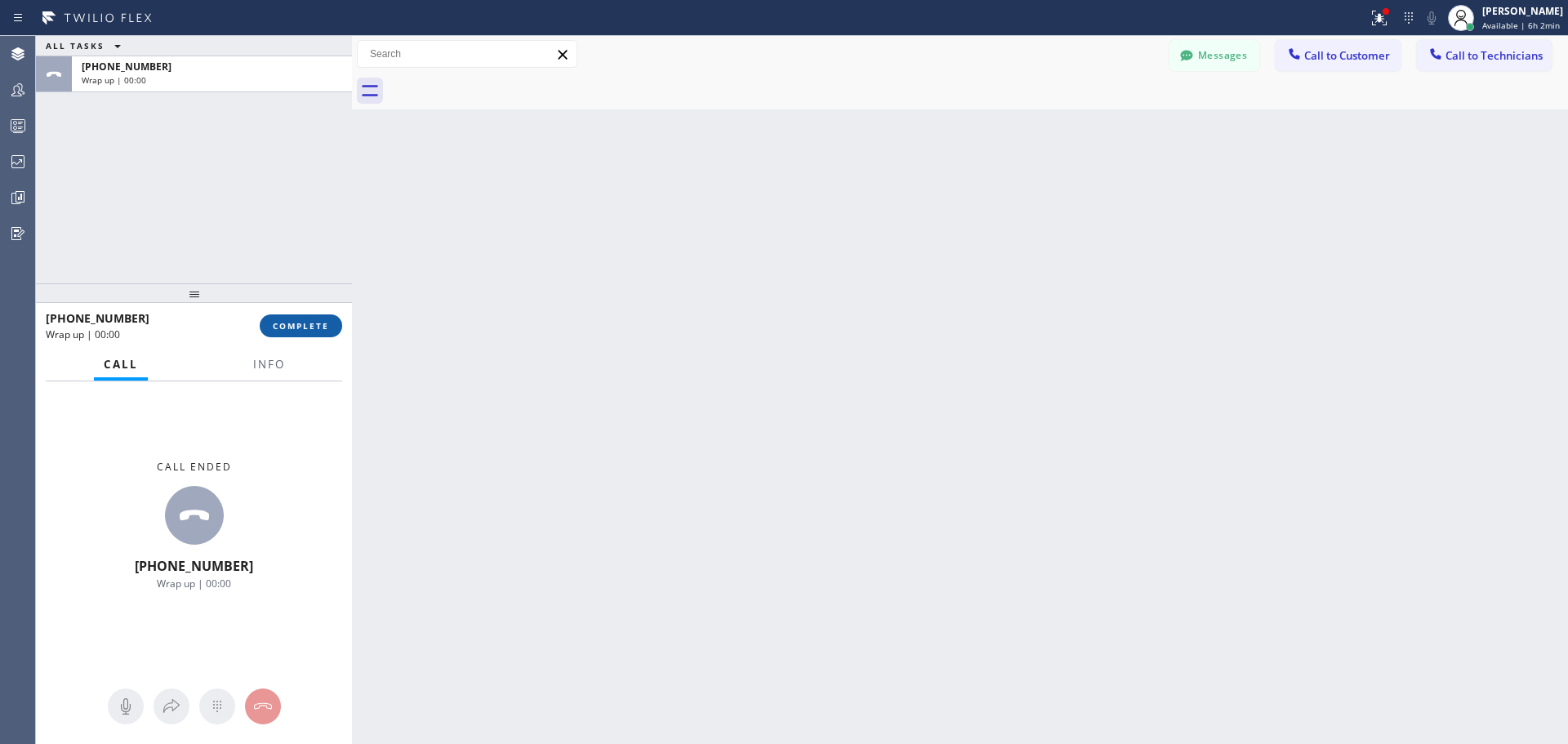
click at [315, 334] on button "COMPLETE" at bounding box center [300, 326] width 82 height 23
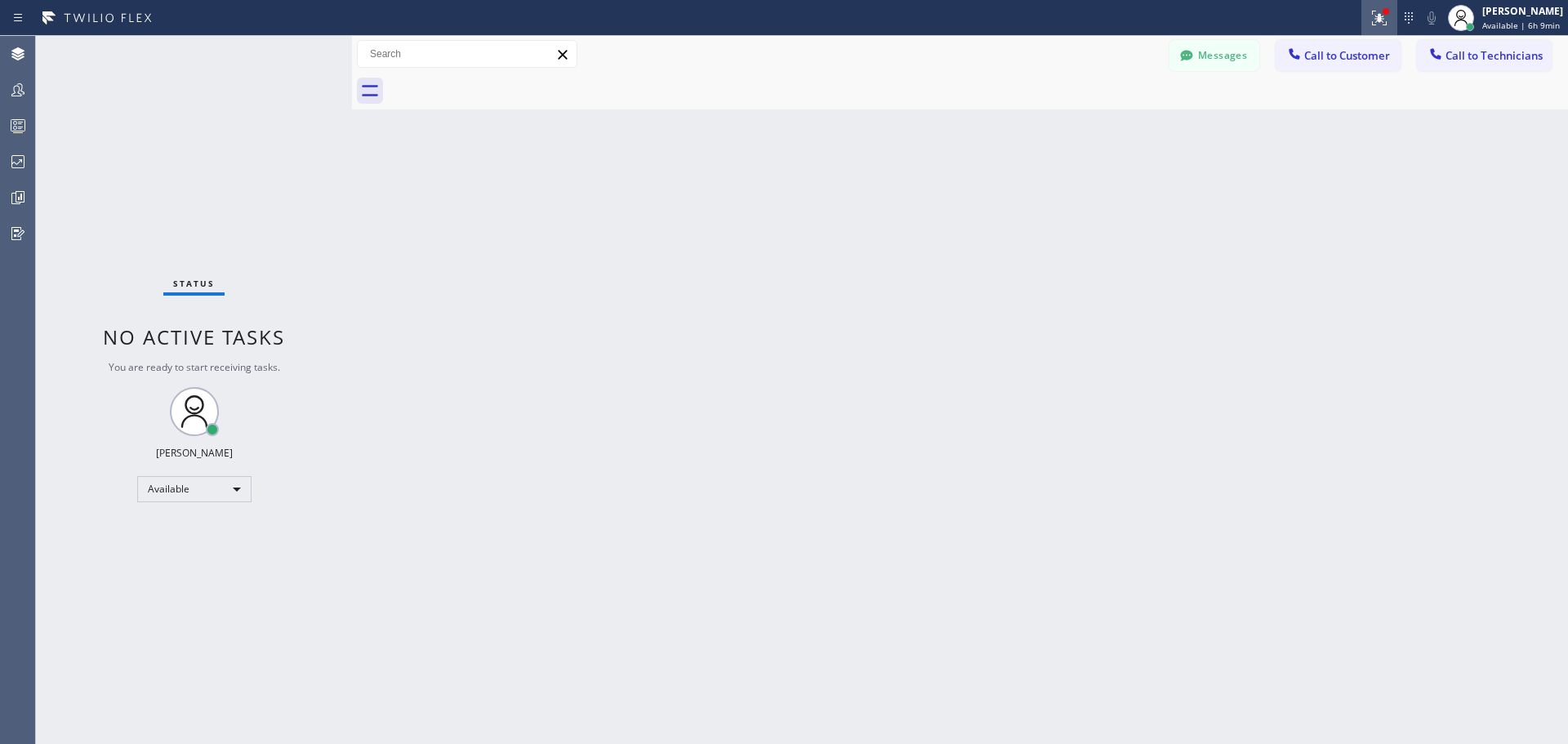
click at [1378, 23] on icon at bounding box center [1379, 18] width 20 height 20
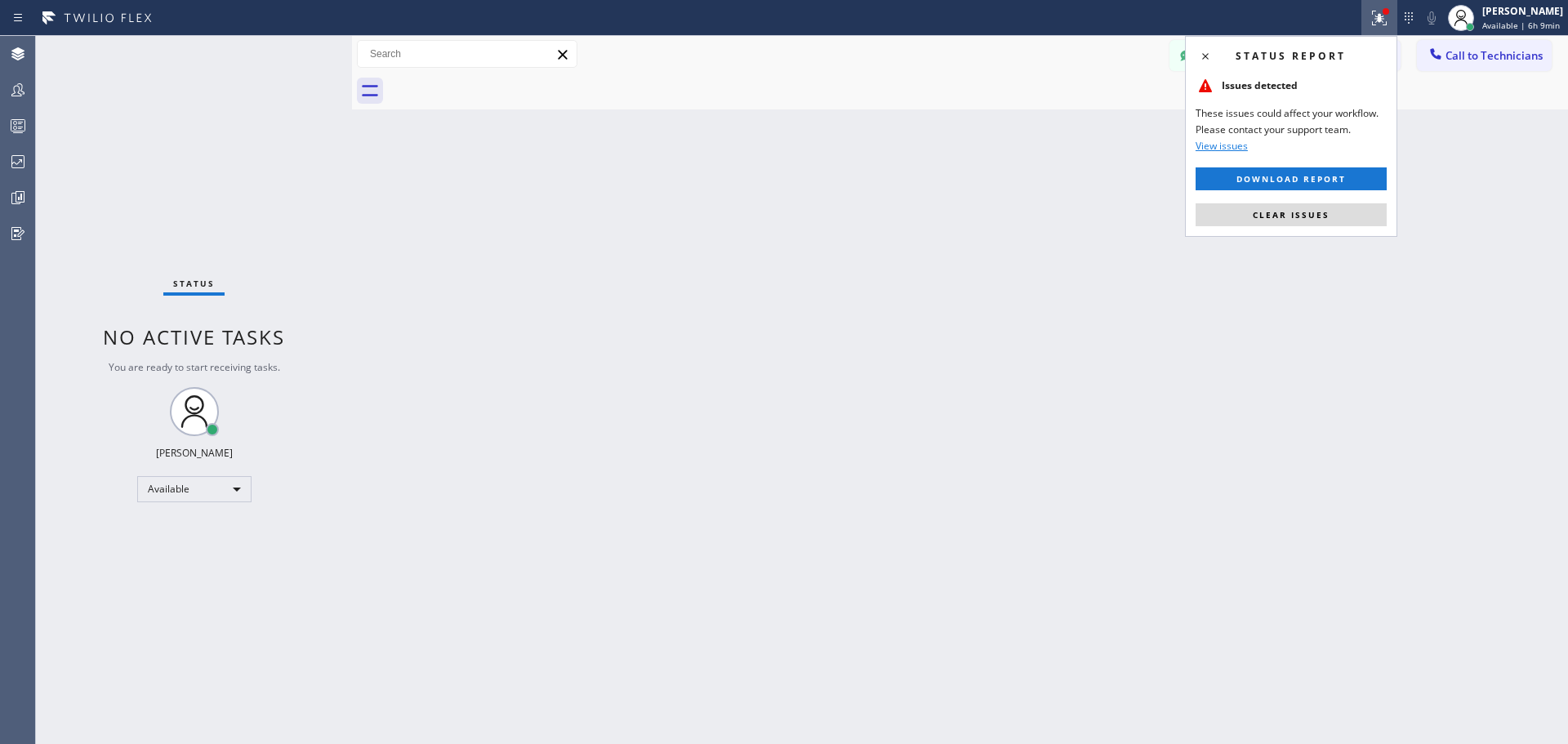
click at [1320, 227] on div "Status report Issues detected These issues could affect your workflow. Please c…" at bounding box center [1292, 136] width 213 height 201
click at [1320, 219] on span "Clear issues" at bounding box center [1291, 214] width 77 height 11
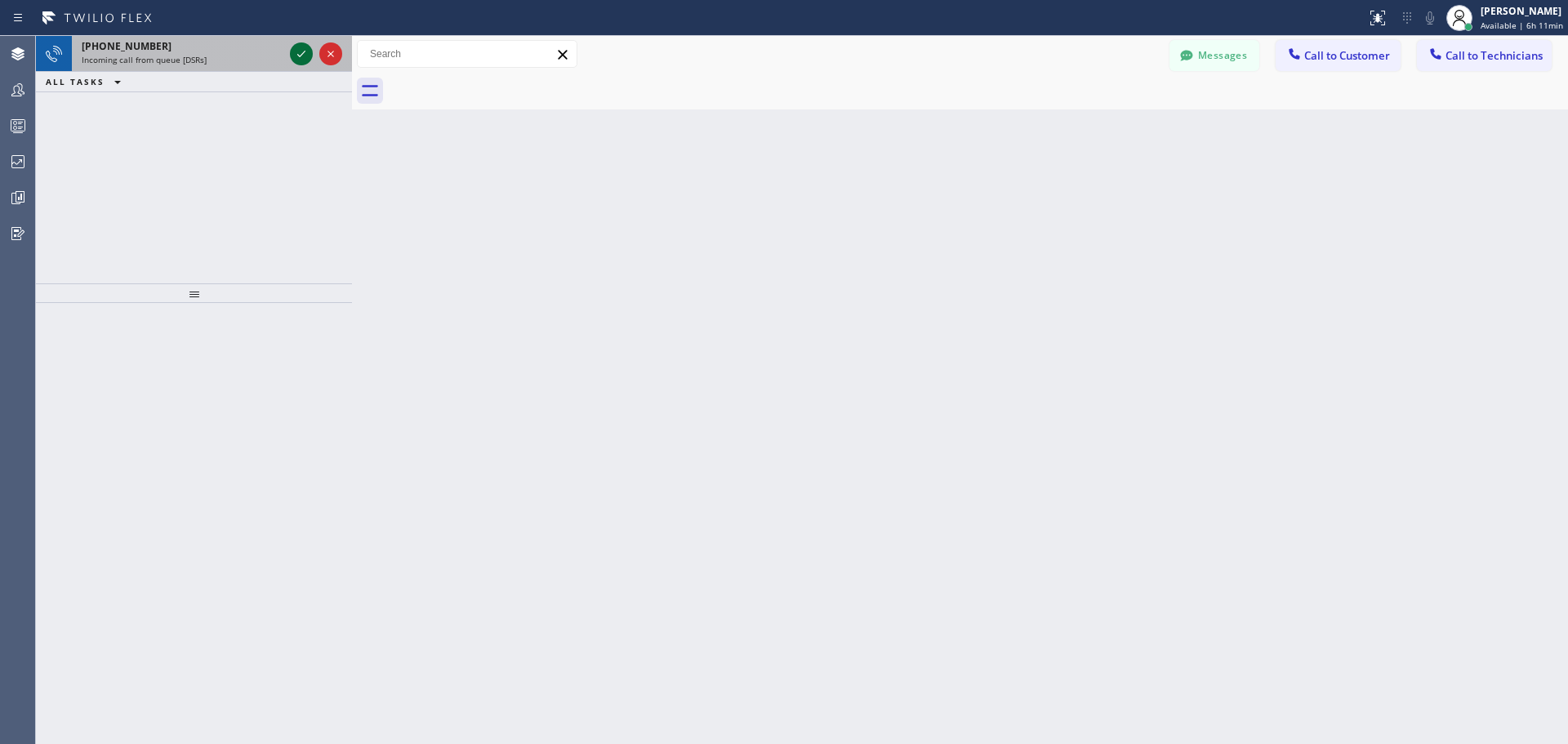
click at [300, 46] on icon at bounding box center [301, 54] width 20 height 20
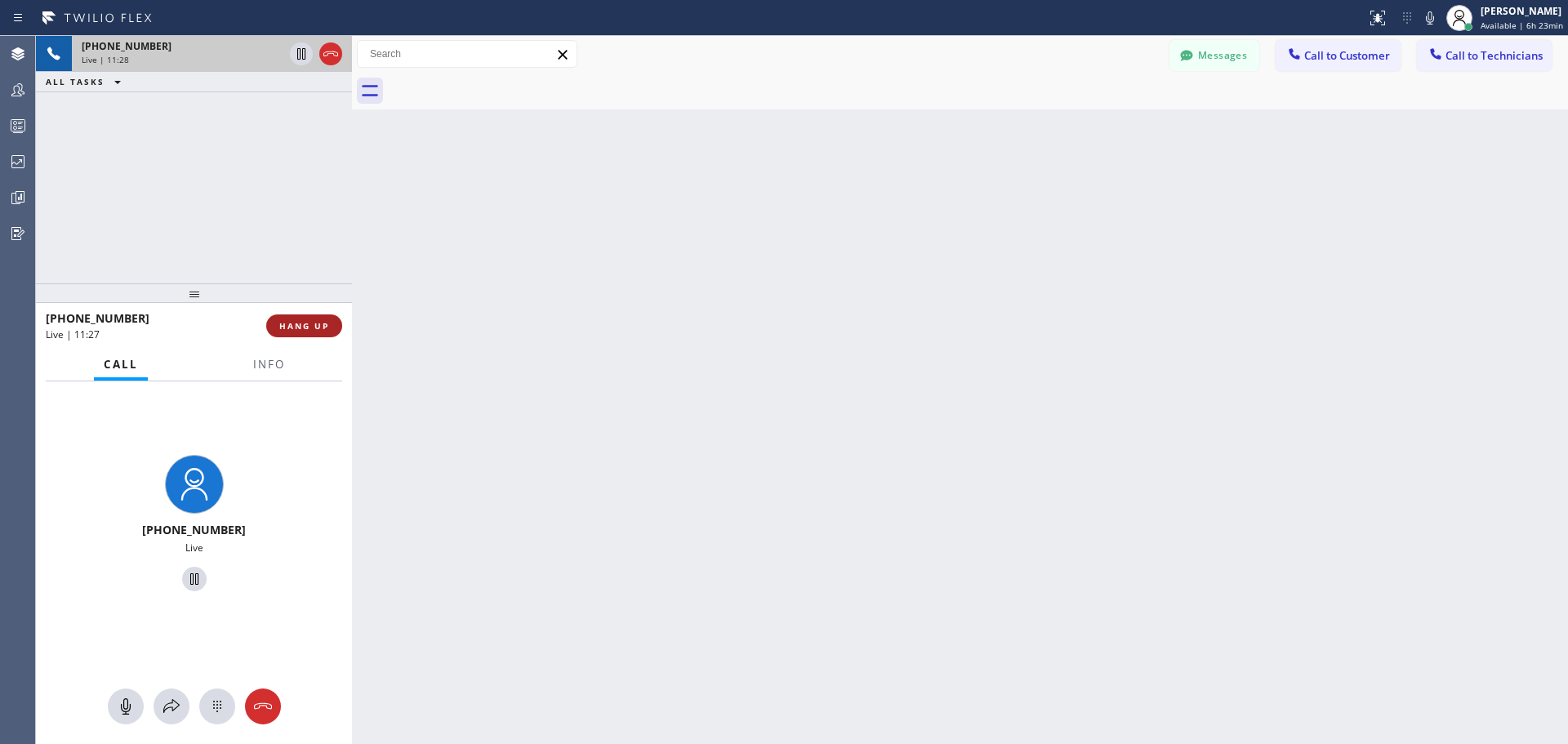
click at [321, 315] on div "[PHONE_NUMBER] Live | 11:27 HANG UP" at bounding box center [194, 326] width 297 height 43
click at [325, 325] on span "HANG UP" at bounding box center [304, 325] width 50 height 11
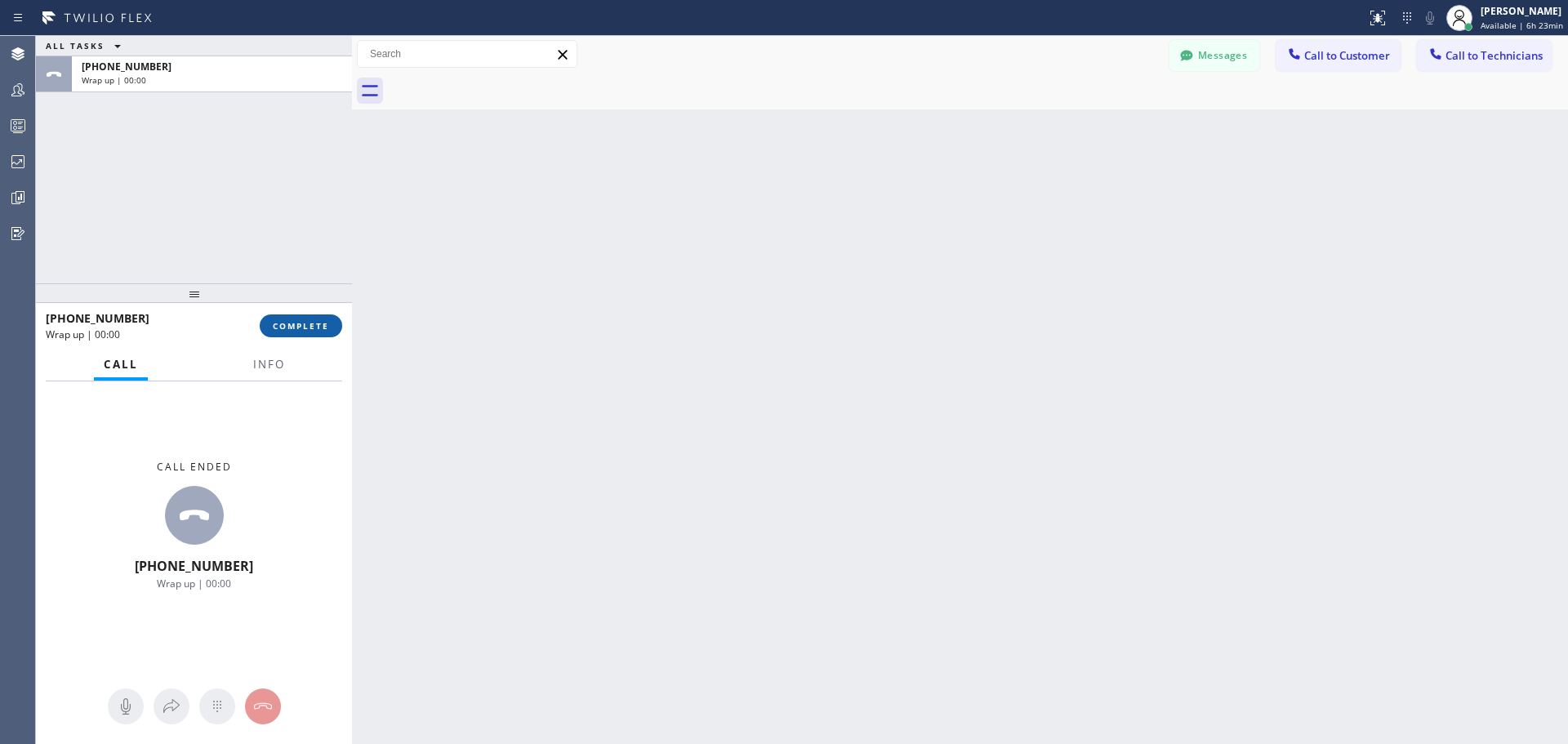
click at [319, 317] on button "COMPLETE" at bounding box center [300, 326] width 82 height 23
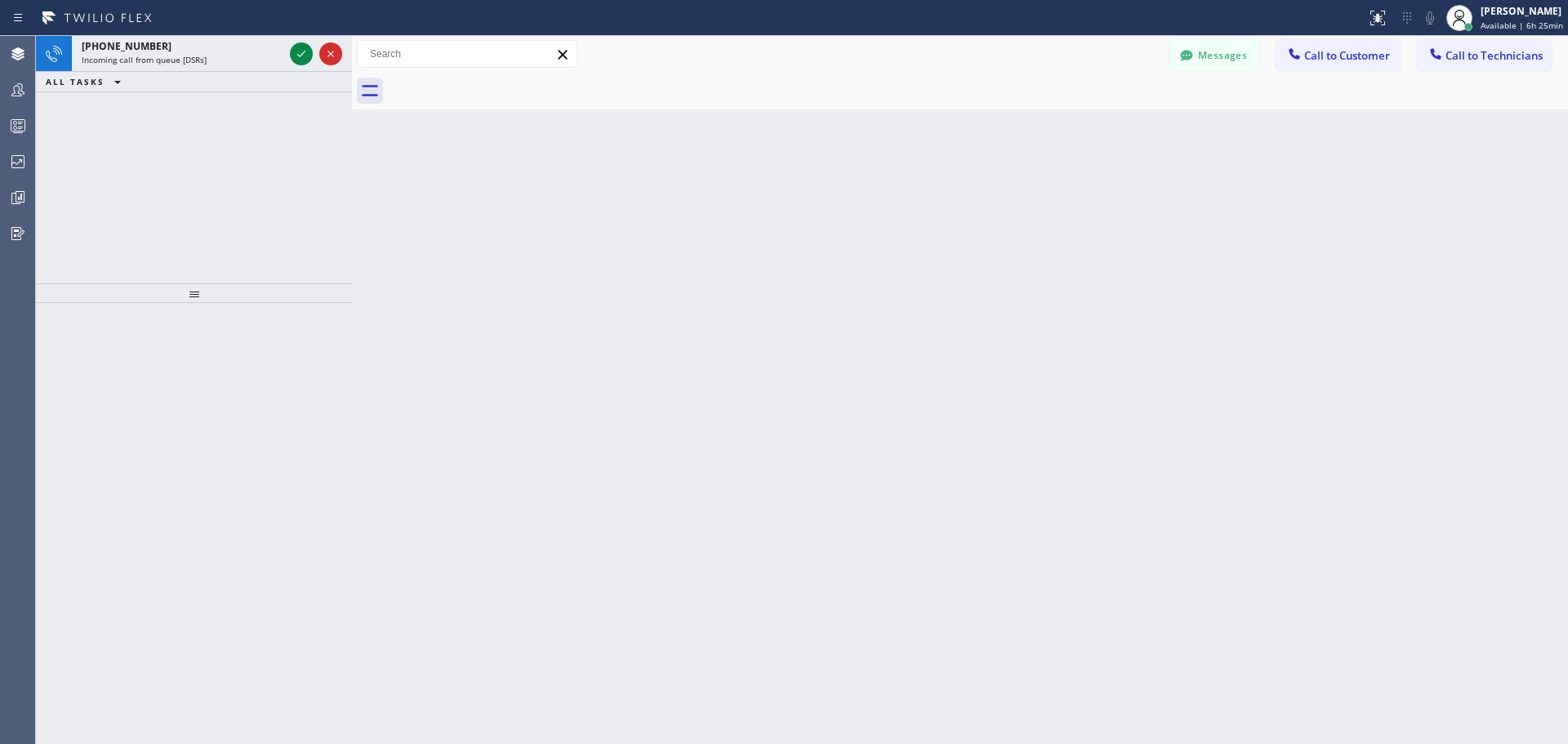
click at [300, 53] on icon at bounding box center [301, 54] width 20 height 20
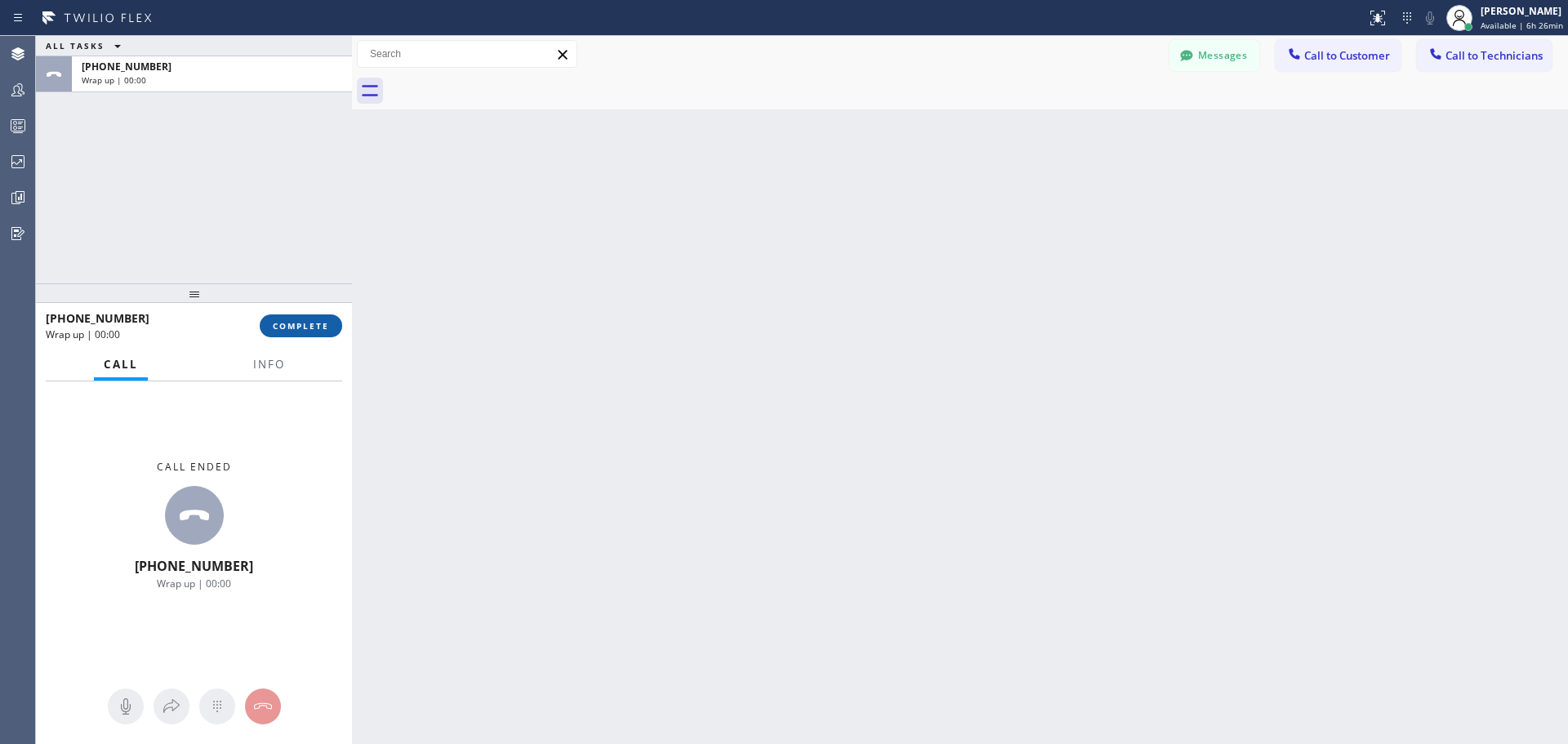
click at [313, 336] on button "COMPLETE" at bounding box center [300, 326] width 82 height 23
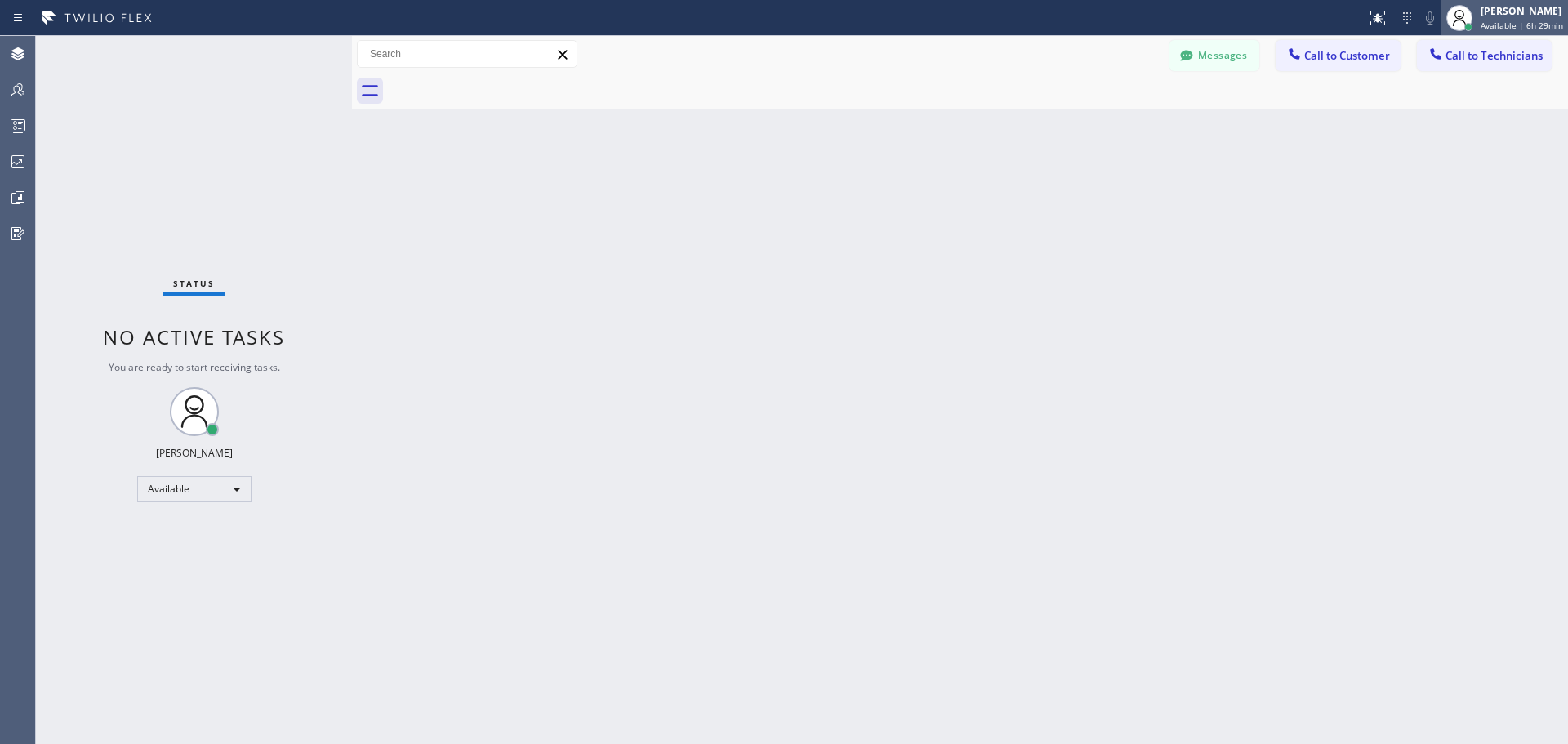
click at [1510, 19] on div "[PERSON_NAME] Available | 6h 29min" at bounding box center [1522, 18] width 91 height 29
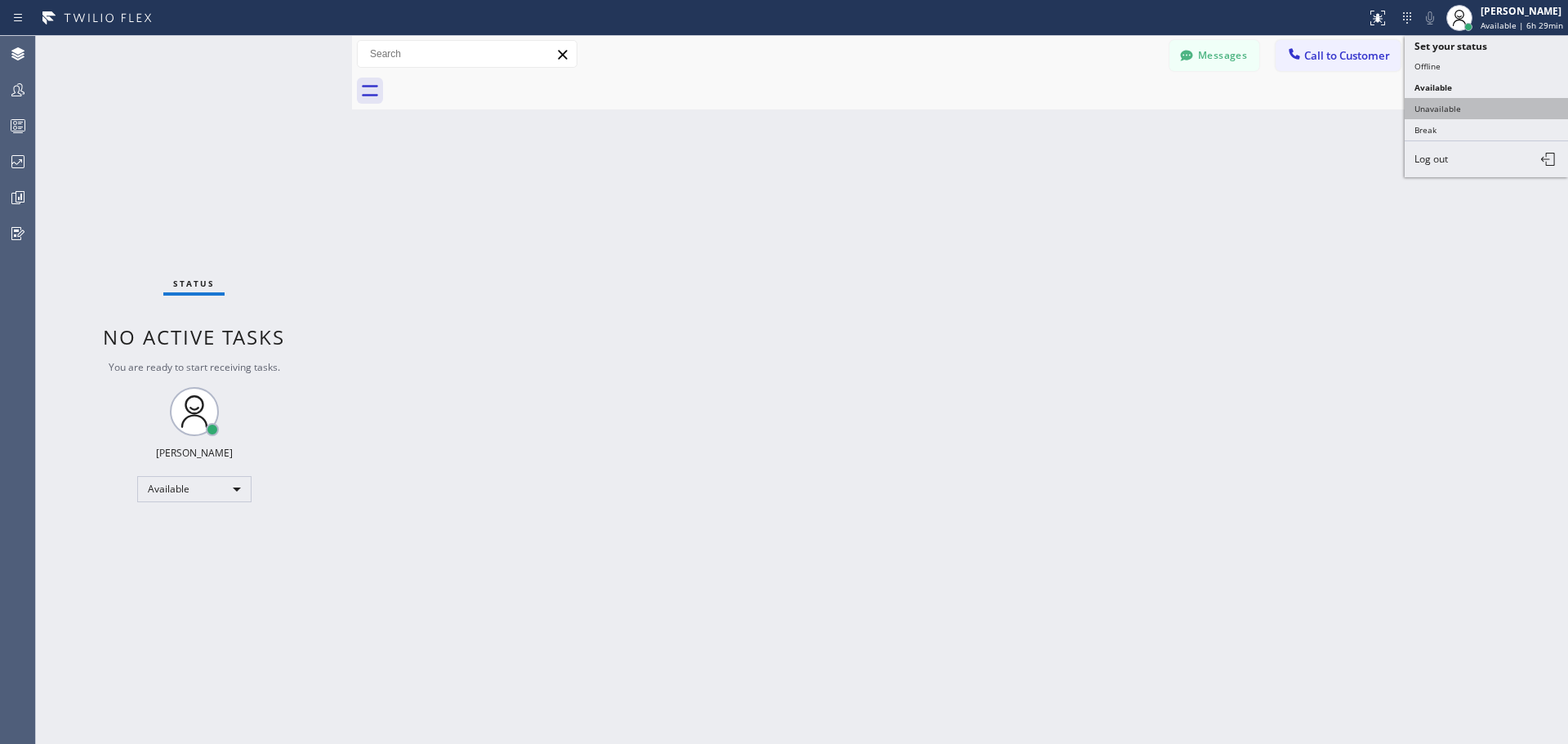
click at [1478, 111] on button "Unavailable" at bounding box center [1486, 108] width 163 height 21
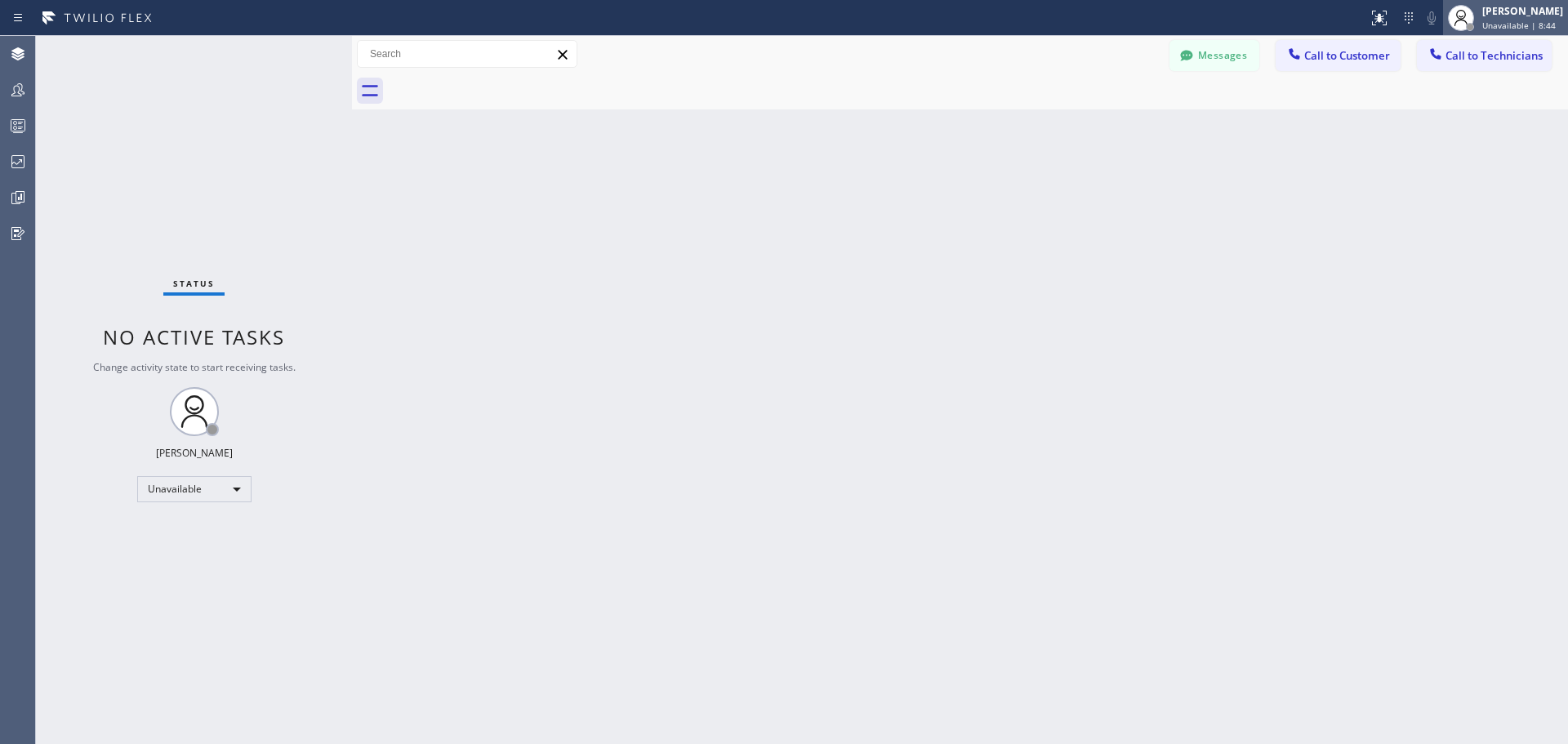
click at [1505, 17] on div "[PERSON_NAME]" at bounding box center [1522, 11] width 81 height 14
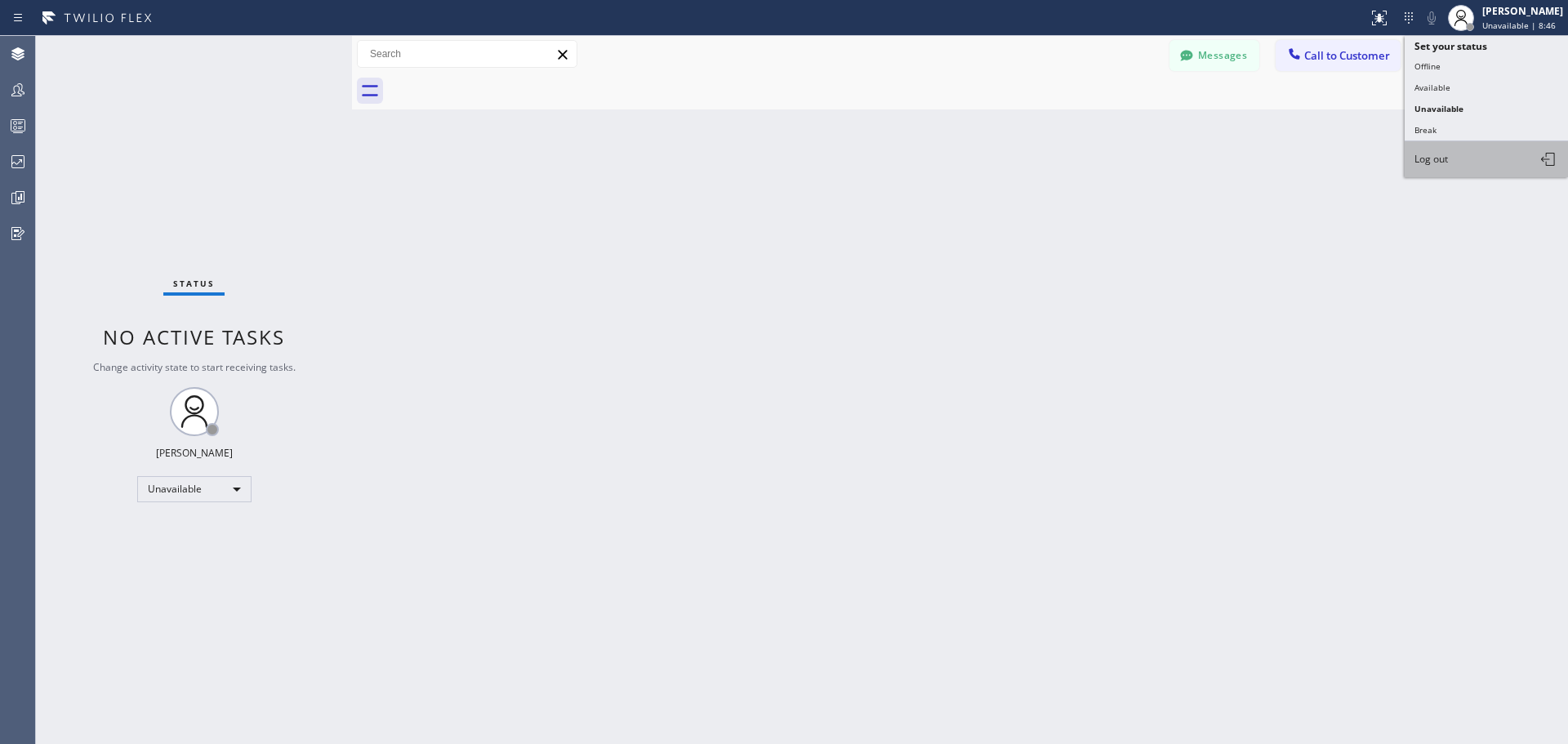
click at [1489, 164] on button "Log out" at bounding box center [1486, 159] width 163 height 36
